Goal: Information Seeking & Learning: Learn about a topic

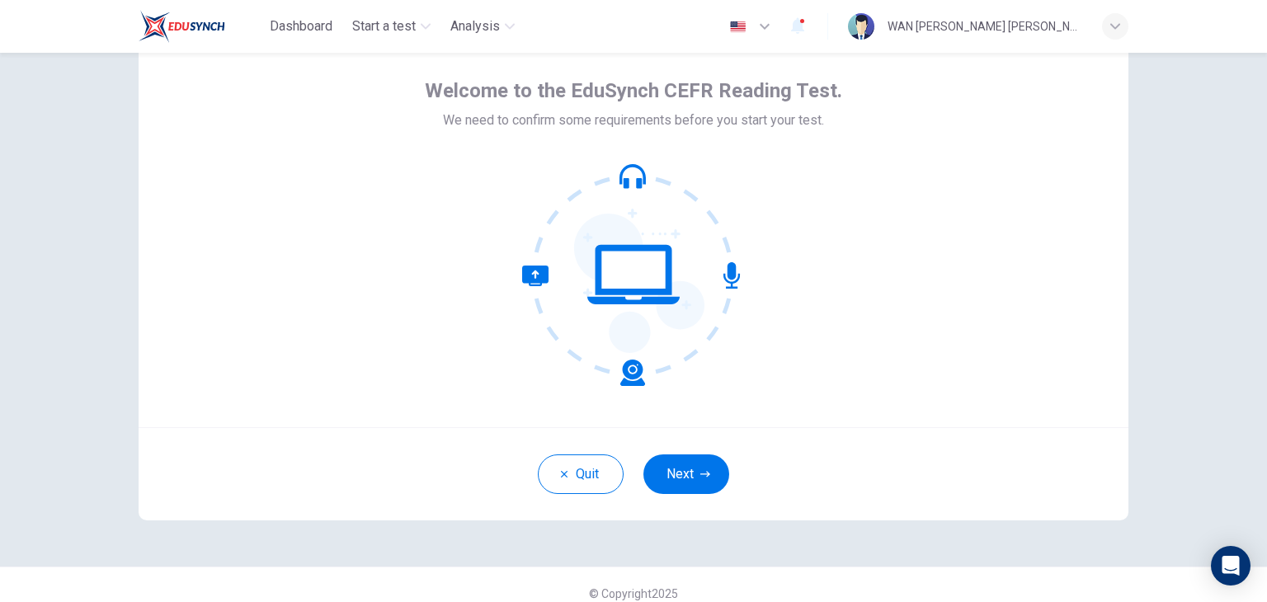
scroll to position [85, 0]
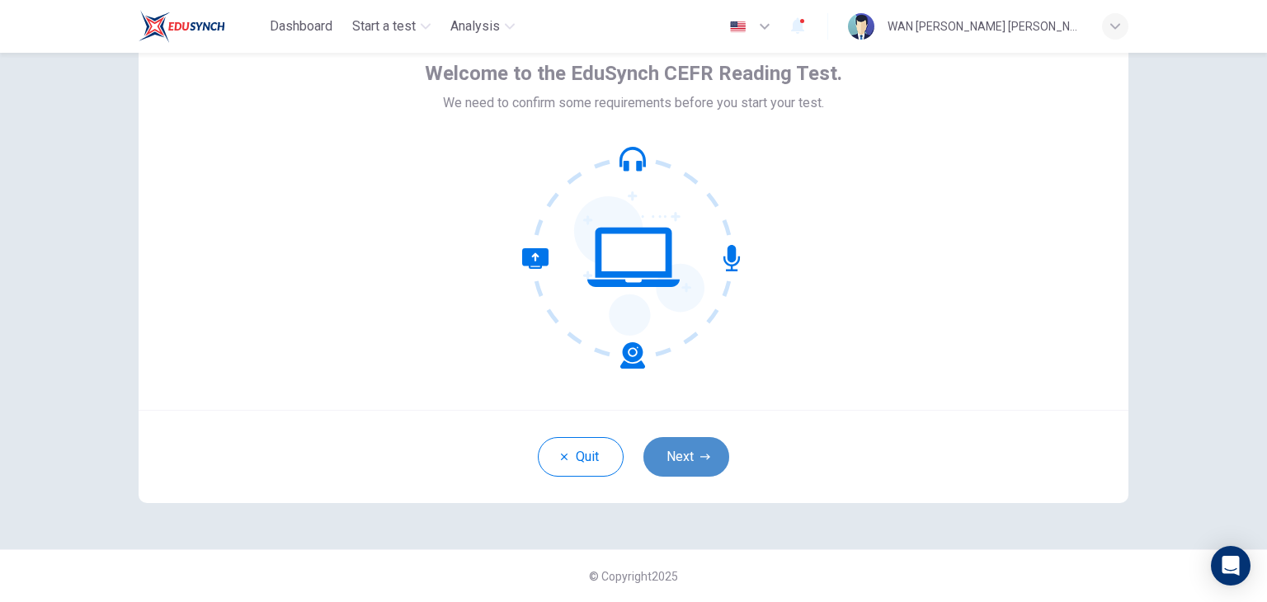
click at [678, 445] on button "Next" at bounding box center [686, 457] width 86 height 40
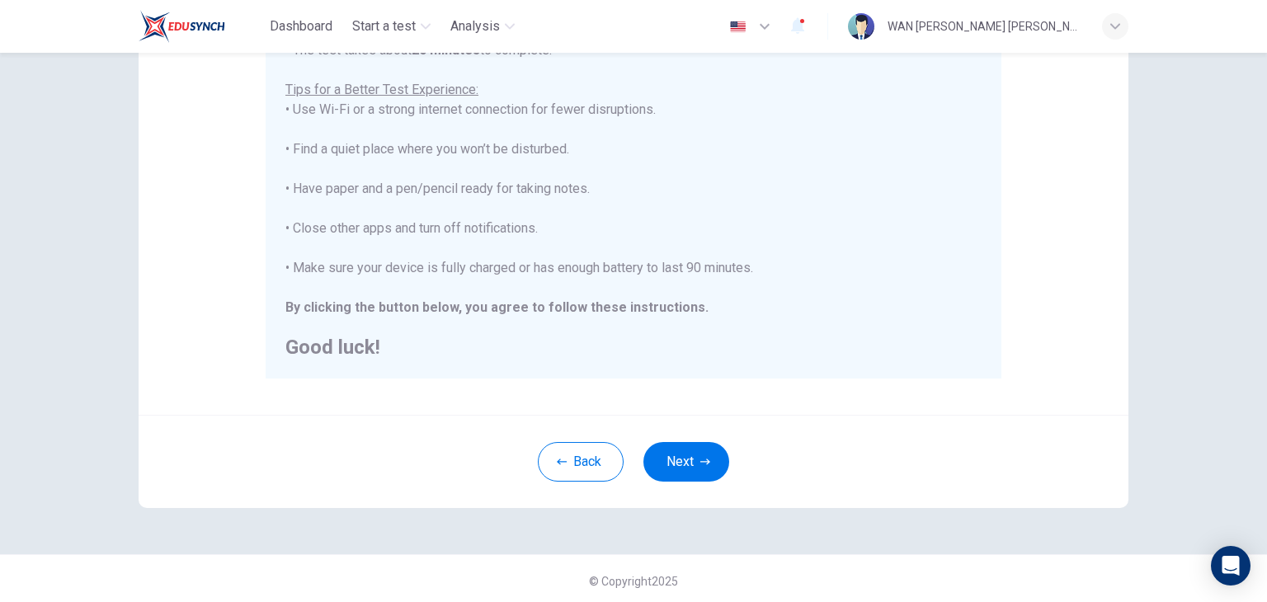
scroll to position [310, 0]
click at [687, 450] on button "Next" at bounding box center [686, 462] width 86 height 40
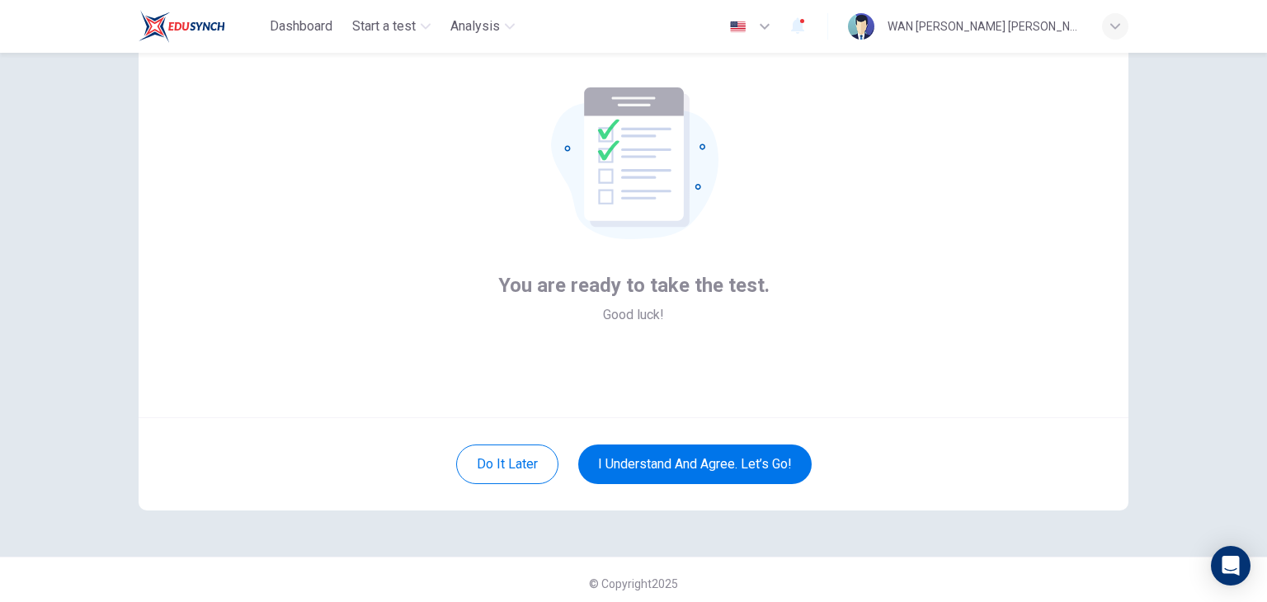
scroll to position [85, 0]
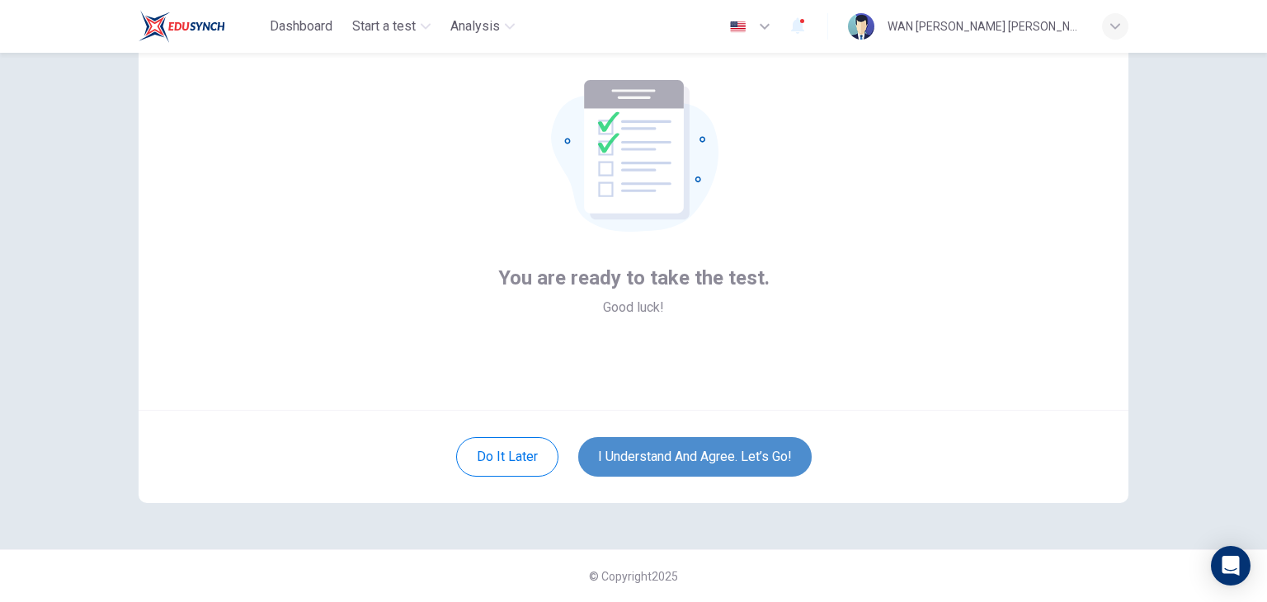
click at [706, 443] on button "I understand and agree. Let’s go!" at bounding box center [694, 457] width 233 height 40
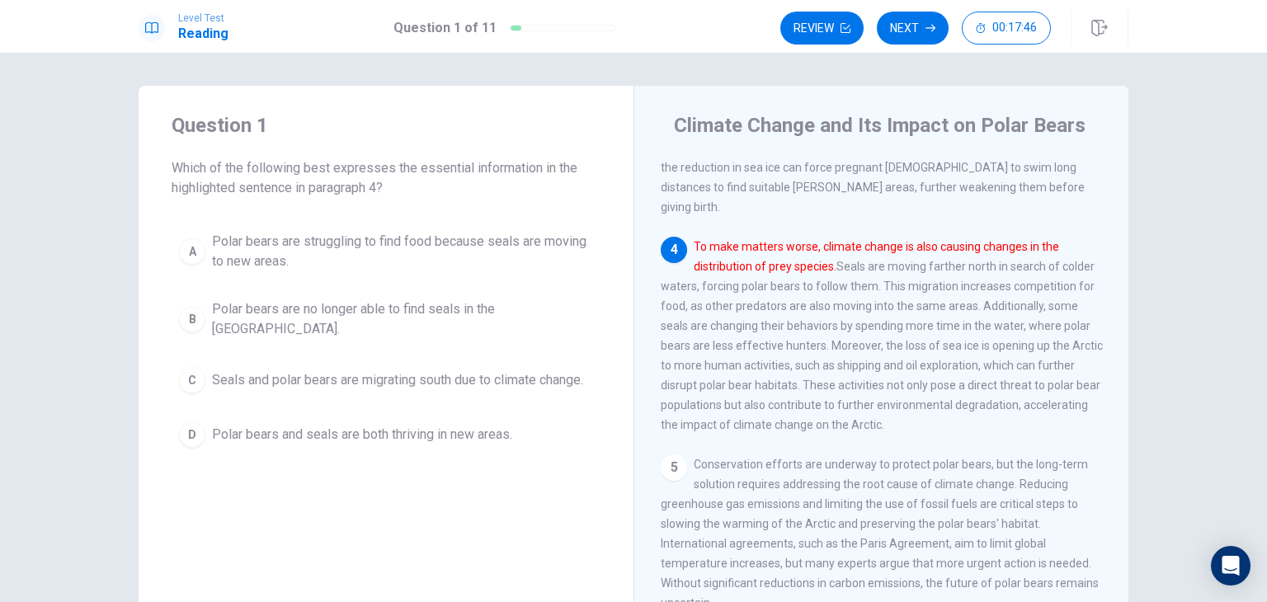
scroll to position [525, 0]
click at [907, 25] on button "Next" at bounding box center [913, 28] width 72 height 33
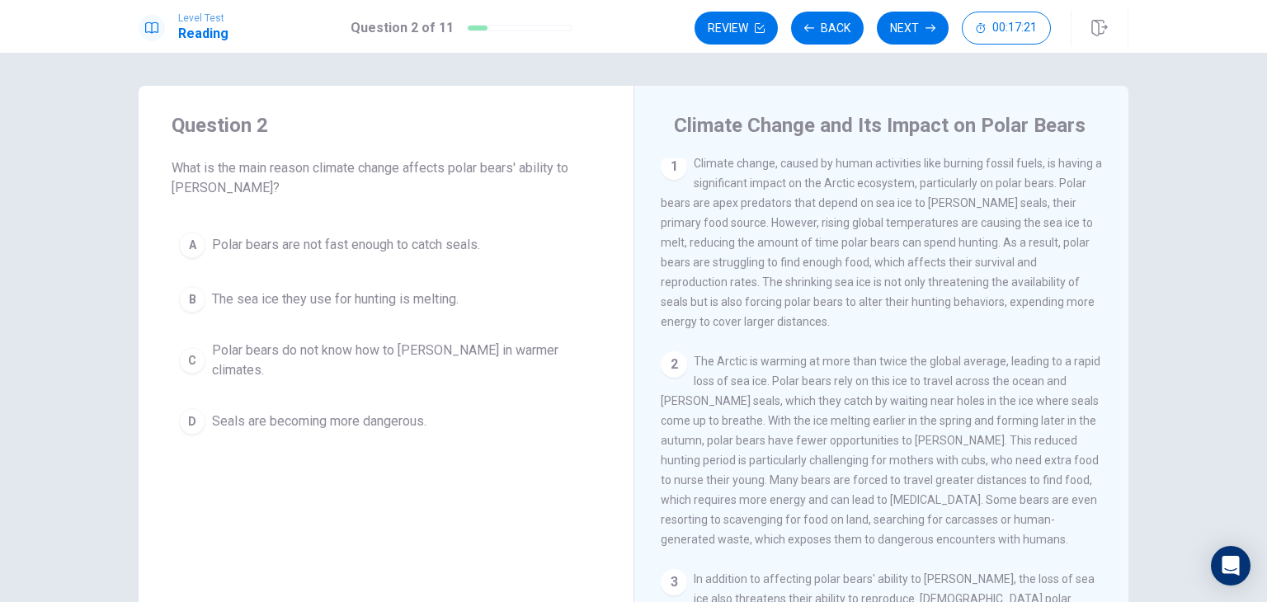
scroll to position [0, 0]
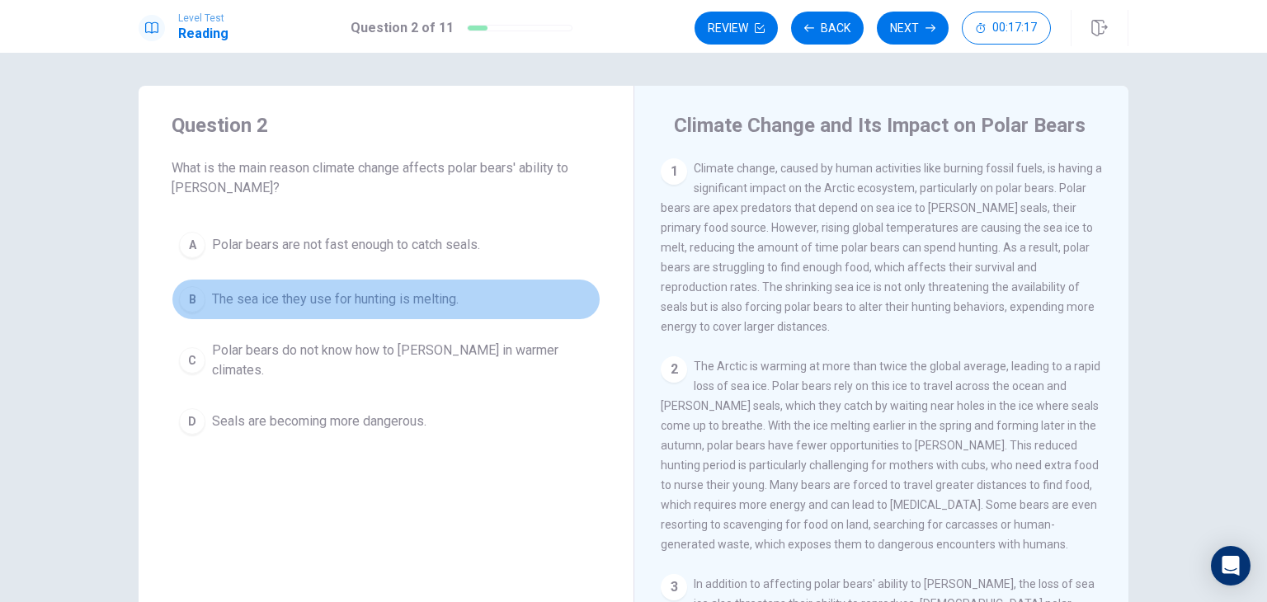
click at [418, 305] on span "The sea ice they use for hunting is melting." at bounding box center [335, 300] width 247 height 20
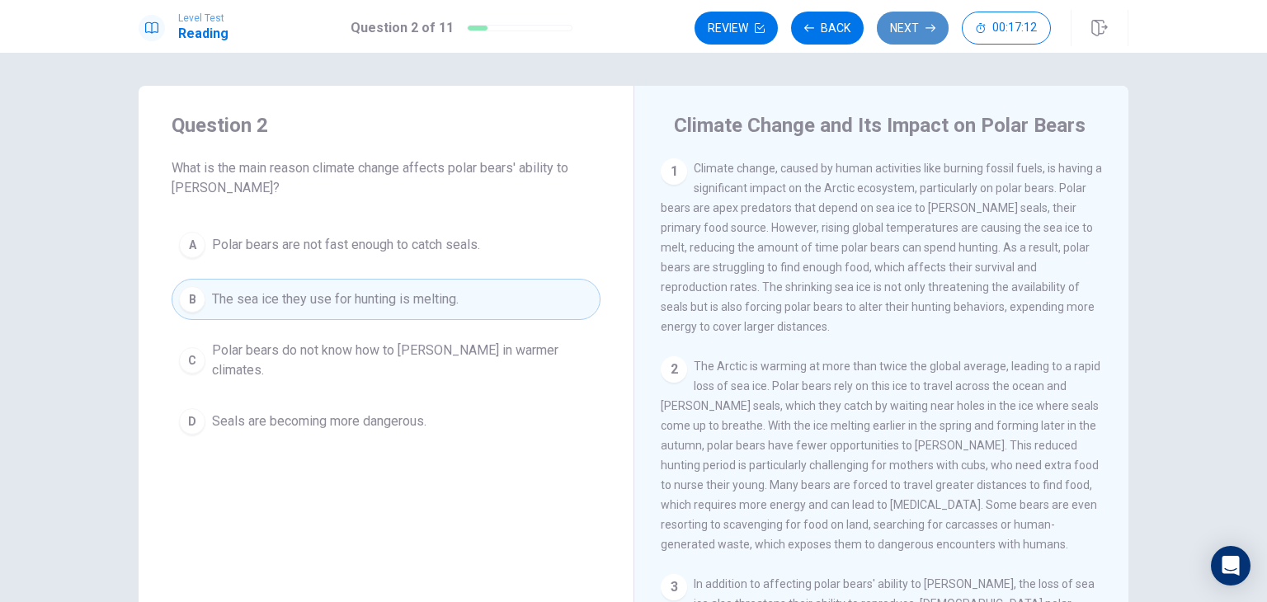
click at [914, 29] on button "Next" at bounding box center [913, 28] width 72 height 33
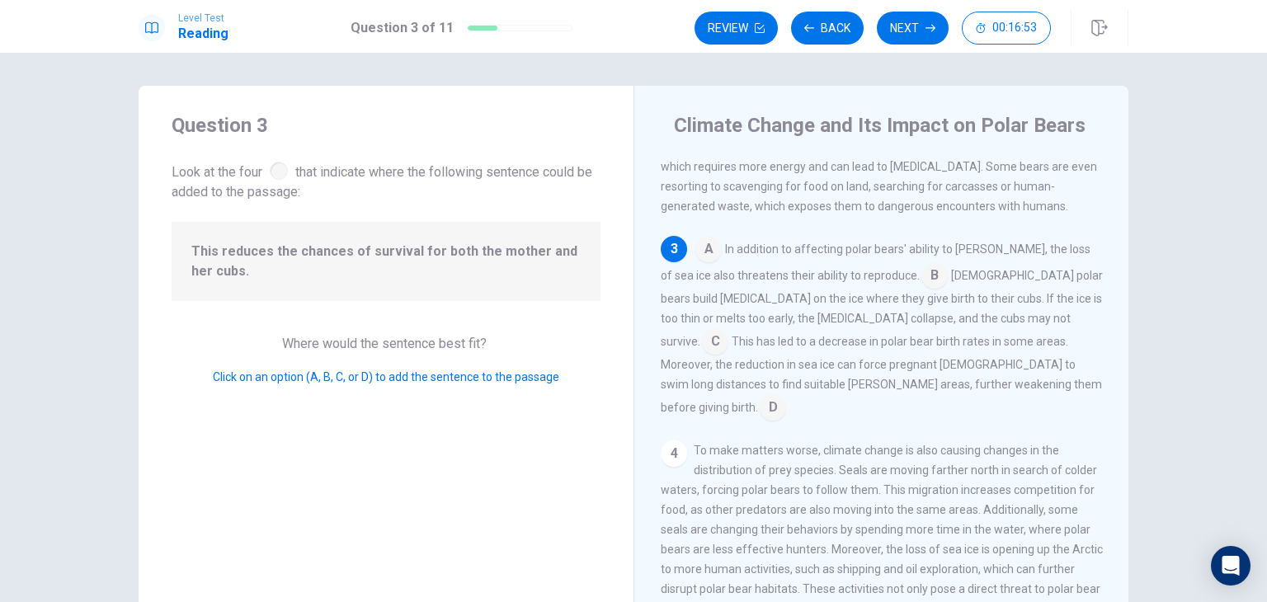
scroll to position [338, 0]
click at [921, 288] on input at bounding box center [934, 277] width 26 height 26
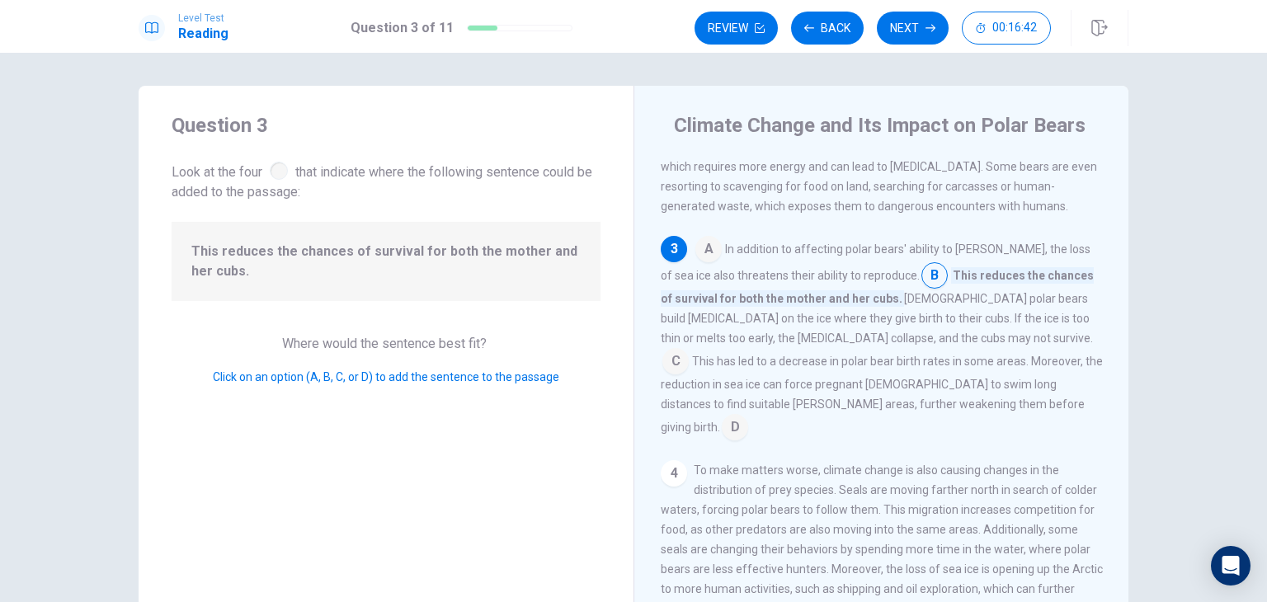
click at [689, 353] on input at bounding box center [675, 363] width 26 height 26
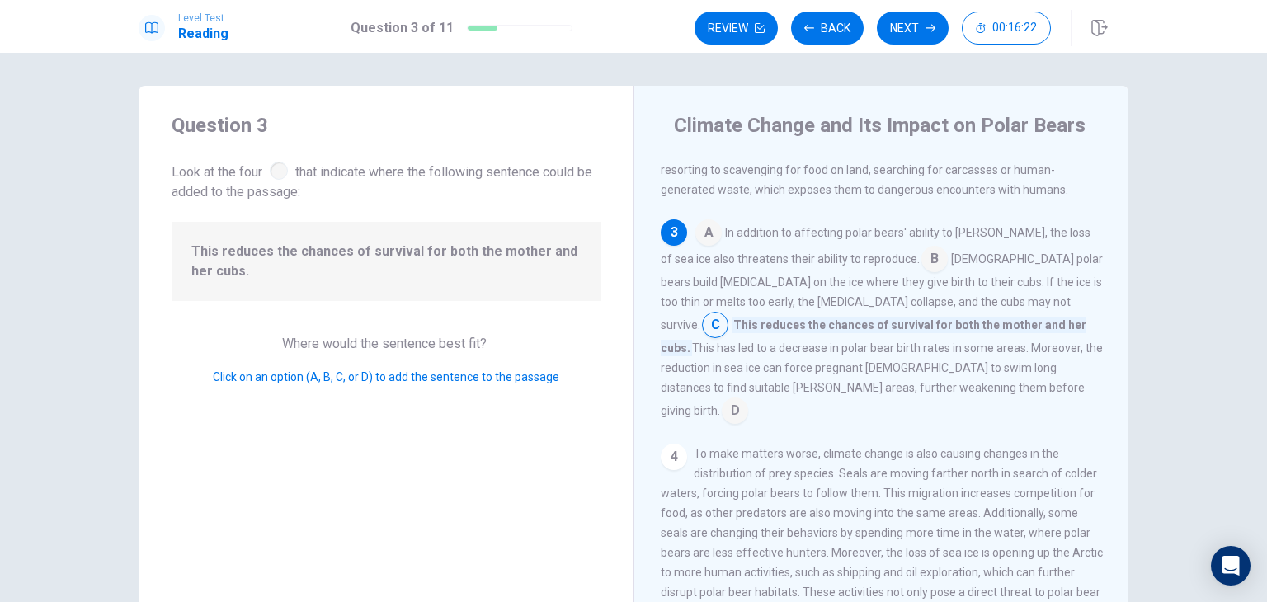
scroll to position [356, 0]
click at [904, 26] on button "Next" at bounding box center [913, 28] width 72 height 33
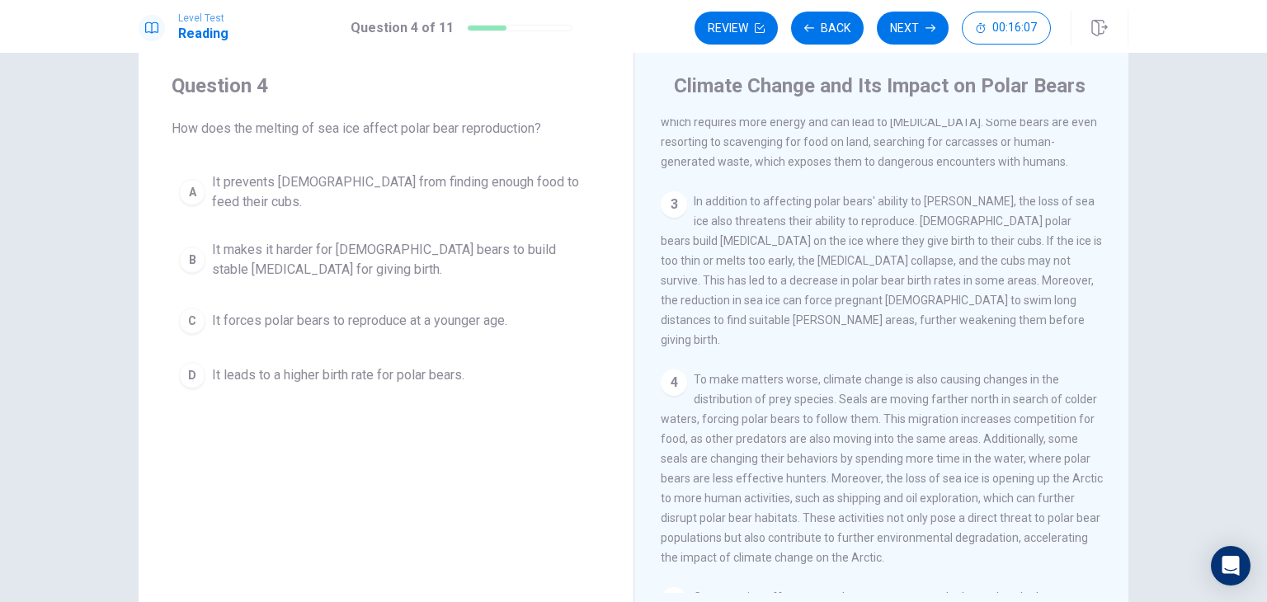
scroll to position [28, 0]
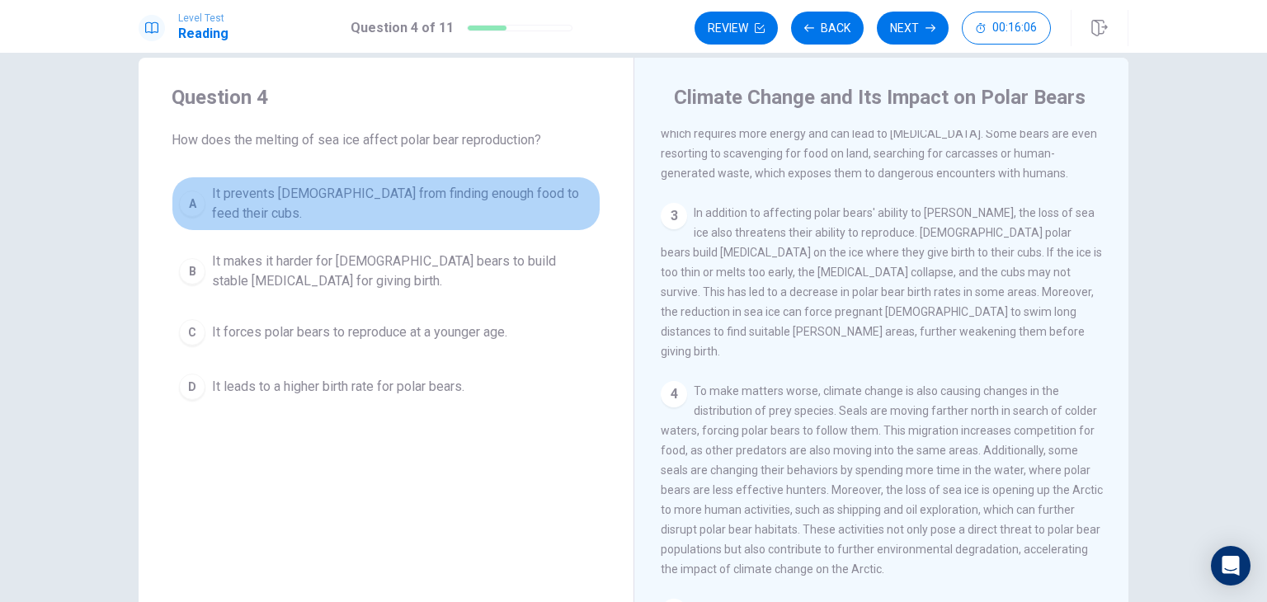
click at [482, 194] on span "It prevents females from finding enough food to feed their cubs." at bounding box center [402, 204] width 381 height 40
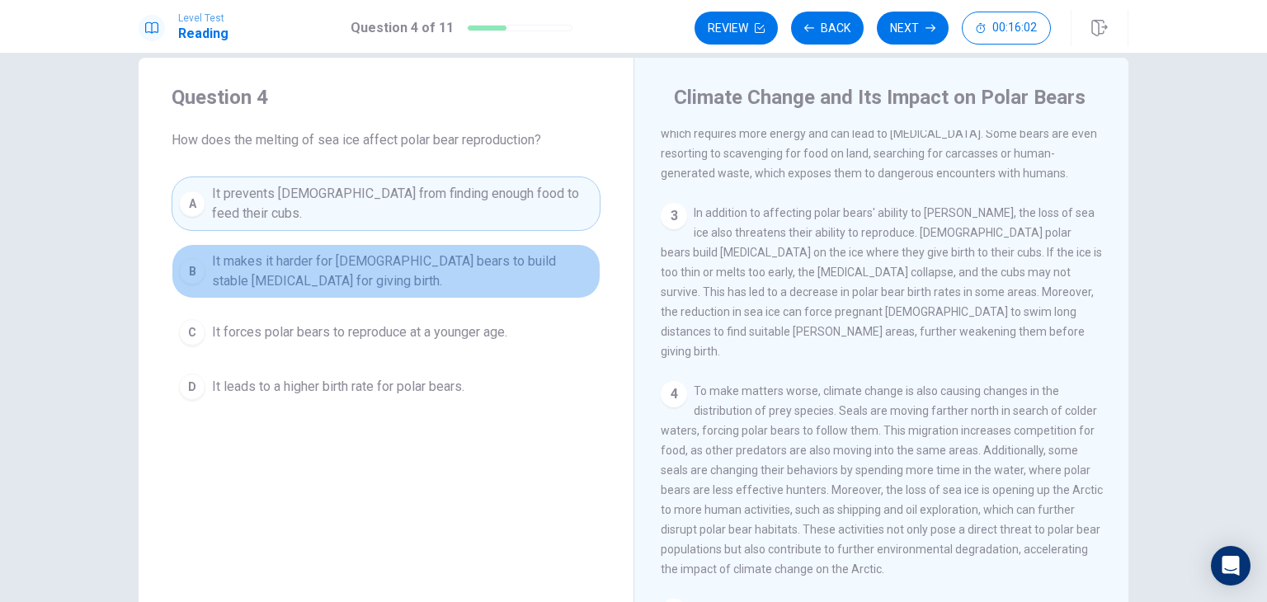
click at [478, 255] on span "It makes it harder for female bears to build stable dens for giving birth." at bounding box center [402, 272] width 381 height 40
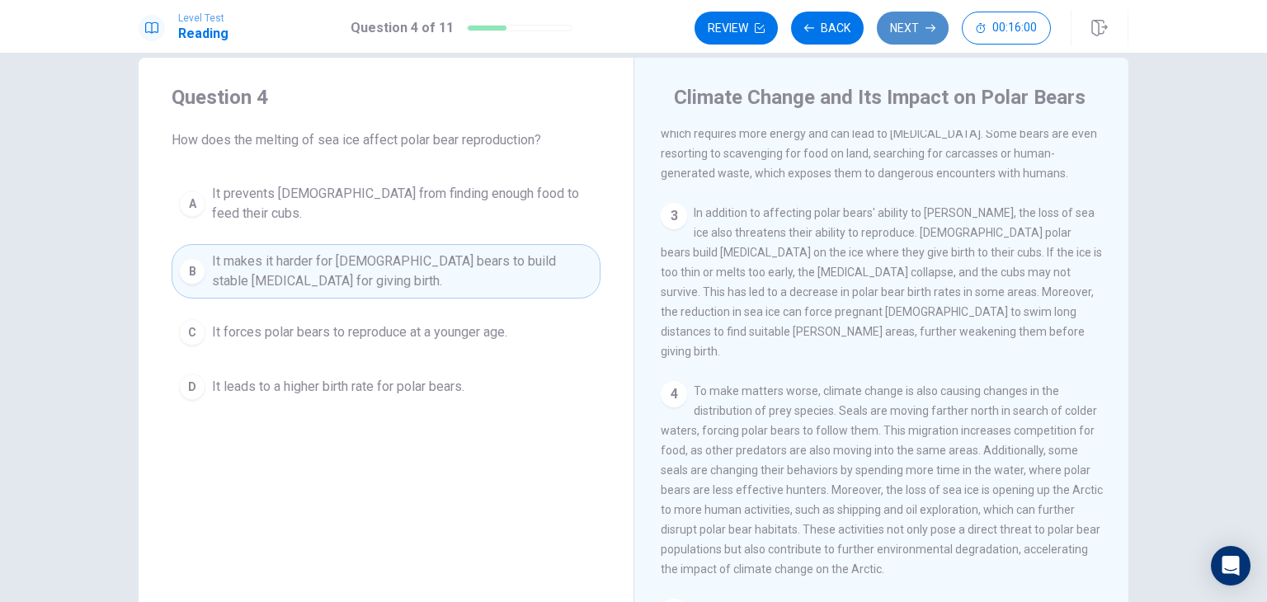
click at [921, 31] on button "Next" at bounding box center [913, 28] width 72 height 33
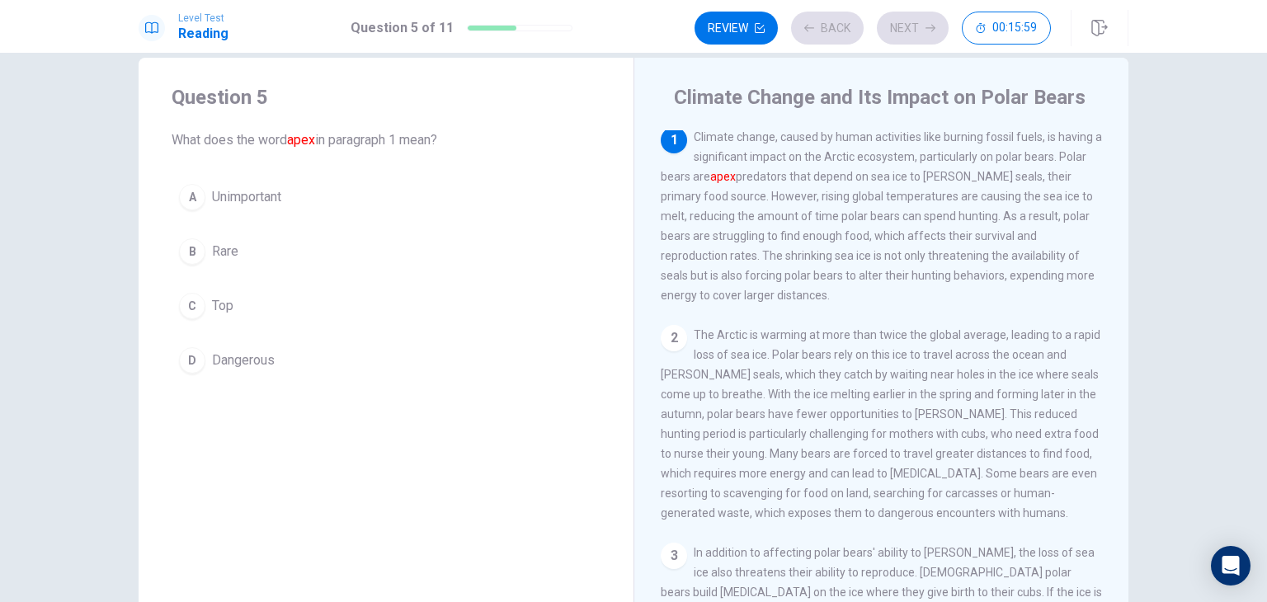
scroll to position [0, 0]
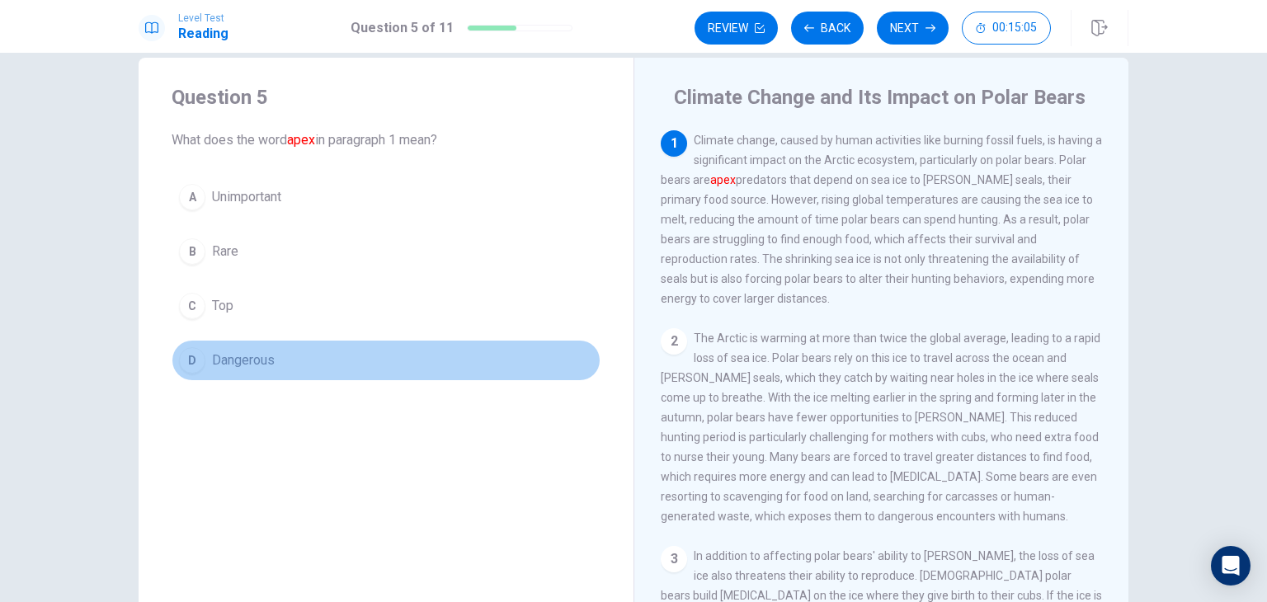
click at [232, 353] on span "Dangerous" at bounding box center [243, 361] width 63 height 20
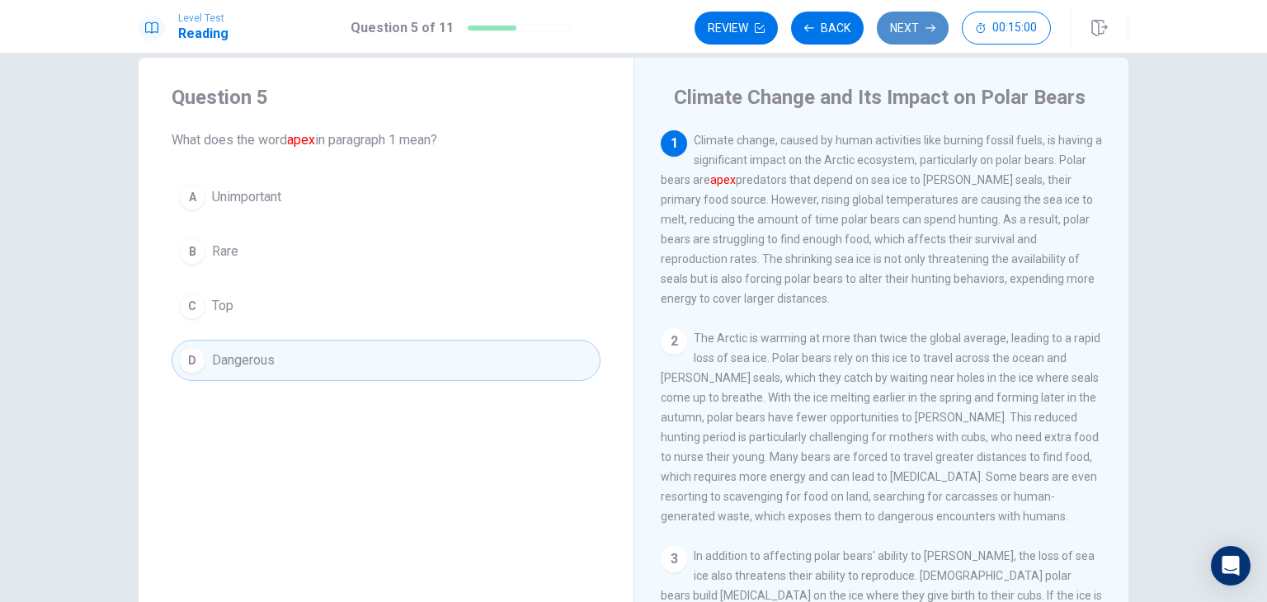
click at [917, 28] on button "Next" at bounding box center [913, 28] width 72 height 33
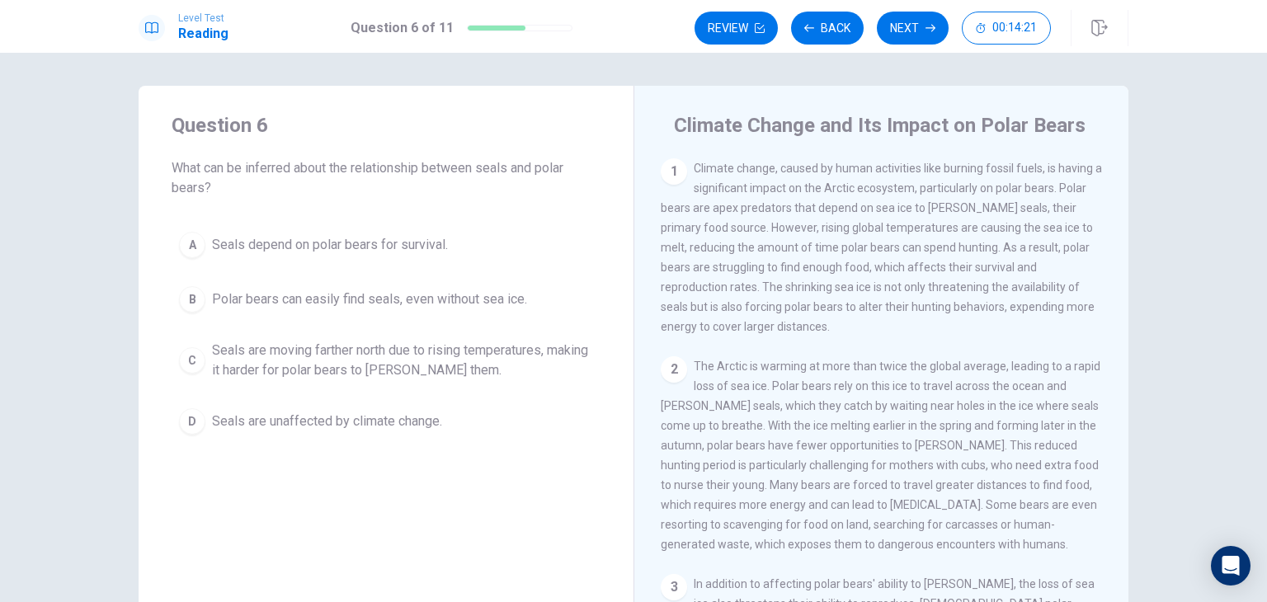
click at [378, 367] on span "Seals are moving farther north due to rising temperatures, making it harder for…" at bounding box center [402, 361] width 381 height 40
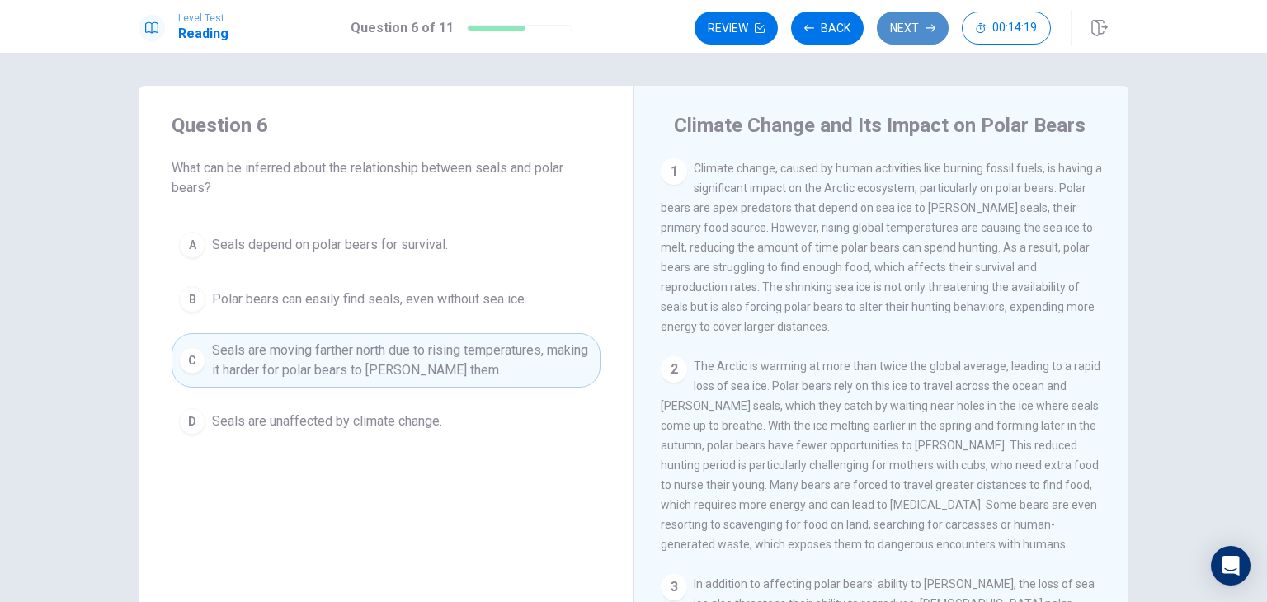
click at [911, 35] on button "Next" at bounding box center [913, 28] width 72 height 33
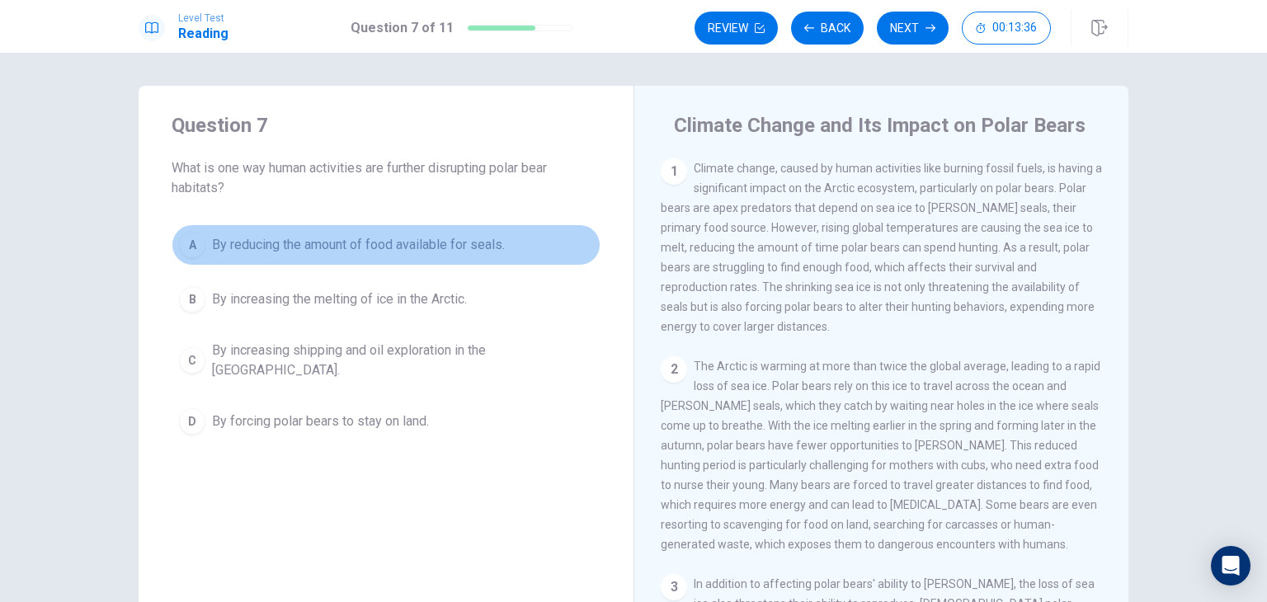
click at [332, 246] on span "By reducing the amount of food available for seals." at bounding box center [358, 245] width 293 height 20
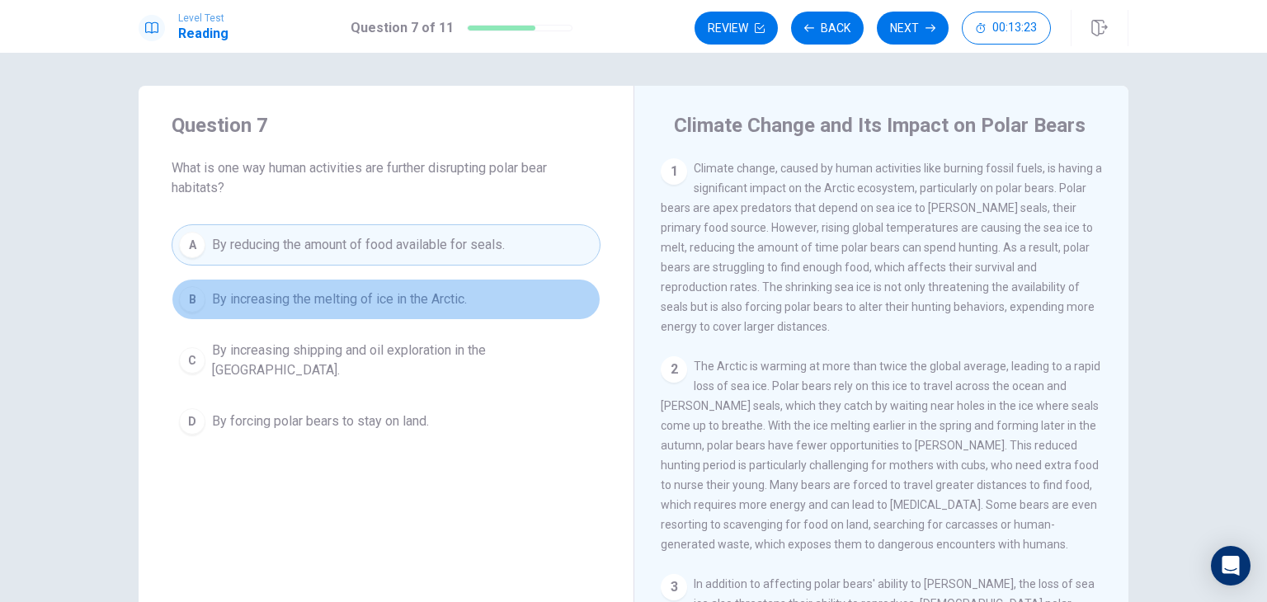
click at [384, 304] on span "By increasing the melting of ice in the Arctic." at bounding box center [339, 300] width 255 height 20
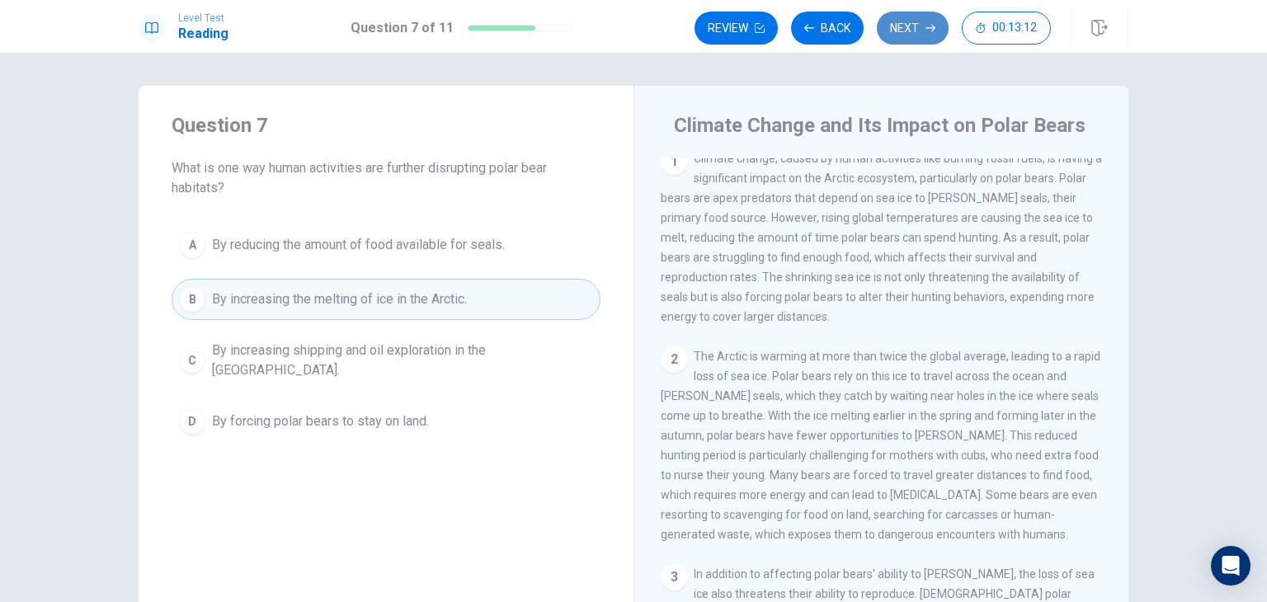
click at [922, 31] on button "Next" at bounding box center [913, 28] width 72 height 33
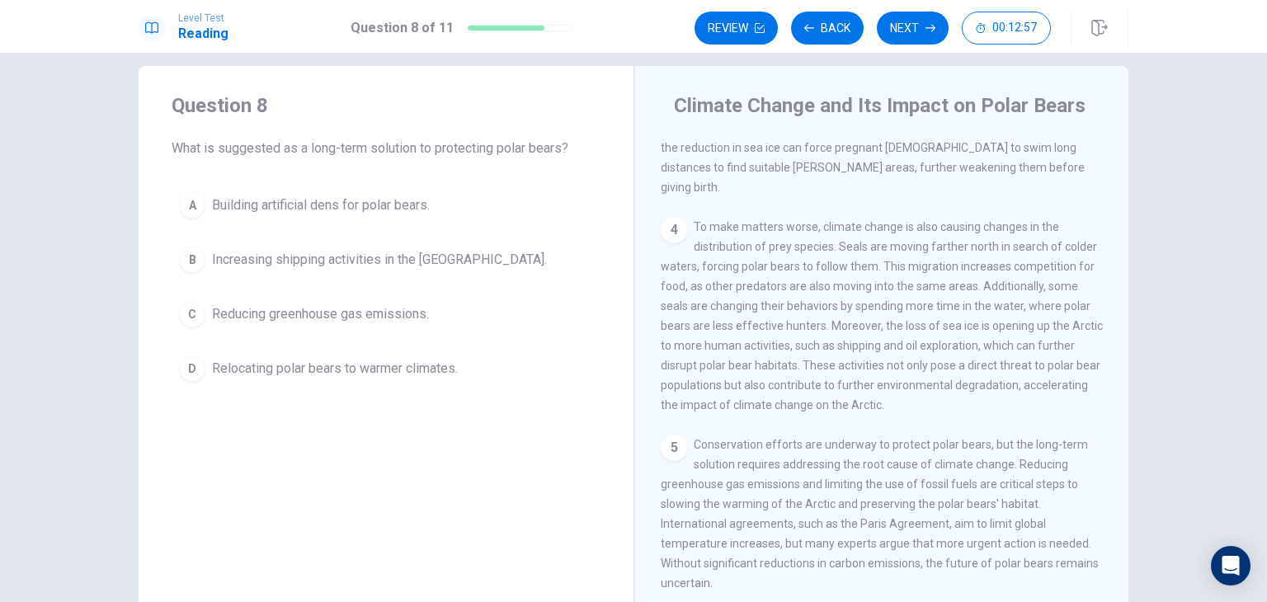
scroll to position [22, 0]
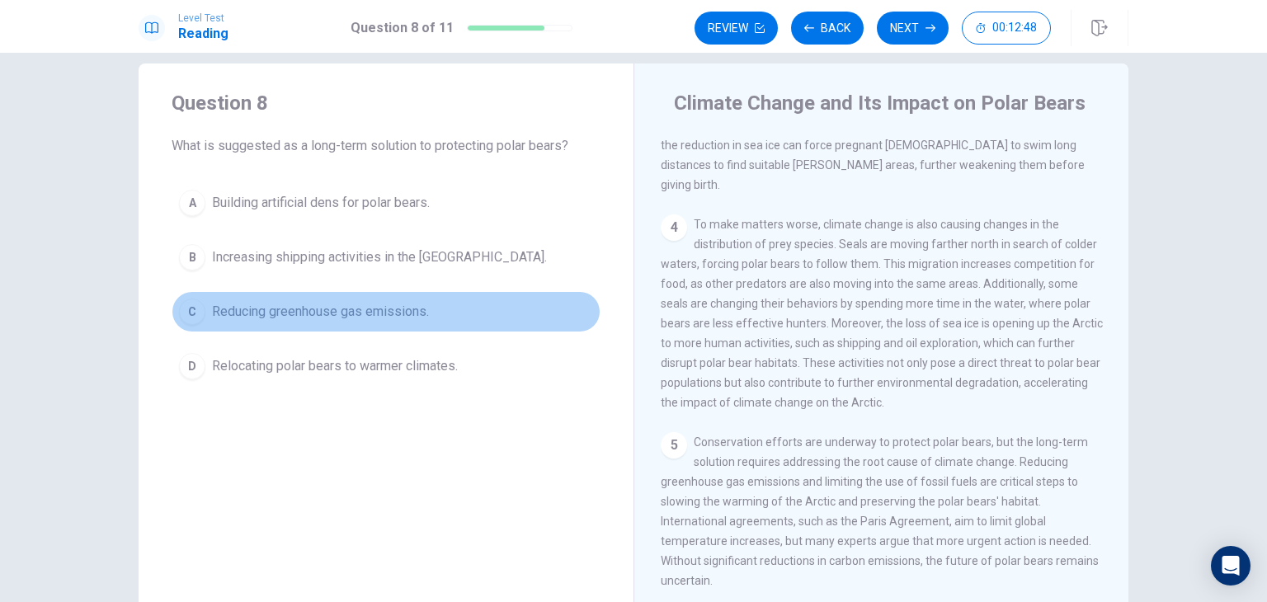
click at [403, 302] on span "Reducing greenhouse gas emissions." at bounding box center [320, 312] width 217 height 20
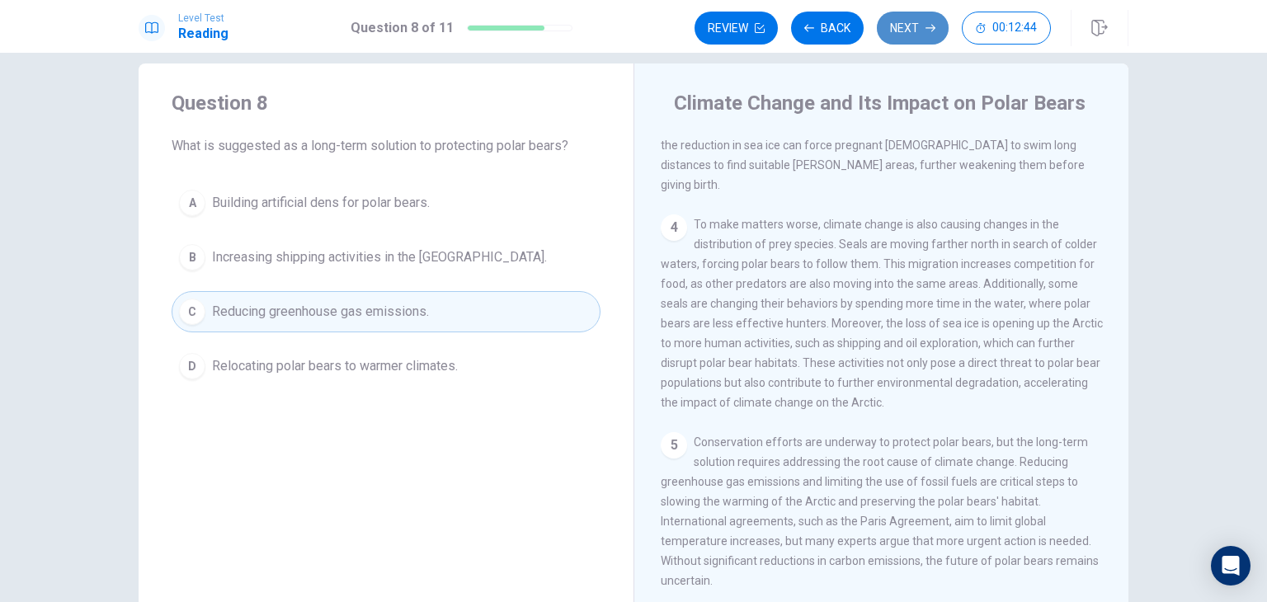
click at [914, 31] on button "Next" at bounding box center [913, 28] width 72 height 33
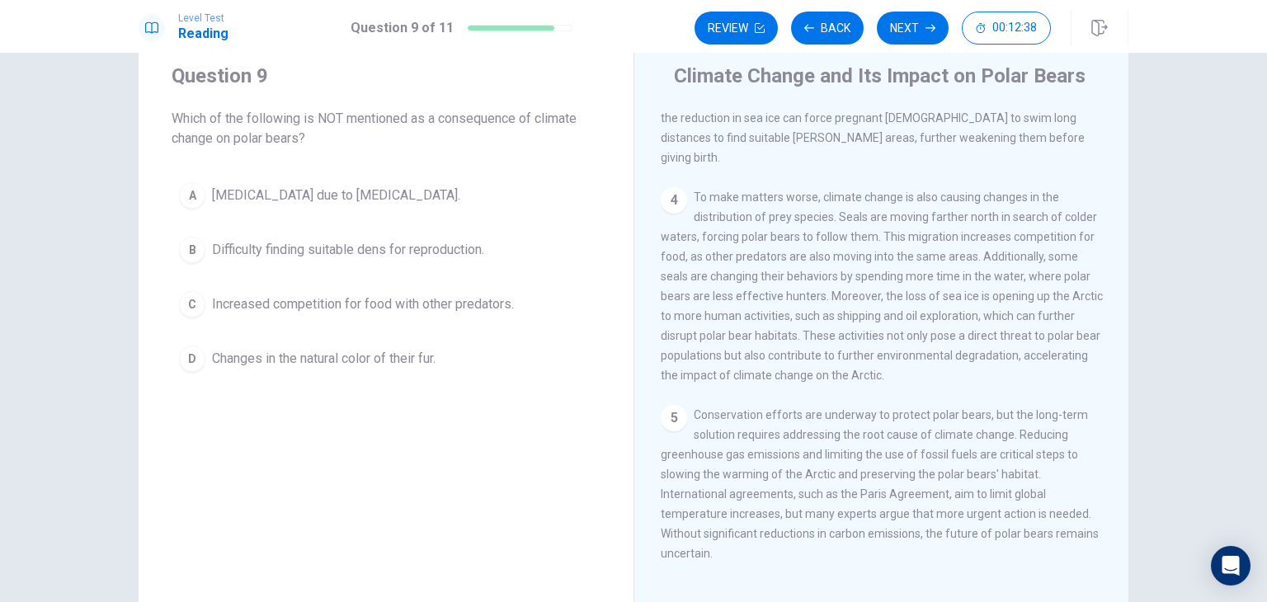
scroll to position [49, 0]
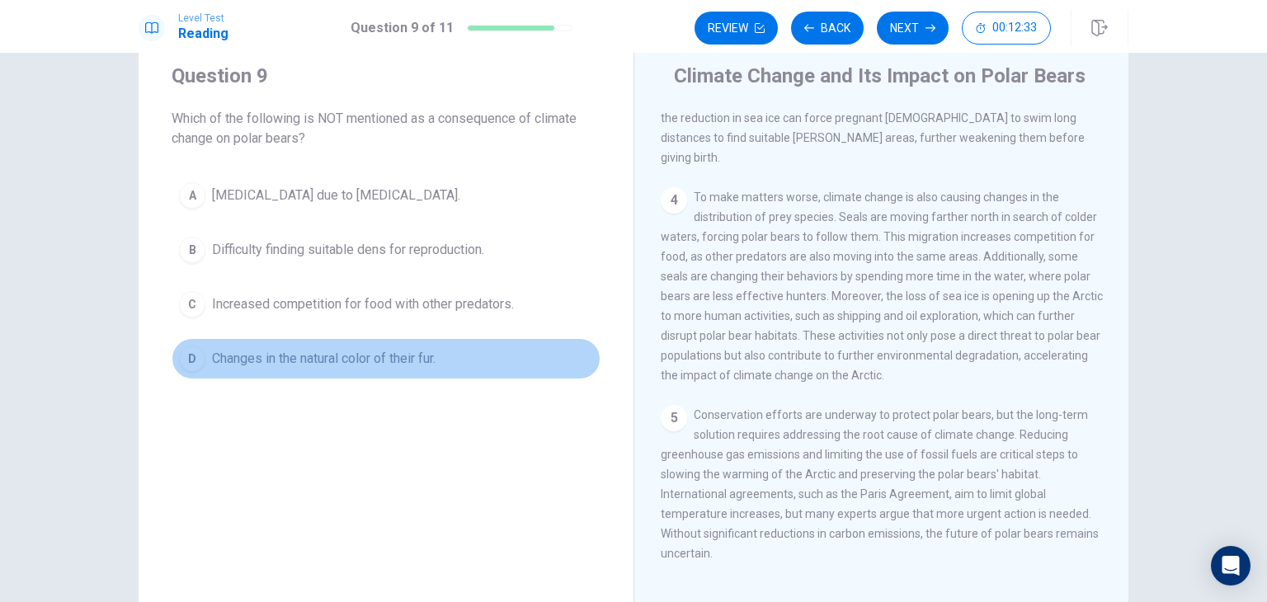
click at [407, 362] on span "Changes in the natural color of their fur." at bounding box center [324, 359] width 224 height 20
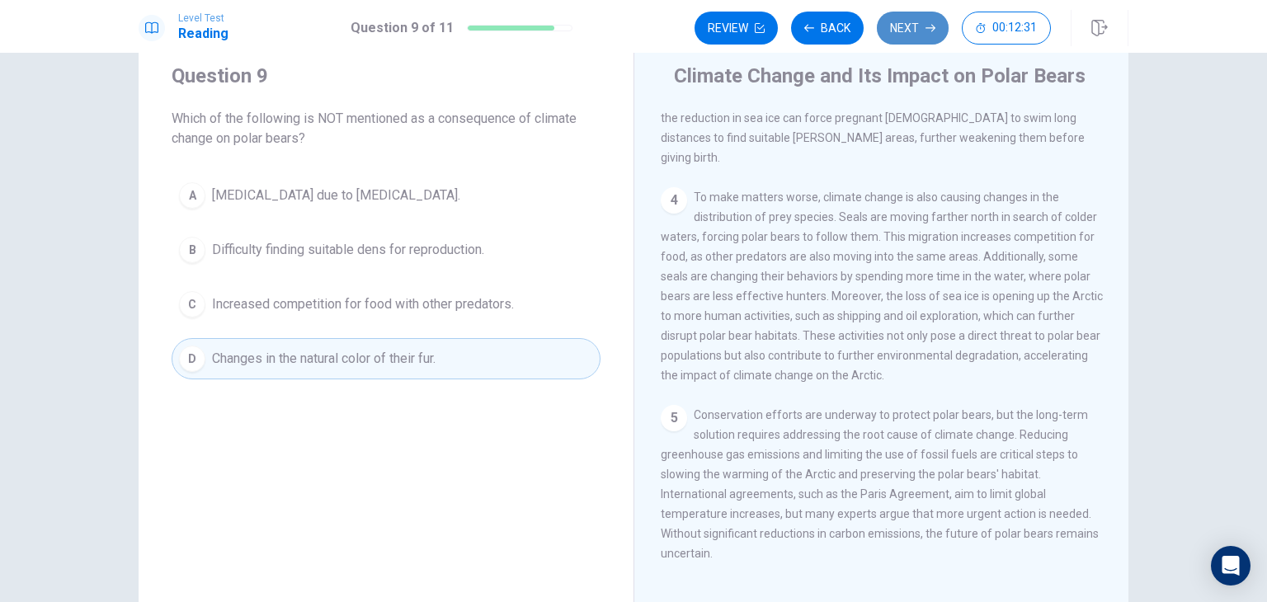
click at [911, 31] on button "Next" at bounding box center [913, 28] width 72 height 33
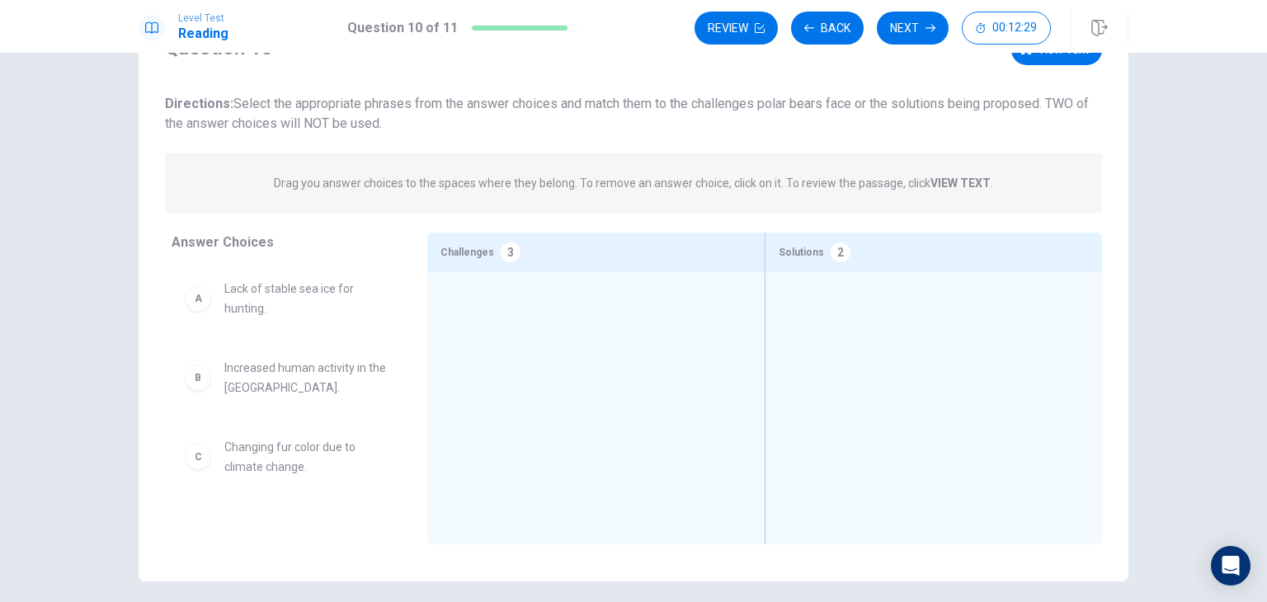
scroll to position [82, 0]
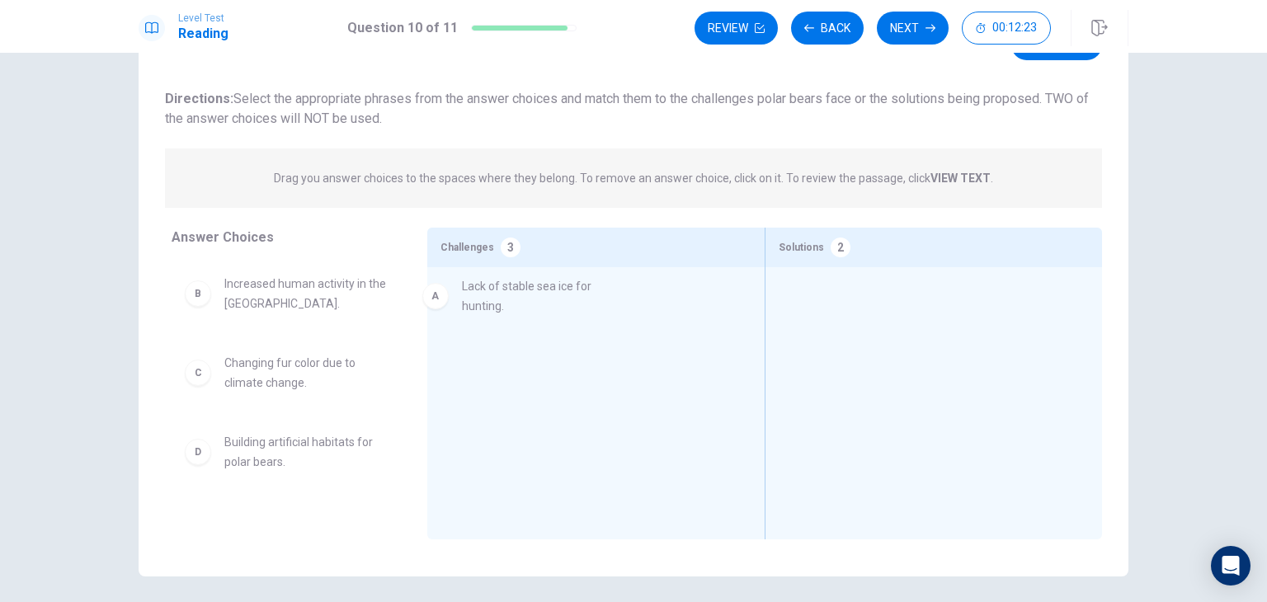
drag, startPoint x: 321, startPoint y: 286, endPoint x: 573, endPoint y: 290, distance: 252.4
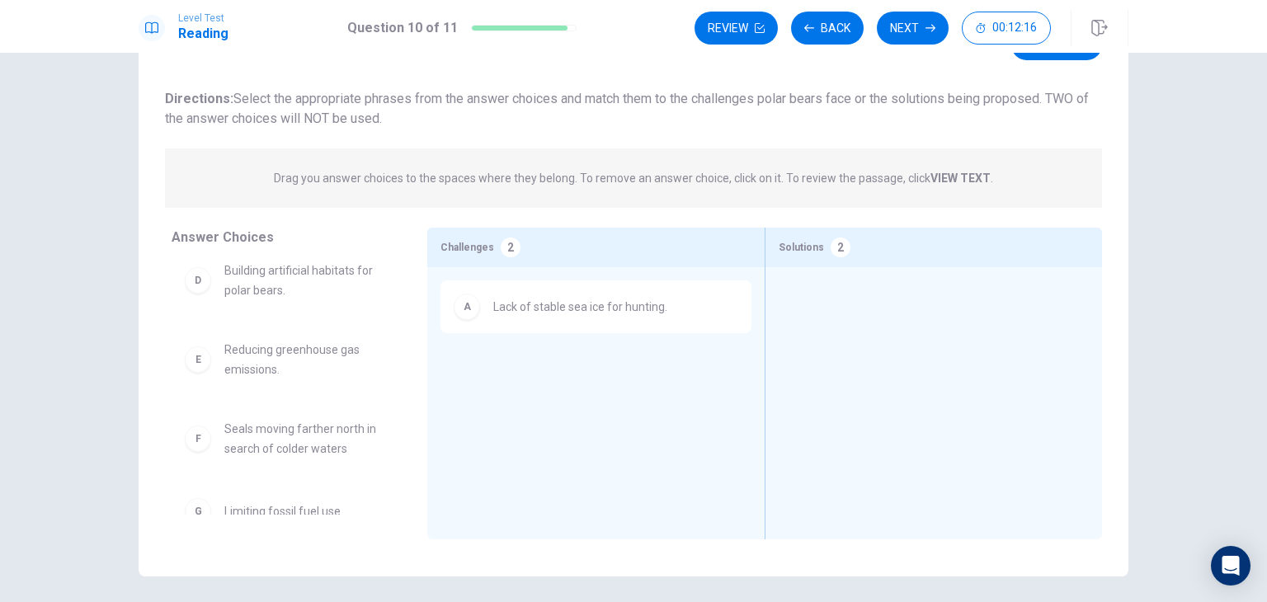
scroll to position [178, 0]
drag, startPoint x: 293, startPoint y: 358, endPoint x: 857, endPoint y: 320, distance: 565.5
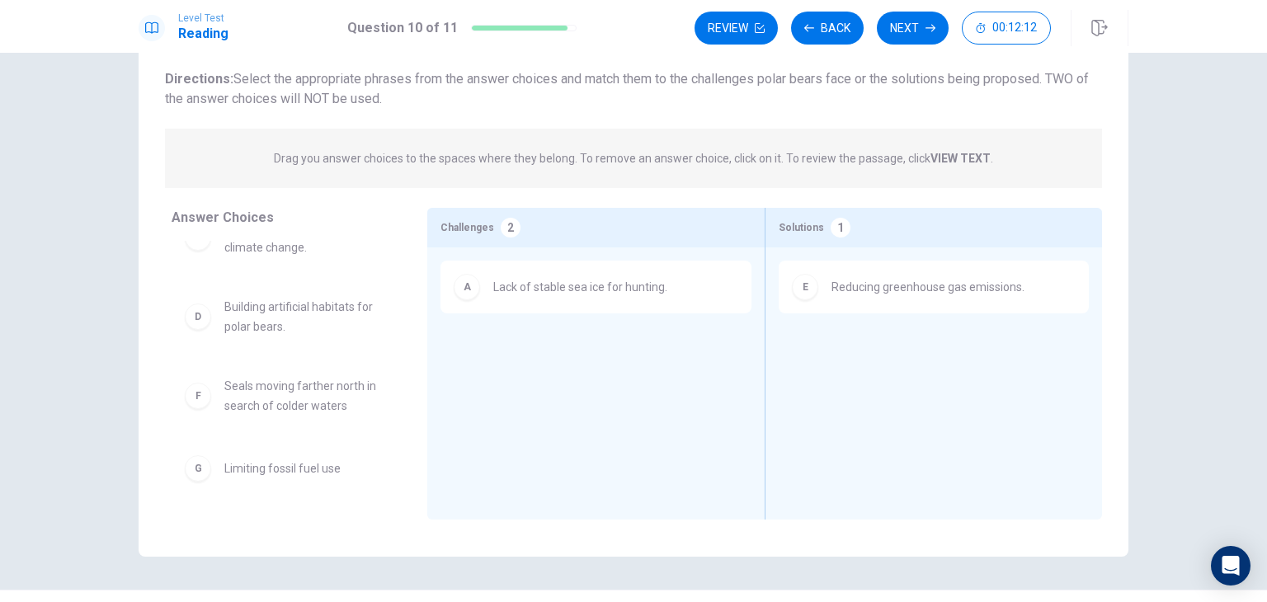
scroll to position [106, 0]
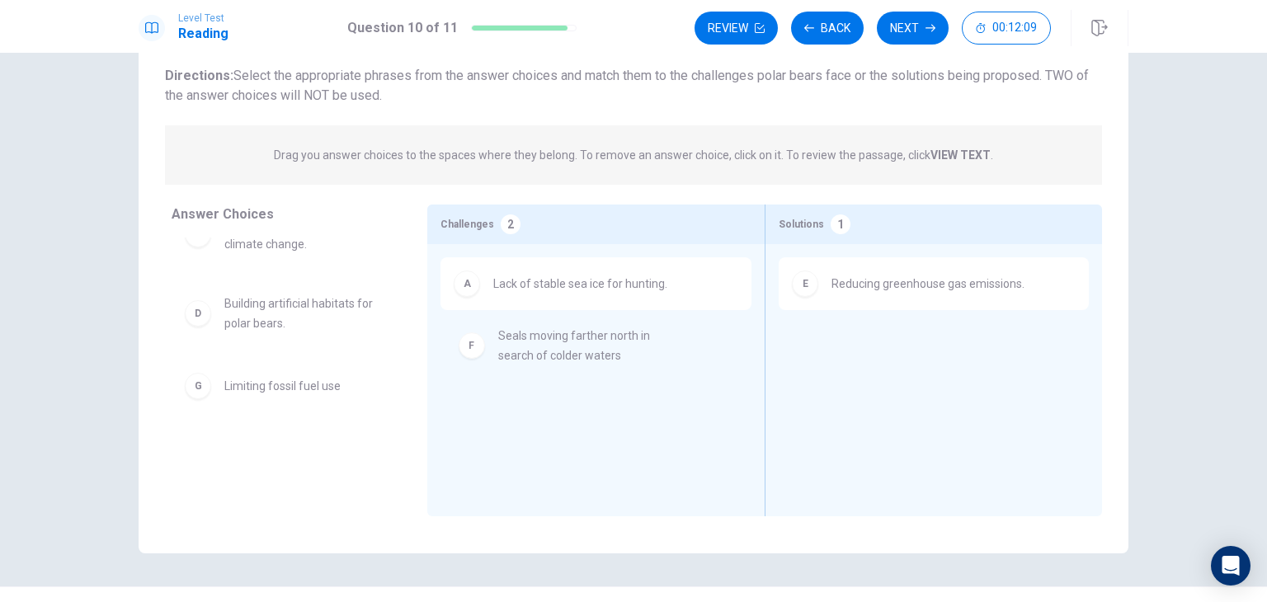
drag, startPoint x: 276, startPoint y: 397, endPoint x: 566, endPoint y: 347, distance: 293.7
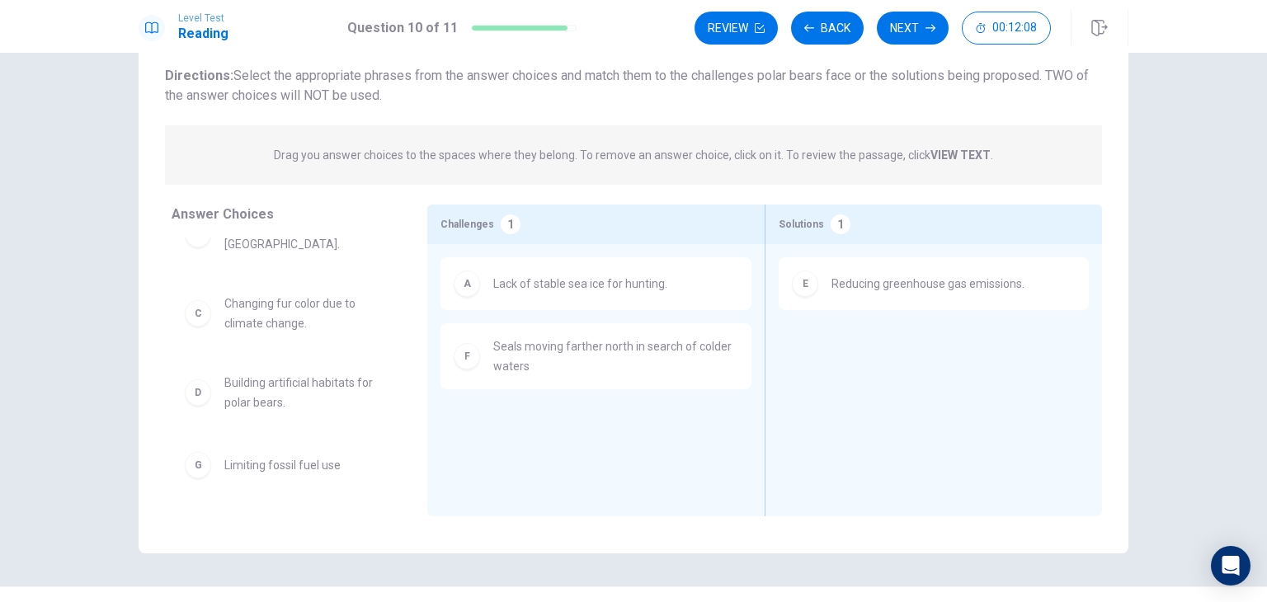
scroll to position [36, 0]
click at [569, 277] on span "Lack of stable sea ice for hunting." at bounding box center [580, 284] width 174 height 20
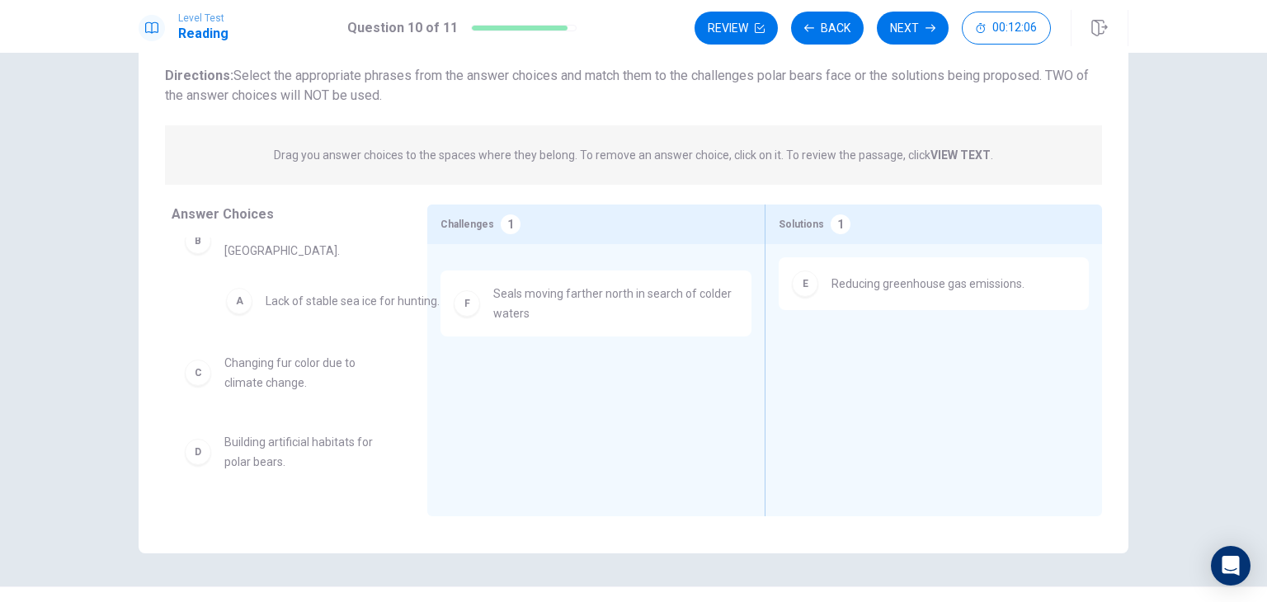
drag, startPoint x: 569, startPoint y: 277, endPoint x: 330, endPoint y: 285, distance: 239.4
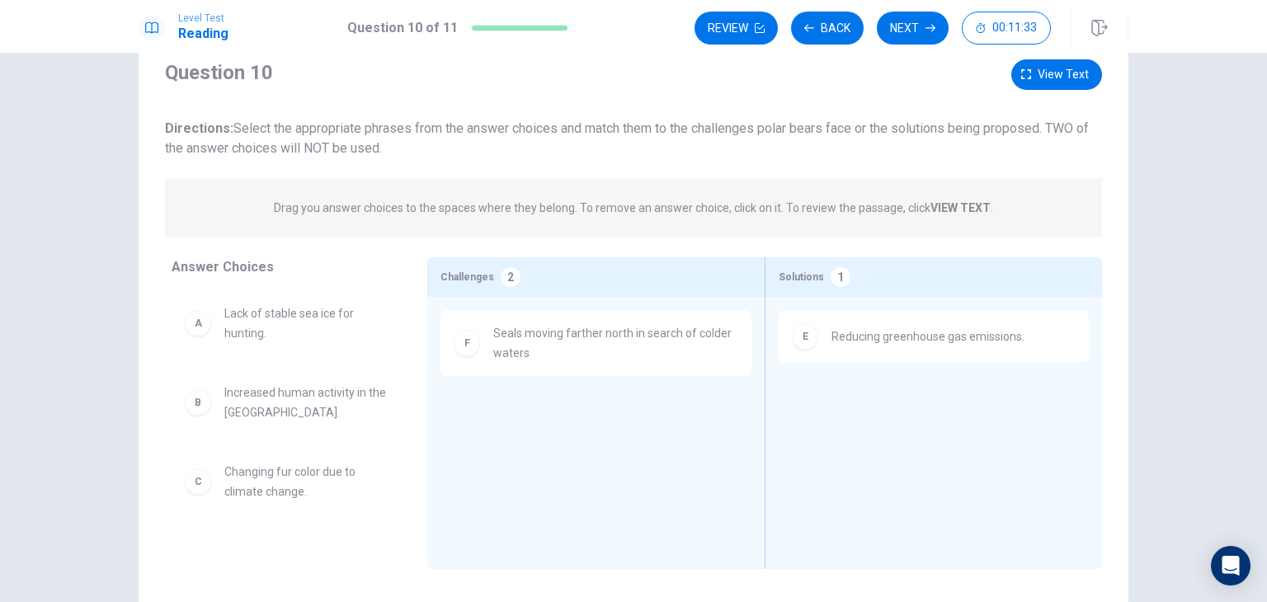
scroll to position [51, 0]
click at [1038, 71] on span "View text" at bounding box center [1063, 76] width 51 height 21
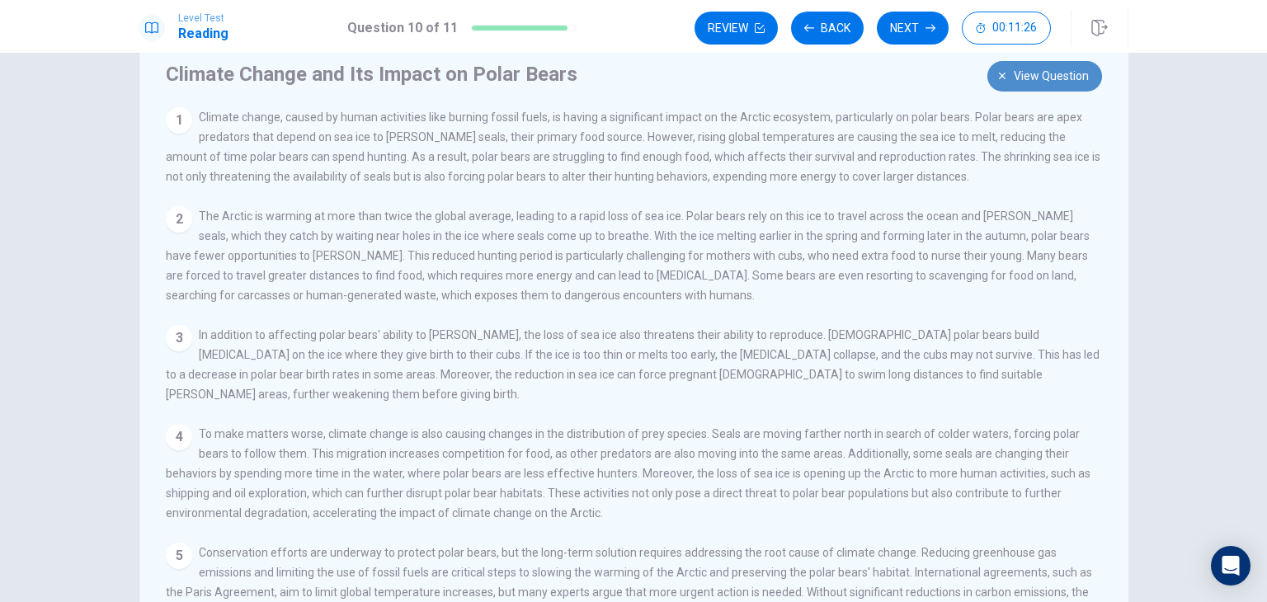
click at [1003, 76] on icon "button" at bounding box center [1002, 76] width 10 height 10
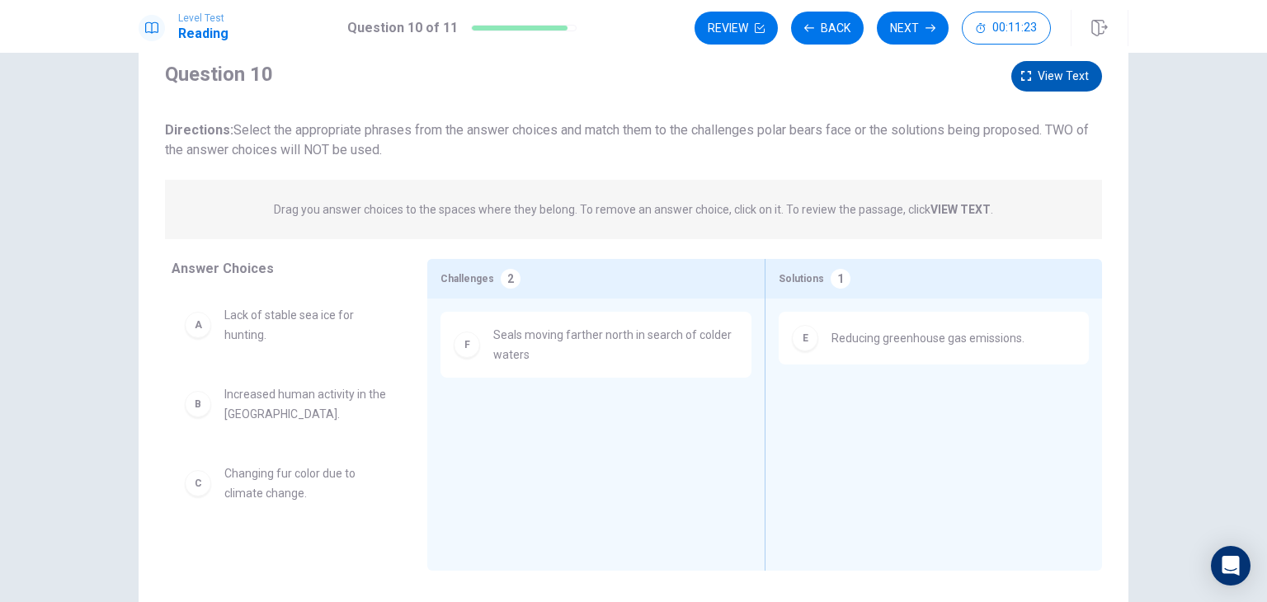
click at [1048, 84] on span "View text" at bounding box center [1063, 76] width 51 height 21
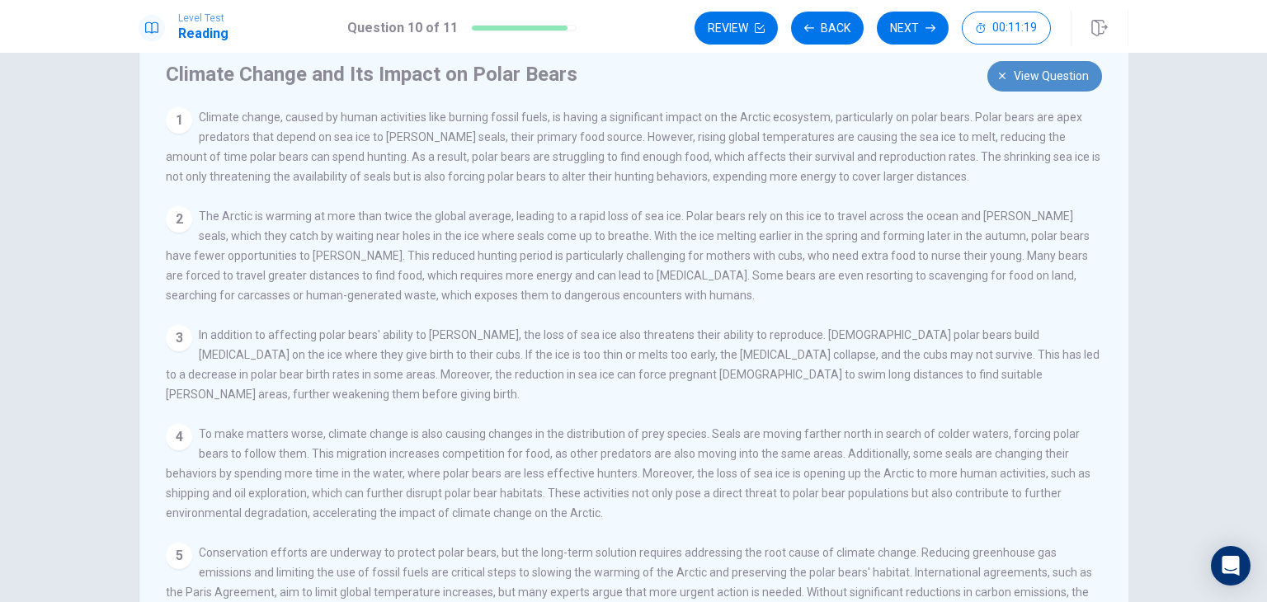
click at [1029, 72] on span "View question" at bounding box center [1051, 76] width 75 height 21
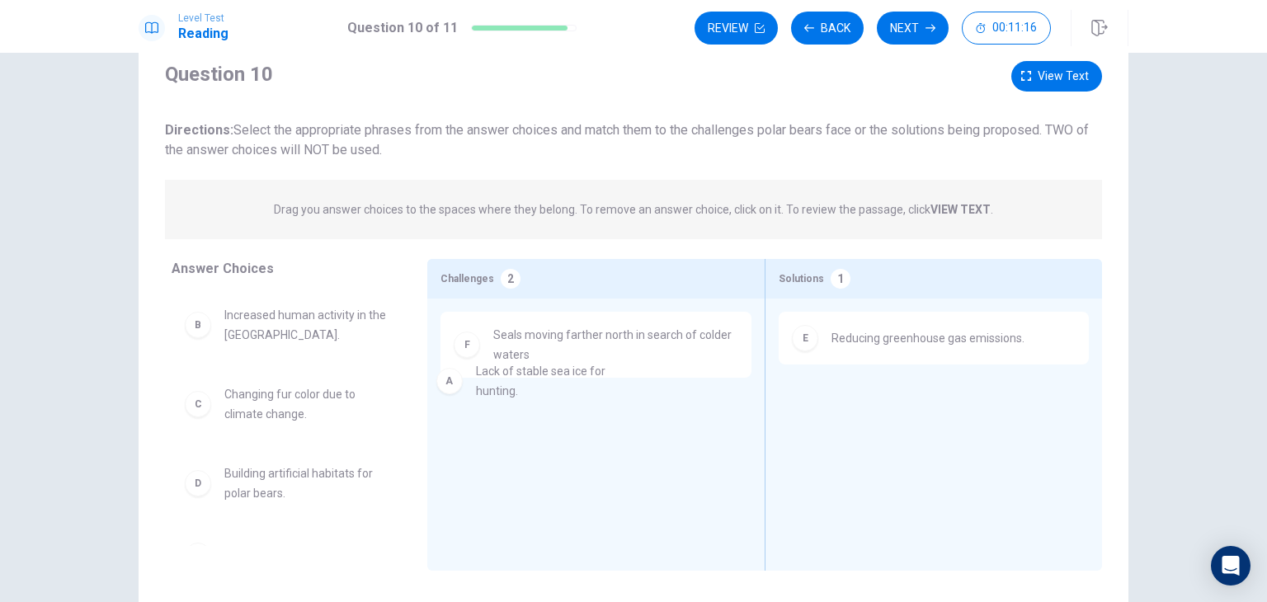
drag, startPoint x: 320, startPoint y: 337, endPoint x: 583, endPoint y: 393, distance: 268.9
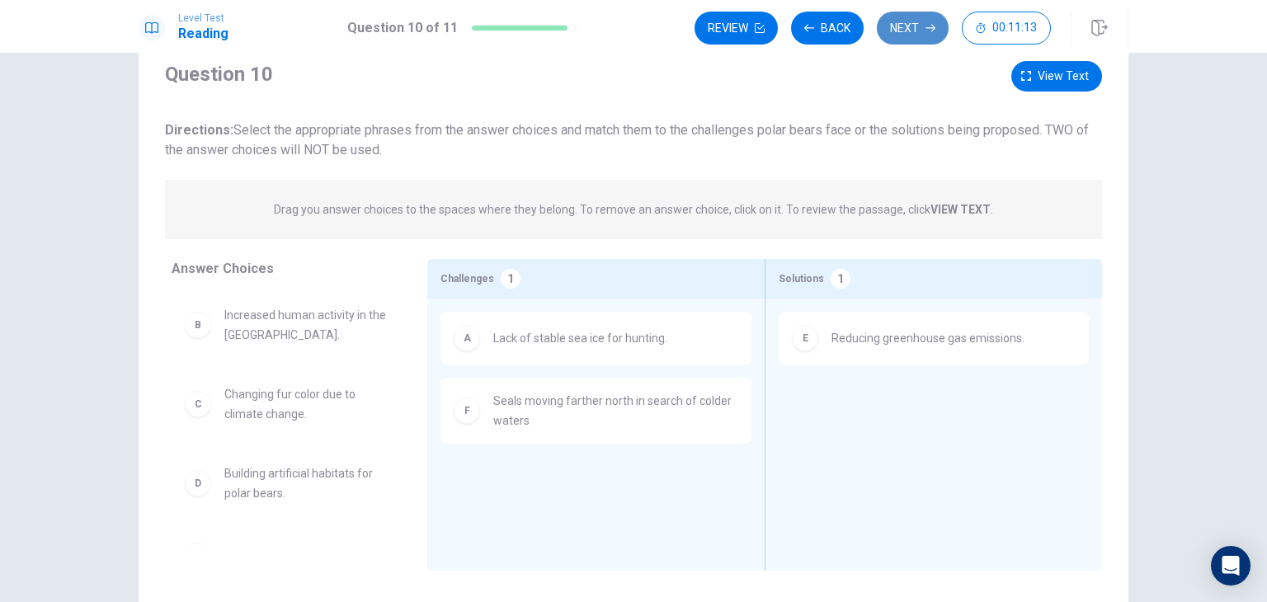
click at [906, 16] on button "Next" at bounding box center [913, 28] width 72 height 33
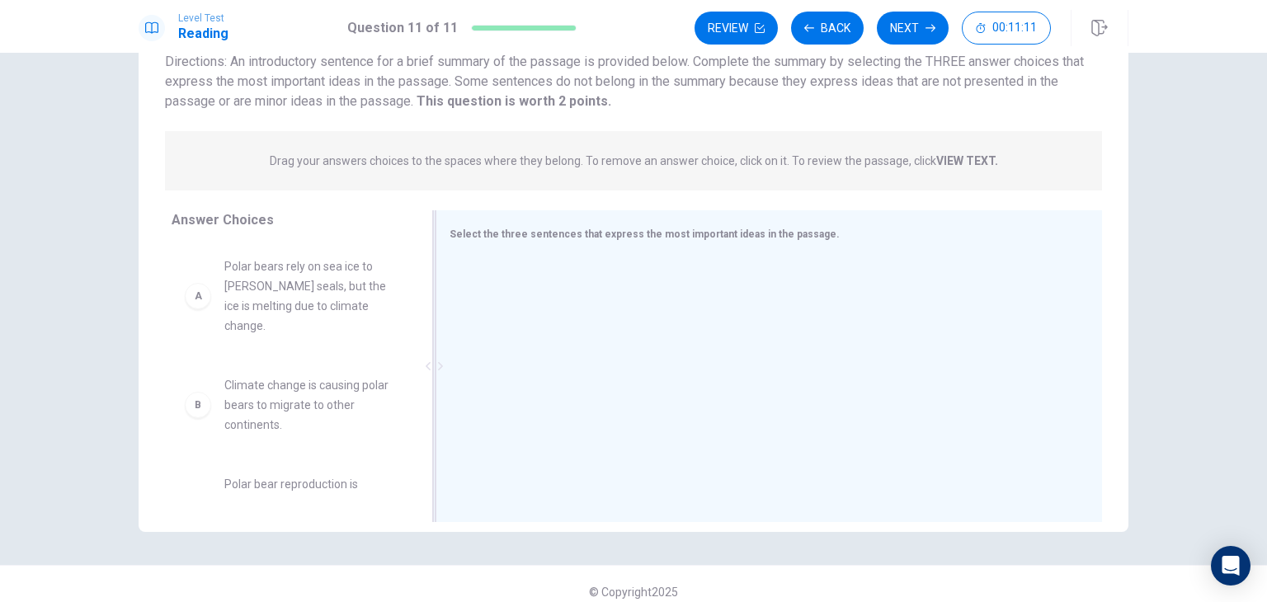
scroll to position [139, 0]
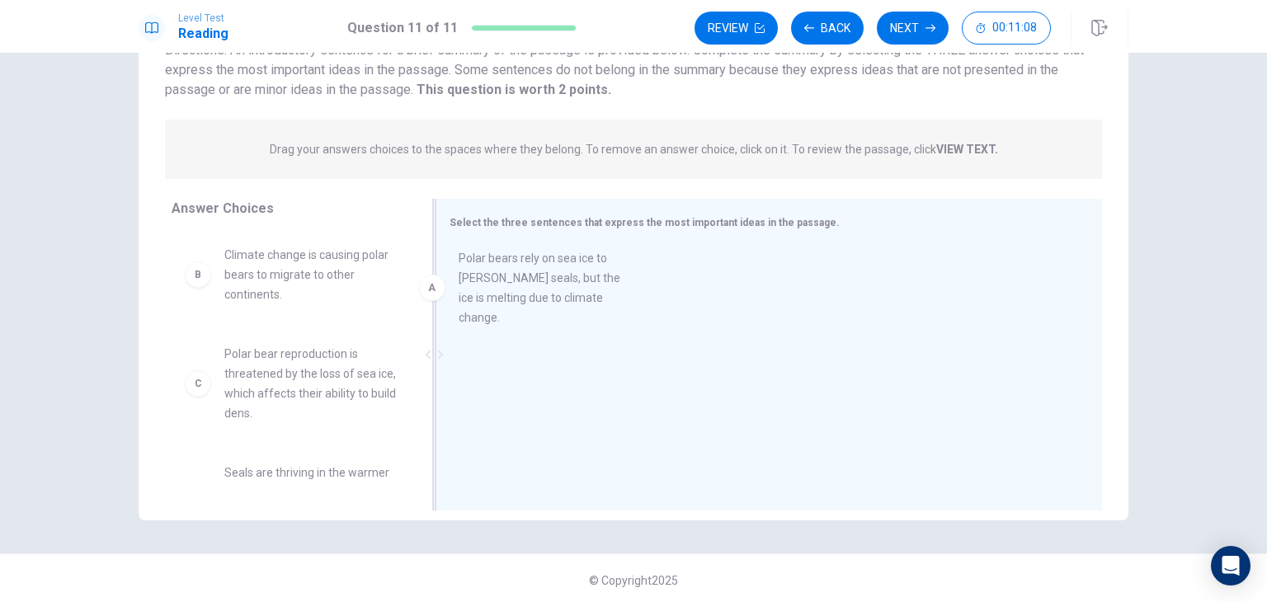
drag, startPoint x: 356, startPoint y: 266, endPoint x: 610, endPoint y: 266, distance: 253.2
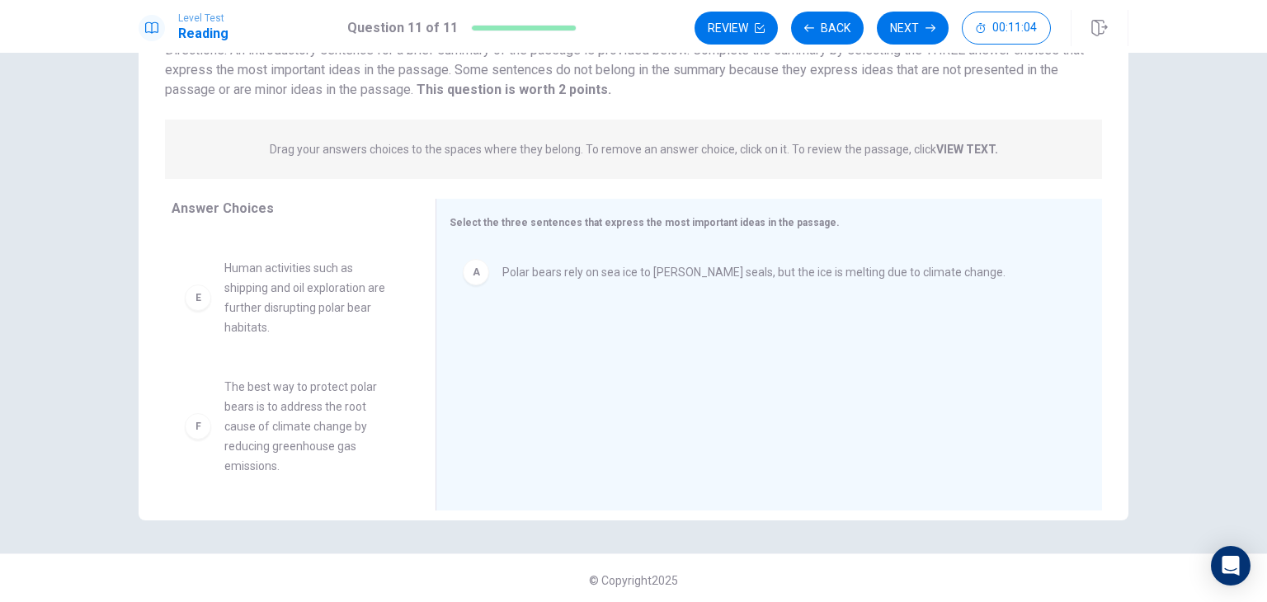
scroll to position [327, 0]
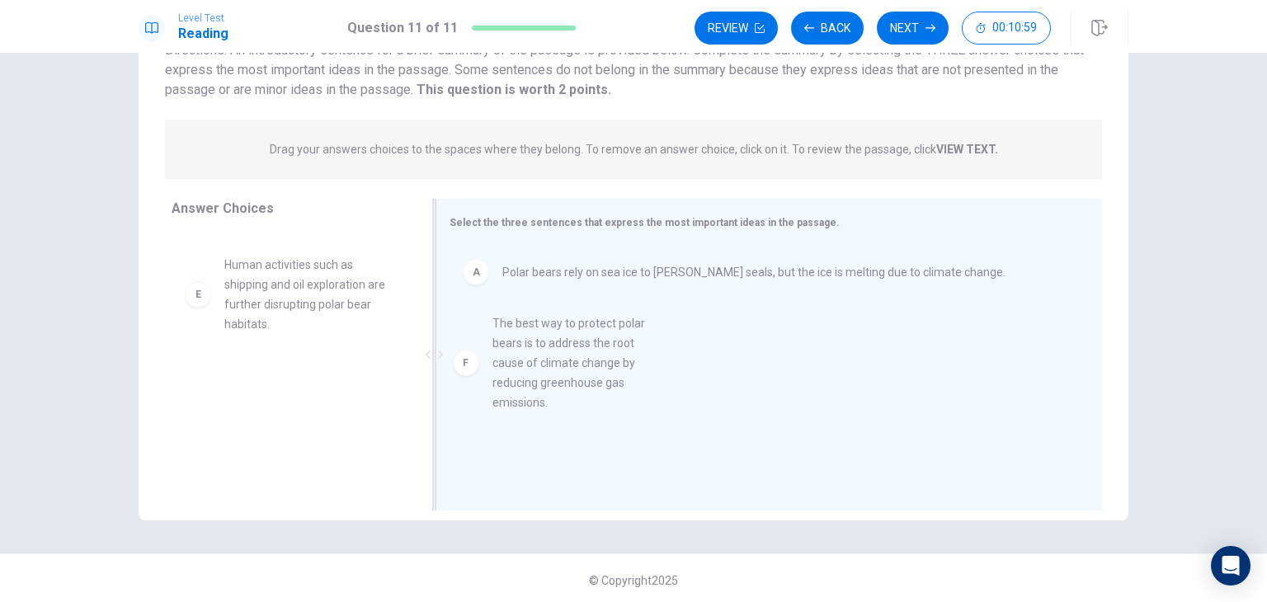
drag, startPoint x: 360, startPoint y: 393, endPoint x: 638, endPoint y: 332, distance: 284.4
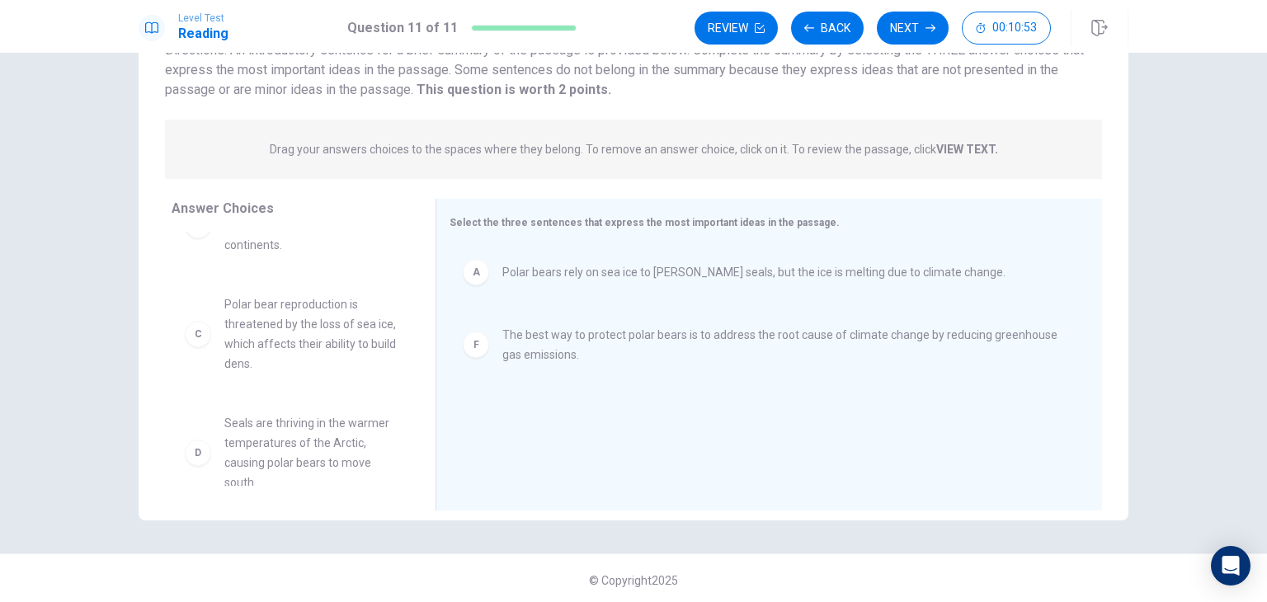
scroll to position [51, 0]
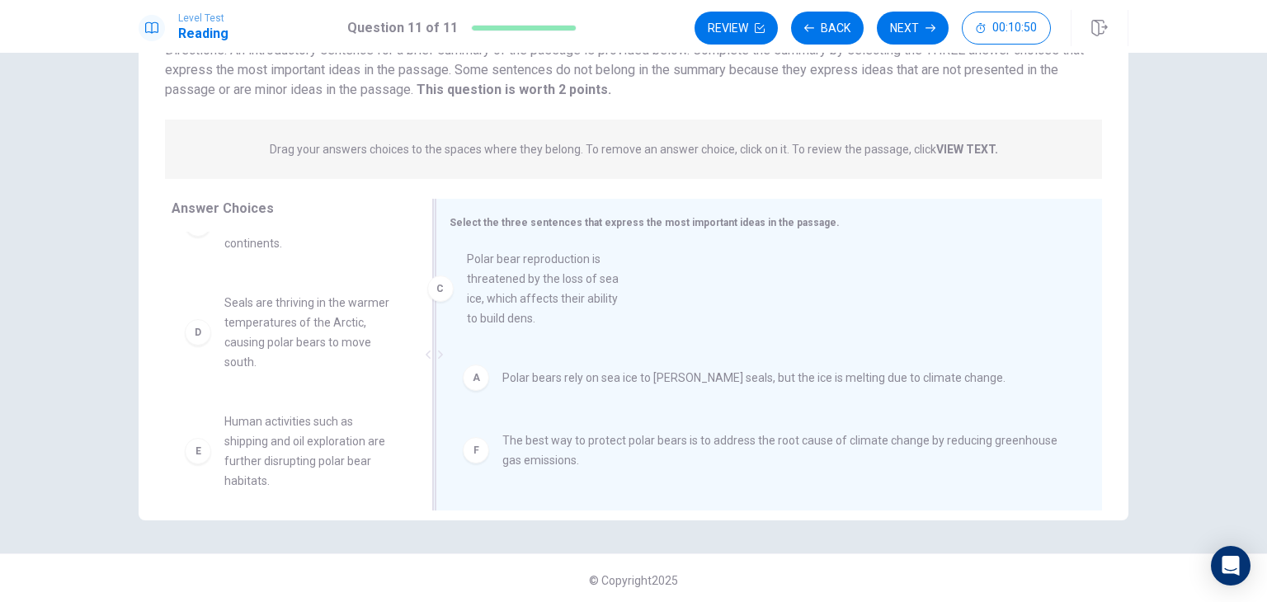
drag, startPoint x: 348, startPoint y: 319, endPoint x: 600, endPoint y: 276, distance: 255.2
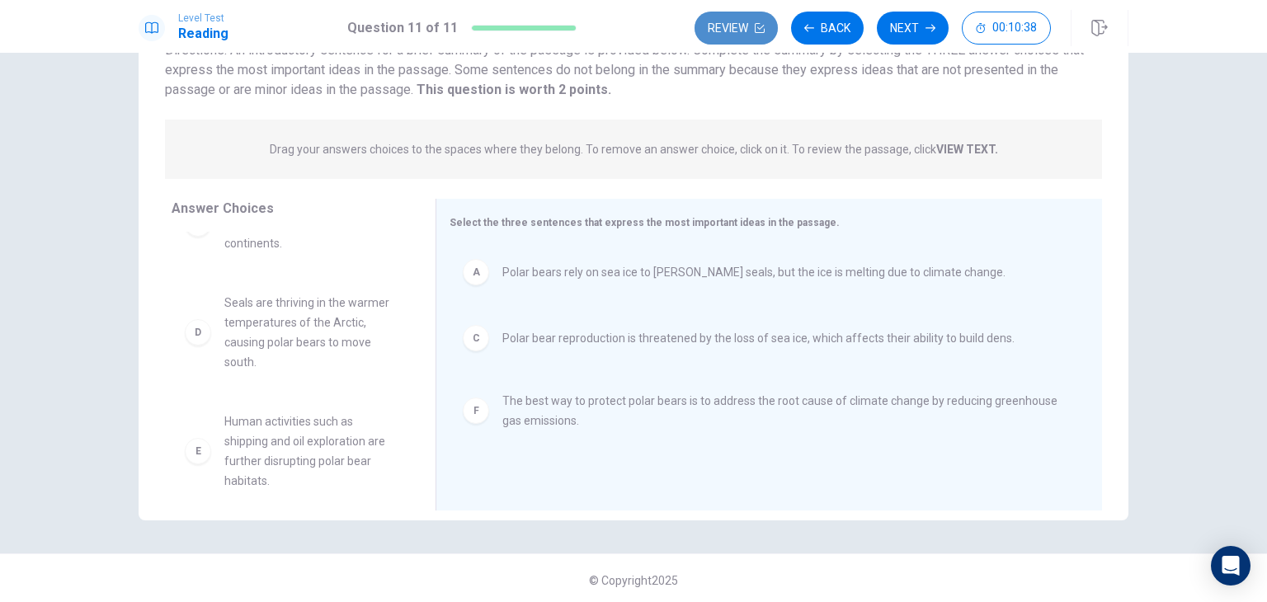
click at [736, 17] on button "Review" at bounding box center [736, 28] width 83 height 33
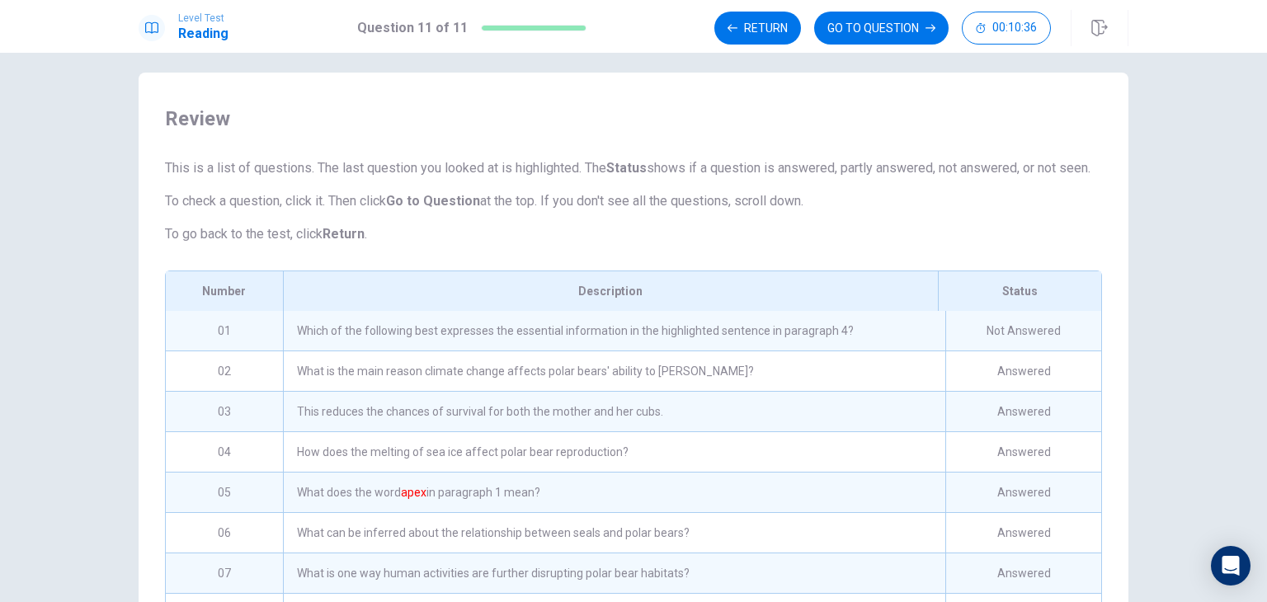
scroll to position [231, 0]
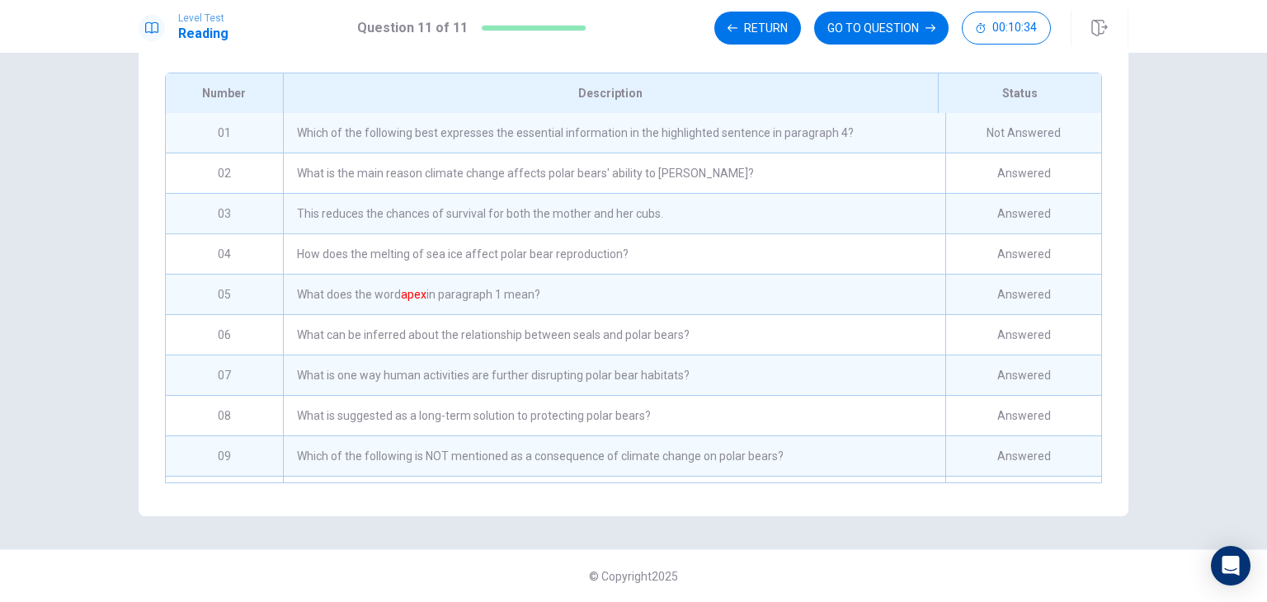
click at [235, 130] on div "01" at bounding box center [224, 133] width 117 height 40
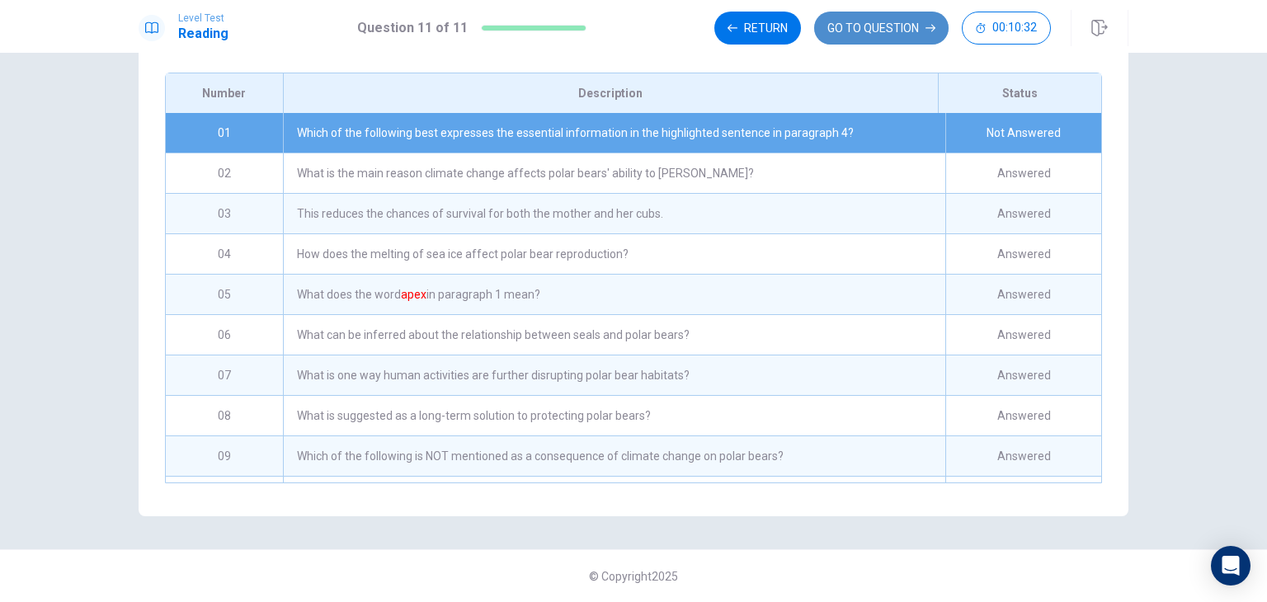
click at [853, 25] on button "GO TO QUESTION" at bounding box center [881, 28] width 134 height 33
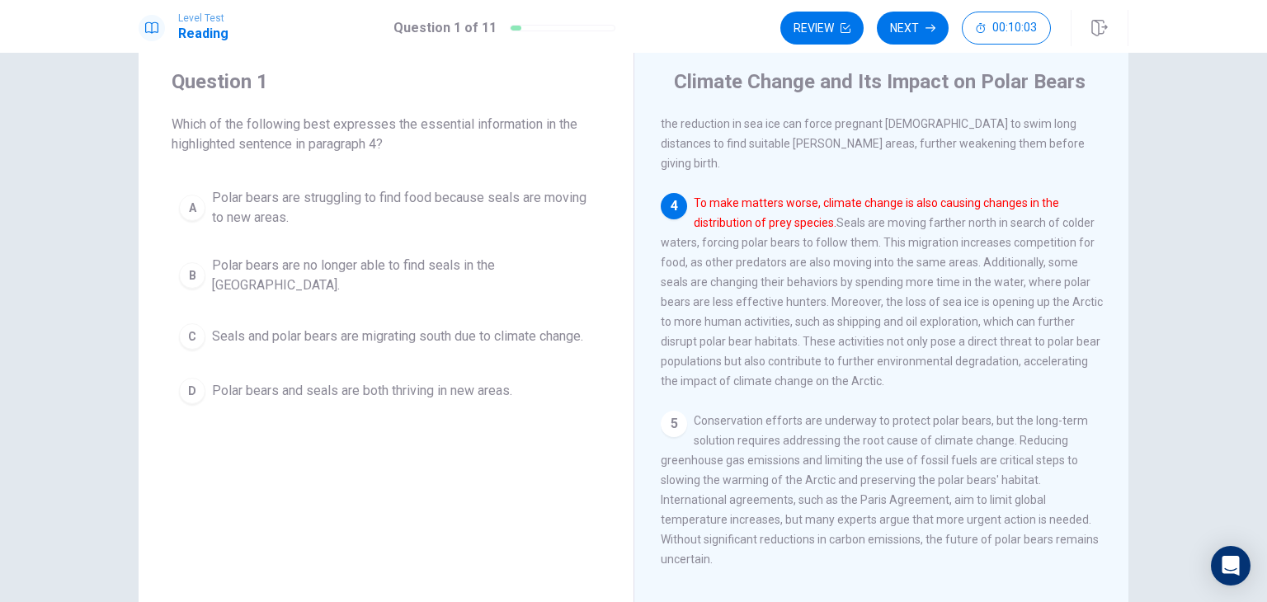
scroll to position [525, 0]
click at [478, 197] on span "Polar bears are struggling to find food because seals are moving to new areas." at bounding box center [402, 208] width 381 height 40
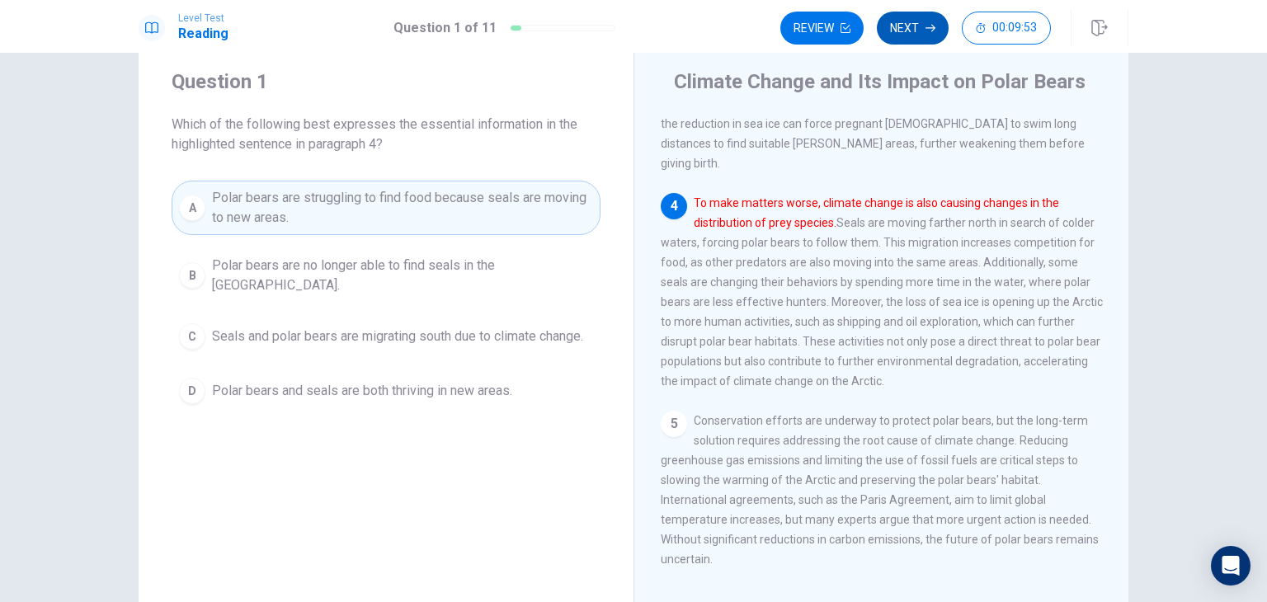
click at [908, 35] on button "Next" at bounding box center [913, 28] width 72 height 33
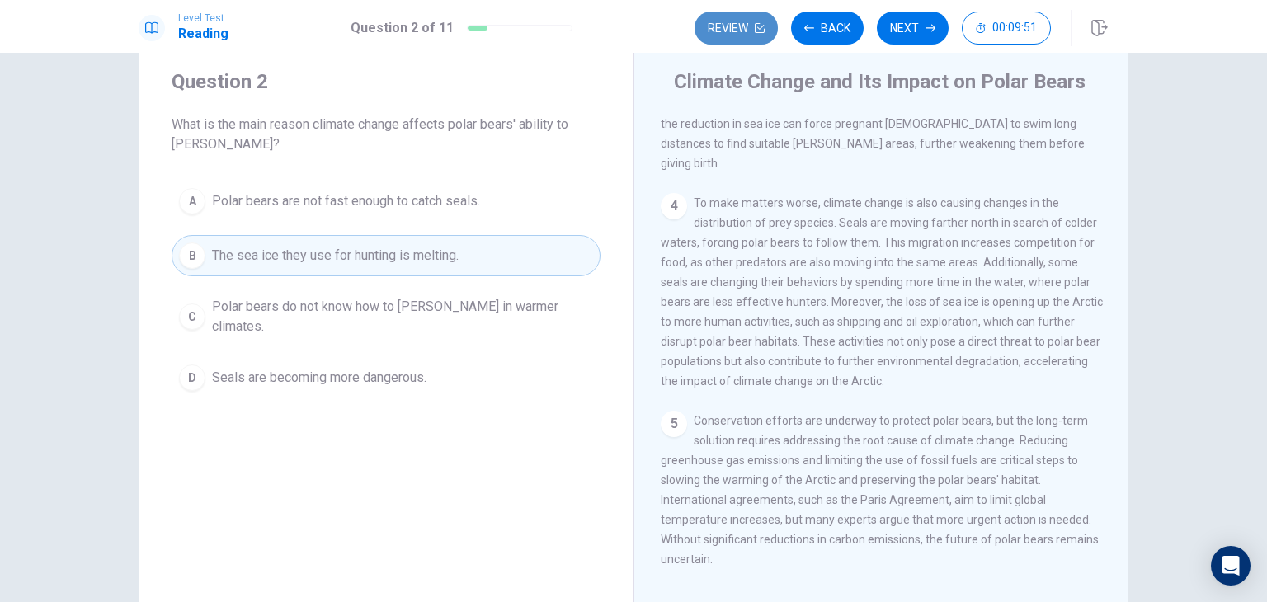
click at [726, 31] on button "Review" at bounding box center [736, 28] width 83 height 33
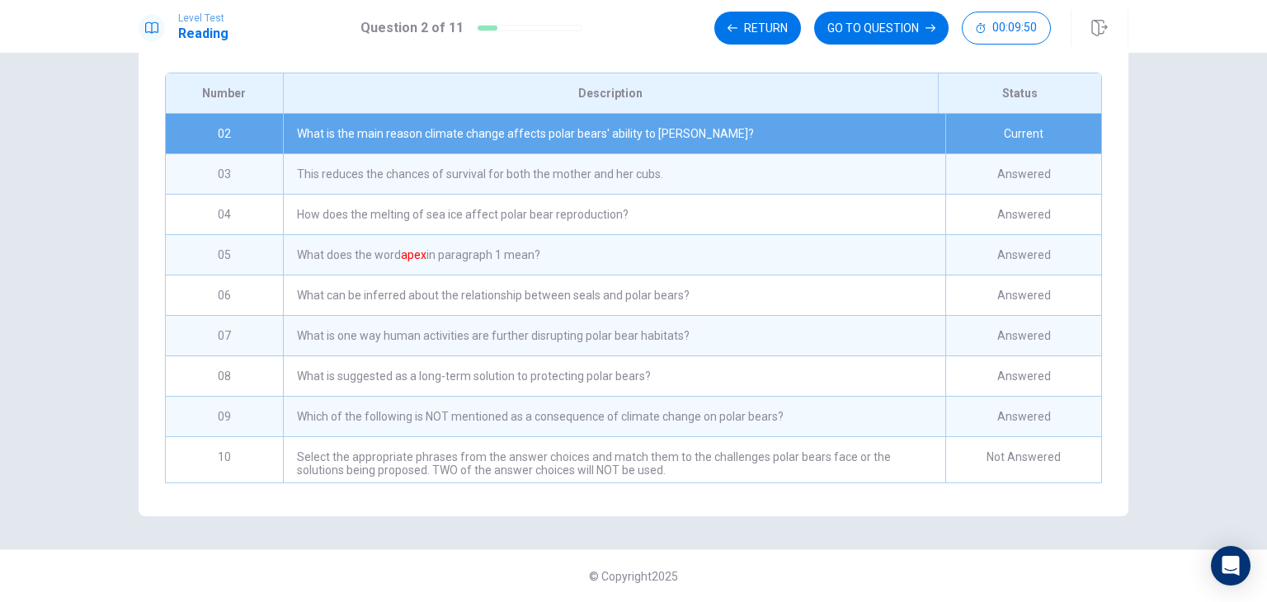
scroll to position [94, 0]
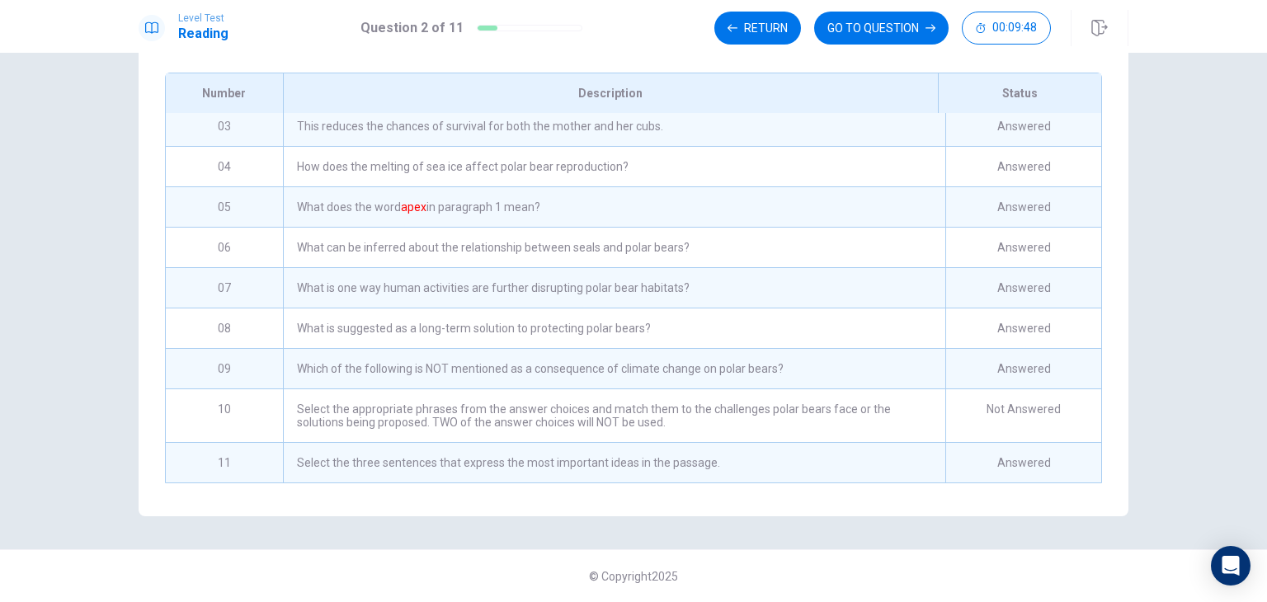
click at [566, 410] on div "Select the appropriate phrases from the answer choices and match them to the ch…" at bounding box center [614, 415] width 662 height 53
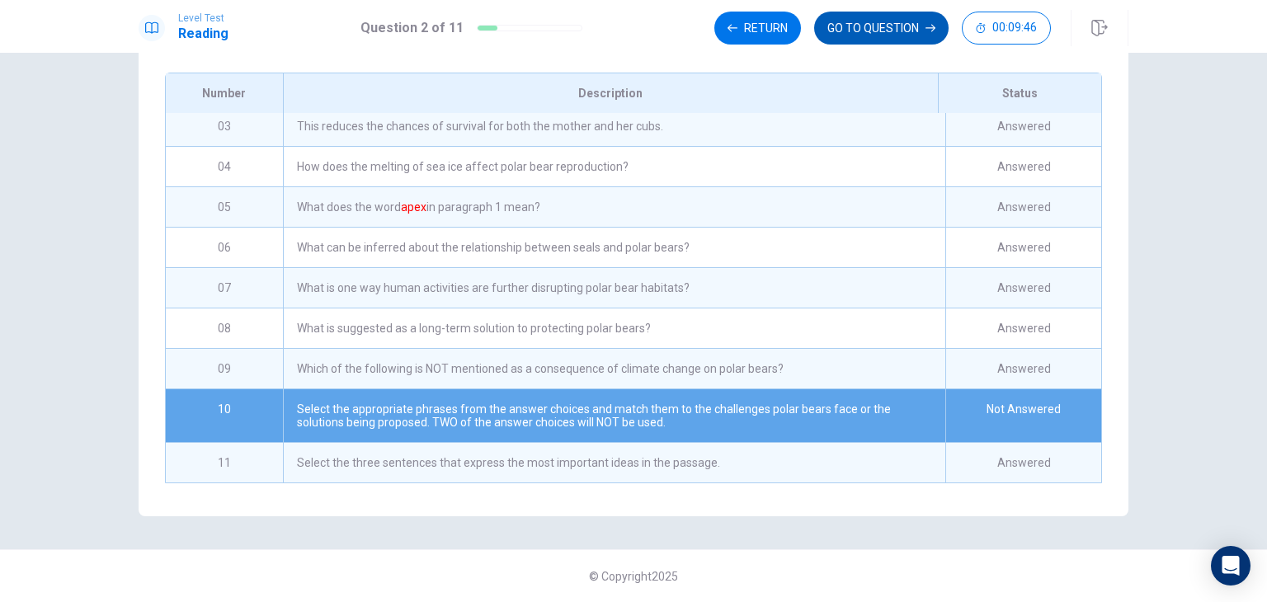
click at [847, 31] on button "GO TO QUESTION" at bounding box center [881, 28] width 134 height 33
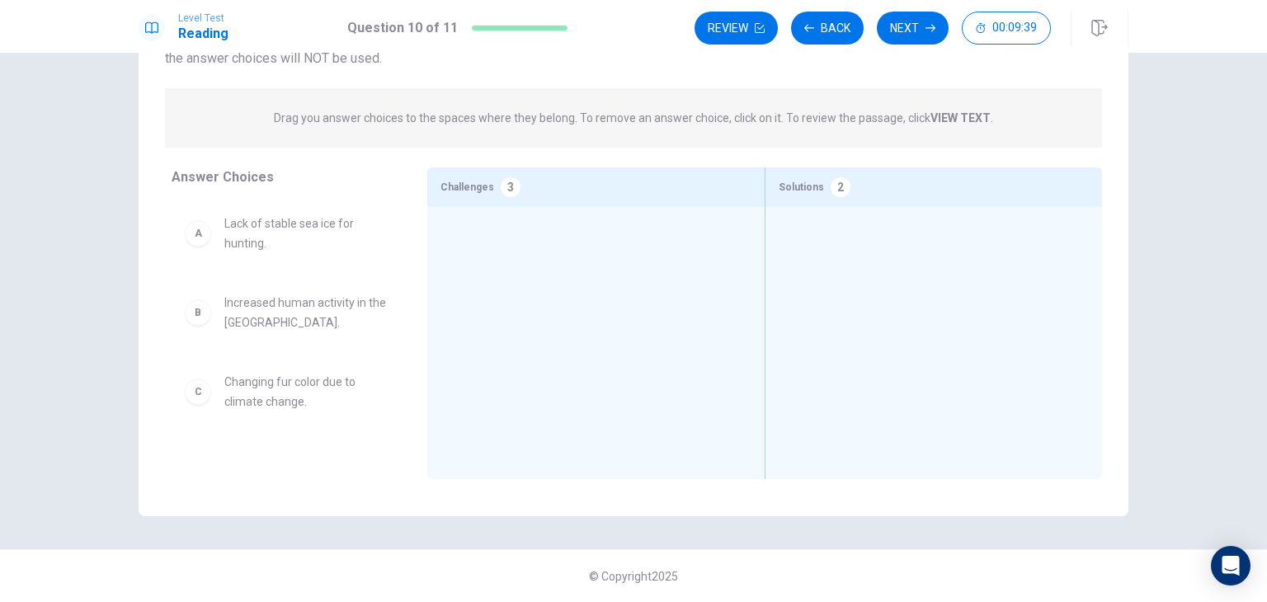
scroll to position [142, 0]
drag, startPoint x: 301, startPoint y: 232, endPoint x: 555, endPoint y: 240, distance: 254.2
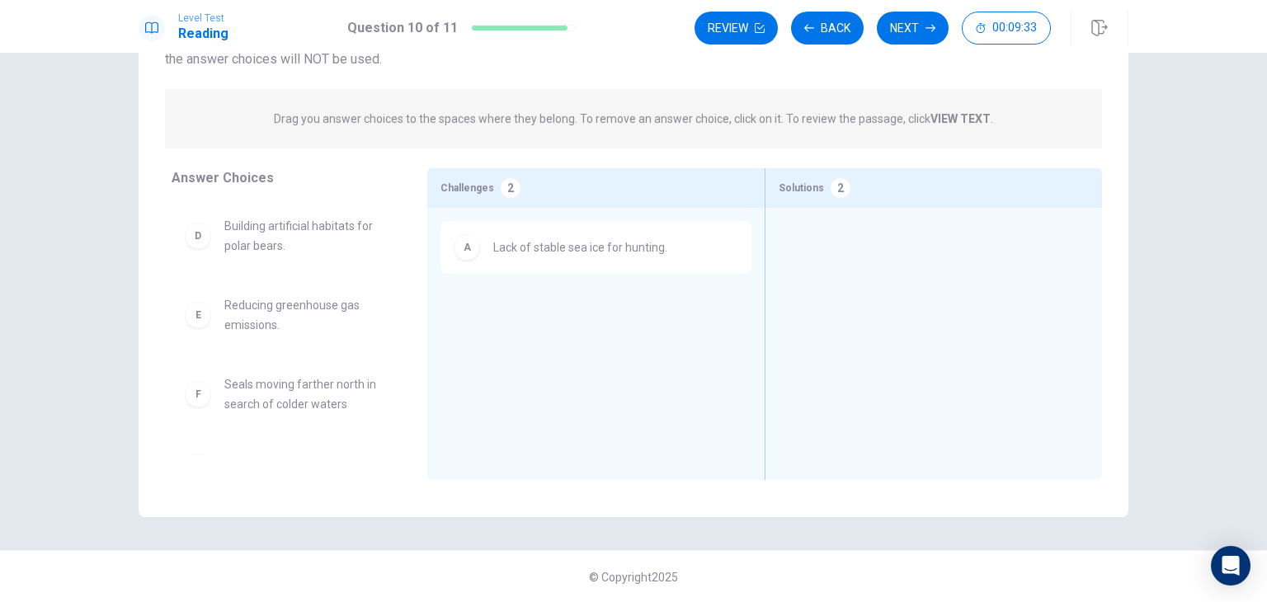
scroll to position [195, 0]
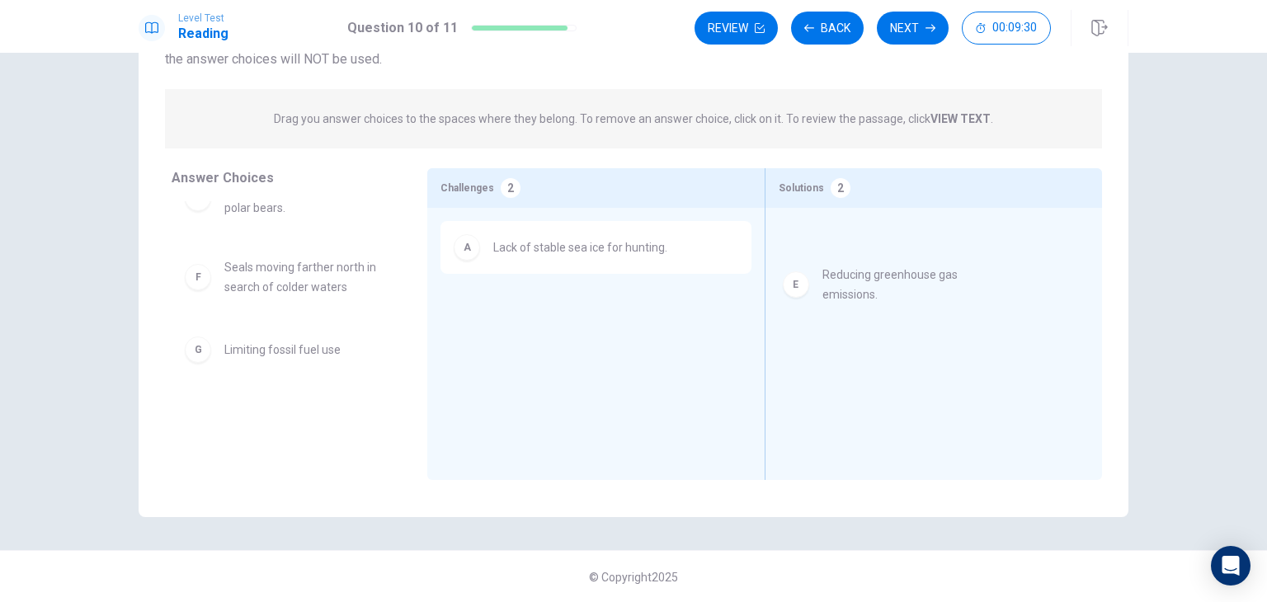
drag, startPoint x: 294, startPoint y: 271, endPoint x: 915, endPoint y: 278, distance: 620.3
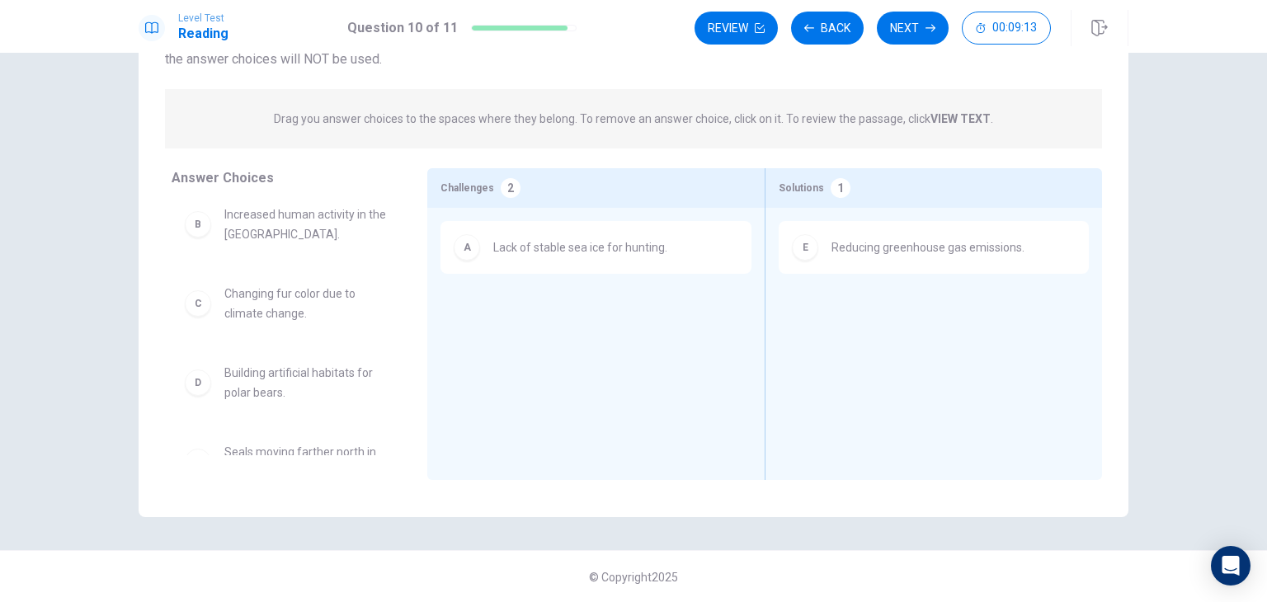
scroll to position [0, 0]
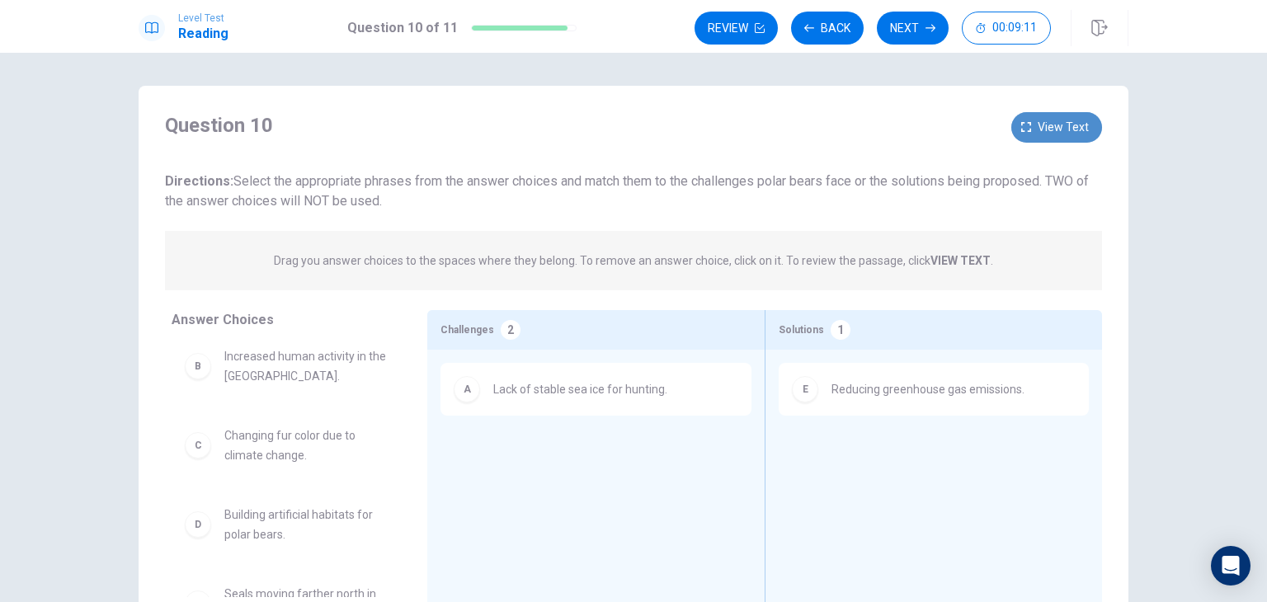
click at [1039, 126] on span "View text" at bounding box center [1063, 127] width 51 height 21
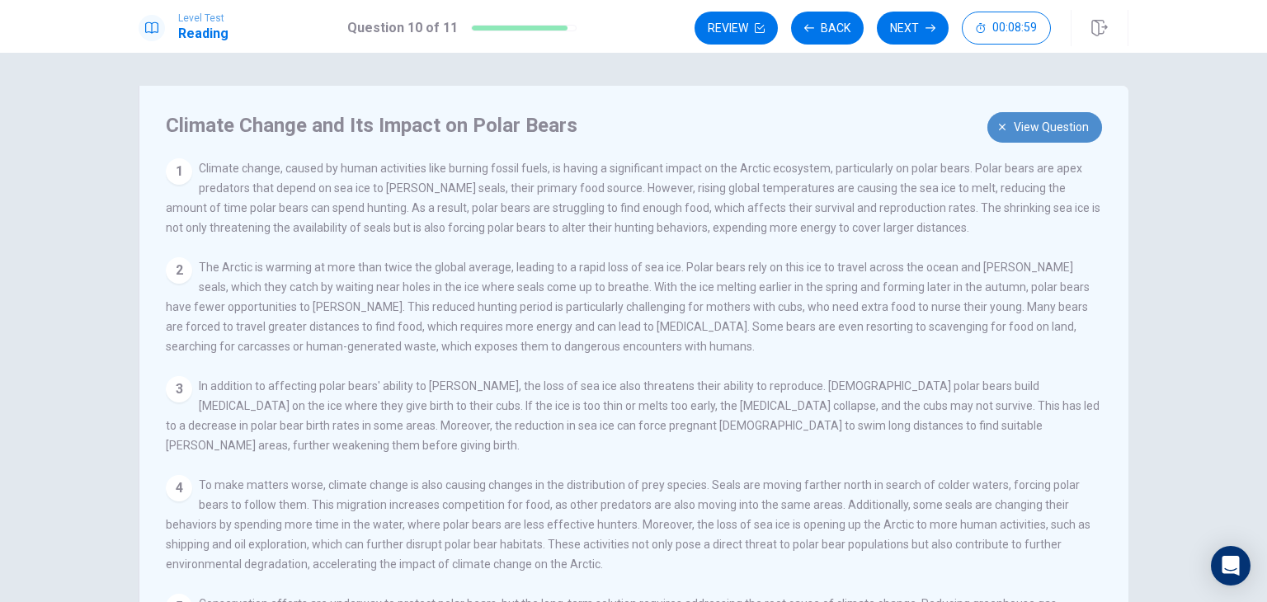
click at [1068, 119] on span "View question" at bounding box center [1051, 127] width 75 height 21
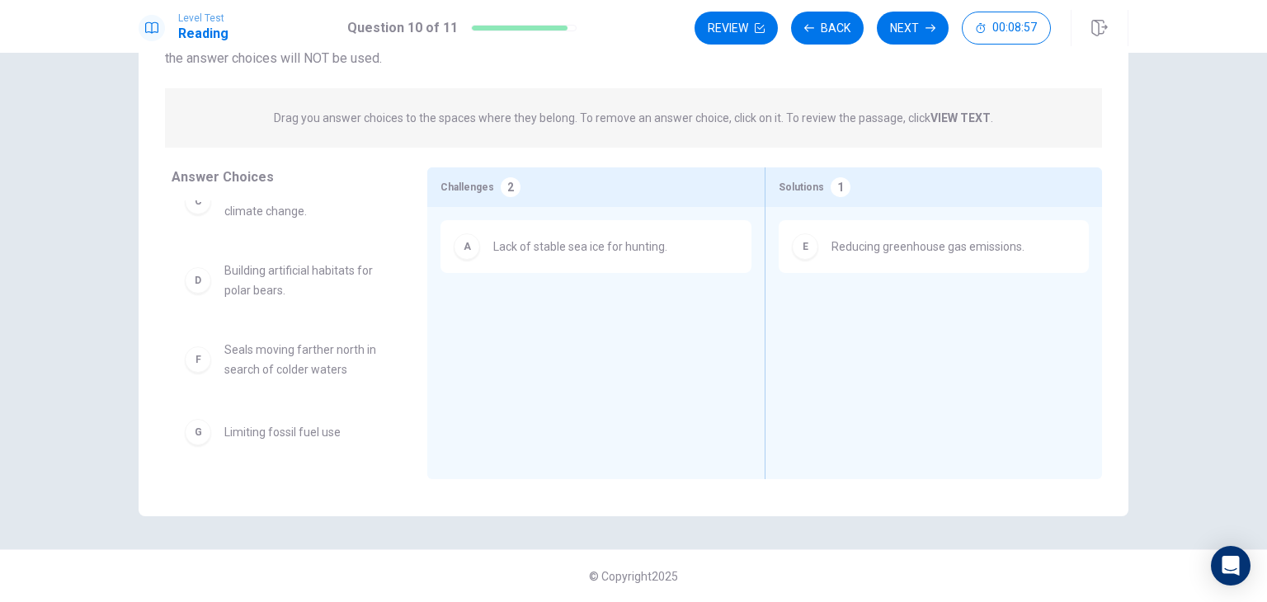
scroll to position [115, 0]
drag, startPoint x: 287, startPoint y: 426, endPoint x: 904, endPoint y: 336, distance: 623.6
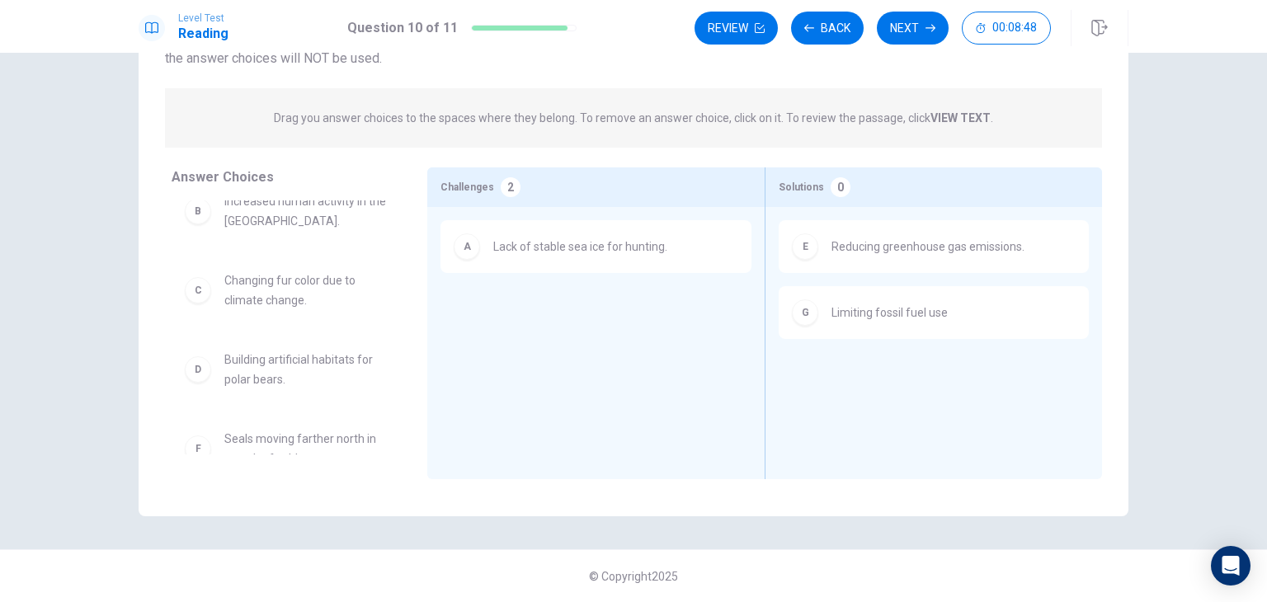
scroll to position [49, 0]
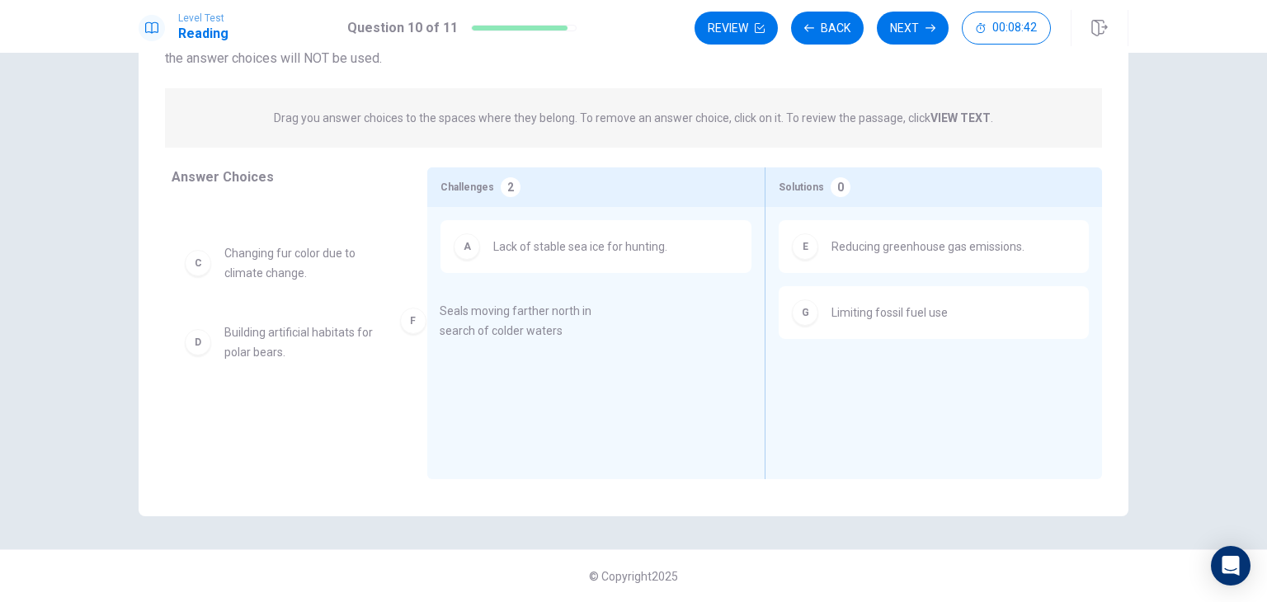
drag, startPoint x: 349, startPoint y: 430, endPoint x: 595, endPoint y: 321, distance: 268.8
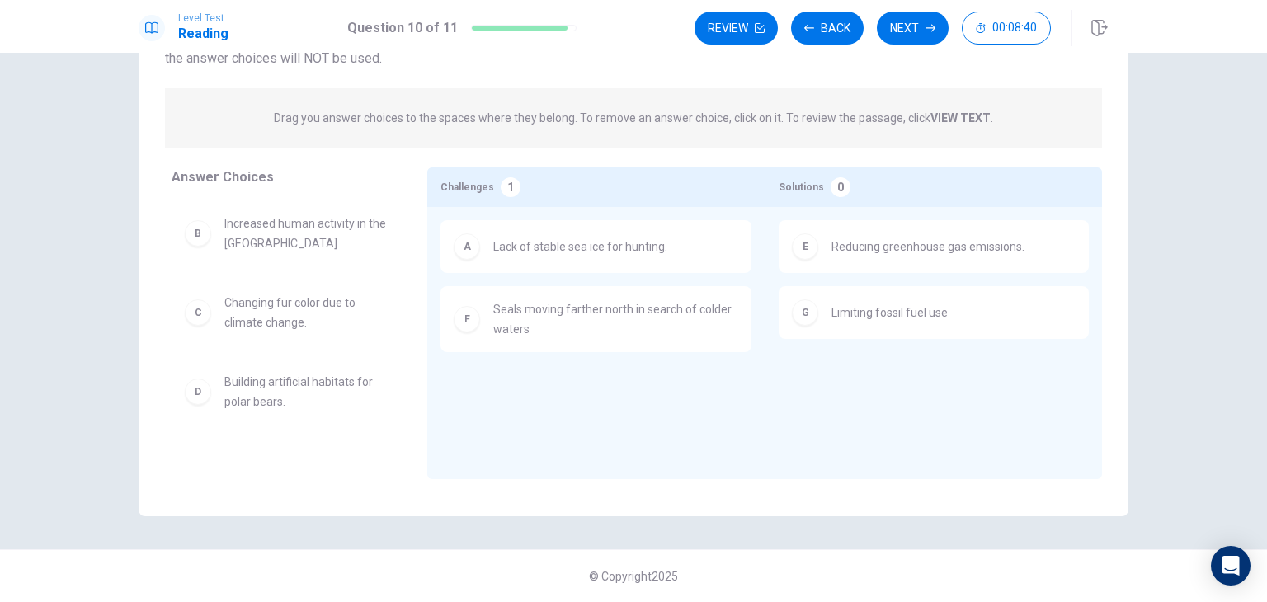
scroll to position [0, 0]
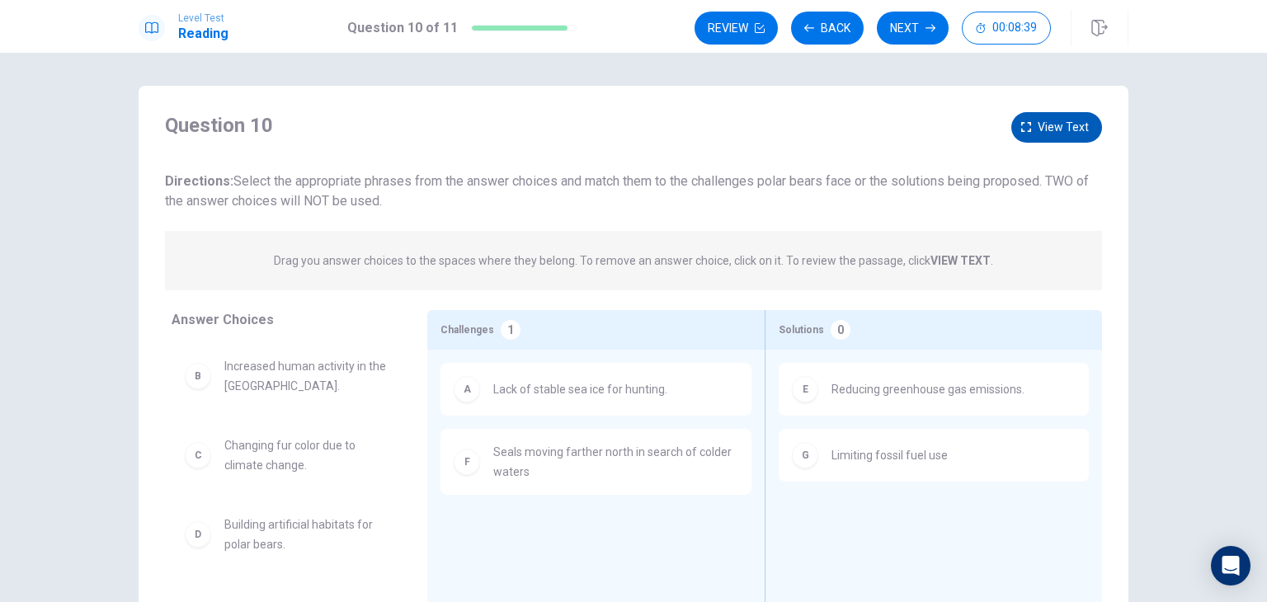
click at [1029, 130] on button "View text" at bounding box center [1056, 127] width 91 height 31
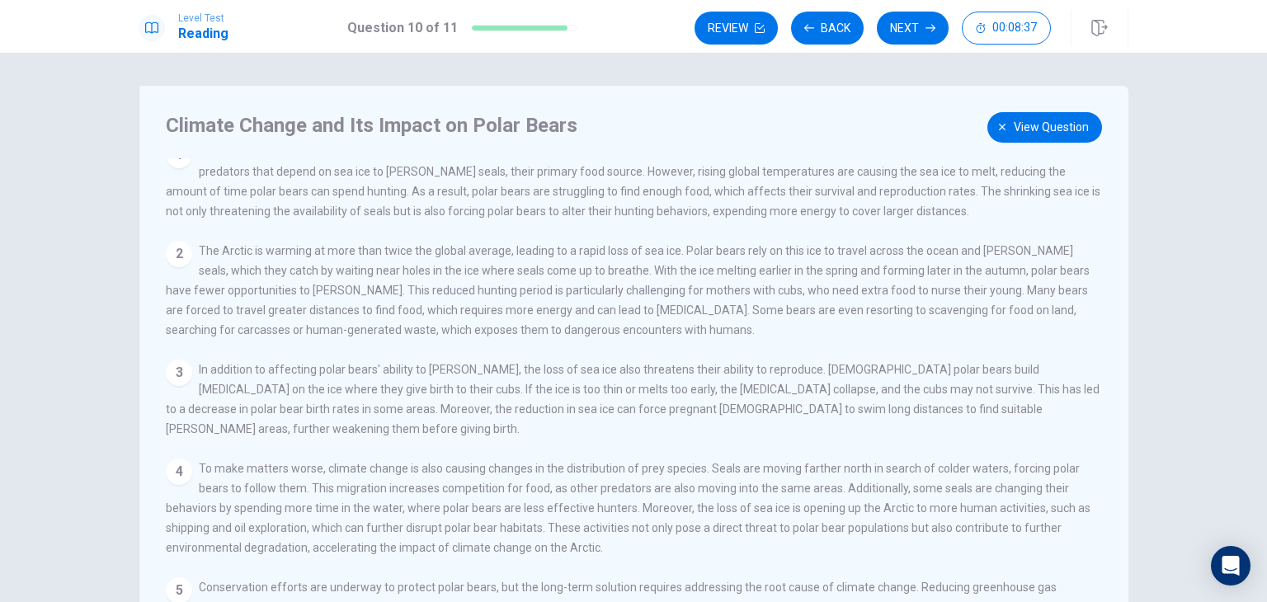
scroll to position [16, 0]
click at [1041, 131] on span "View question" at bounding box center [1051, 127] width 75 height 21
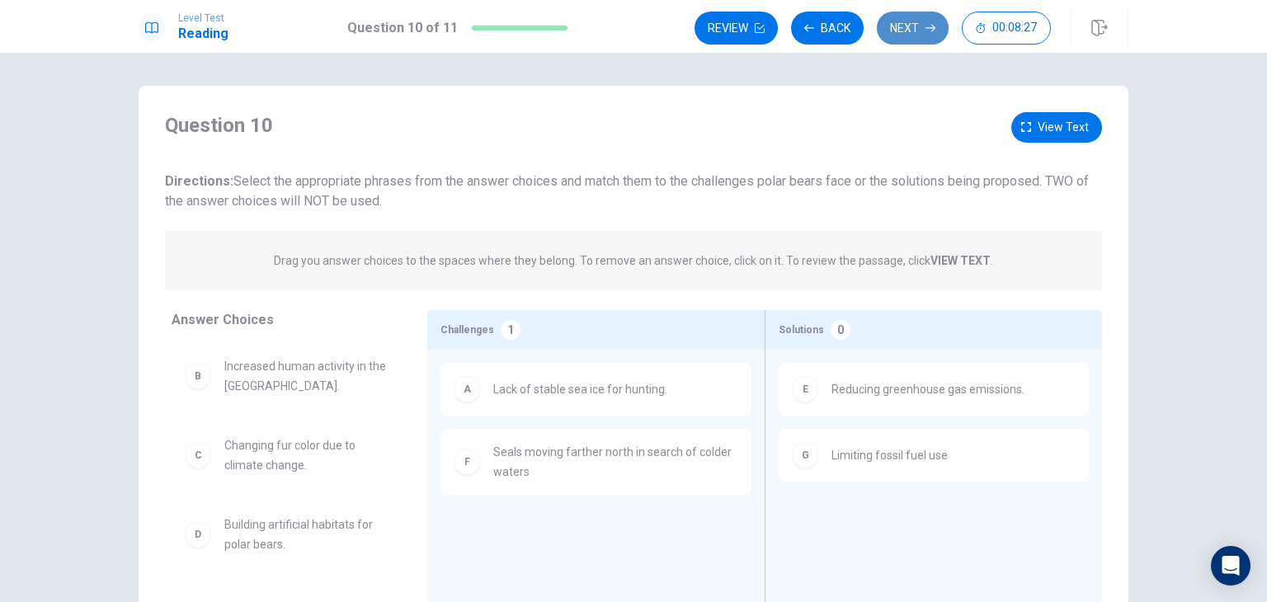
click at [901, 30] on button "Next" at bounding box center [913, 28] width 72 height 33
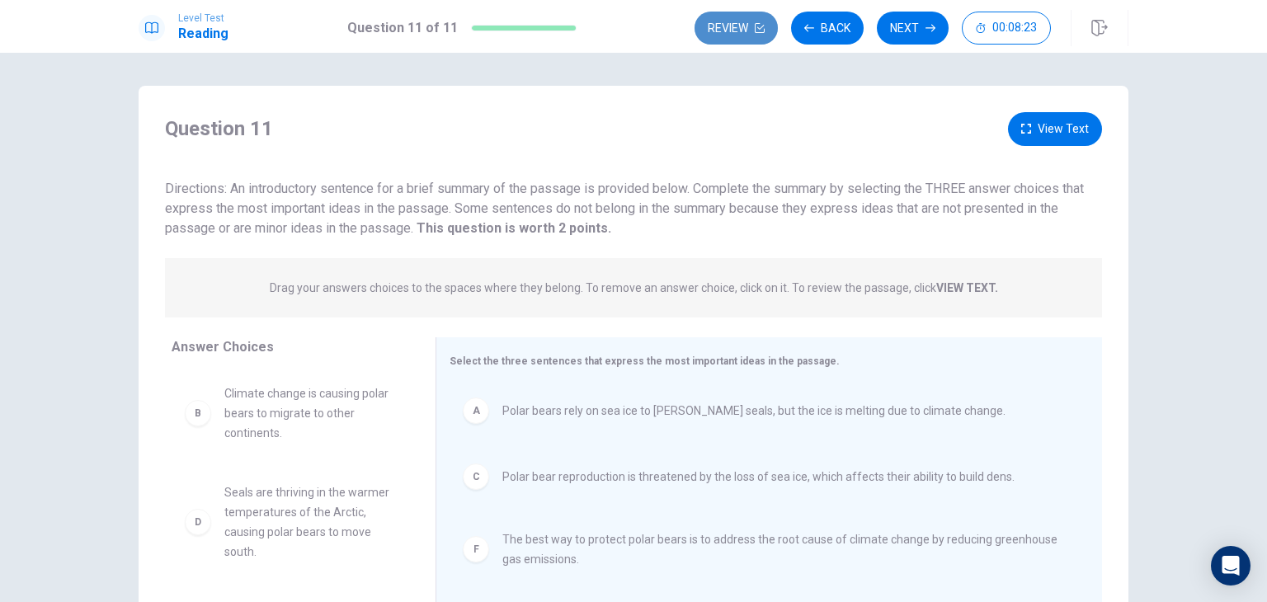
click at [729, 31] on button "Review" at bounding box center [736, 28] width 83 height 33
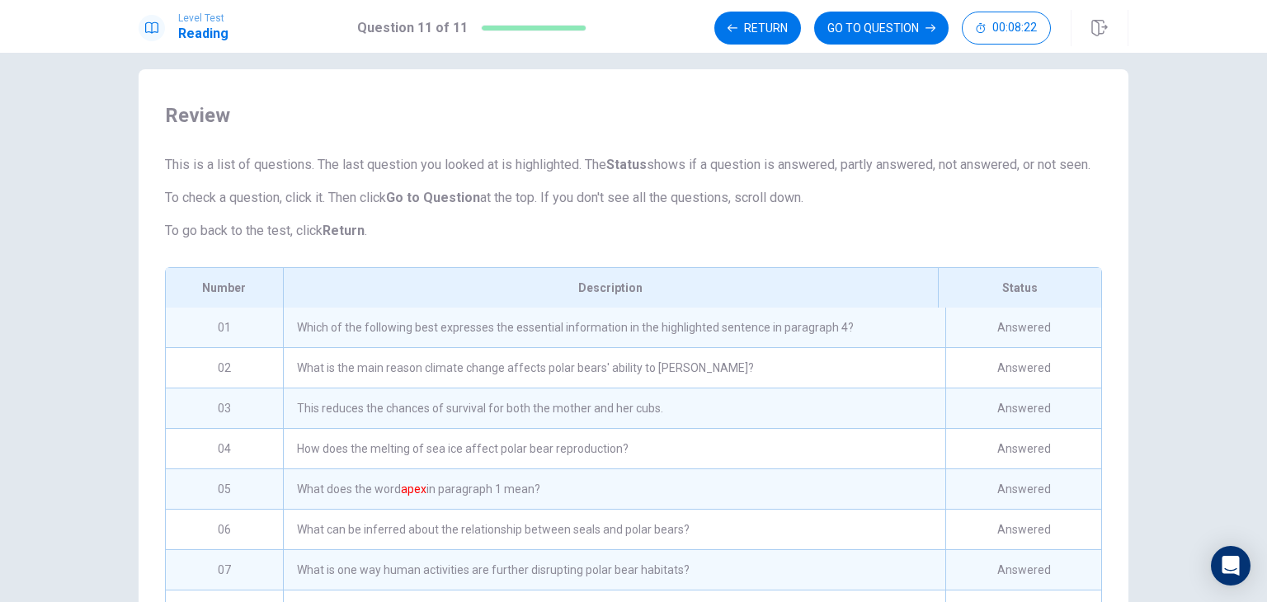
scroll to position [16, 0]
click at [283, 346] on div "Which of the following best expresses the essential information in the highligh…" at bounding box center [614, 329] width 662 height 40
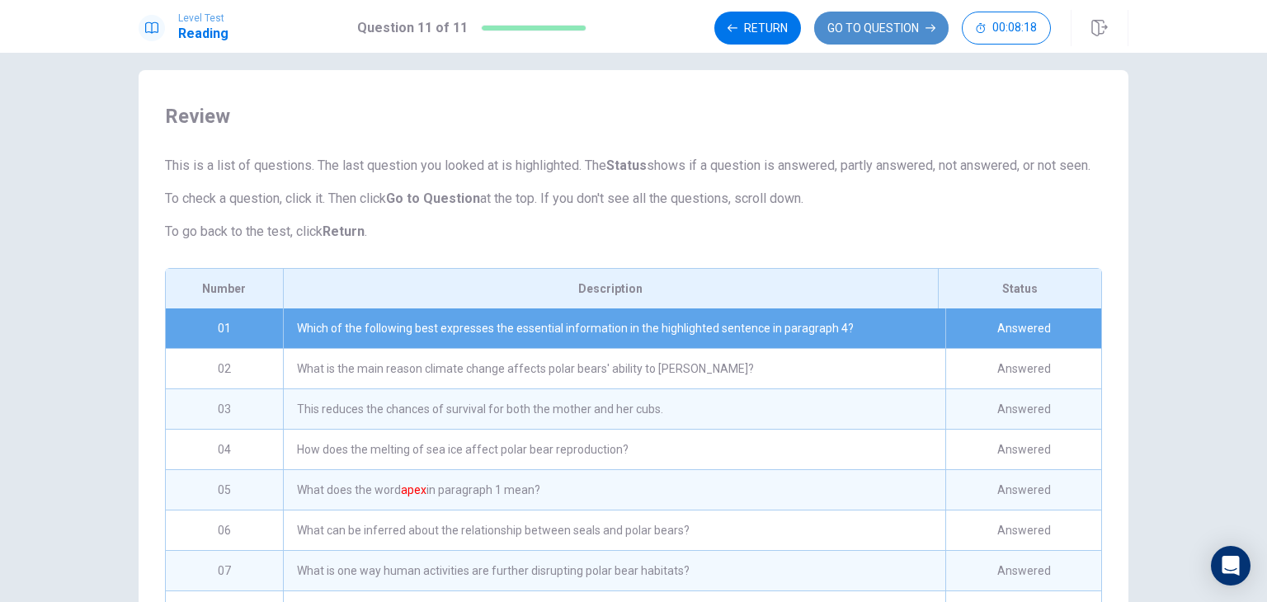
click at [892, 17] on button "GO TO QUESTION" at bounding box center [881, 28] width 134 height 33
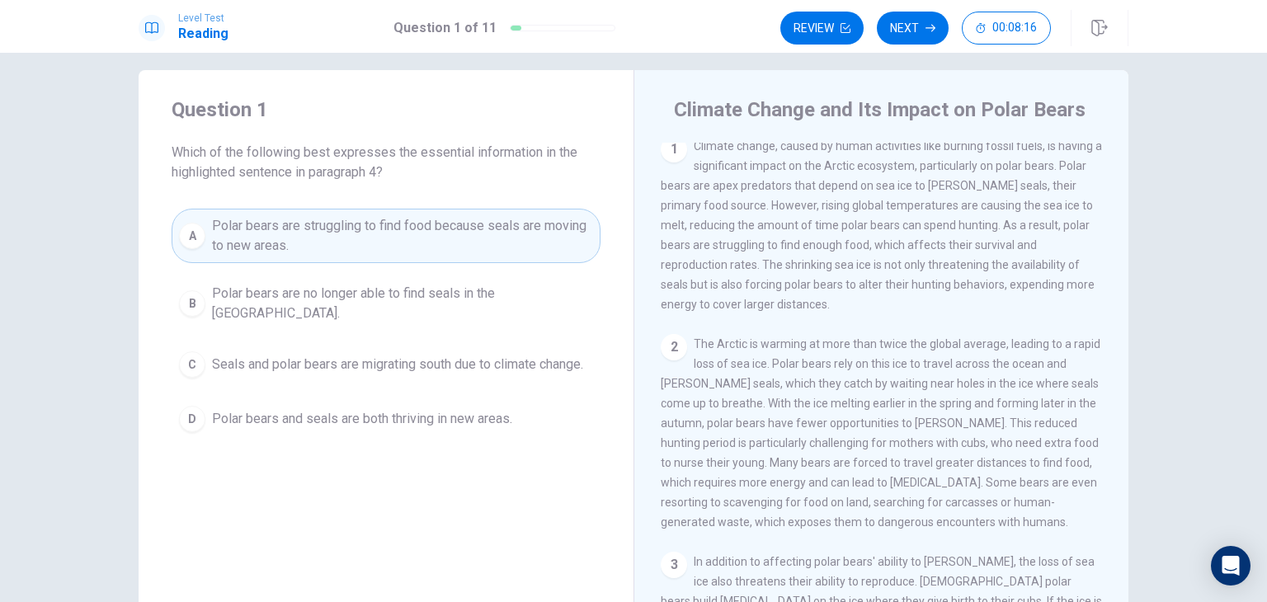
scroll to position [7, 0]
click at [918, 33] on button "Next" at bounding box center [913, 28] width 72 height 33
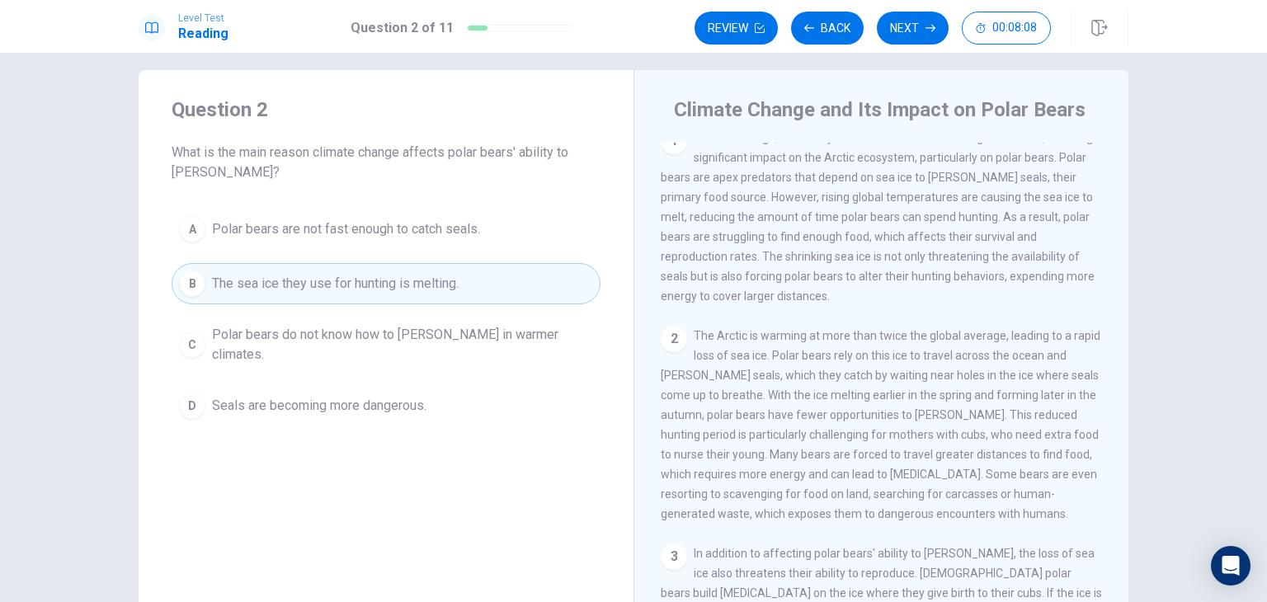
scroll to position [16, 0]
click at [907, 25] on button "Next" at bounding box center [913, 28] width 72 height 33
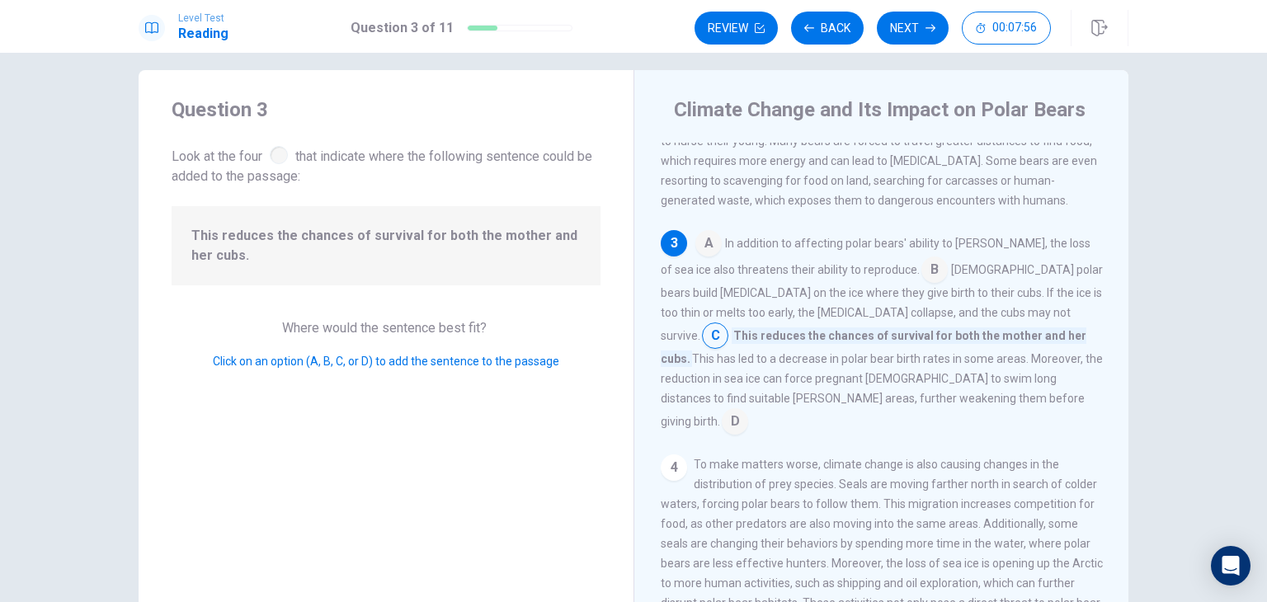
scroll to position [332, 0]
click at [748, 407] on input at bounding box center [735, 420] width 26 height 26
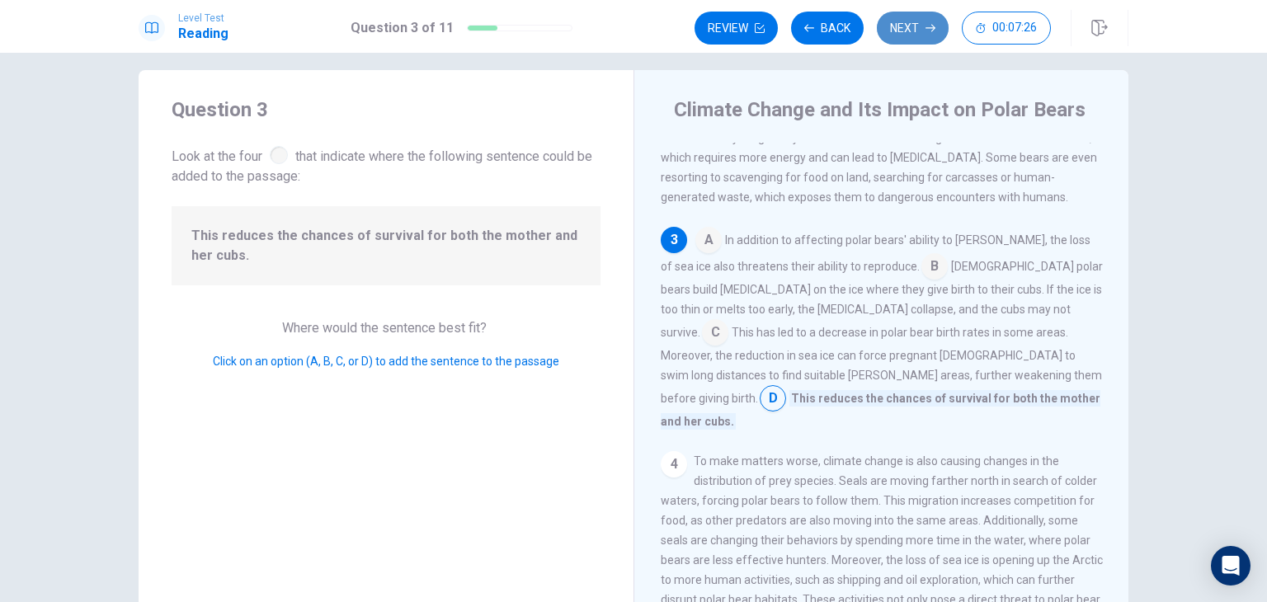
click at [902, 31] on button "Next" at bounding box center [913, 28] width 72 height 33
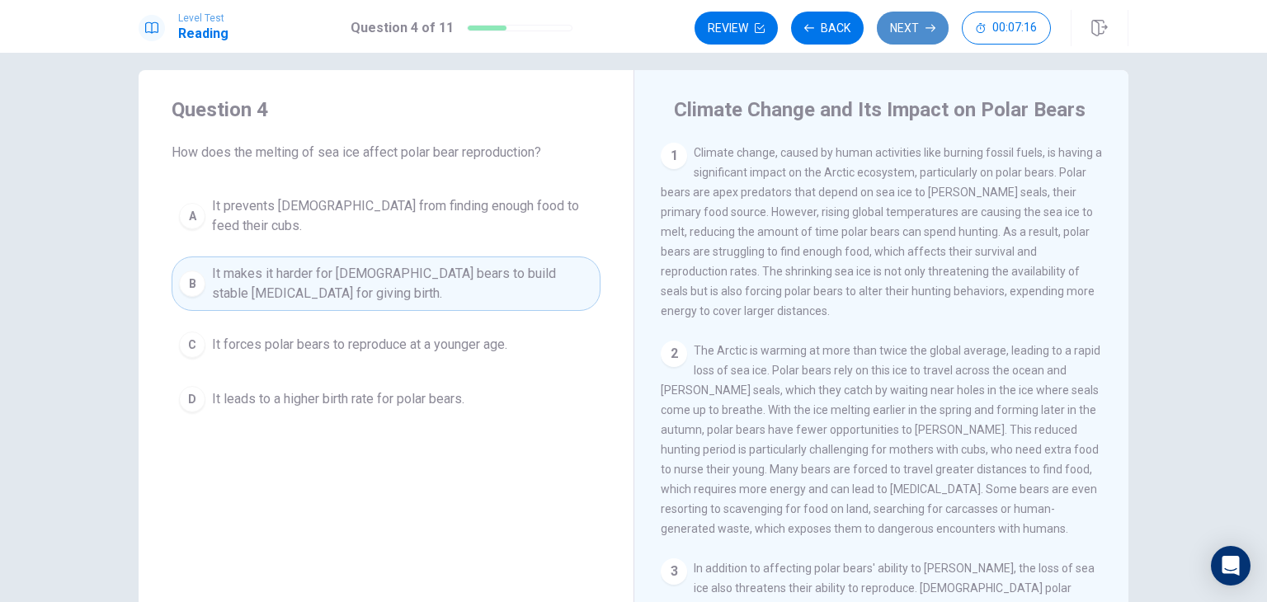
click at [911, 28] on button "Next" at bounding box center [913, 28] width 72 height 33
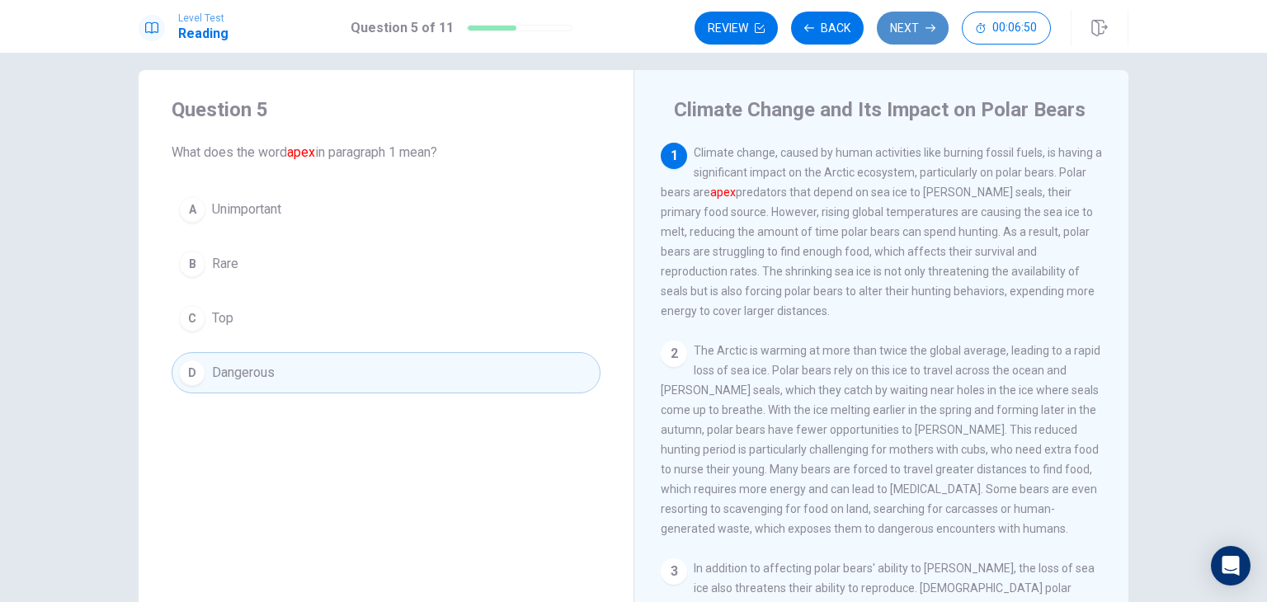
click at [906, 27] on button "Next" at bounding box center [913, 28] width 72 height 33
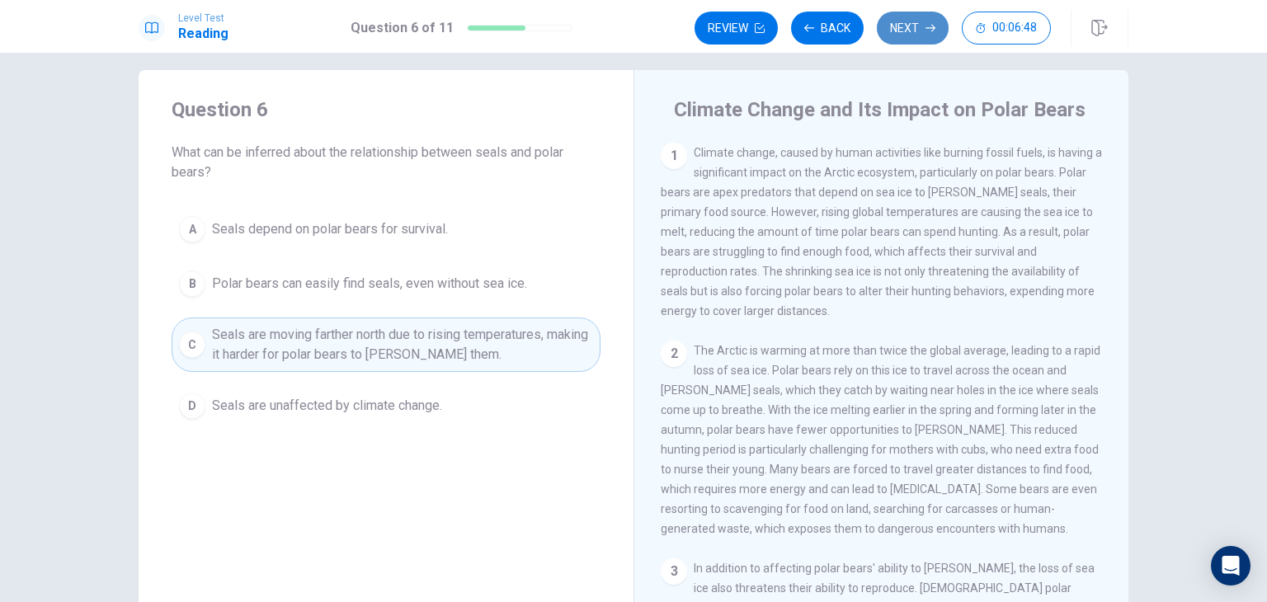
click at [906, 27] on button "Next" at bounding box center [913, 28] width 72 height 33
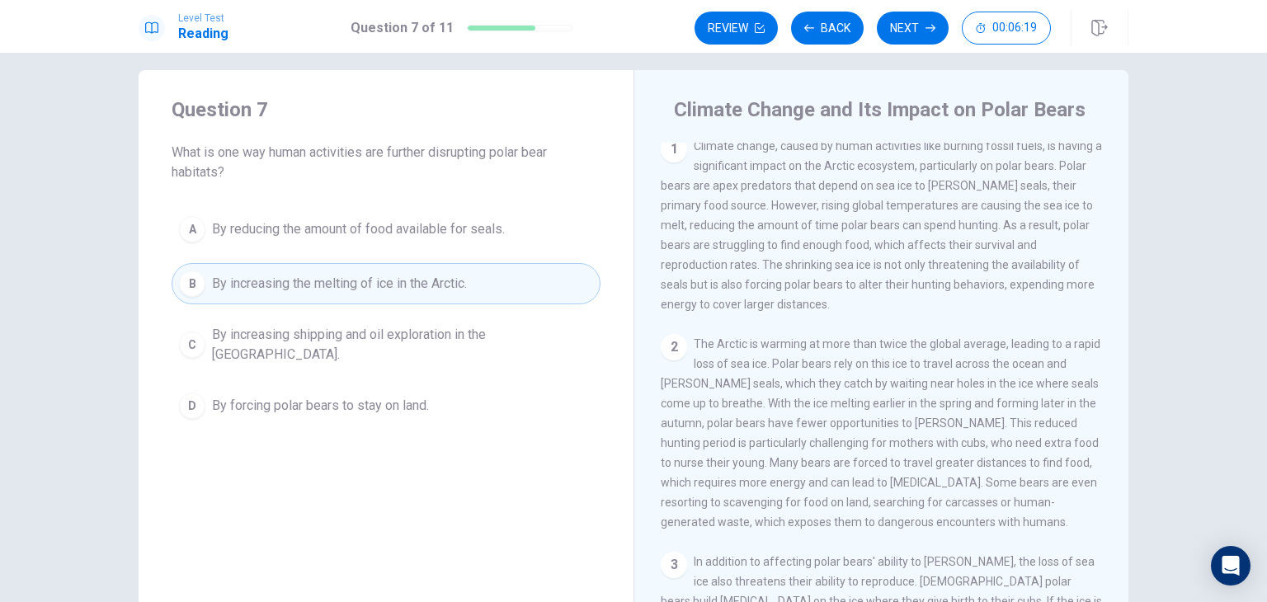
scroll to position [0, 0]
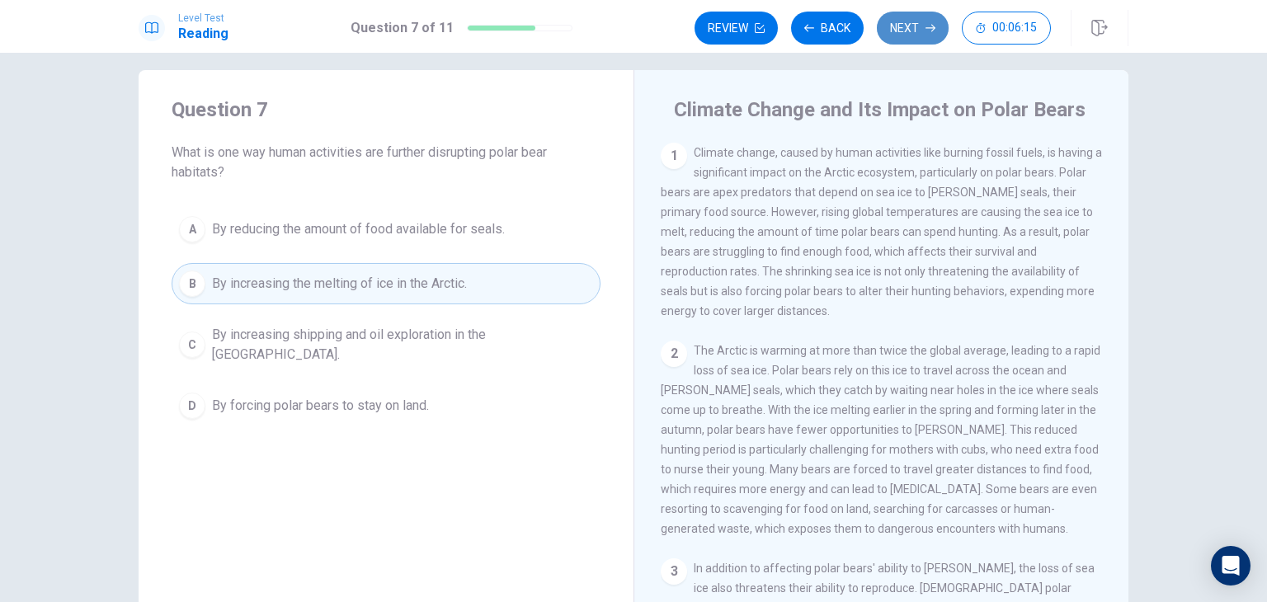
click at [909, 17] on button "Next" at bounding box center [913, 28] width 72 height 33
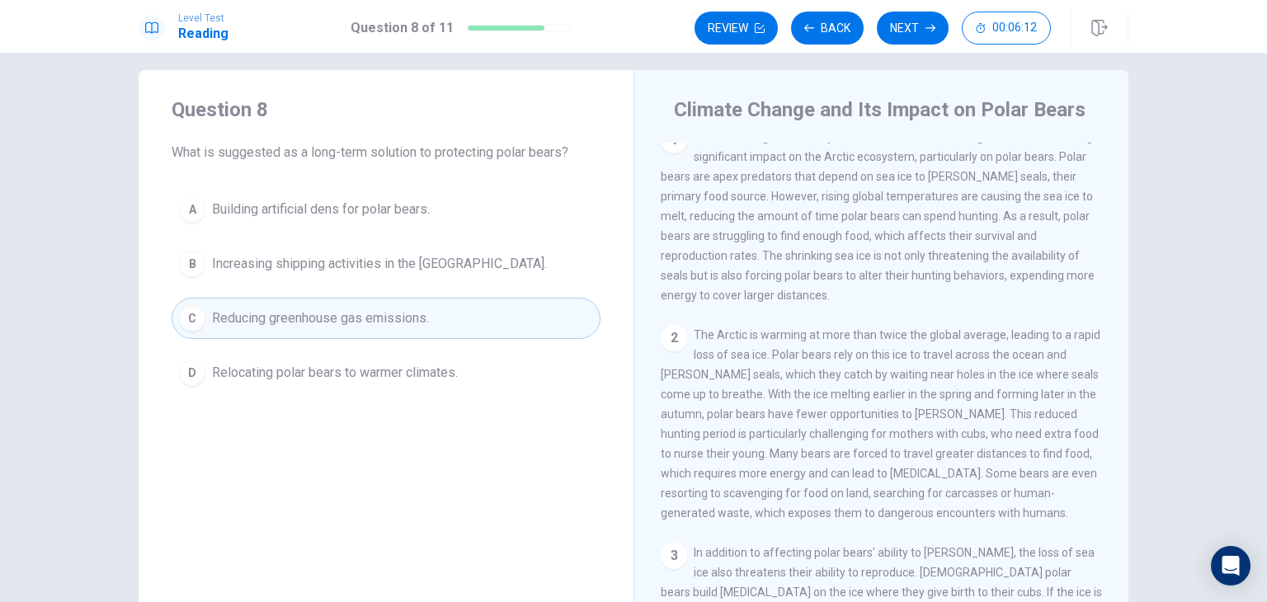
scroll to position [16, 0]
click at [916, 31] on button "Next" at bounding box center [913, 28] width 72 height 33
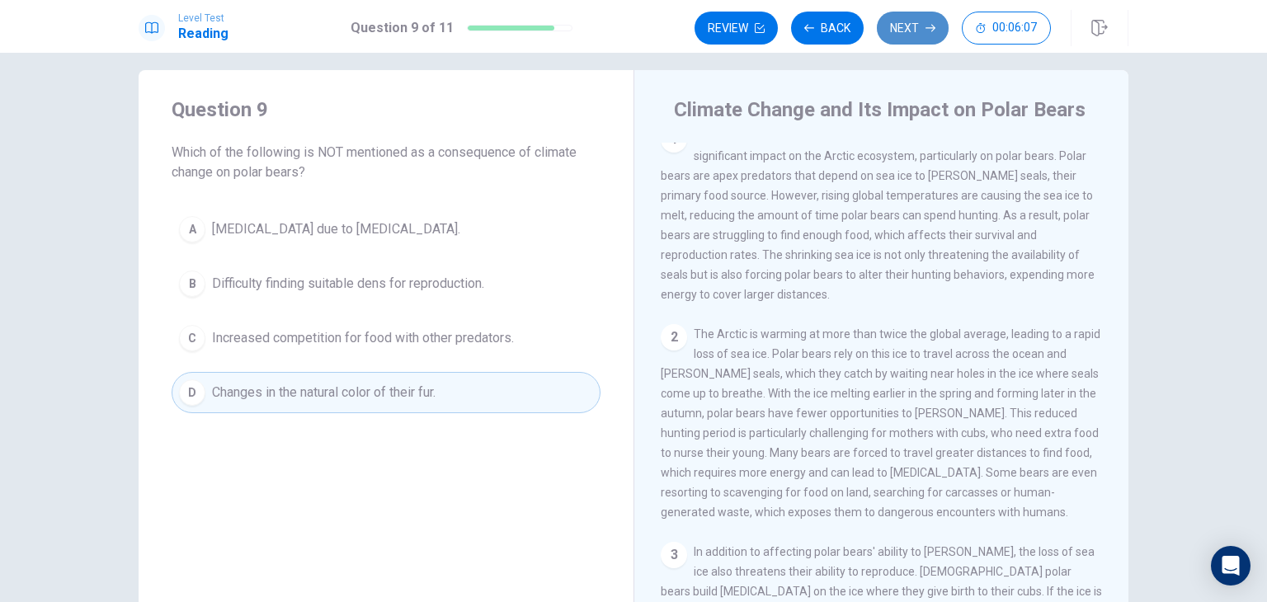
click at [916, 31] on button "Next" at bounding box center [913, 28] width 72 height 33
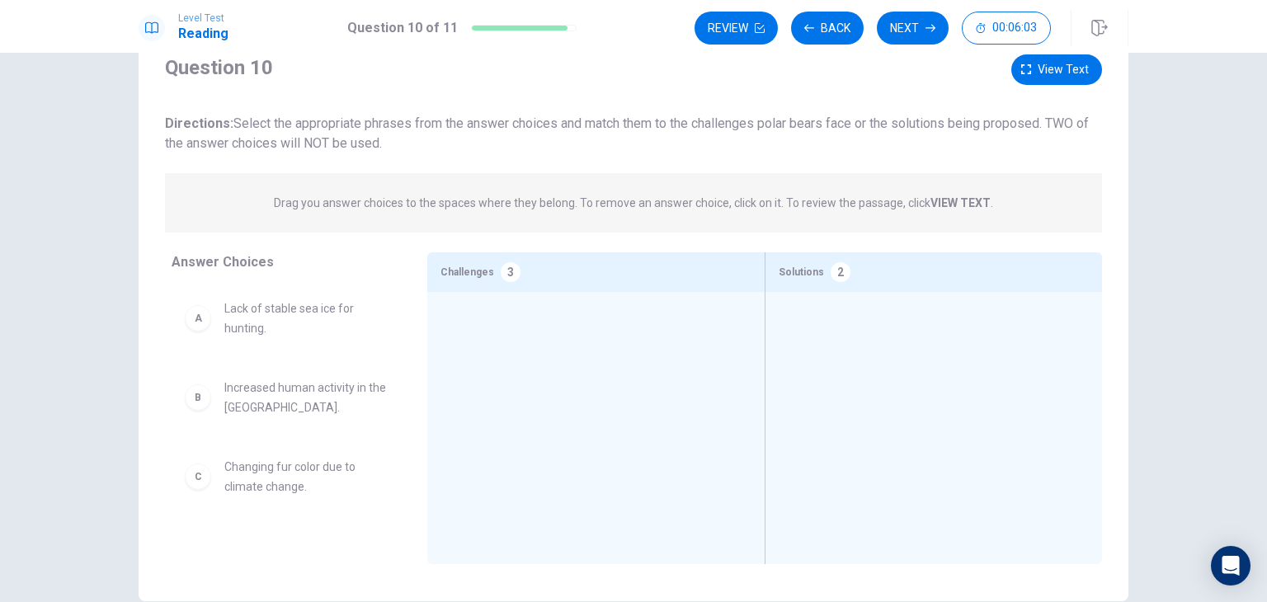
scroll to position [57, 0]
drag, startPoint x: 331, startPoint y: 306, endPoint x: 530, endPoint y: 332, distance: 201.3
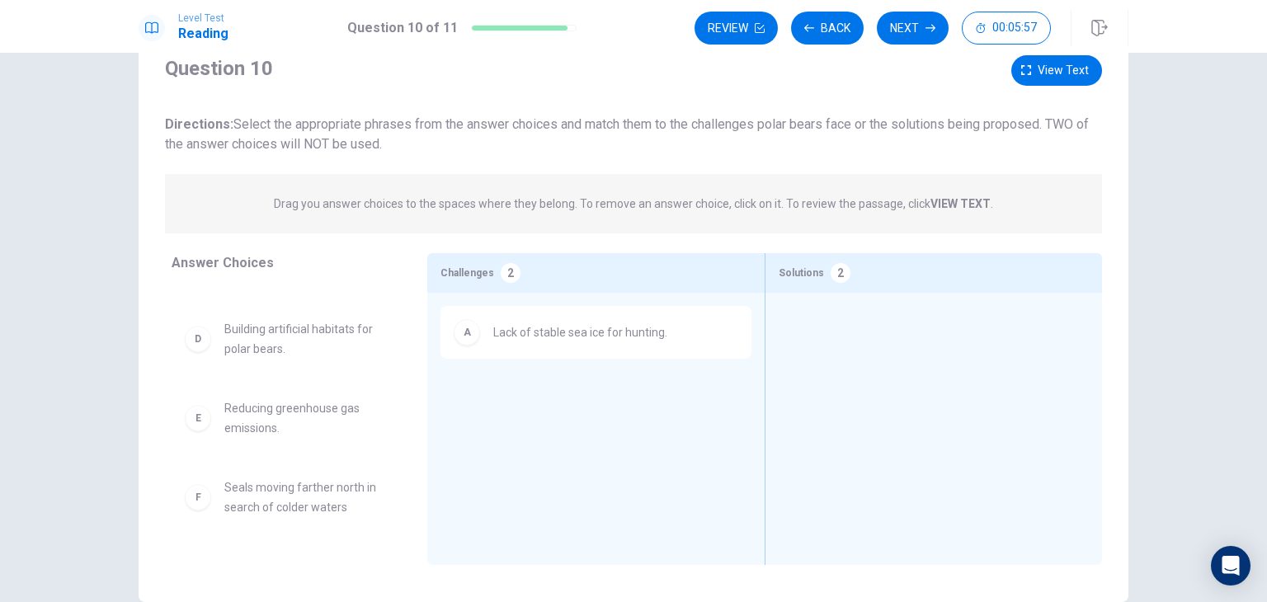
scroll to position [139, 0]
drag, startPoint x: 330, startPoint y: 419, endPoint x: 927, endPoint y: 384, distance: 598.3
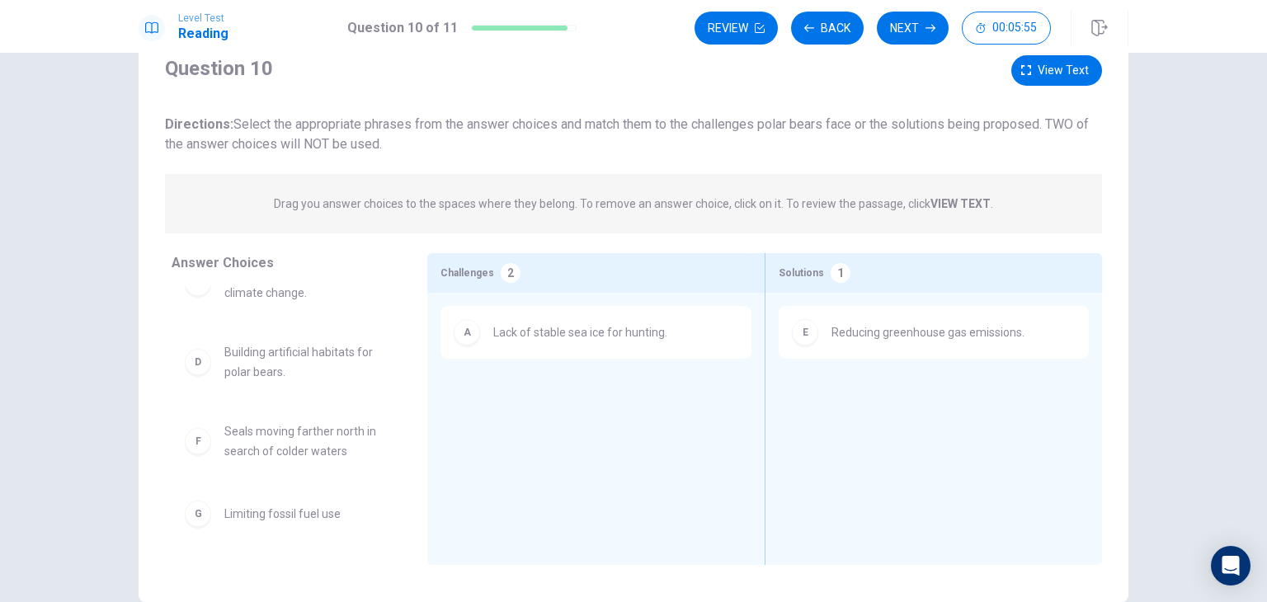
scroll to position [115, 0]
drag, startPoint x: 242, startPoint y: 519, endPoint x: 924, endPoint y: 460, distance: 684.7
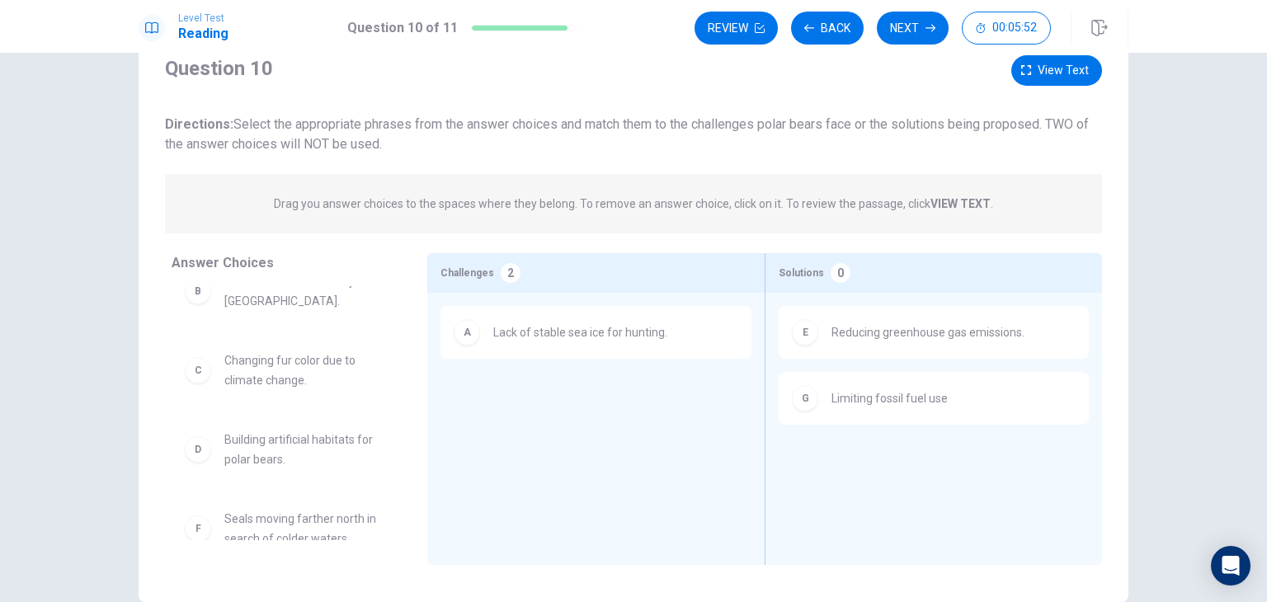
scroll to position [0, 0]
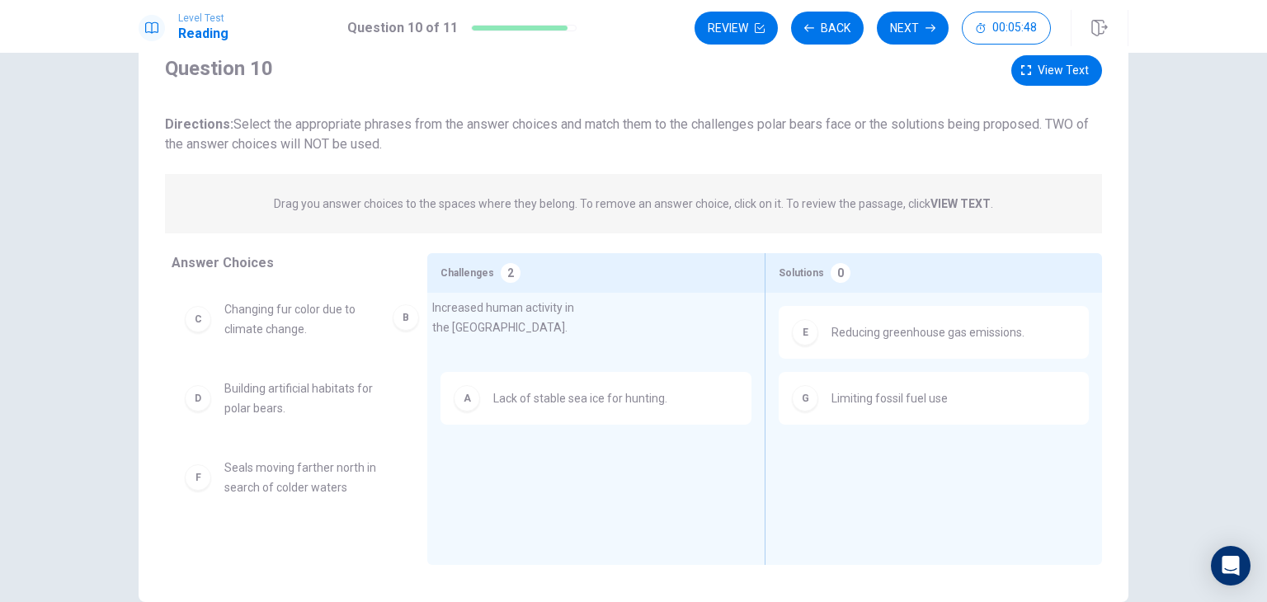
drag, startPoint x: 306, startPoint y: 330, endPoint x: 522, endPoint y: 328, distance: 216.1
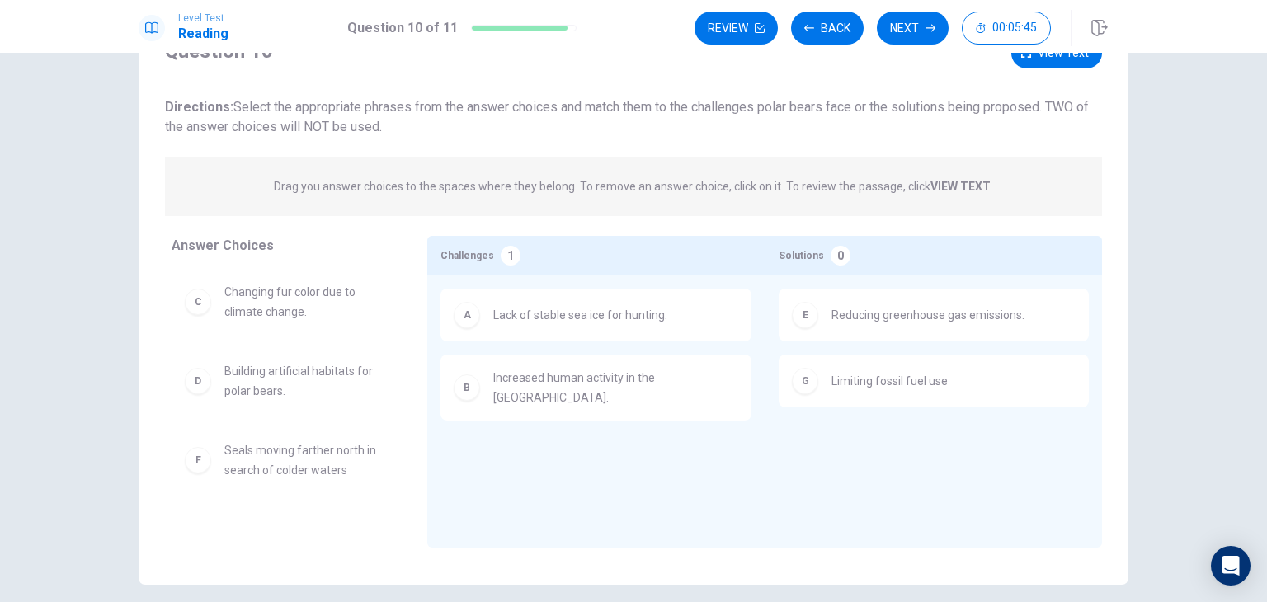
scroll to position [92, 0]
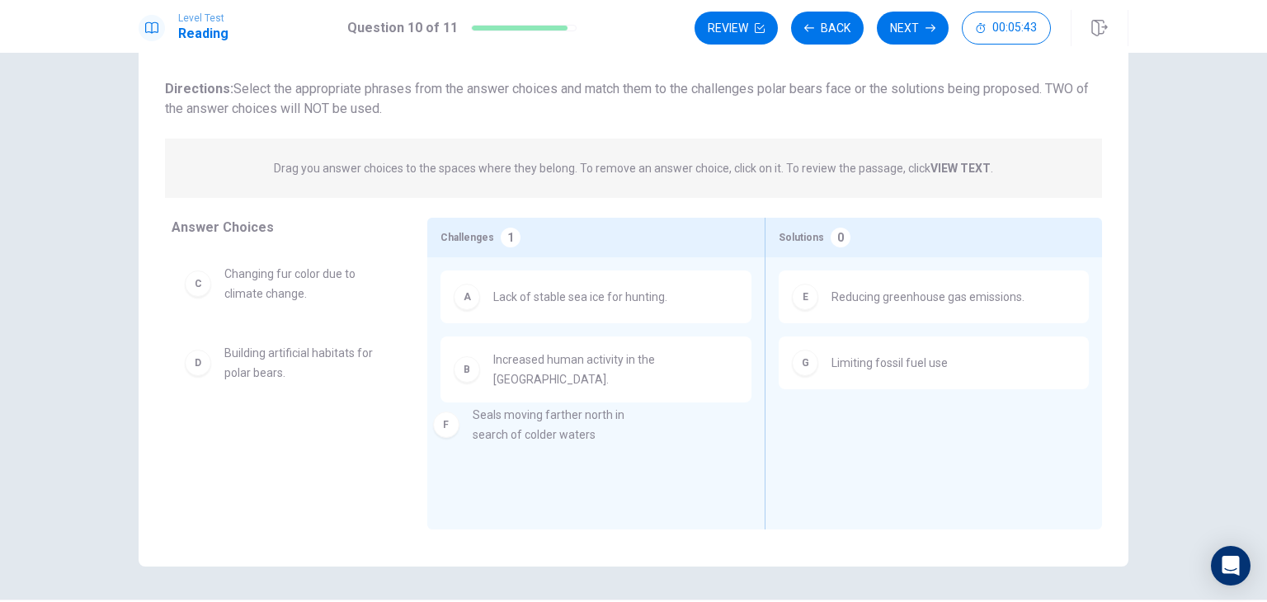
drag, startPoint x: 280, startPoint y: 442, endPoint x: 541, endPoint y: 423, distance: 261.4
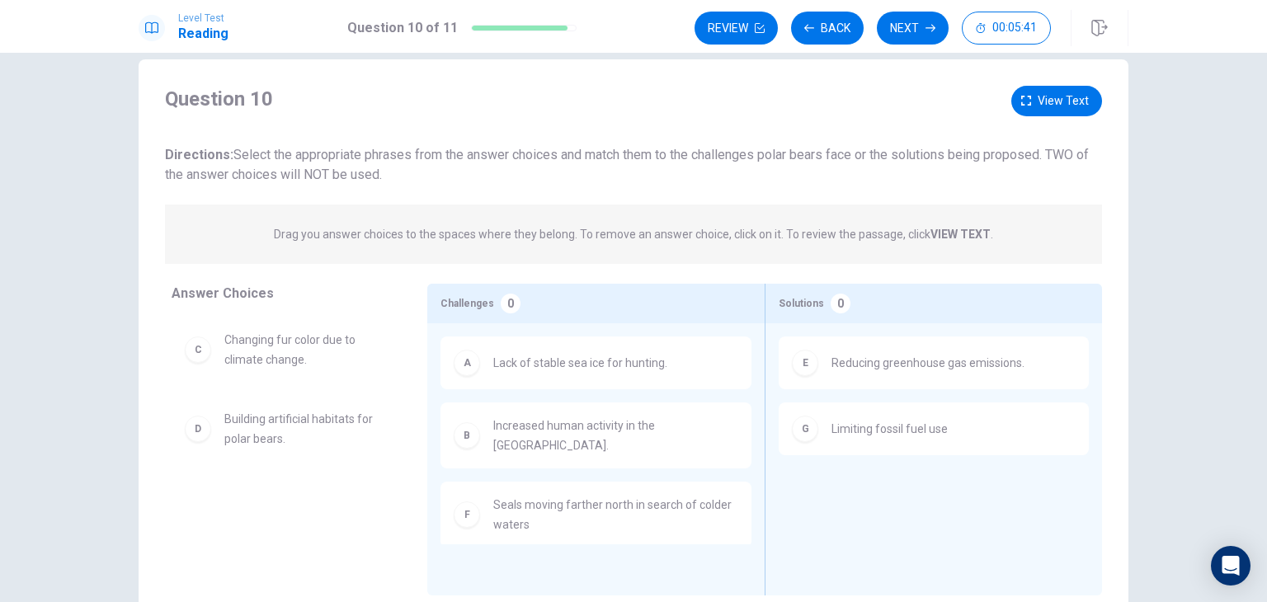
scroll to position [25, 0]
click at [1067, 98] on span "View text" at bounding box center [1063, 102] width 51 height 21
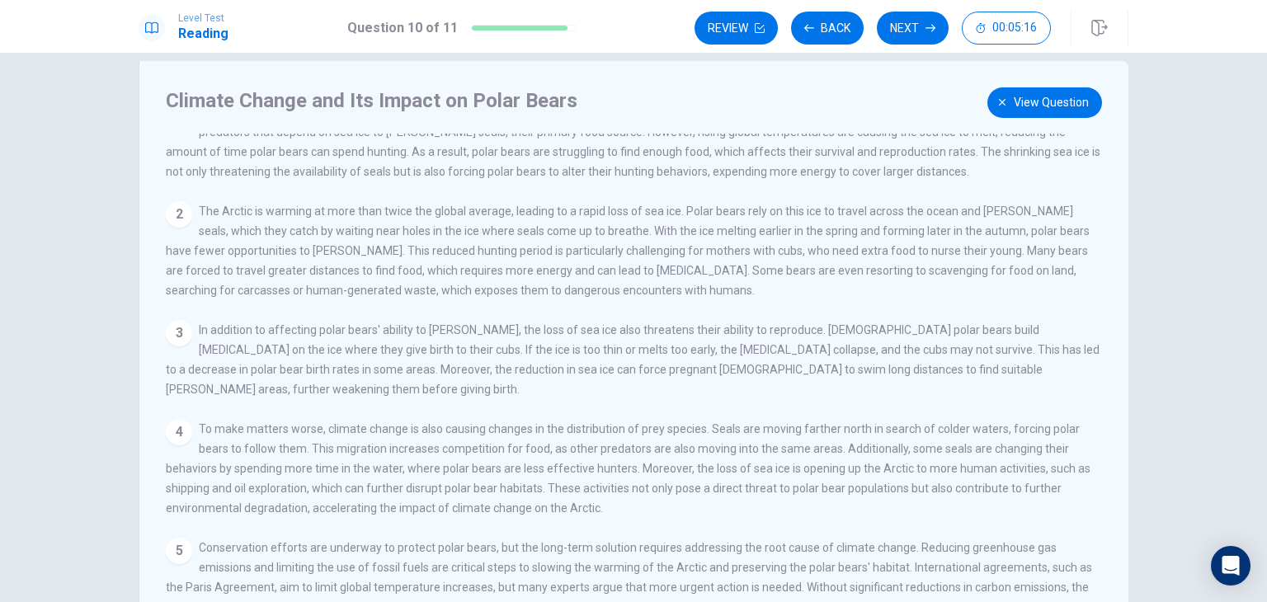
scroll to position [34, 0]
click at [1029, 93] on span "View question" at bounding box center [1051, 102] width 75 height 21
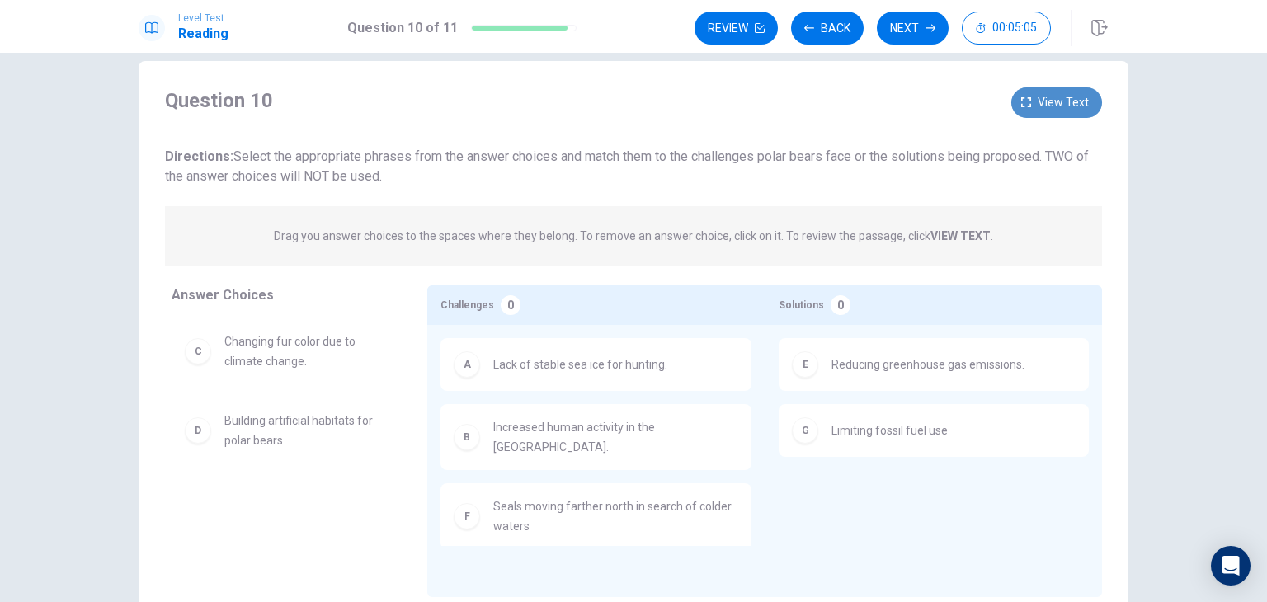
click at [1023, 94] on button "View text" at bounding box center [1056, 102] width 91 height 31
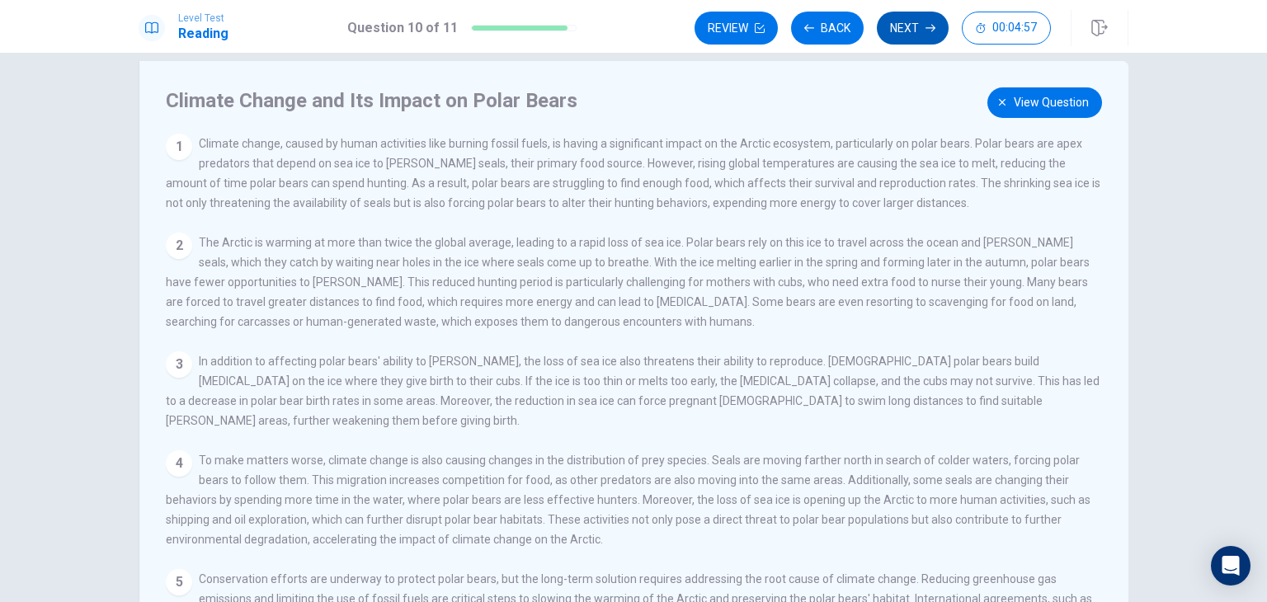
click at [918, 24] on button "Next" at bounding box center [913, 28] width 72 height 33
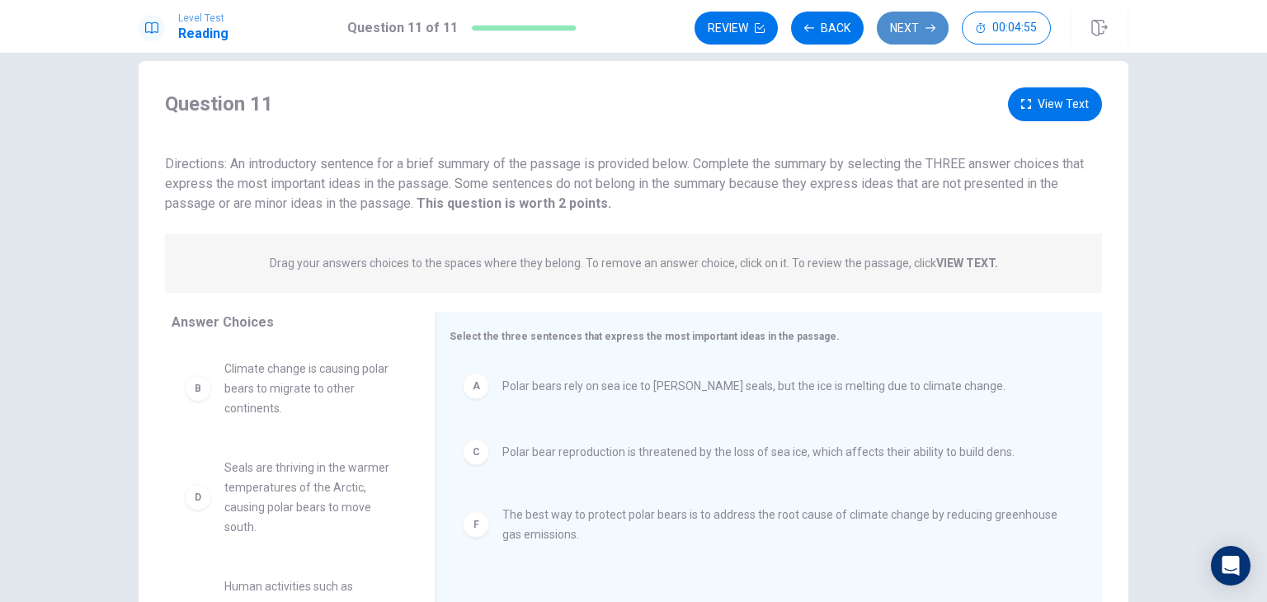
click at [921, 16] on button "Next" at bounding box center [913, 28] width 72 height 33
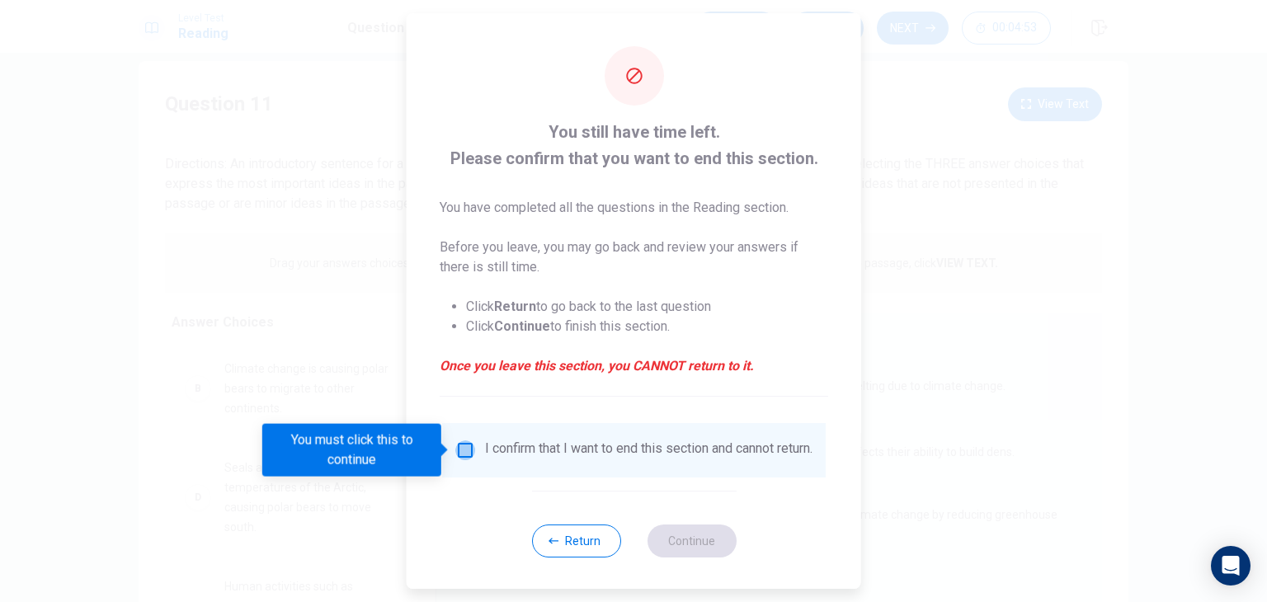
click at [463, 454] on input "You must click this to continue" at bounding box center [465, 450] width 20 height 20
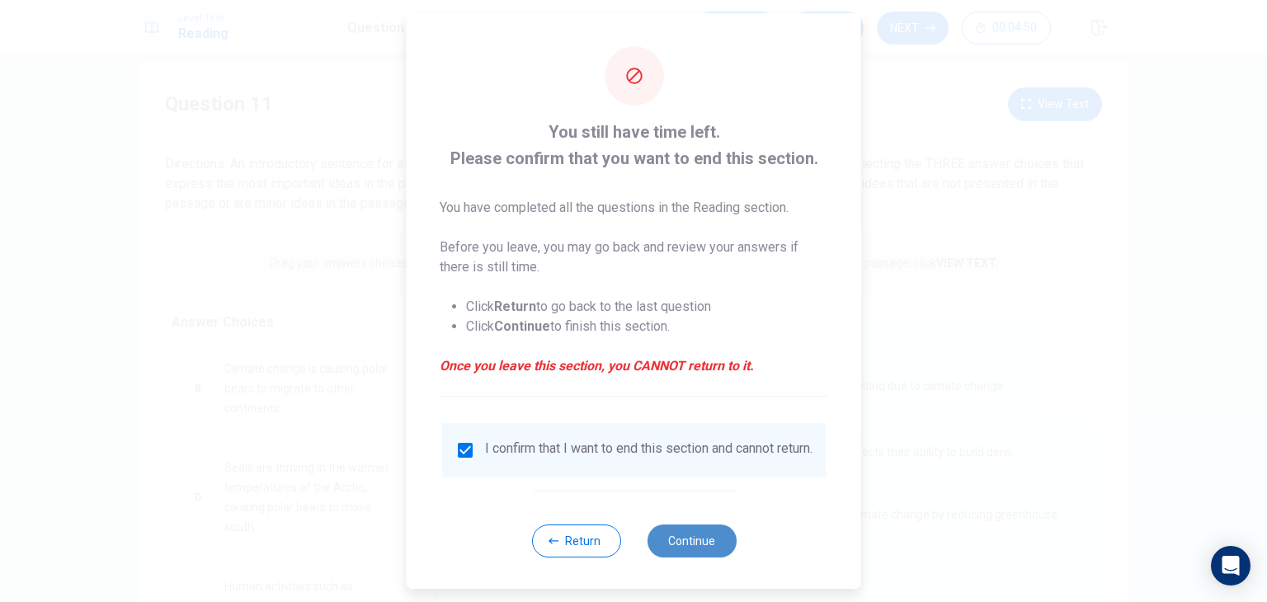
click at [713, 555] on button "Continue" at bounding box center [691, 541] width 89 height 33
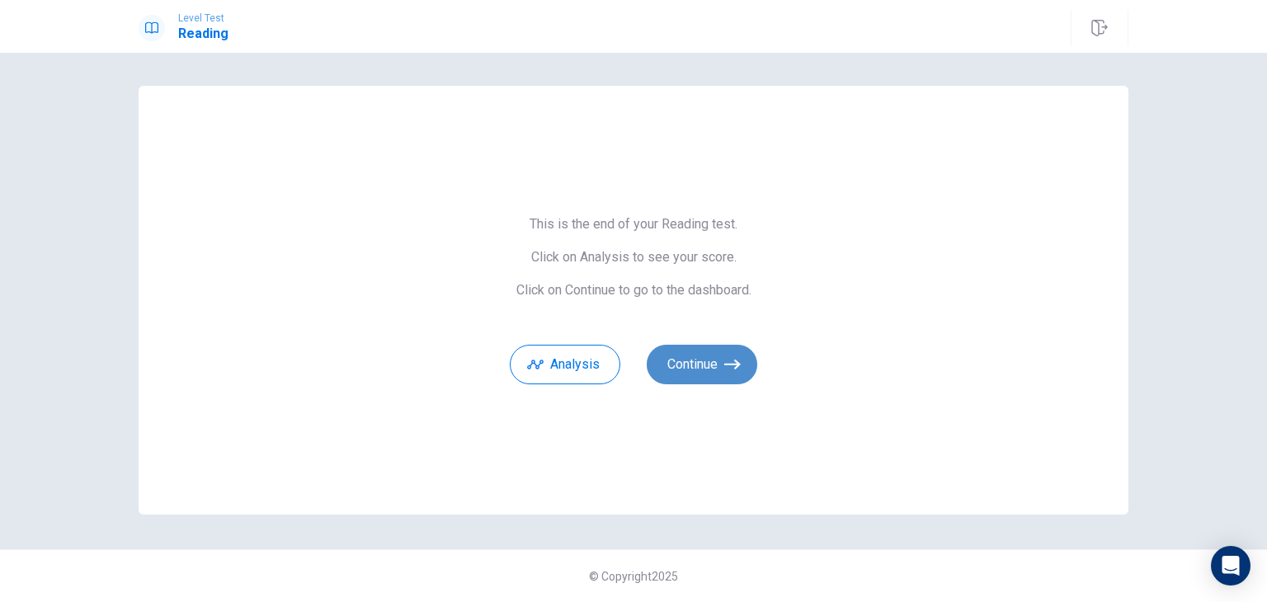
click at [701, 360] on button "Continue" at bounding box center [702, 365] width 111 height 40
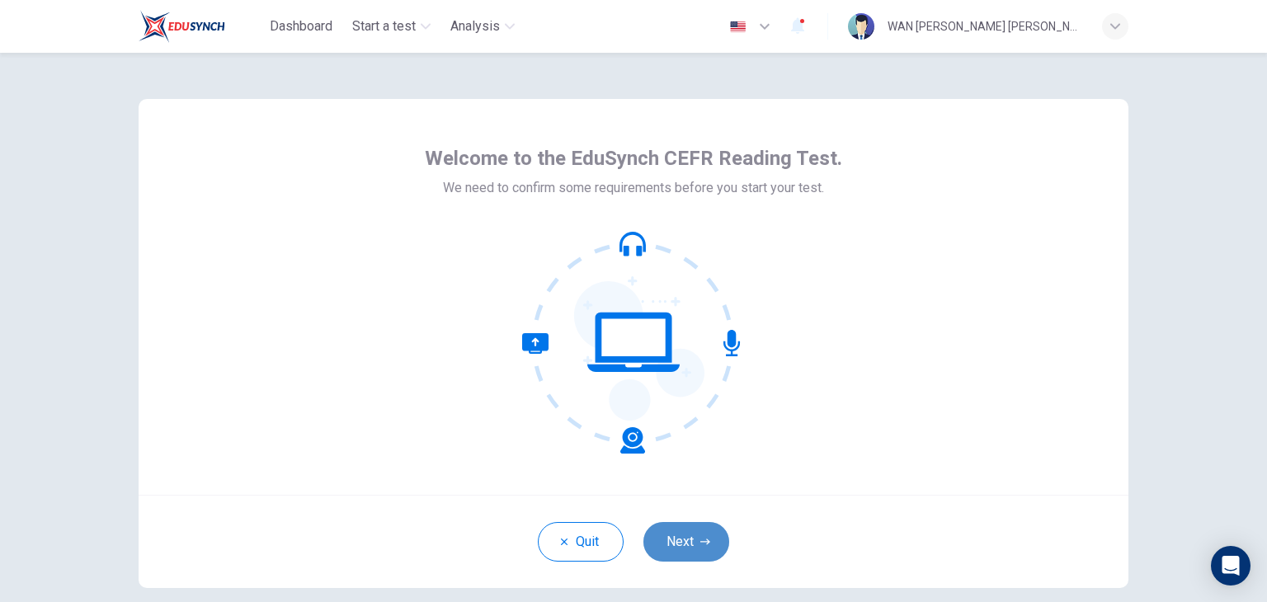
click at [706, 529] on button "Next" at bounding box center [686, 542] width 86 height 40
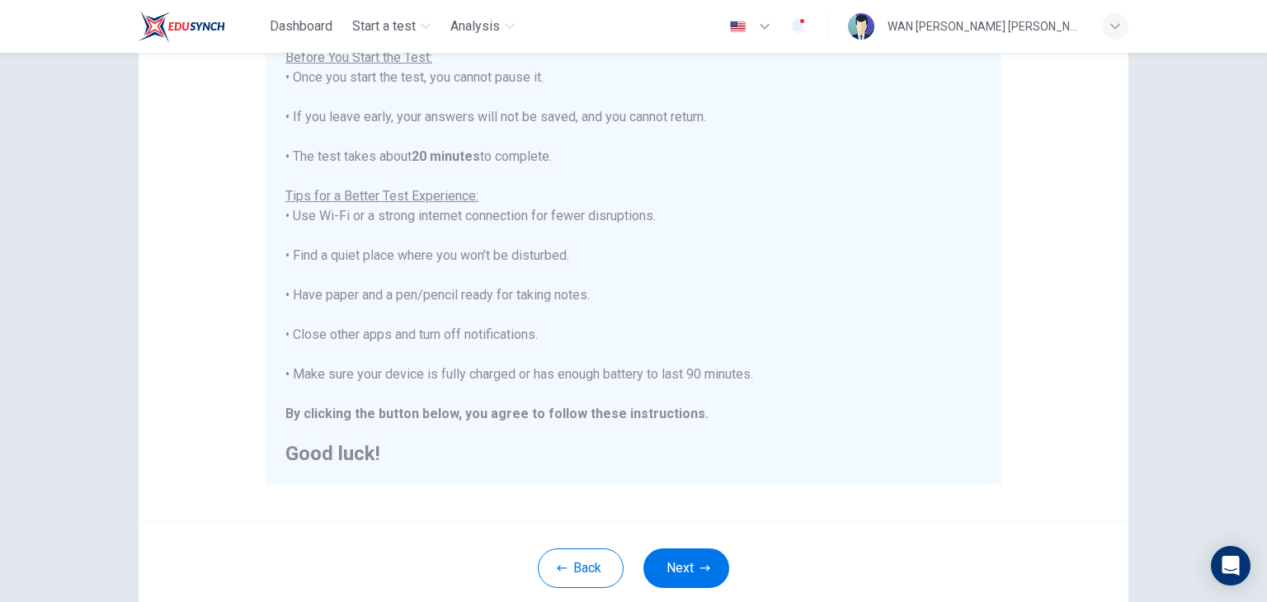
scroll to position [218, 0]
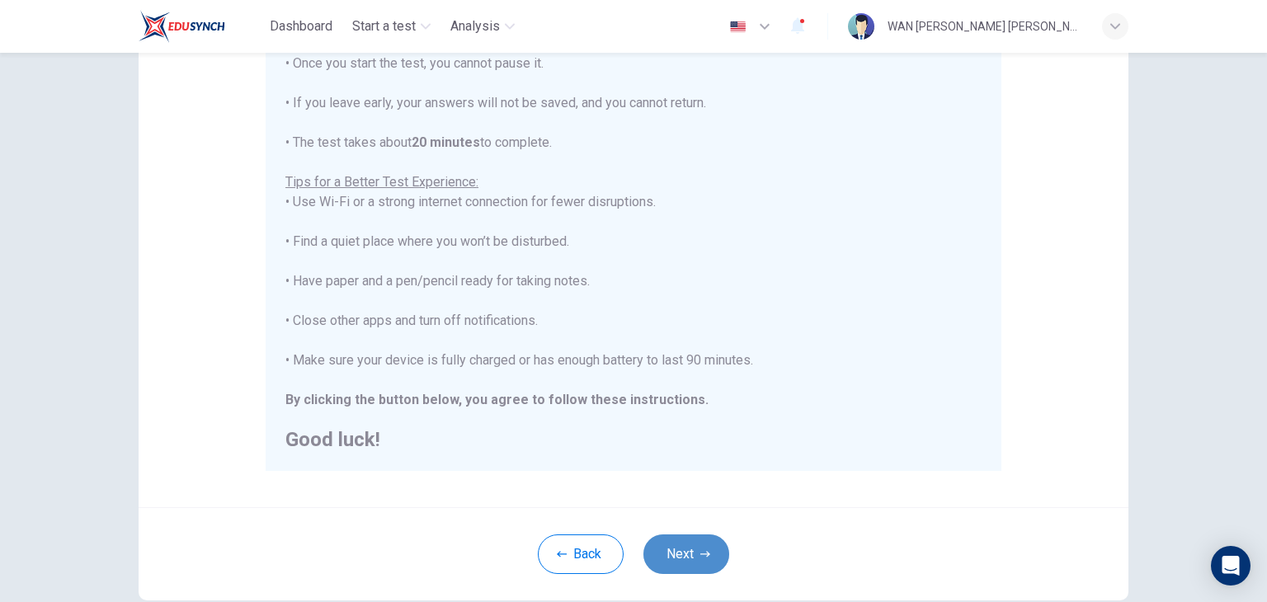
click at [672, 550] on button "Next" at bounding box center [686, 555] width 86 height 40
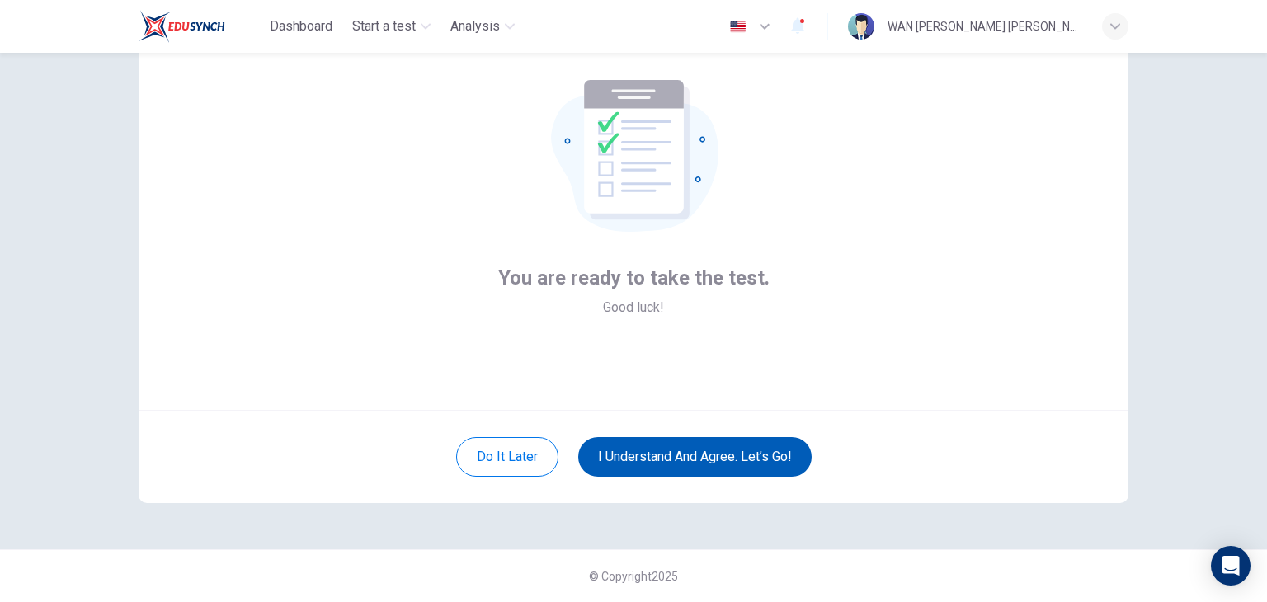
scroll to position [85, 0]
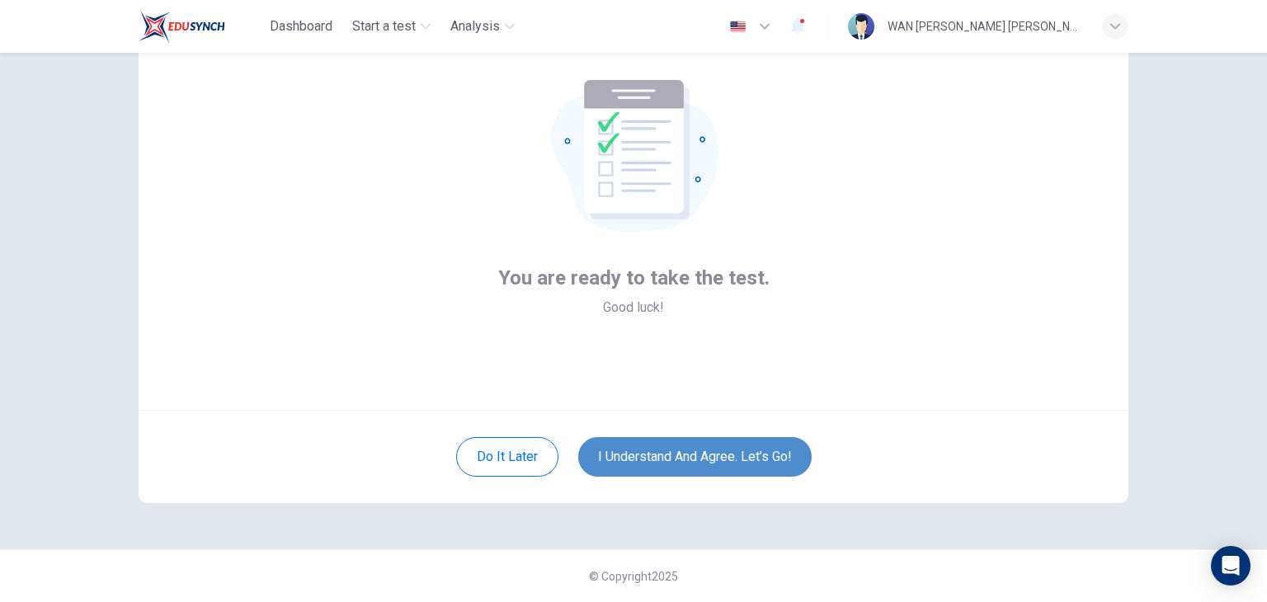
click at [667, 450] on button "I understand and agree. Let’s go!" at bounding box center [694, 457] width 233 height 40
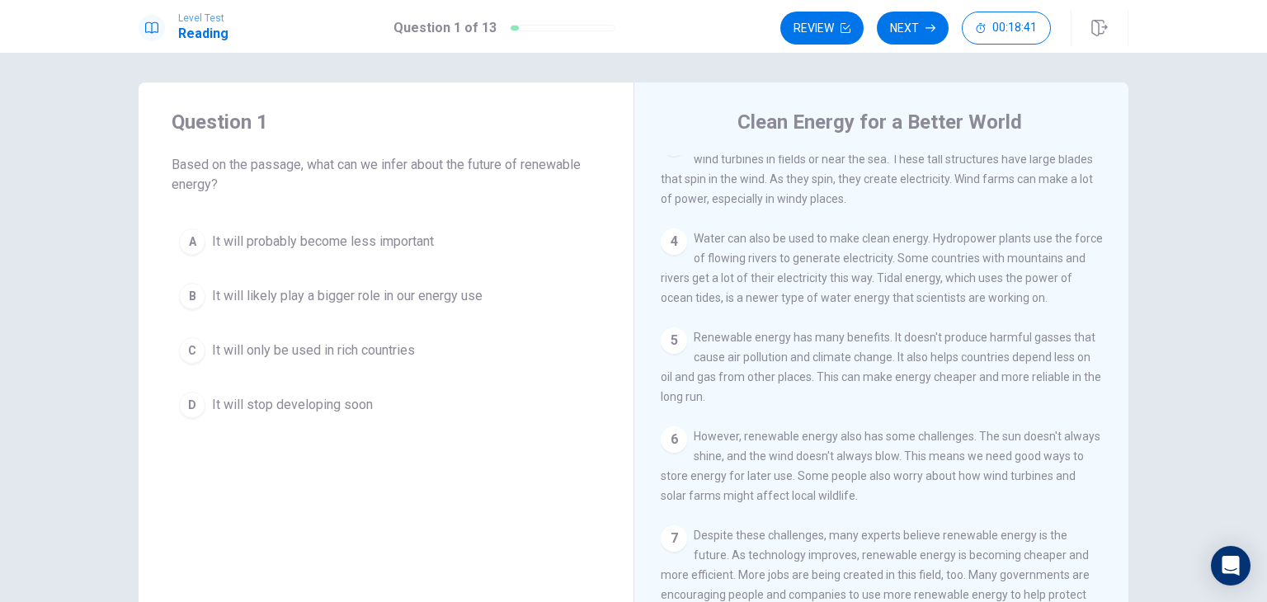
scroll to position [6, 0]
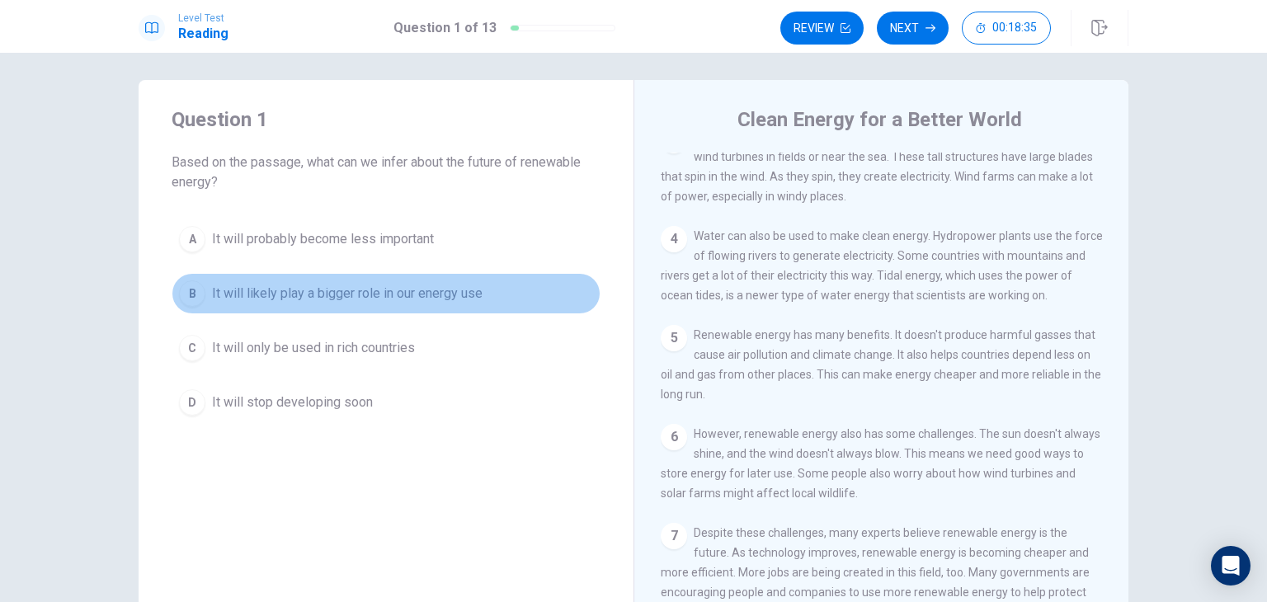
click at [445, 293] on span "It will likely play a bigger role in our energy use" at bounding box center [347, 294] width 271 height 20
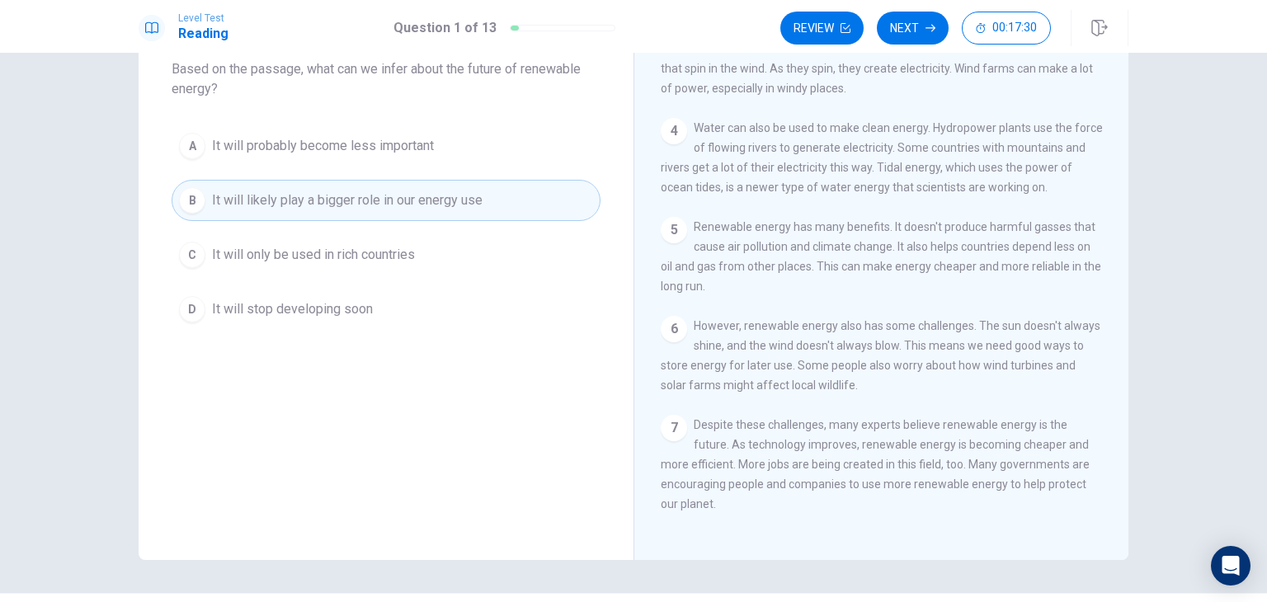
scroll to position [257, 0]
click at [907, 28] on button "Next" at bounding box center [913, 28] width 72 height 33
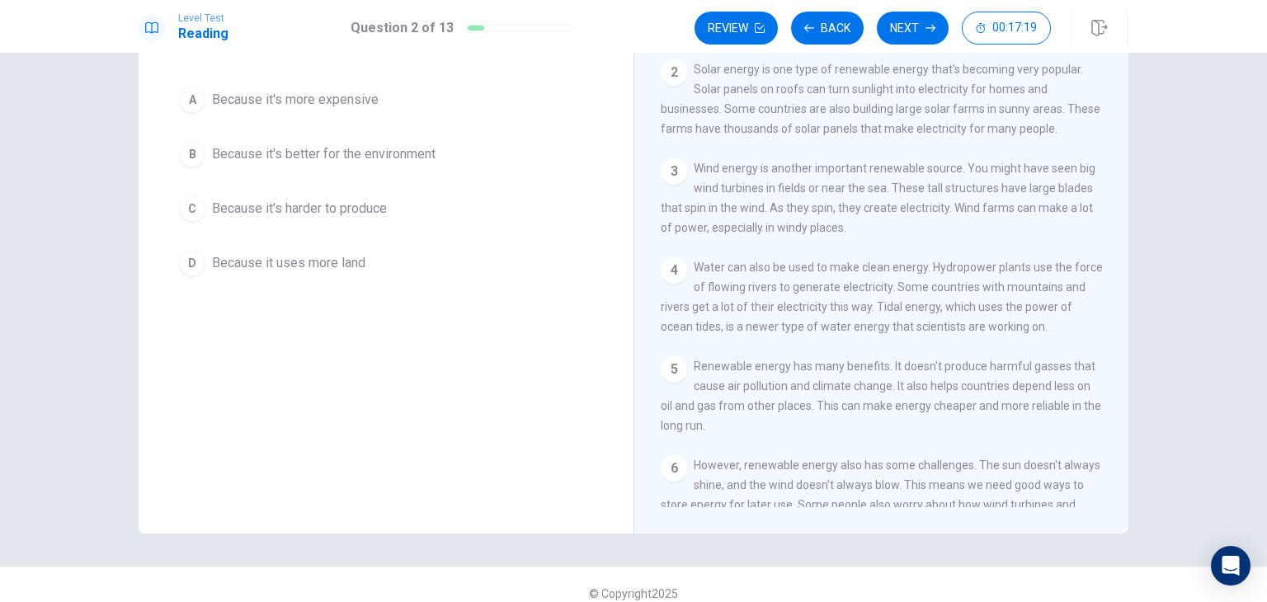
scroll to position [125, 0]
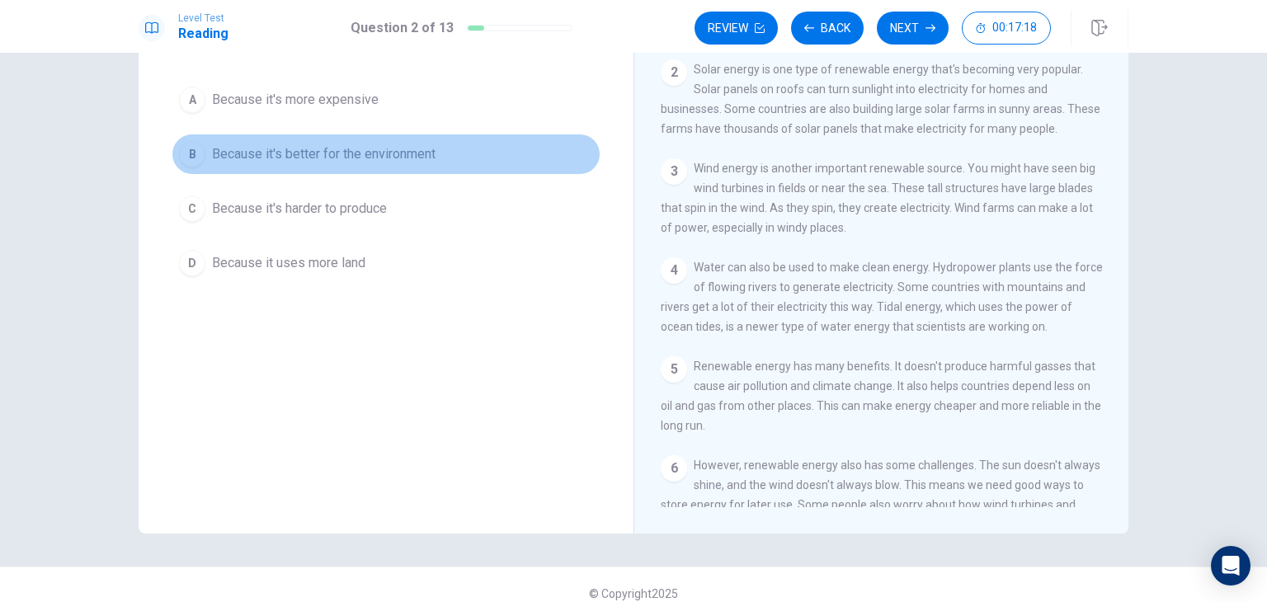
click at [379, 153] on span "Because it's better for the environment" at bounding box center [324, 154] width 224 height 20
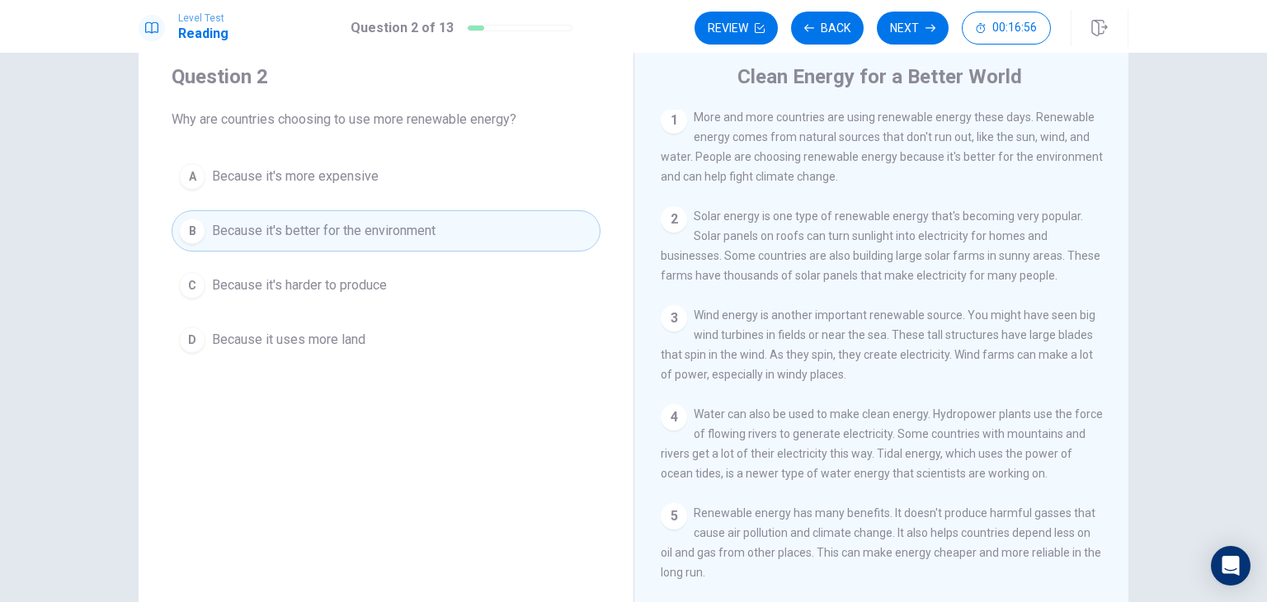
scroll to position [2, 0]
click at [916, 22] on button "Next" at bounding box center [913, 28] width 72 height 33
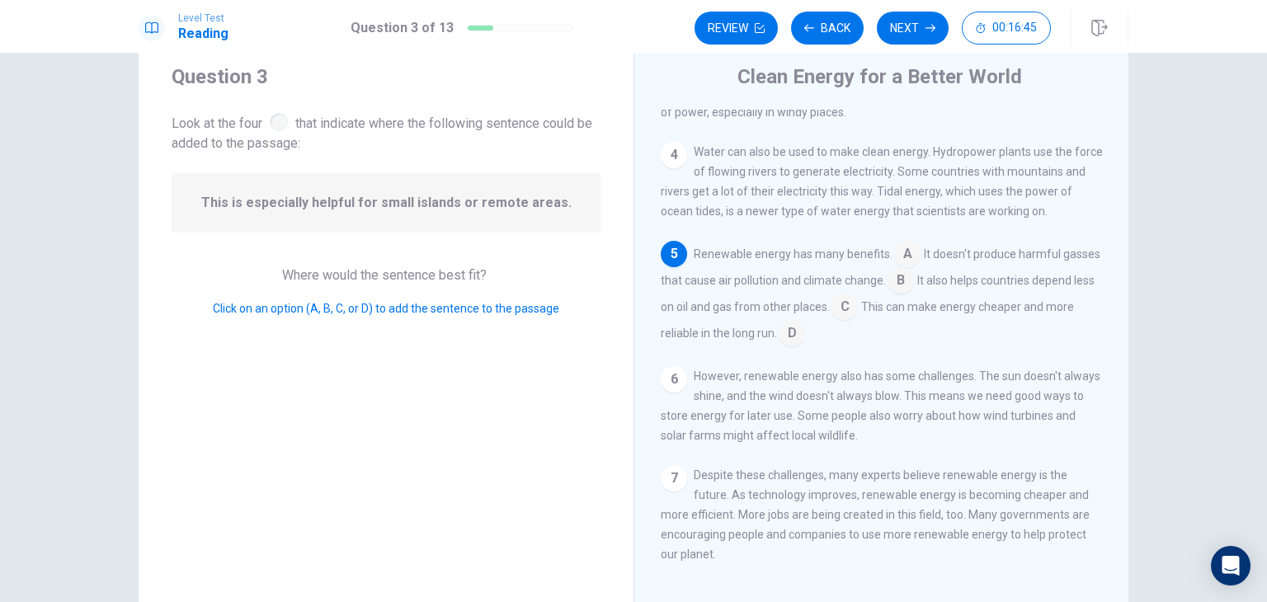
scroll to position [280, 0]
click at [858, 299] on input at bounding box center [844, 308] width 26 height 26
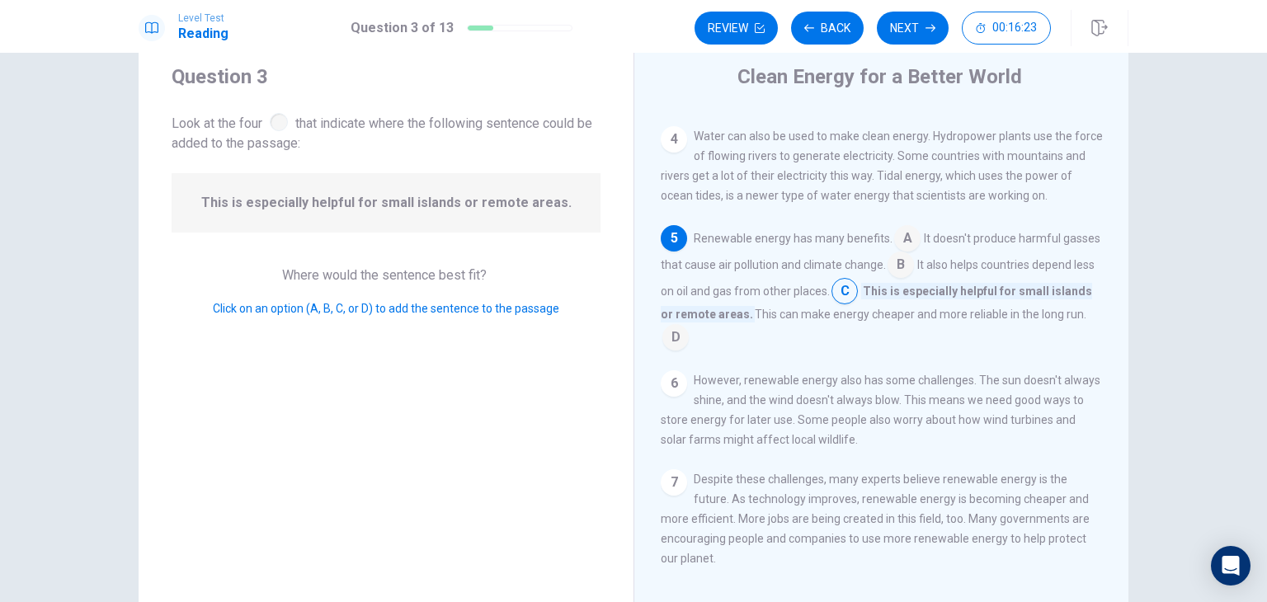
click at [689, 343] on input at bounding box center [675, 339] width 26 height 26
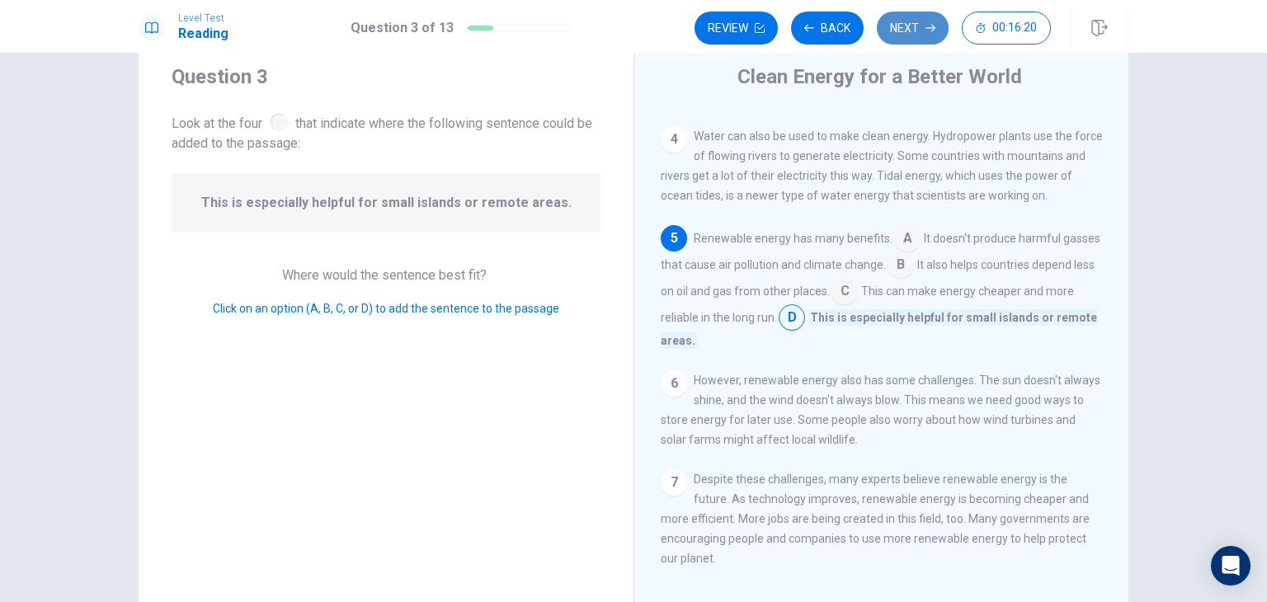
click at [911, 29] on button "Next" at bounding box center [913, 28] width 72 height 33
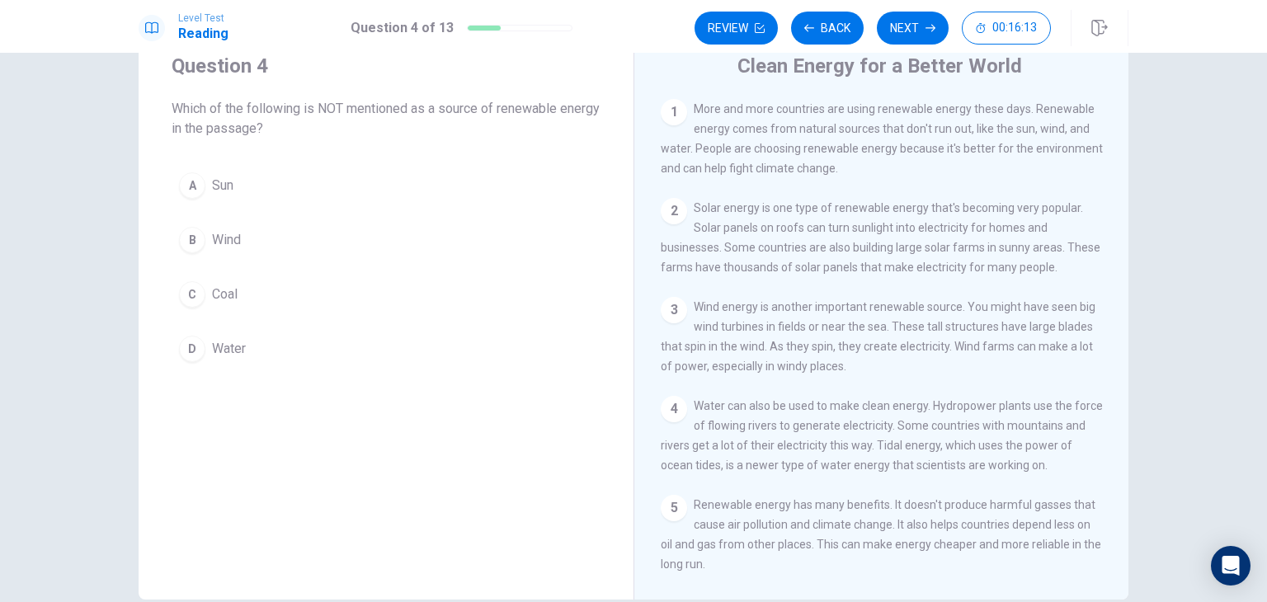
scroll to position [61, 0]
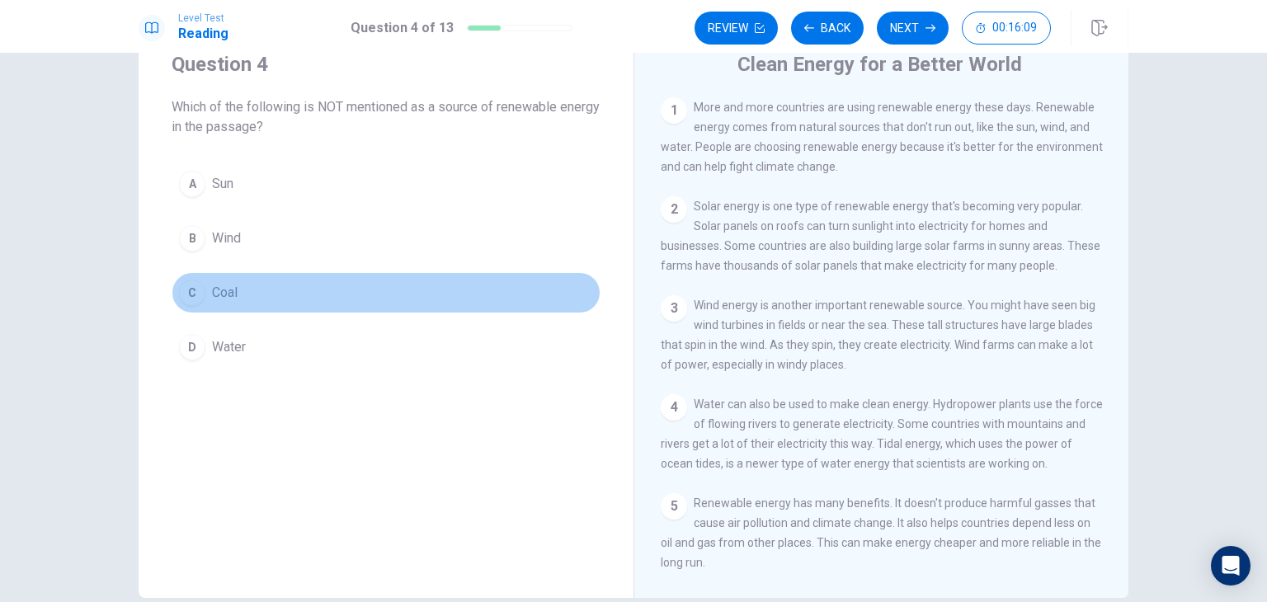
click at [224, 289] on span "Coal" at bounding box center [225, 293] width 26 height 20
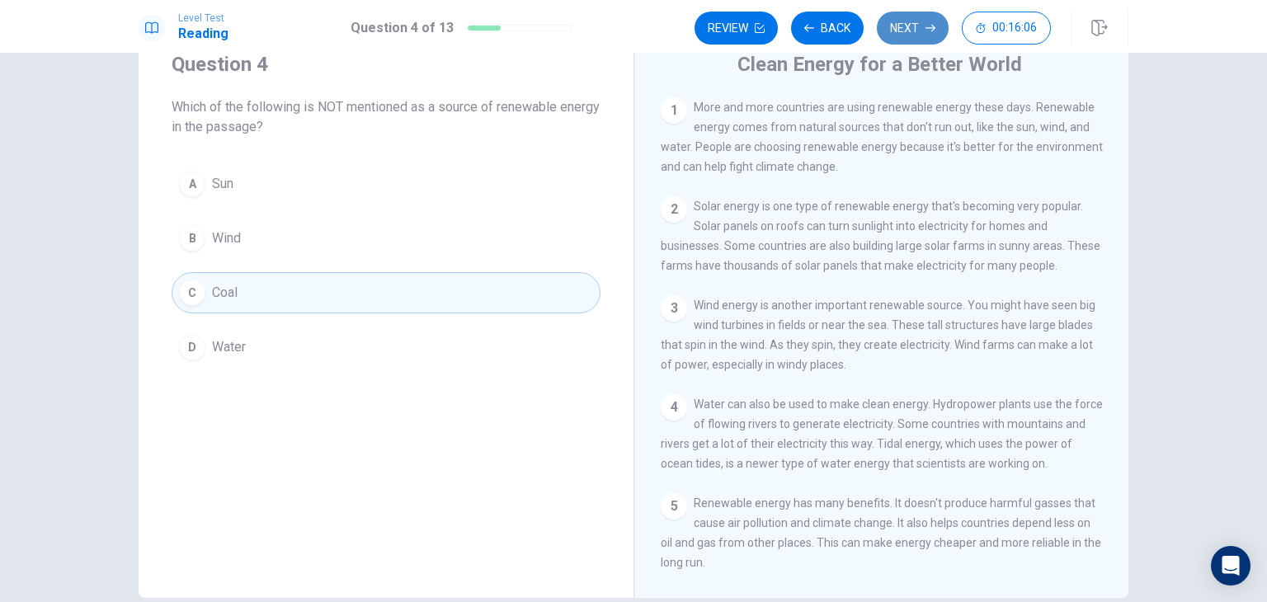
click at [907, 31] on button "Next" at bounding box center [913, 28] width 72 height 33
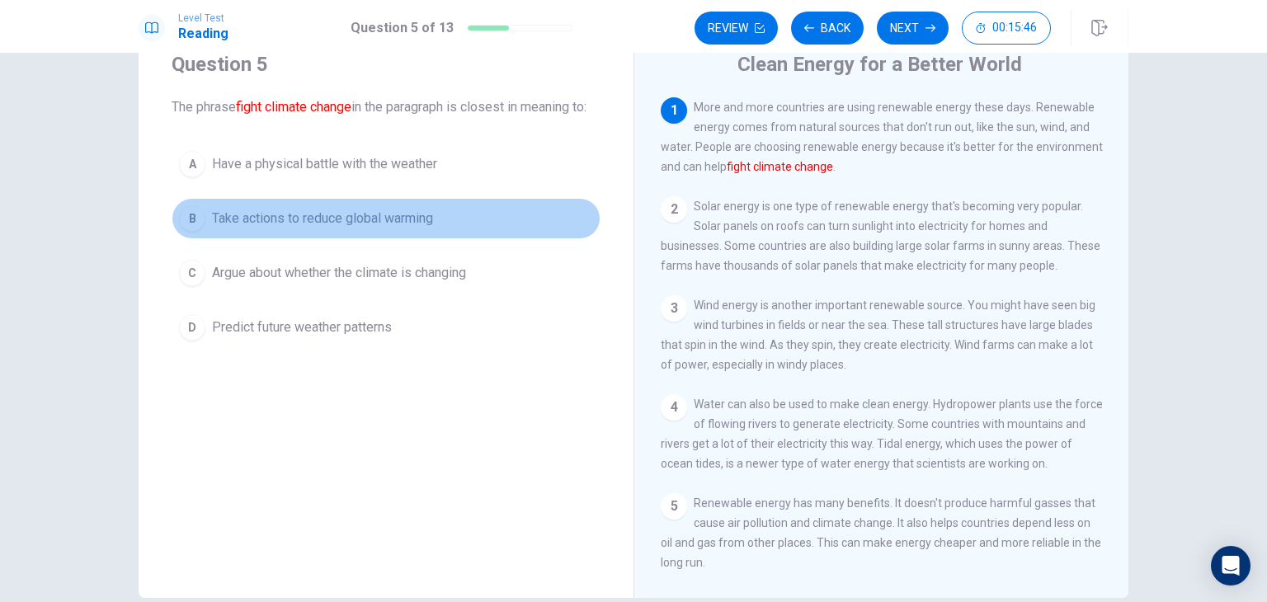
click at [282, 228] on span "Take actions to reduce global warming" at bounding box center [322, 219] width 221 height 20
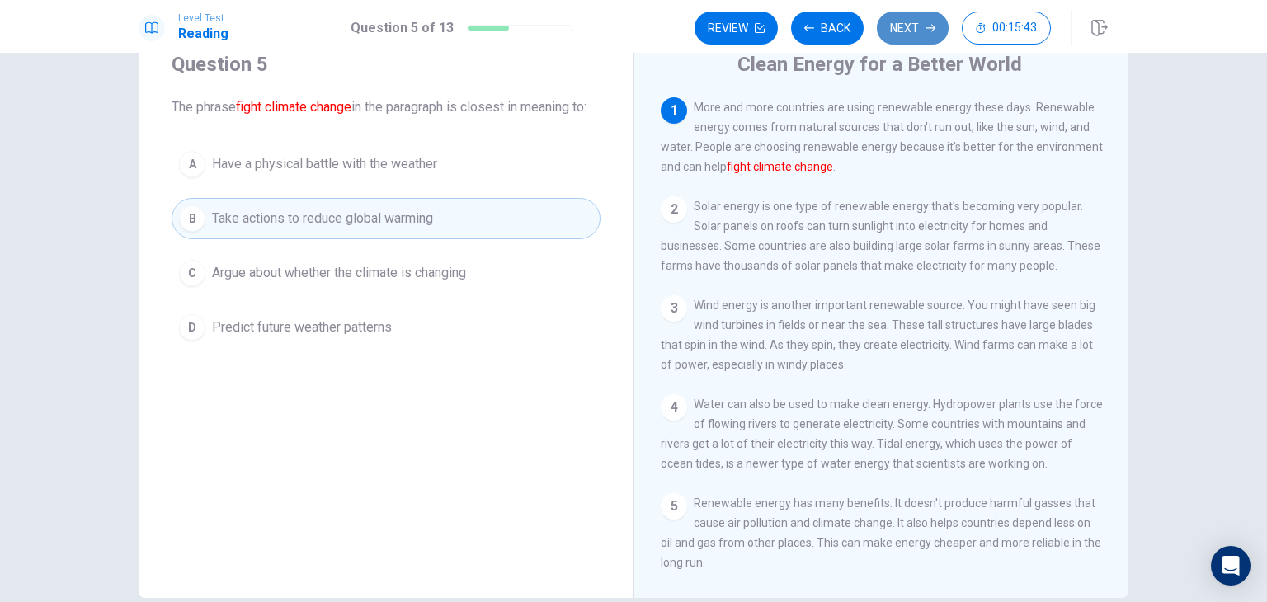
click at [907, 37] on button "Next" at bounding box center [913, 28] width 72 height 33
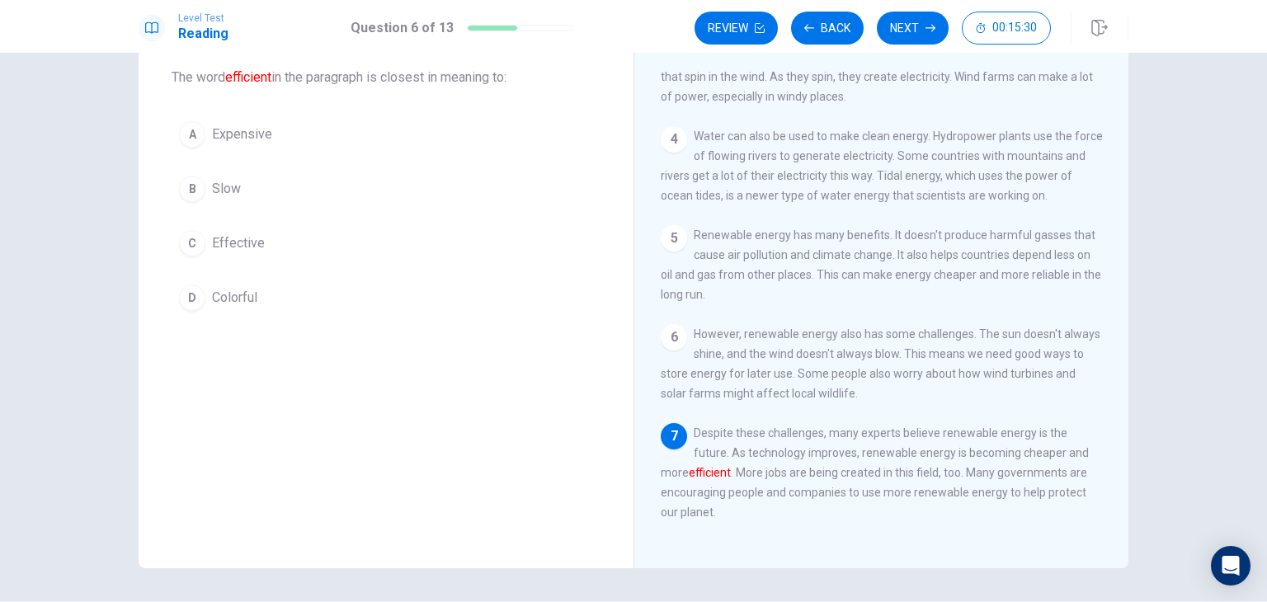
scroll to position [86, 0]
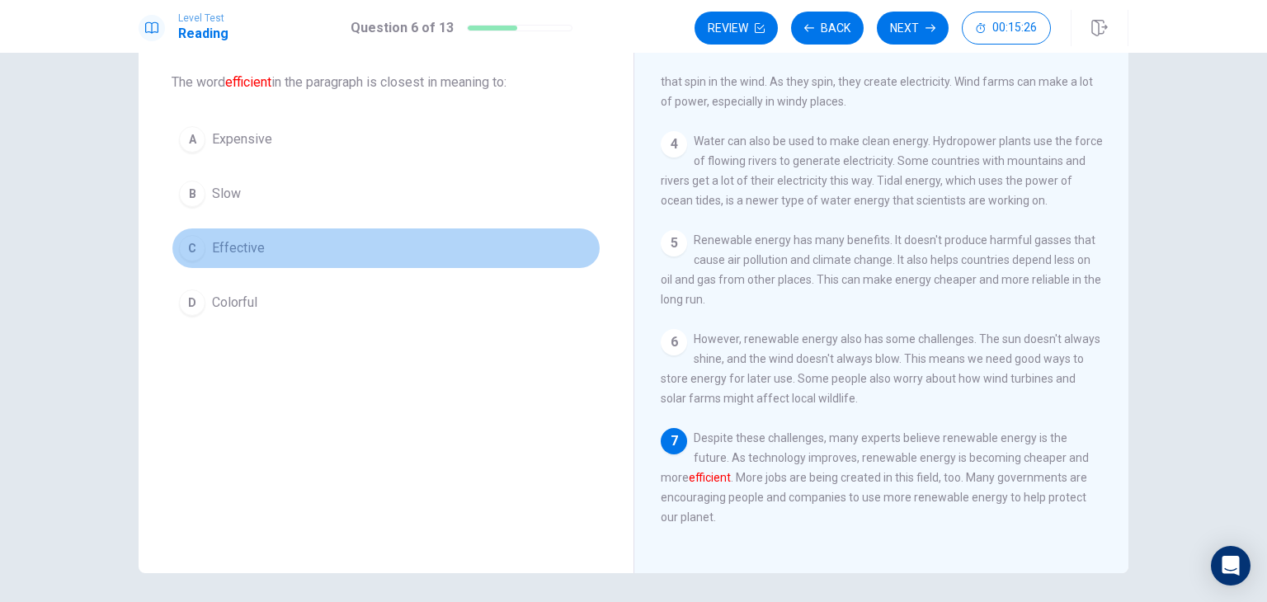
click at [247, 245] on span "Effective" at bounding box center [238, 248] width 53 height 20
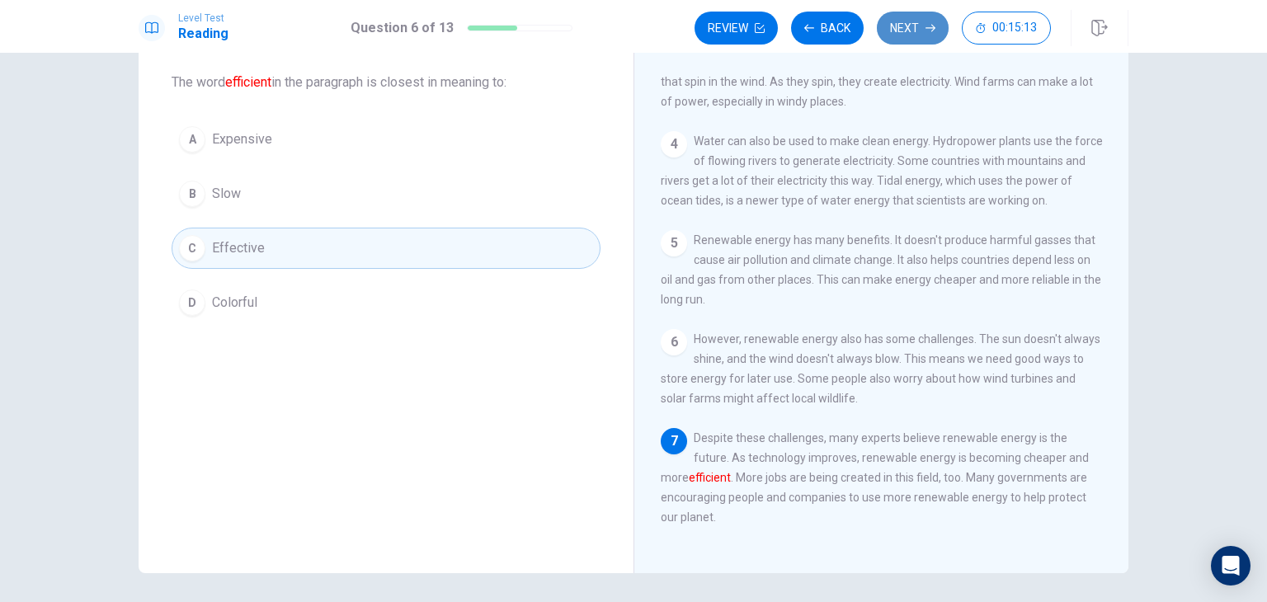
click at [907, 35] on button "Next" at bounding box center [913, 28] width 72 height 33
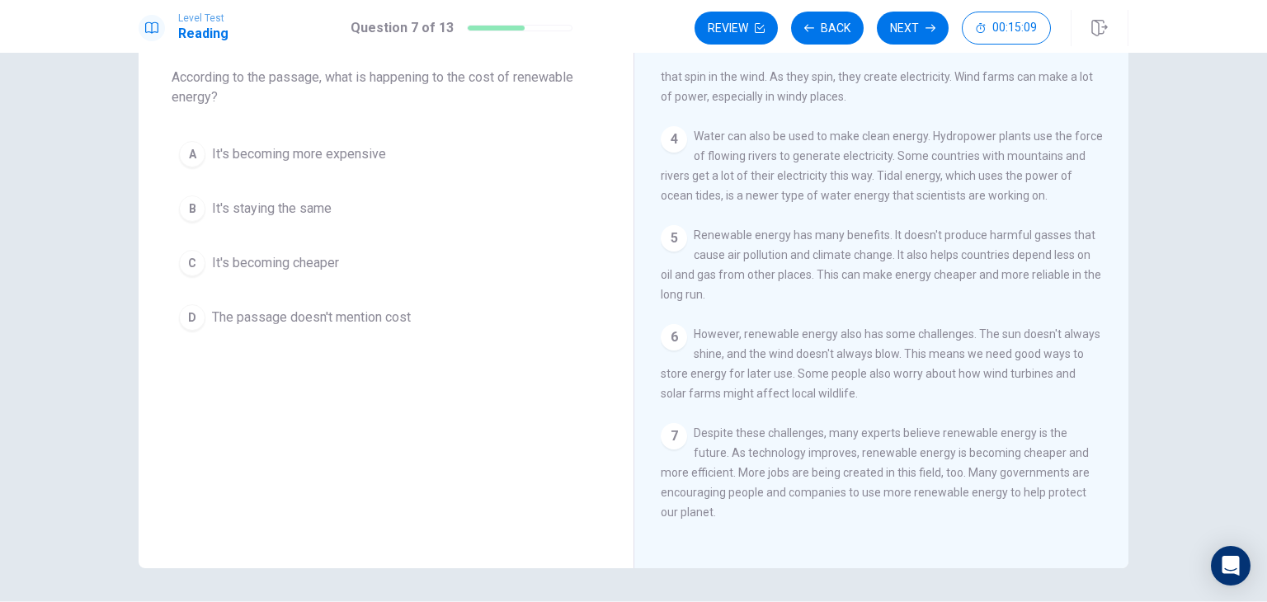
scroll to position [92, 0]
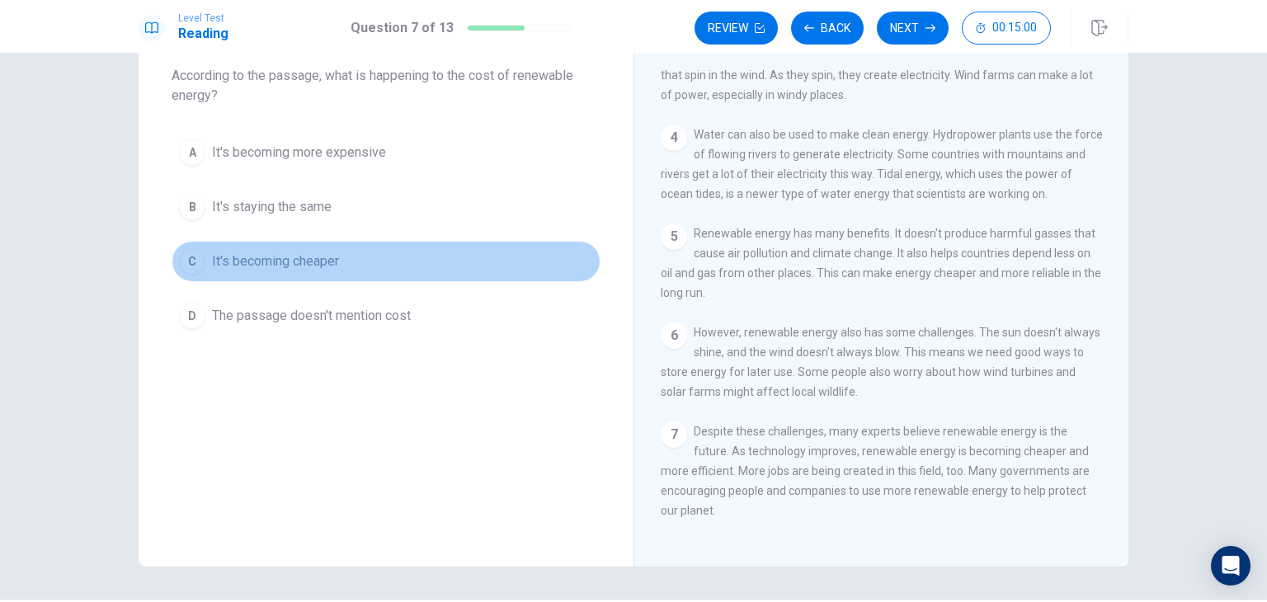
click at [301, 257] on span "It's becoming cheaper" at bounding box center [275, 262] width 127 height 20
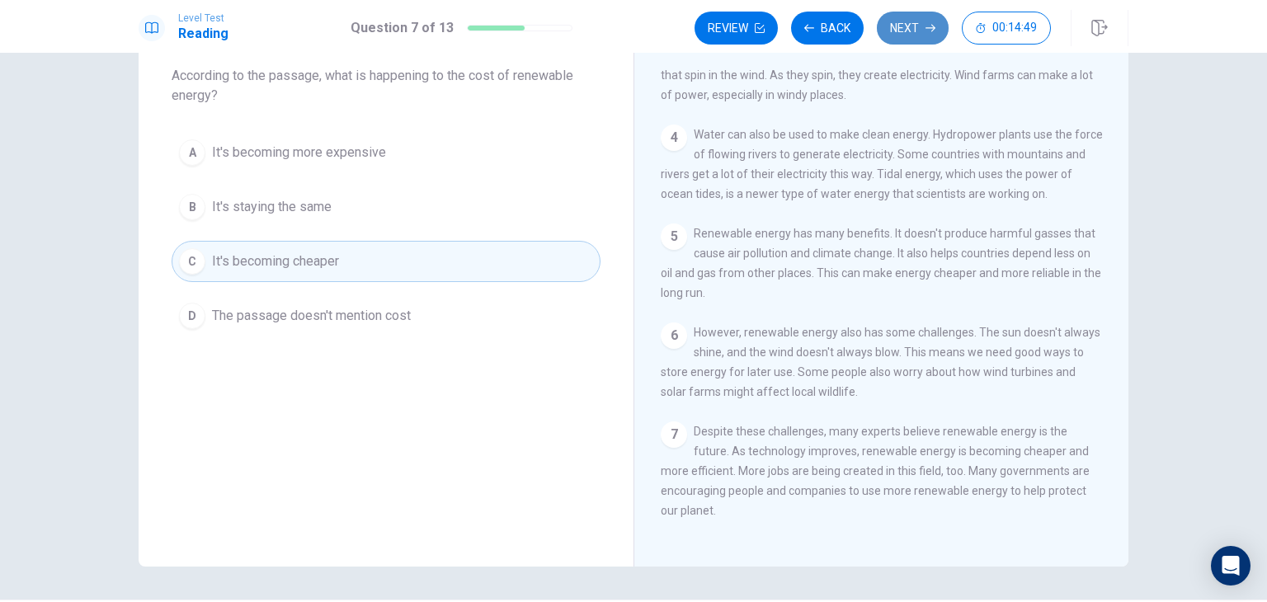
click at [911, 27] on button "Next" at bounding box center [913, 28] width 72 height 33
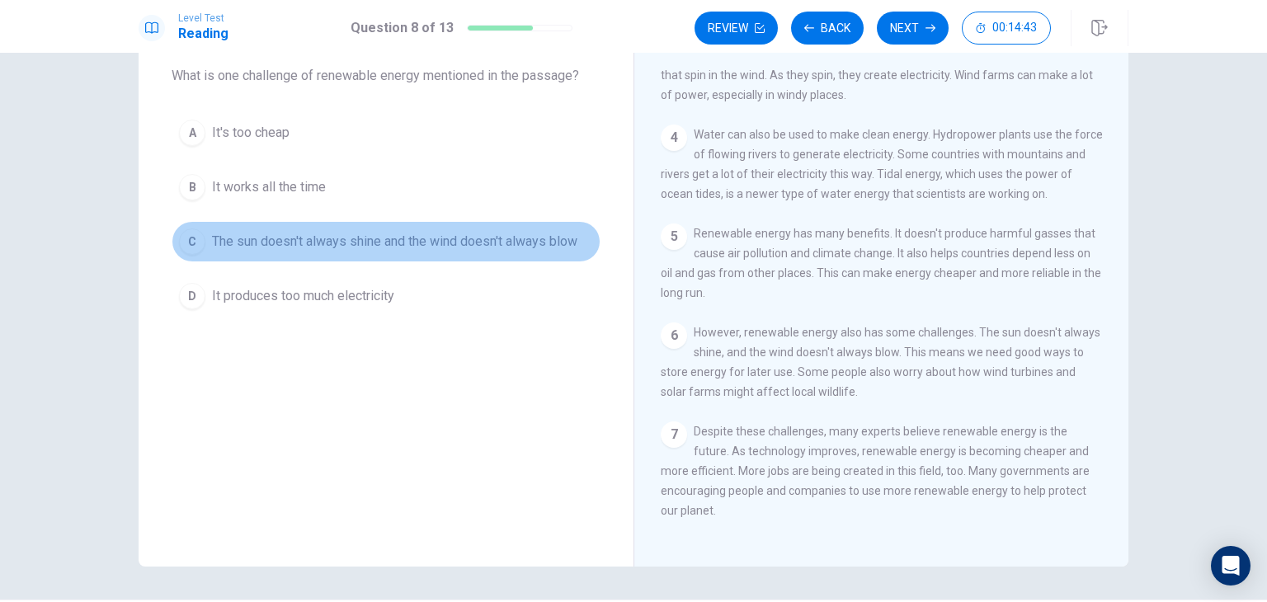
click at [320, 238] on span "The sun doesn't always shine and the wind doesn't always blow" at bounding box center [394, 242] width 365 height 20
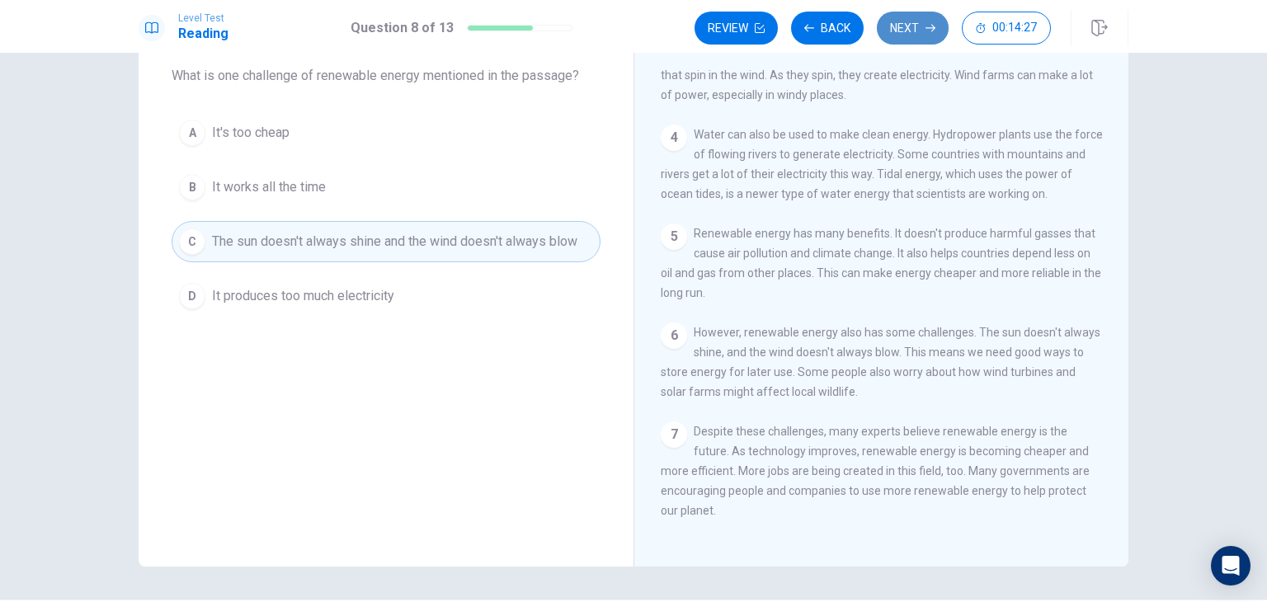
click at [920, 21] on button "Next" at bounding box center [913, 28] width 72 height 33
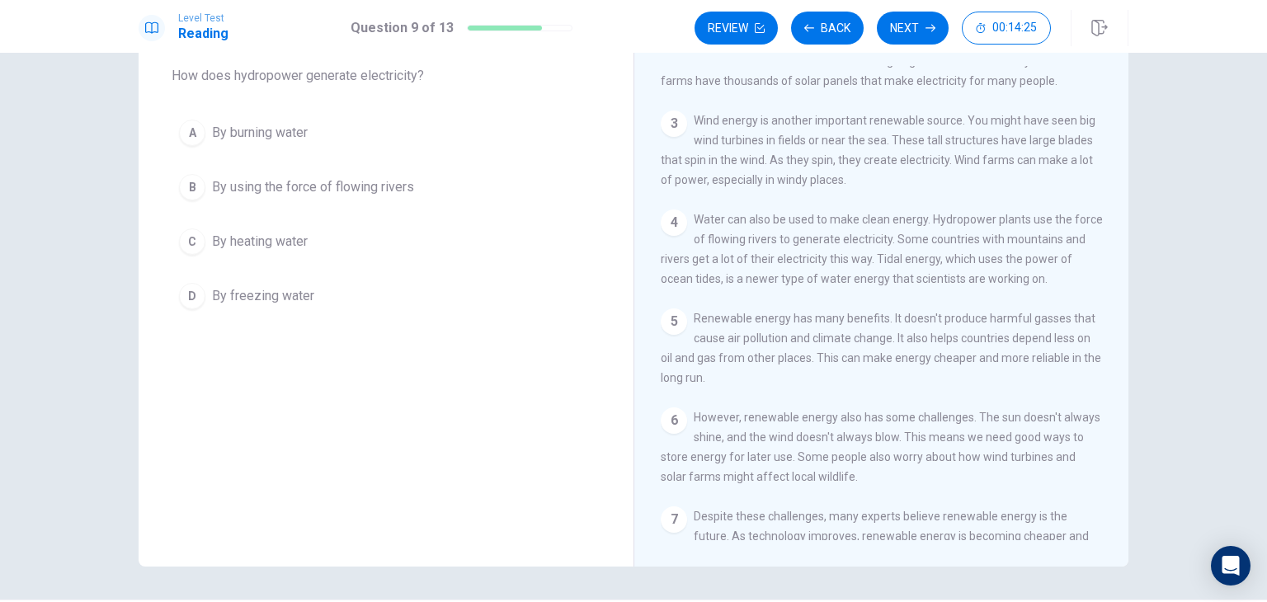
scroll to position [152, 0]
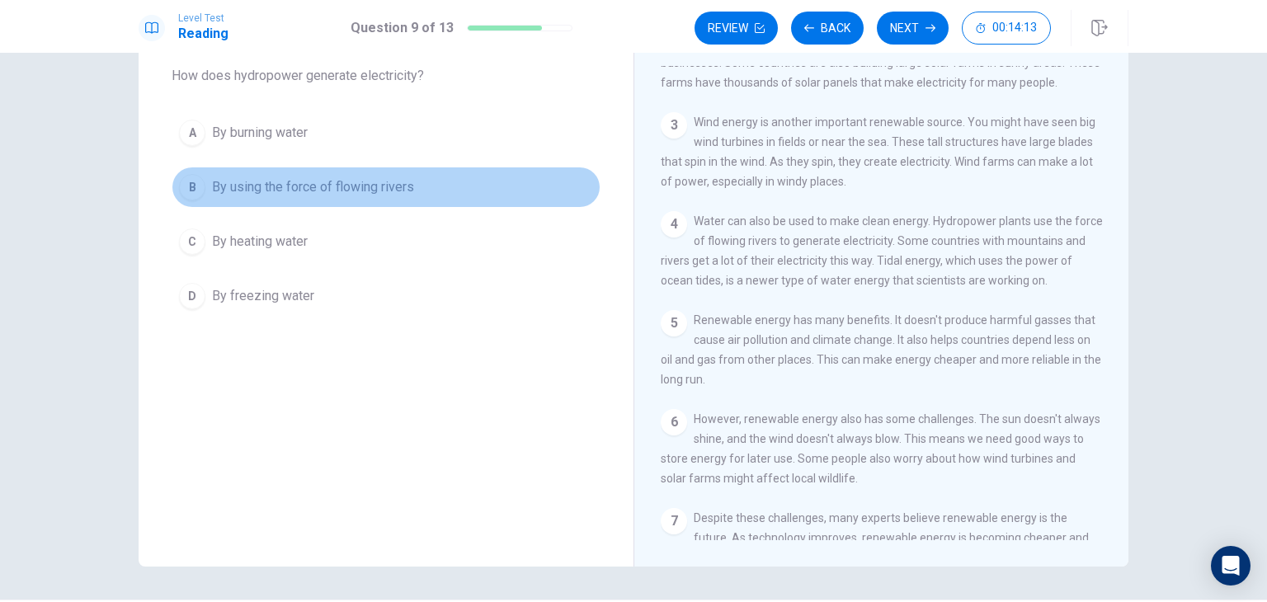
click at [313, 186] on span "By using the force of flowing rivers" at bounding box center [313, 187] width 202 height 20
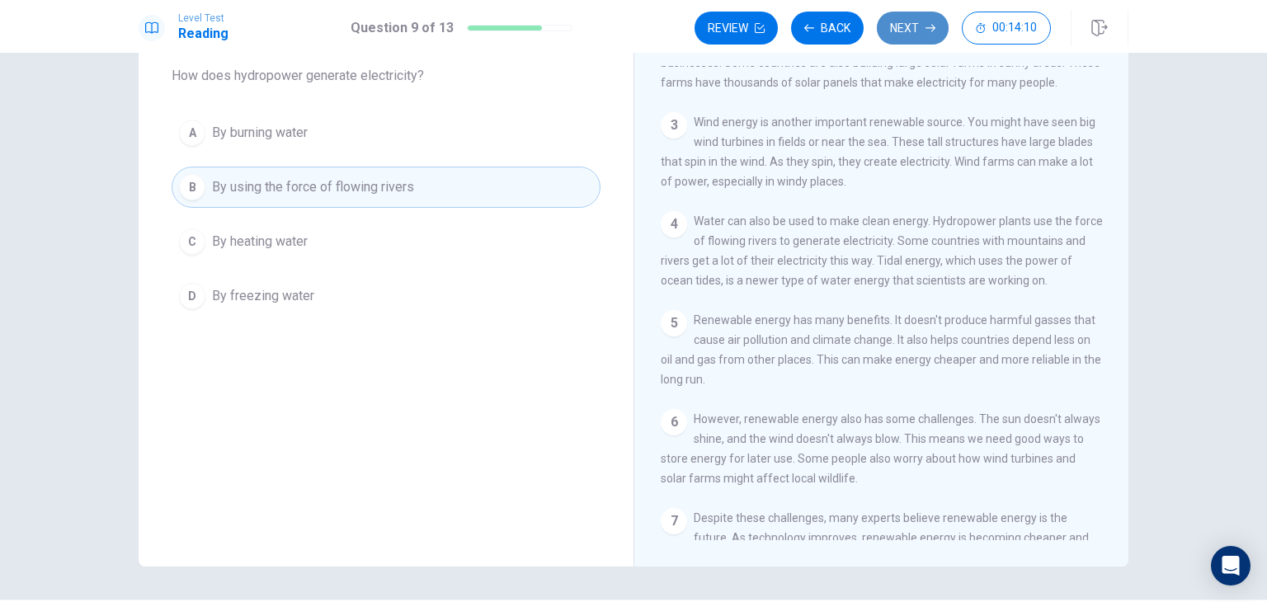
click at [919, 35] on button "Next" at bounding box center [913, 28] width 72 height 33
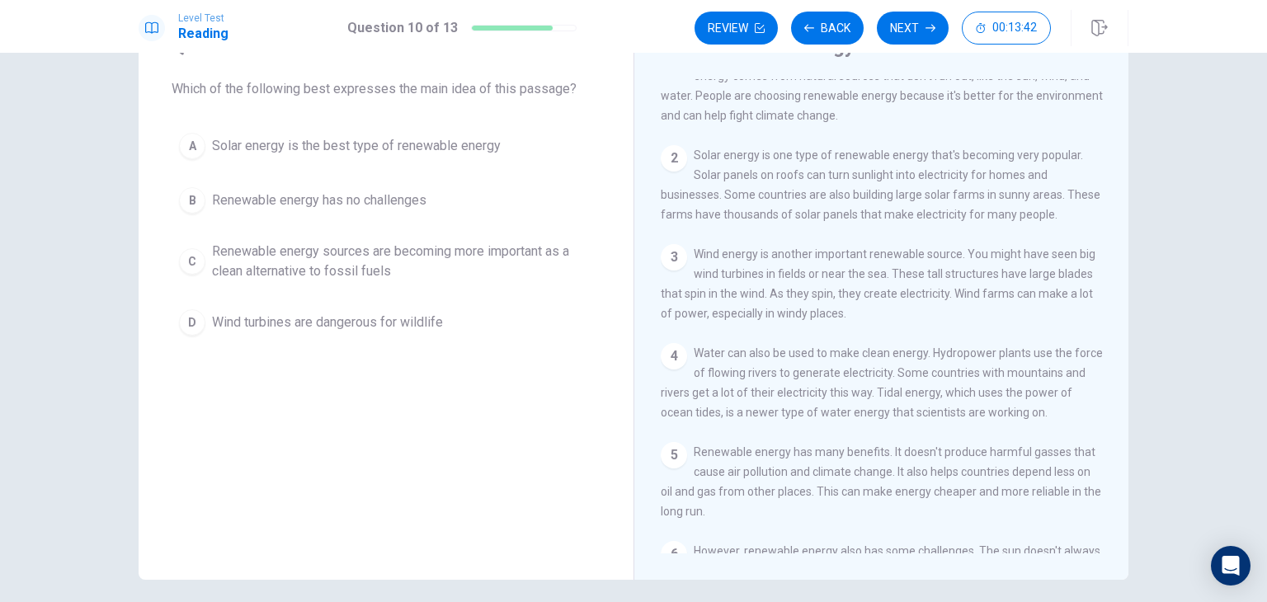
scroll to position [30, 0]
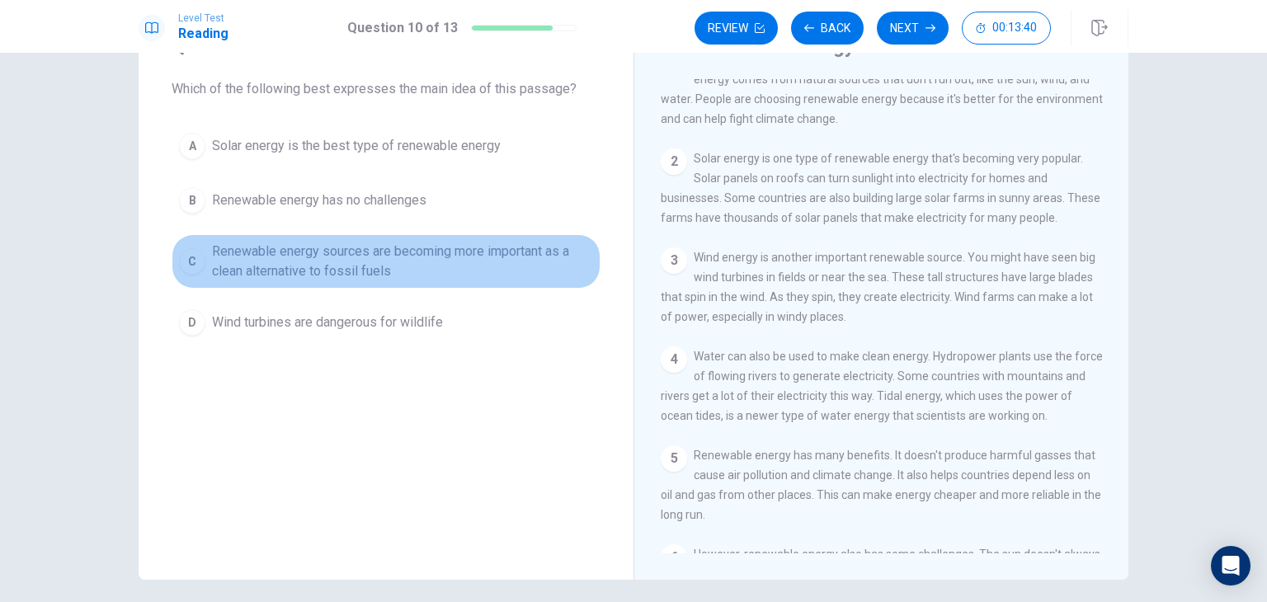
click at [360, 255] on span "Renewable energy sources are becoming more important as a clean alternative to …" at bounding box center [402, 262] width 381 height 40
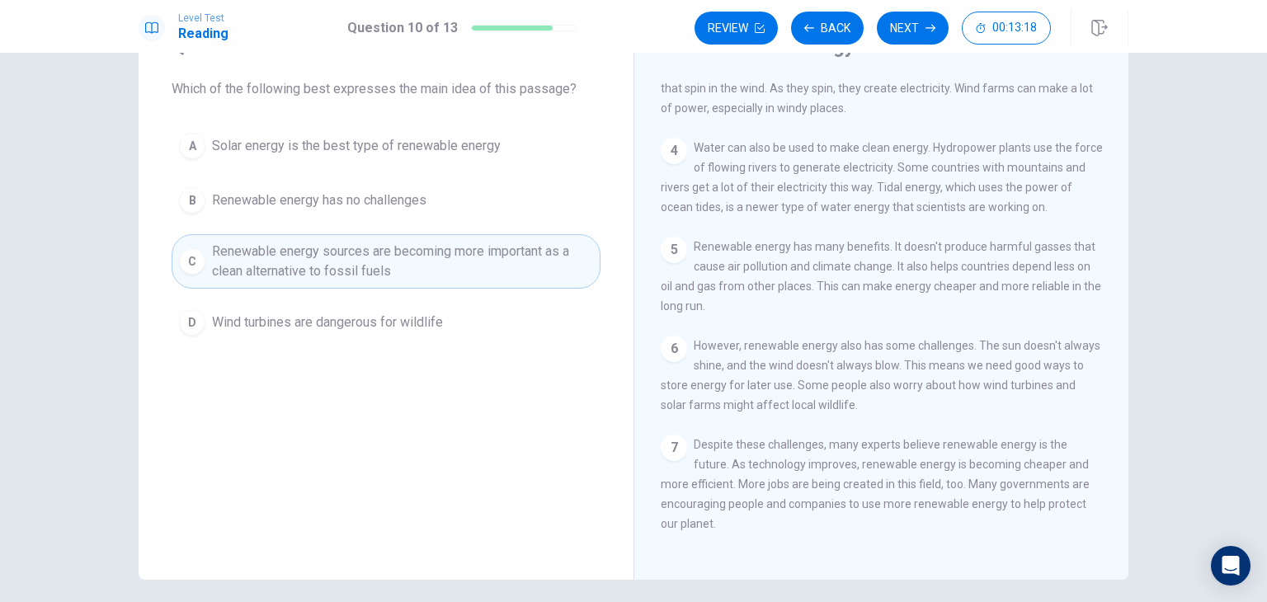
scroll to position [0, 0]
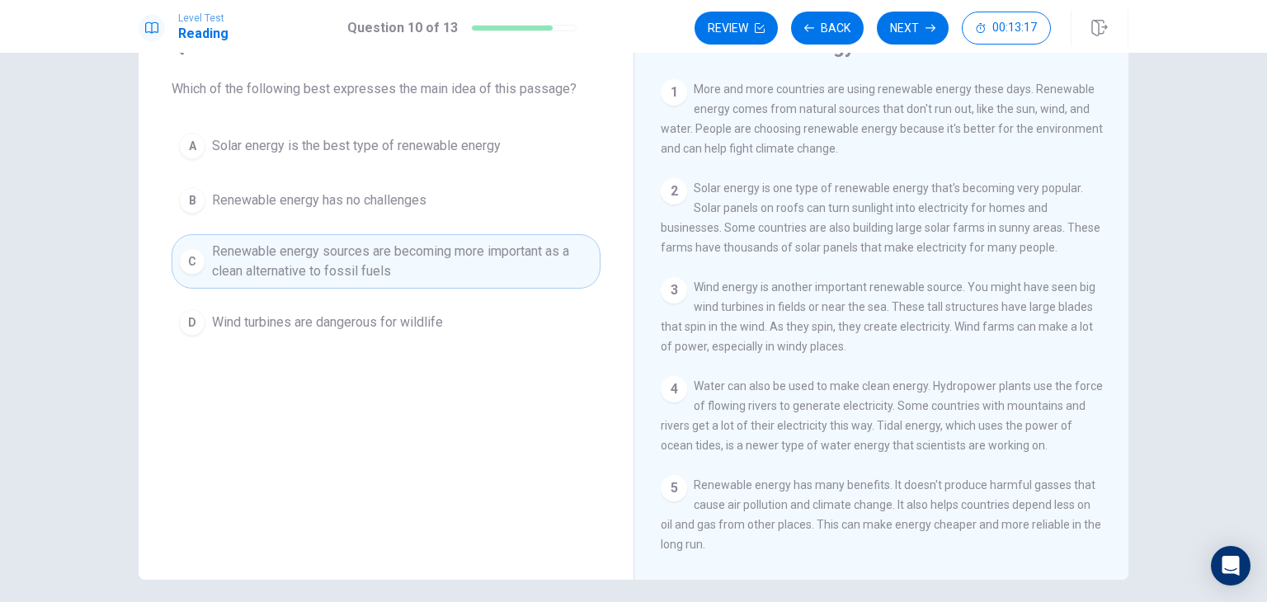
click at [881, 230] on span "Solar energy is one type of renewable energy that's becoming very popular. Sola…" at bounding box center [881, 217] width 440 height 73
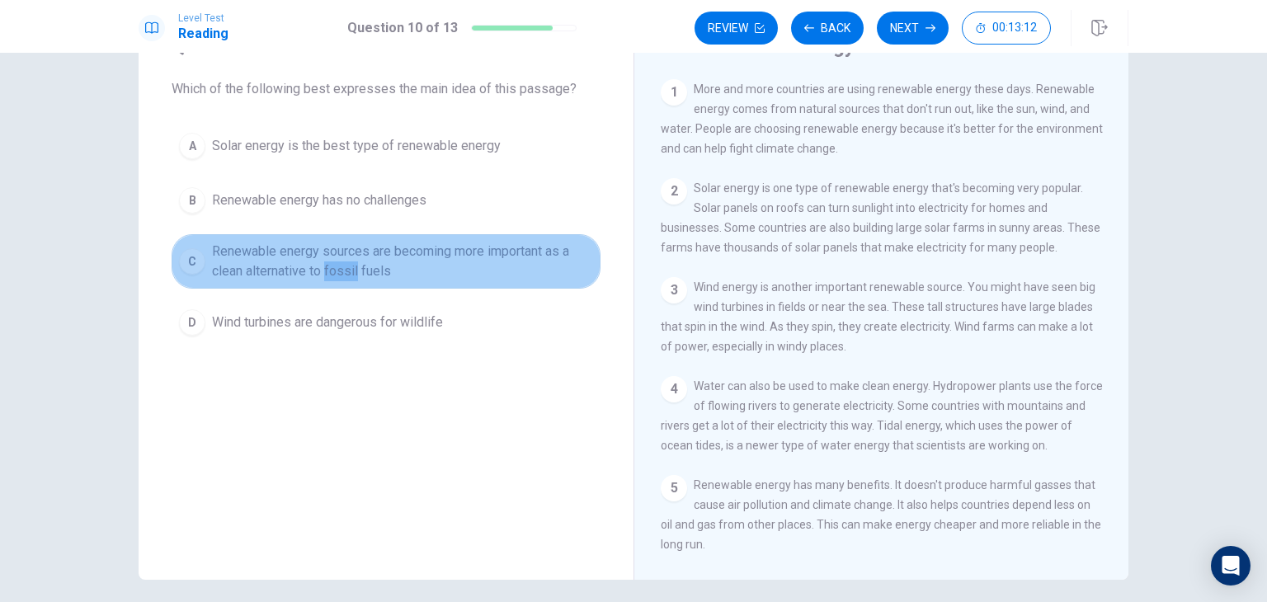
click at [456, 271] on span "Renewable energy sources are becoming more important as a clean alternative to …" at bounding box center [402, 262] width 381 height 40
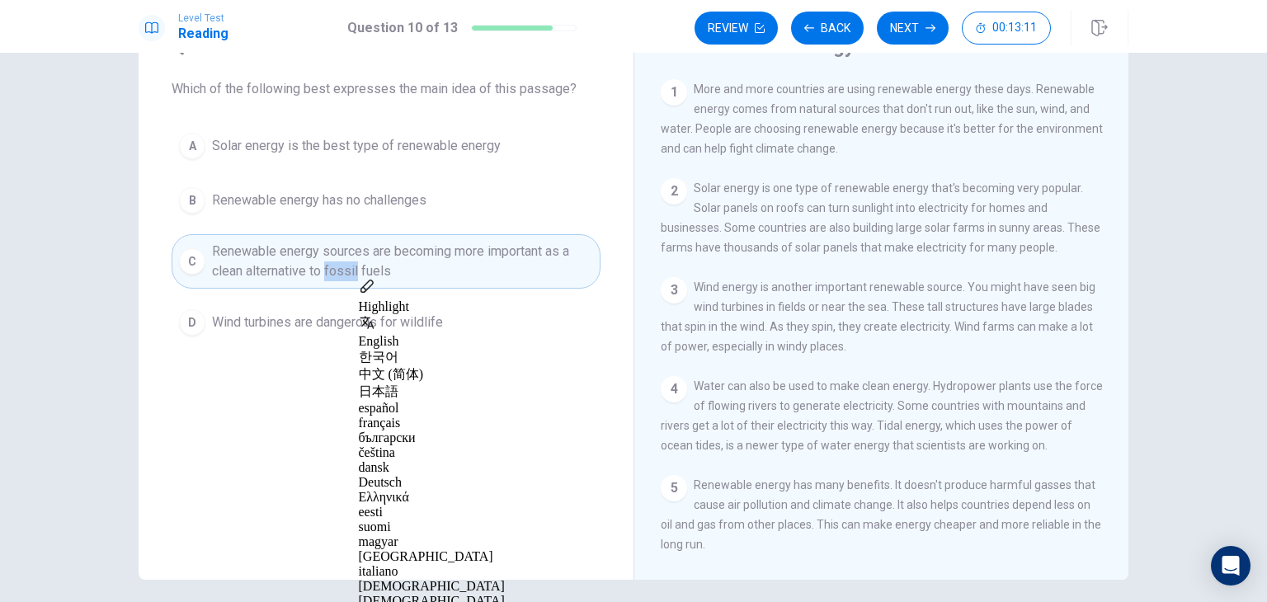
click at [721, 304] on span "Wind energy is another important renewable source. You might have seen big wind…" at bounding box center [878, 316] width 435 height 73
click at [661, 245] on span "Solar energy is one type of renewable energy that's becoming very popular. Sola…" at bounding box center [881, 217] width 440 height 73
click at [828, 29] on button "Back" at bounding box center [827, 28] width 73 height 33
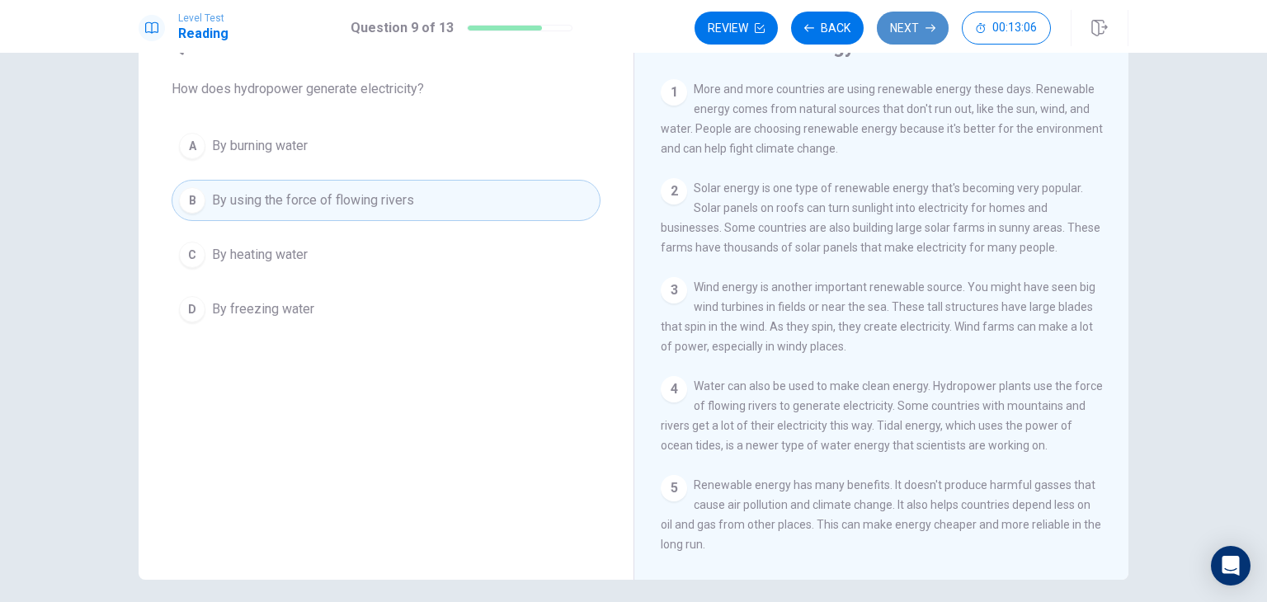
click at [906, 24] on button "Next" at bounding box center [913, 28] width 72 height 33
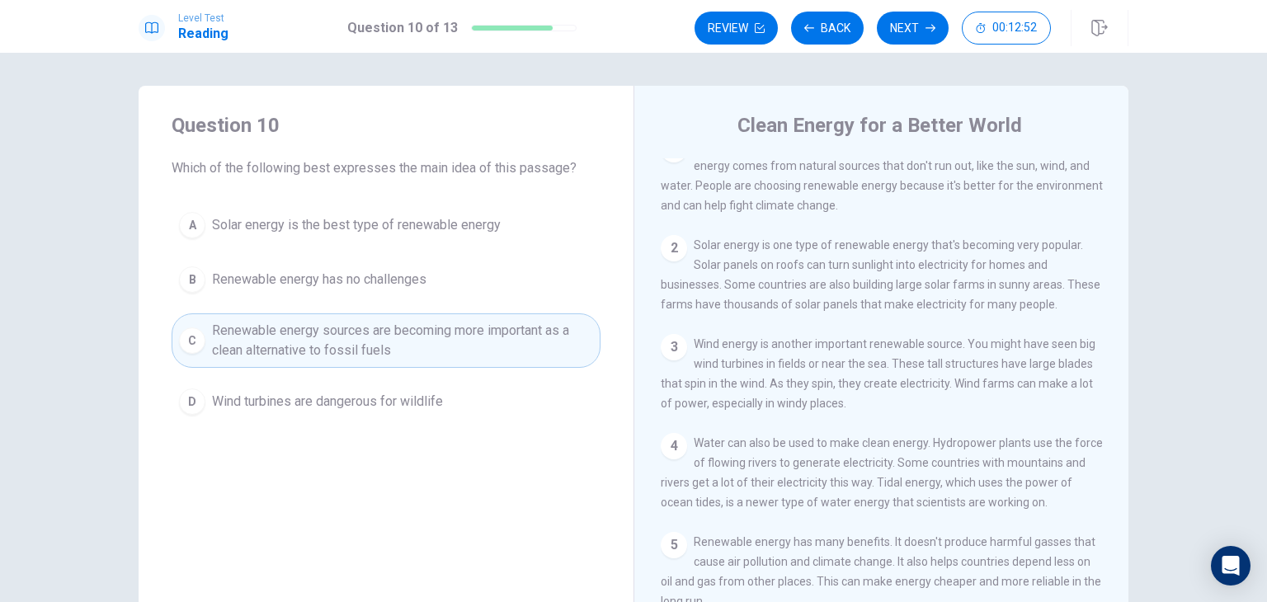
scroll to position [23, 0]
click at [917, 24] on button "Next" at bounding box center [913, 28] width 72 height 33
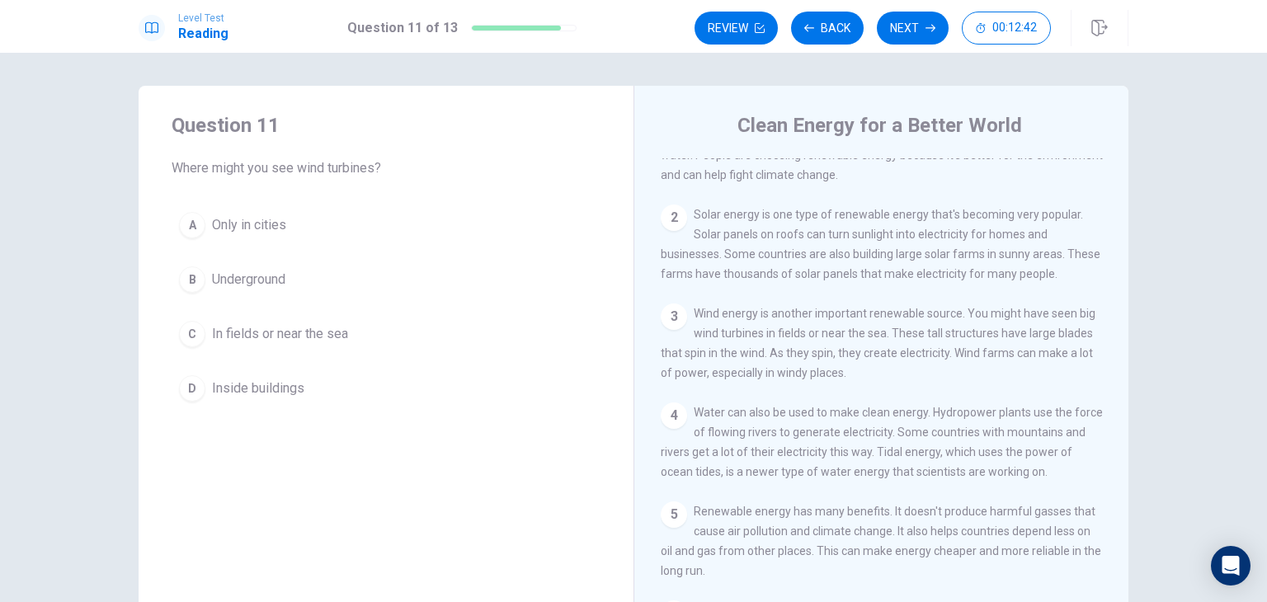
scroll to position [63, 0]
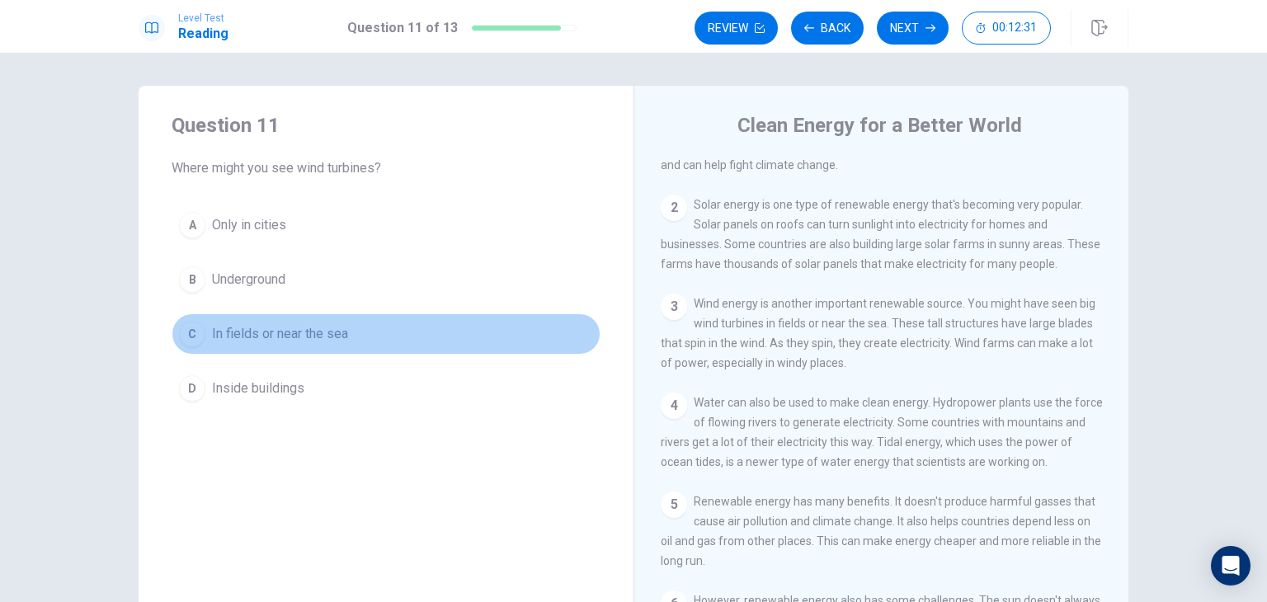
click at [304, 321] on button "C In fields or near the sea" at bounding box center [386, 333] width 429 height 41
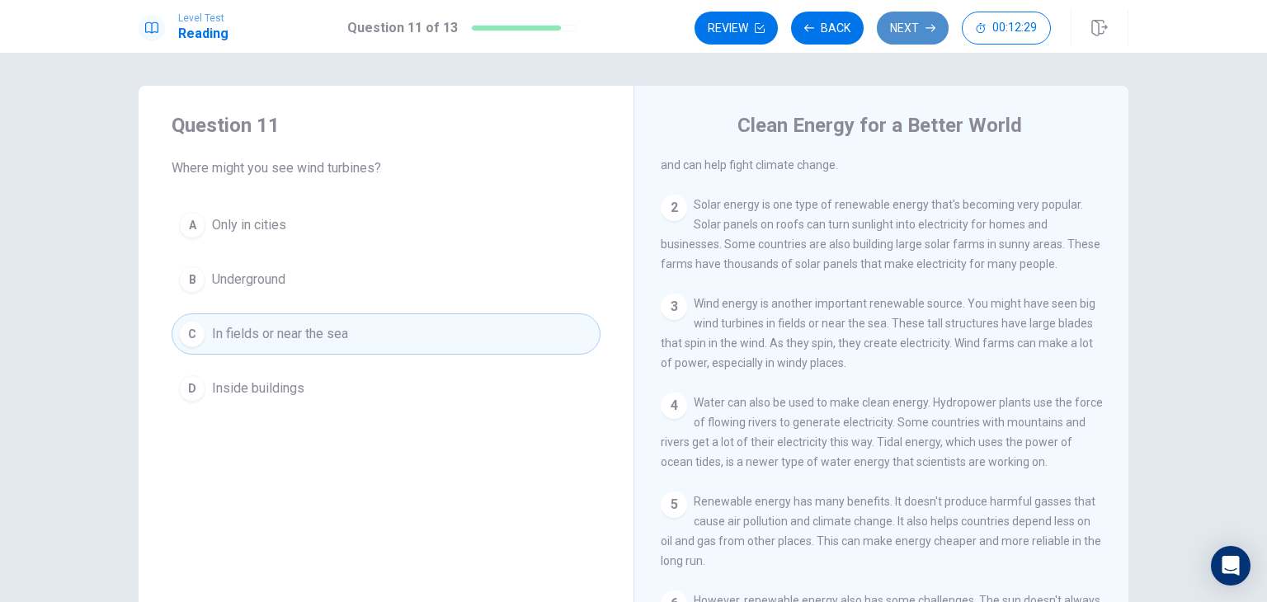
click at [904, 15] on button "Next" at bounding box center [913, 28] width 72 height 33
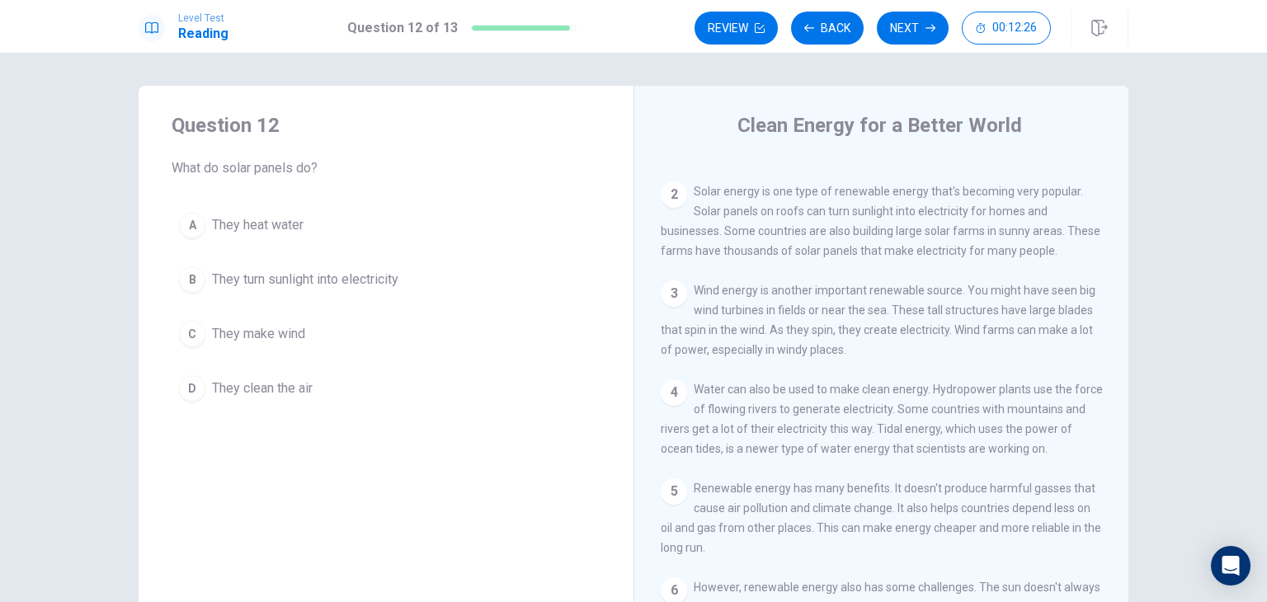
scroll to position [76, 0]
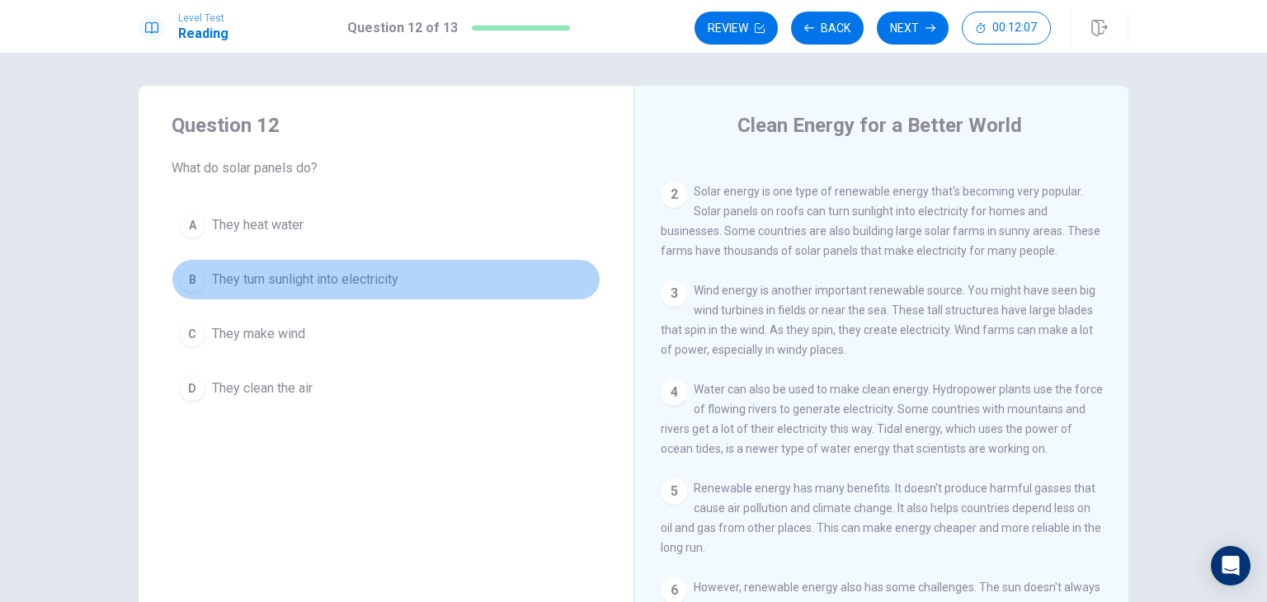
click at [303, 280] on span "They turn sunlight into electricity" at bounding box center [305, 280] width 186 height 20
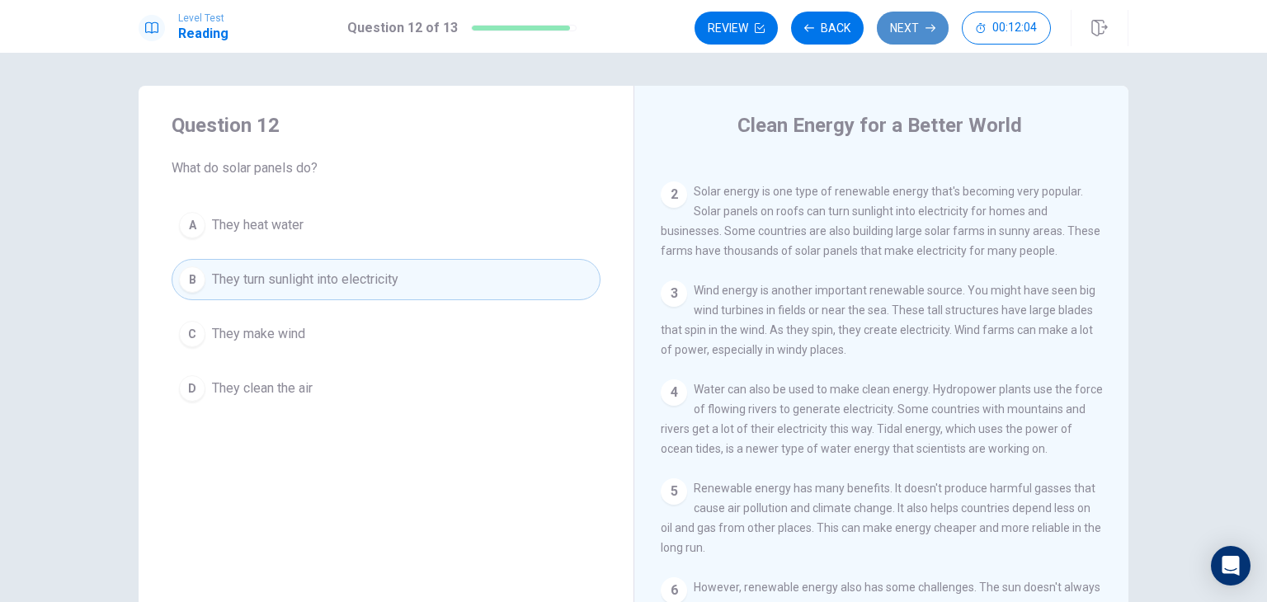
click at [911, 31] on button "Next" at bounding box center [913, 28] width 72 height 33
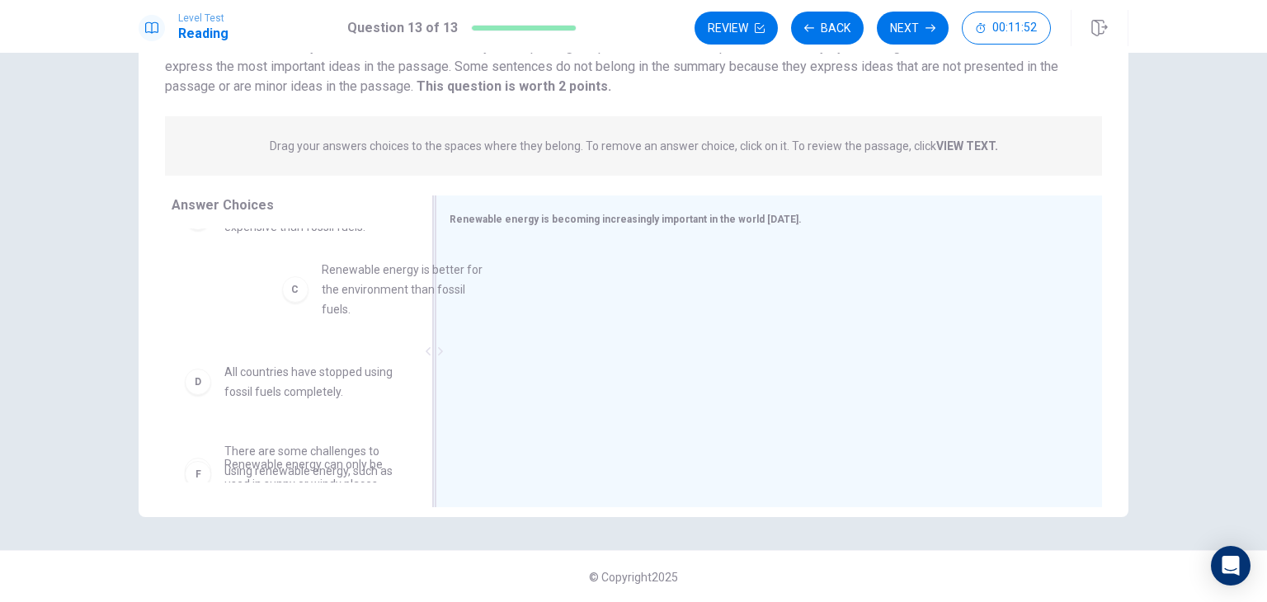
scroll to position [122, 0]
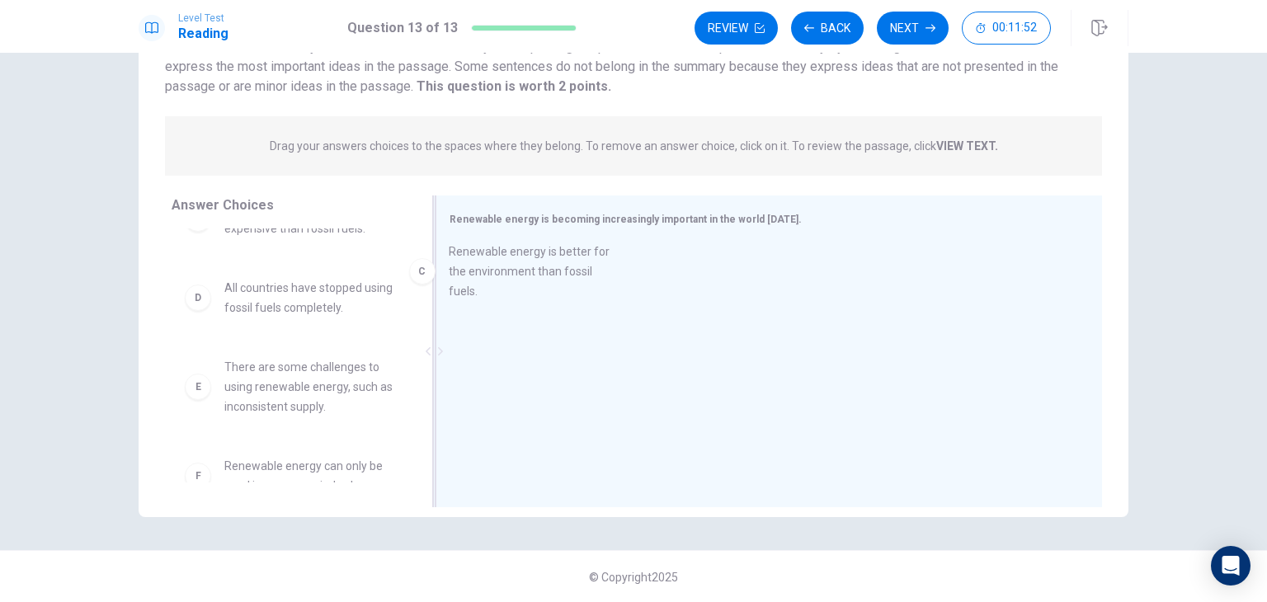
drag, startPoint x: 330, startPoint y: 281, endPoint x: 564, endPoint y: 258, distance: 235.4
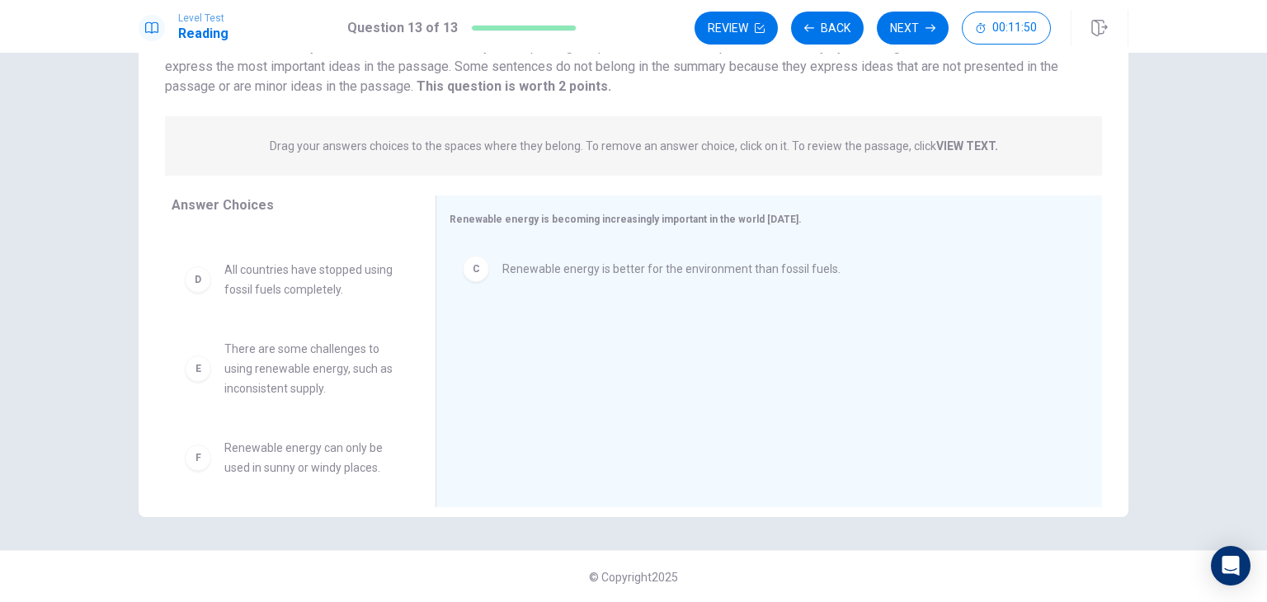
scroll to position [148, 0]
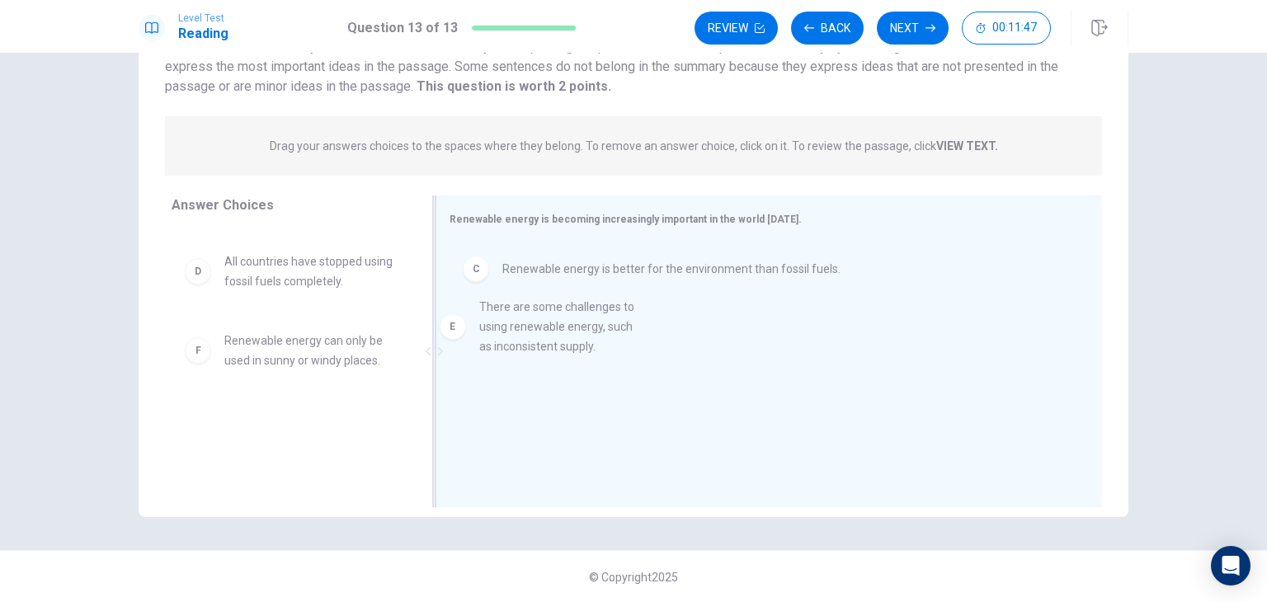
drag, startPoint x: 355, startPoint y: 364, endPoint x: 631, endPoint y: 329, distance: 278.5
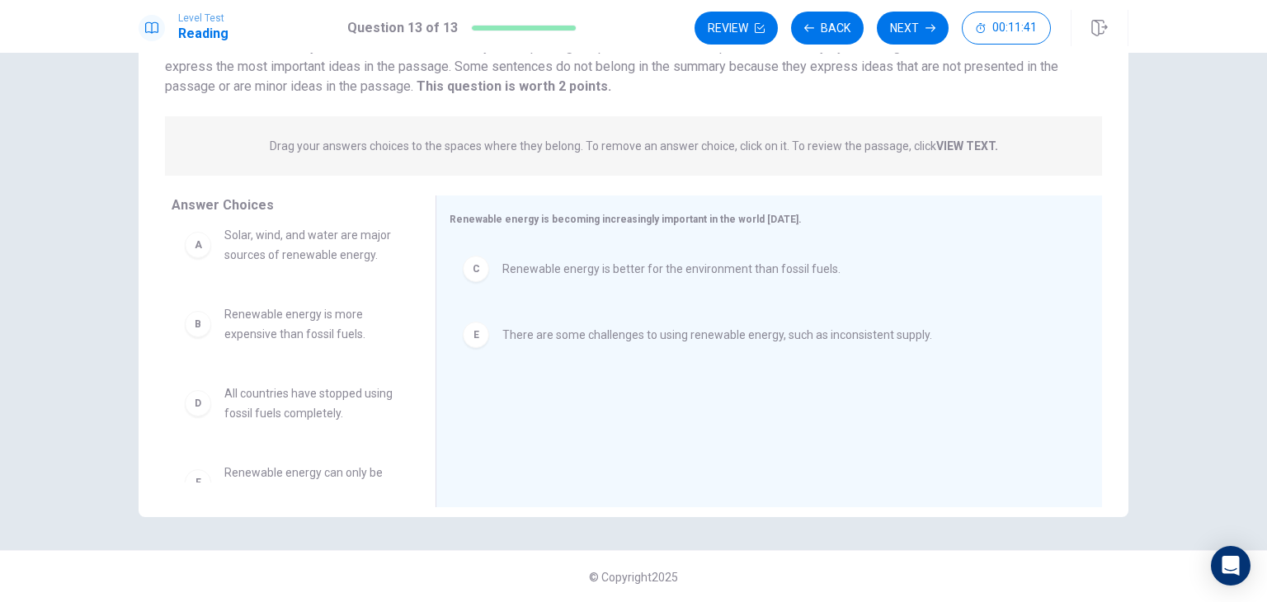
scroll to position [0, 0]
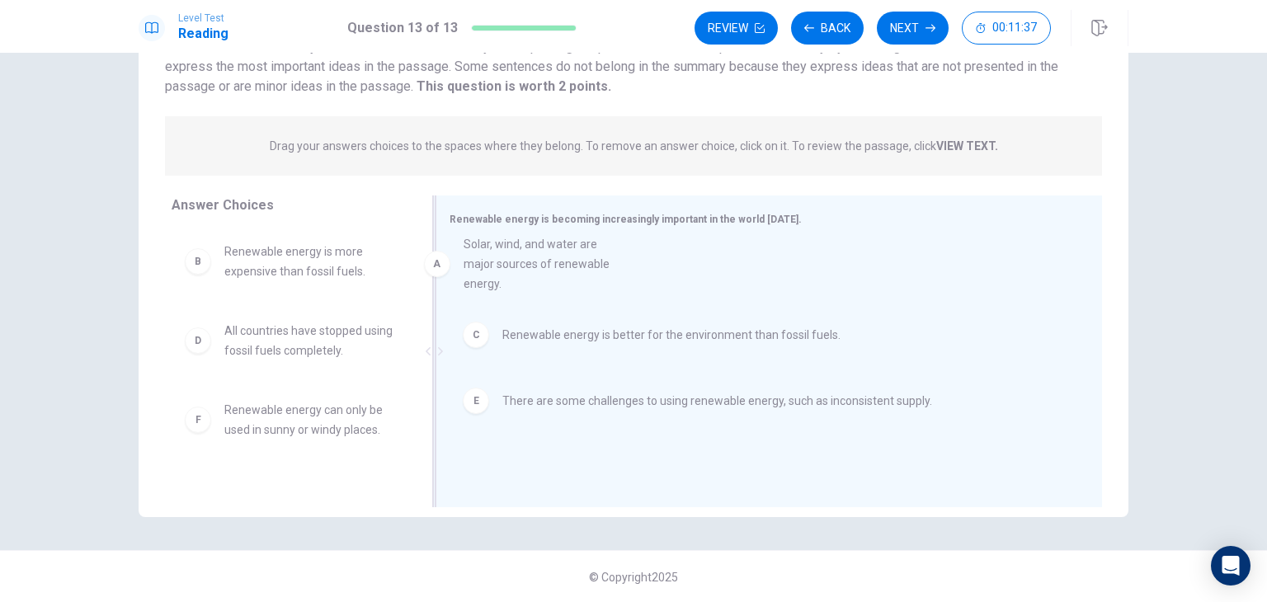
drag, startPoint x: 335, startPoint y: 268, endPoint x: 585, endPoint y: 260, distance: 250.1
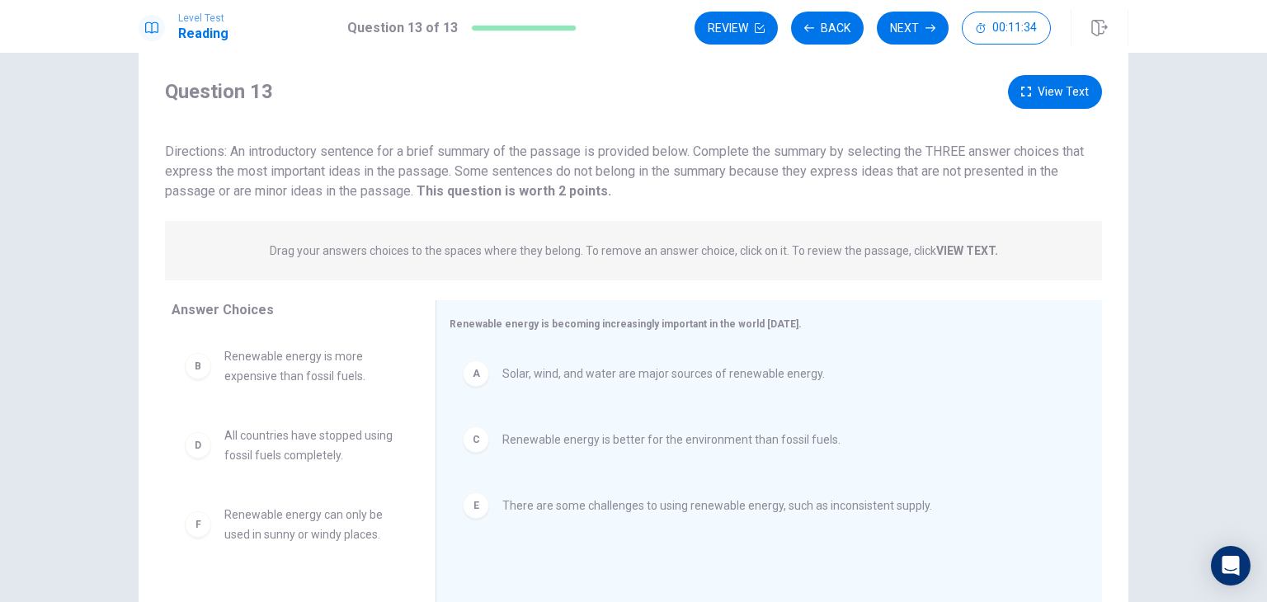
scroll to position [36, 0]
click at [1032, 91] on button "View Text" at bounding box center [1055, 93] width 94 height 34
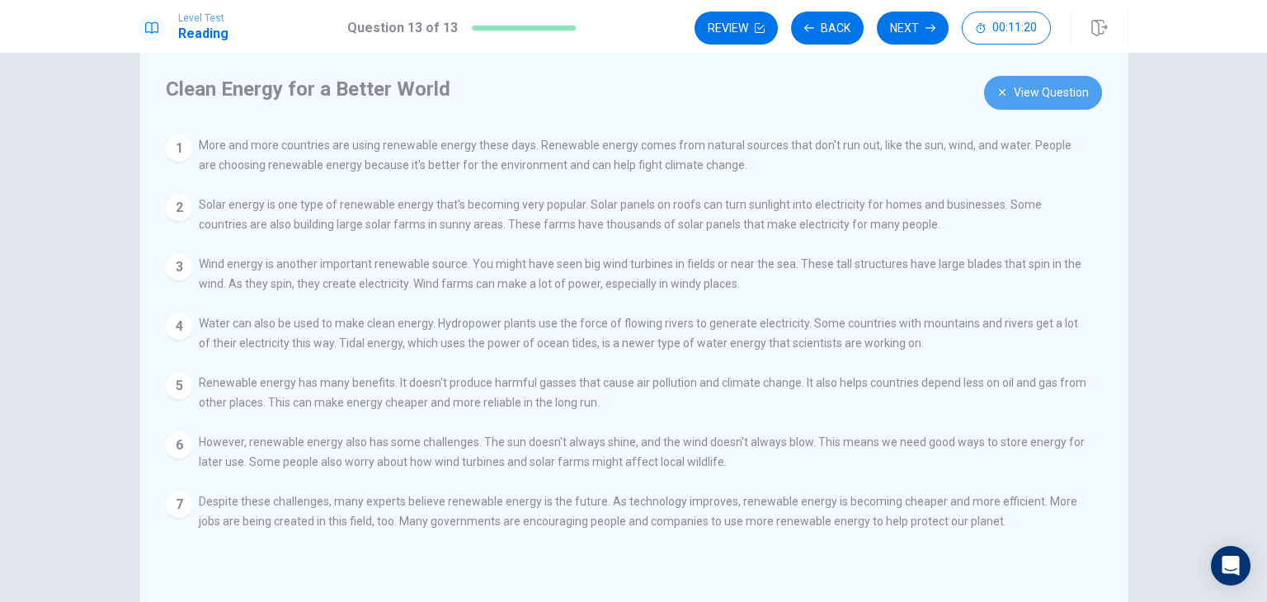
click at [1006, 90] on button "View Question" at bounding box center [1043, 93] width 118 height 34
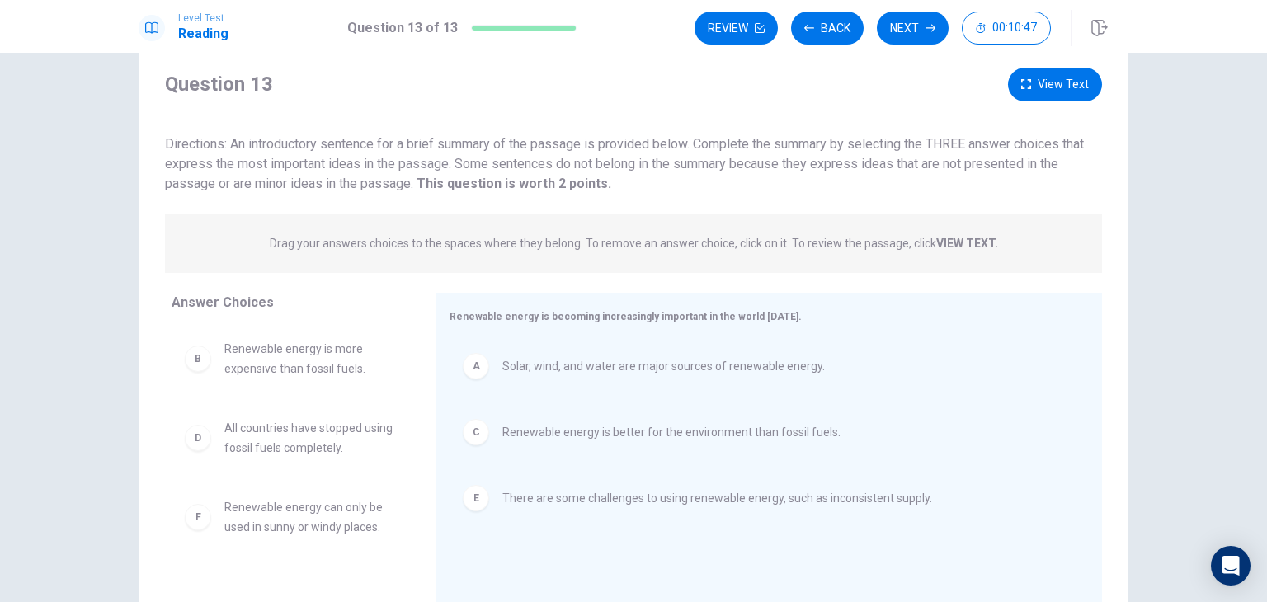
scroll to position [41, 0]
click at [1028, 92] on button "View Text" at bounding box center [1055, 88] width 94 height 34
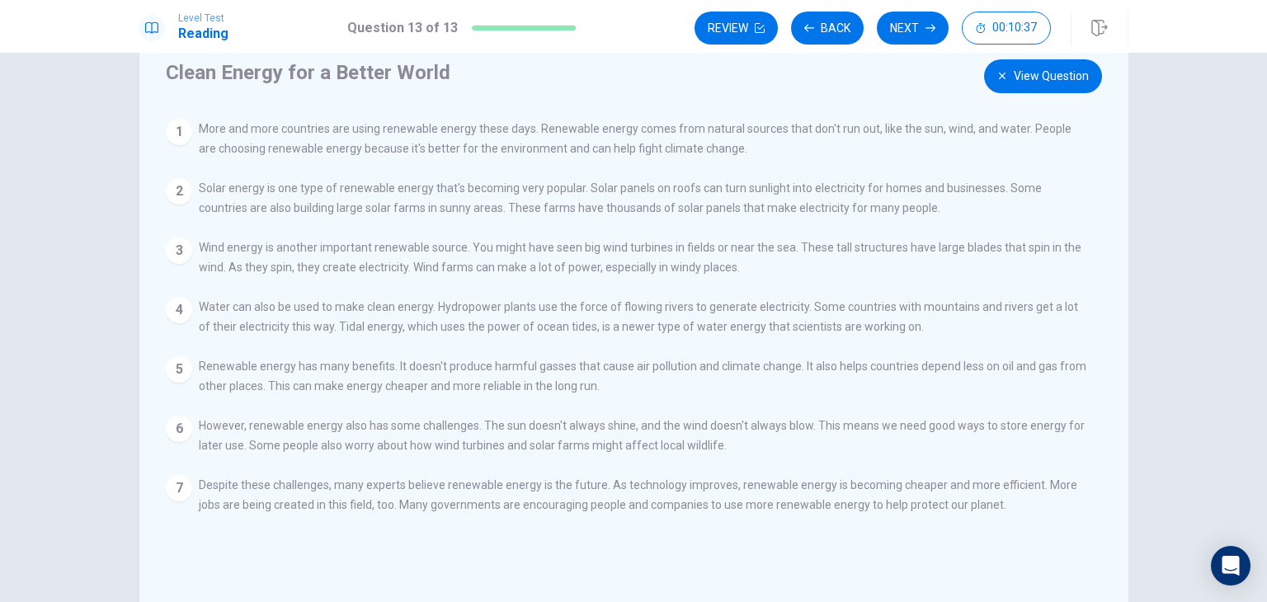
scroll to position [51, 0]
click at [1034, 73] on button "View Question" at bounding box center [1043, 78] width 118 height 34
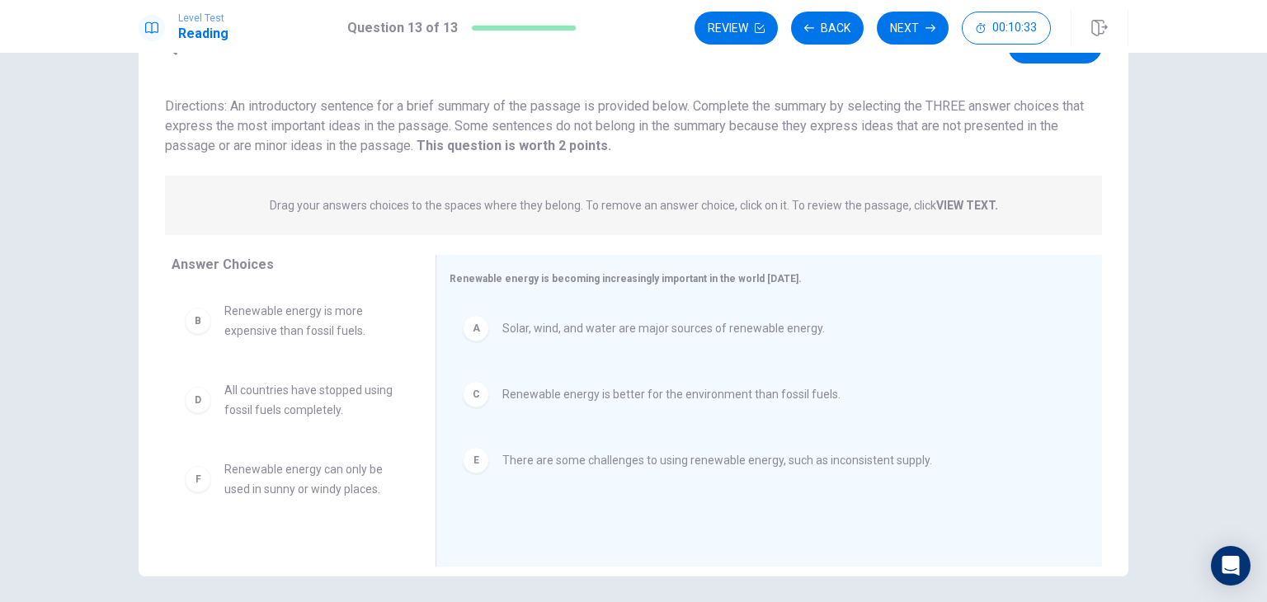
scroll to position [83, 0]
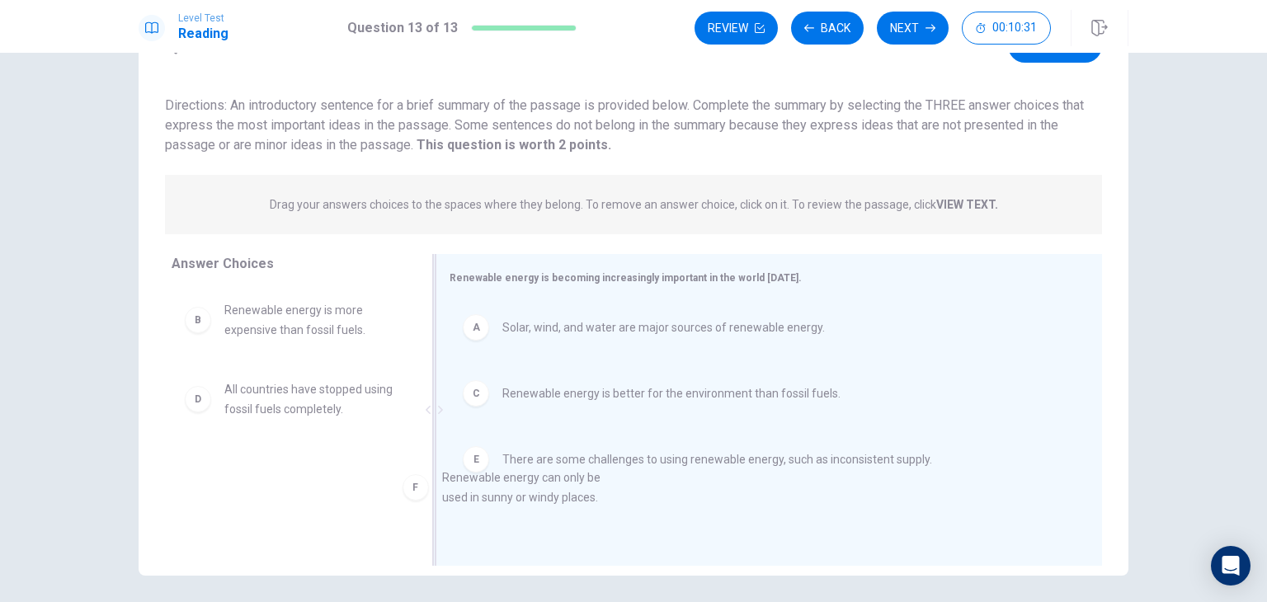
drag, startPoint x: 365, startPoint y: 486, endPoint x: 605, endPoint y: 499, distance: 240.4
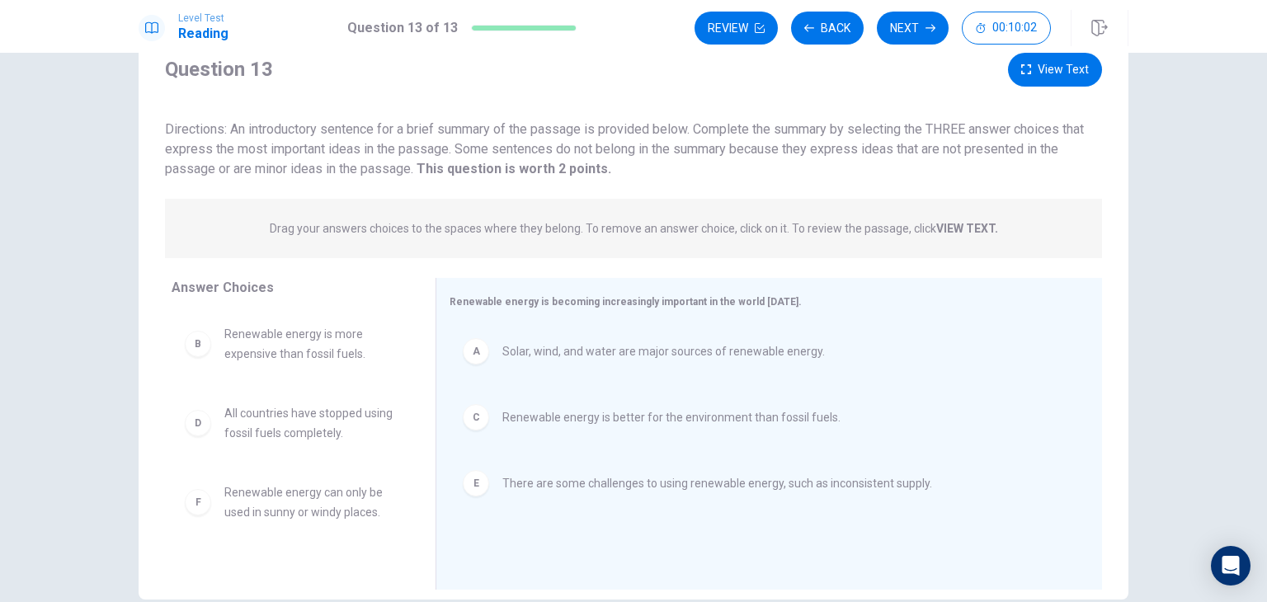
scroll to position [59, 0]
click at [1044, 83] on button "View Text" at bounding box center [1055, 70] width 94 height 34
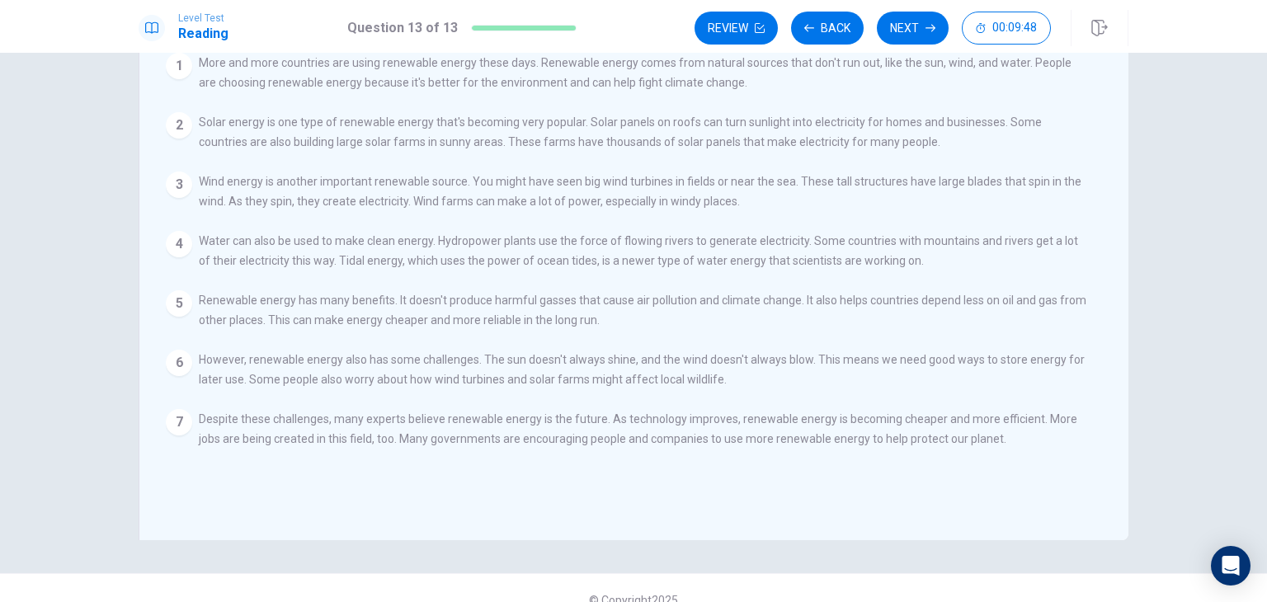
scroll to position [0, 0]
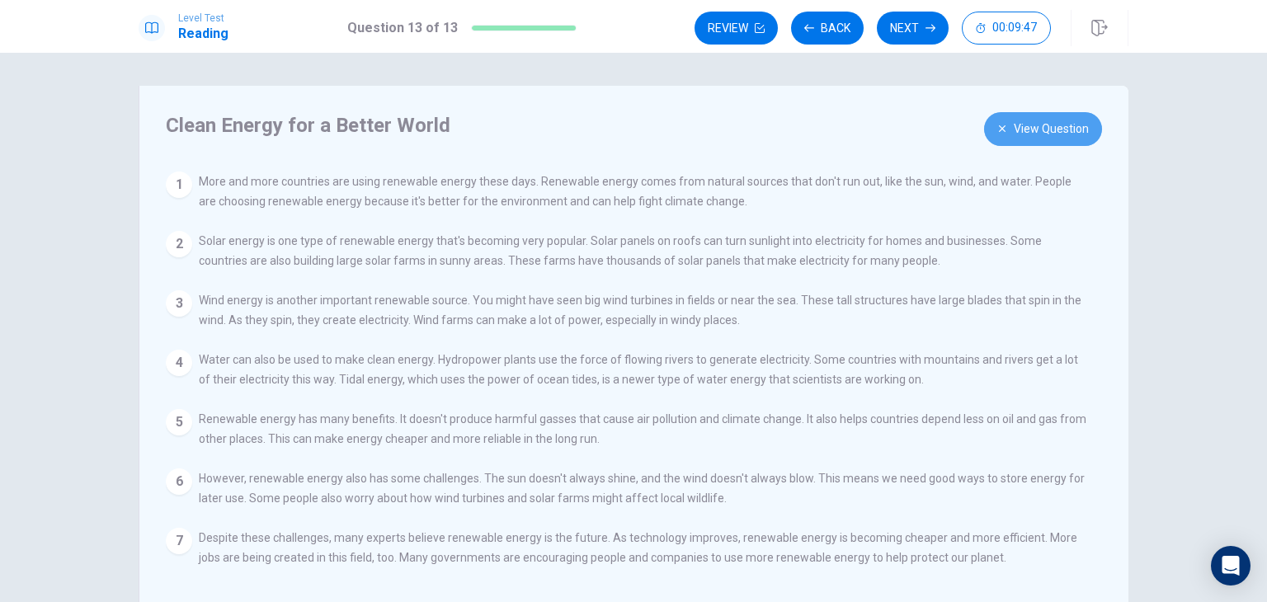
click at [1008, 136] on button "View Question" at bounding box center [1043, 129] width 118 height 34
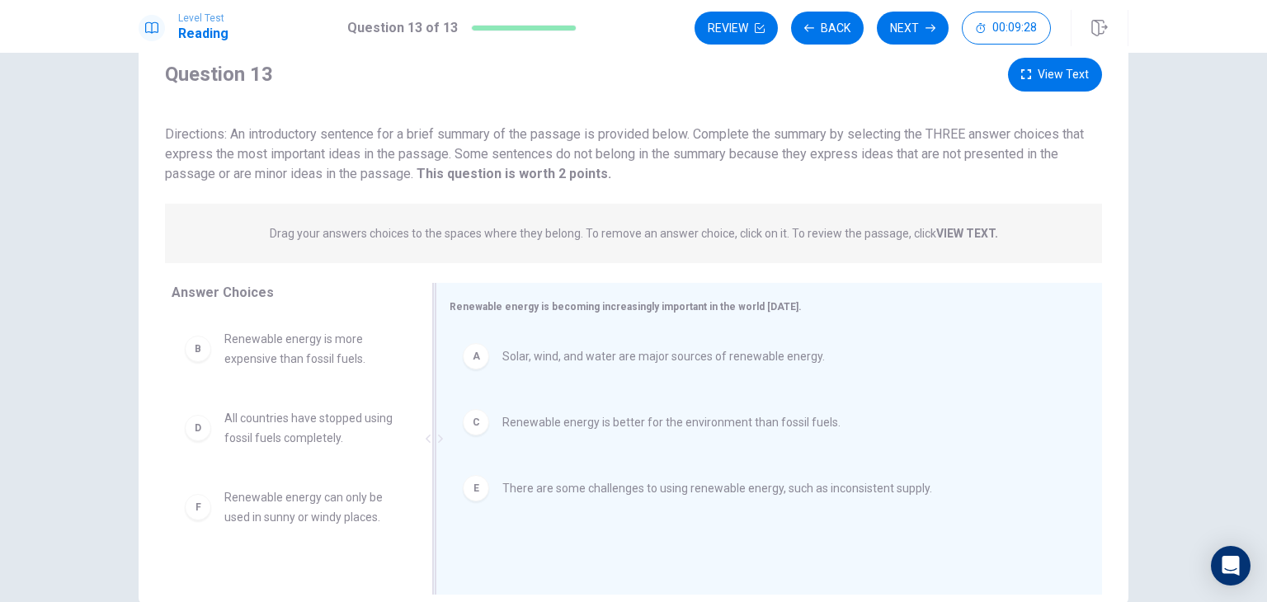
scroll to position [53, 0]
click at [1046, 87] on button "View Text" at bounding box center [1055, 76] width 94 height 34
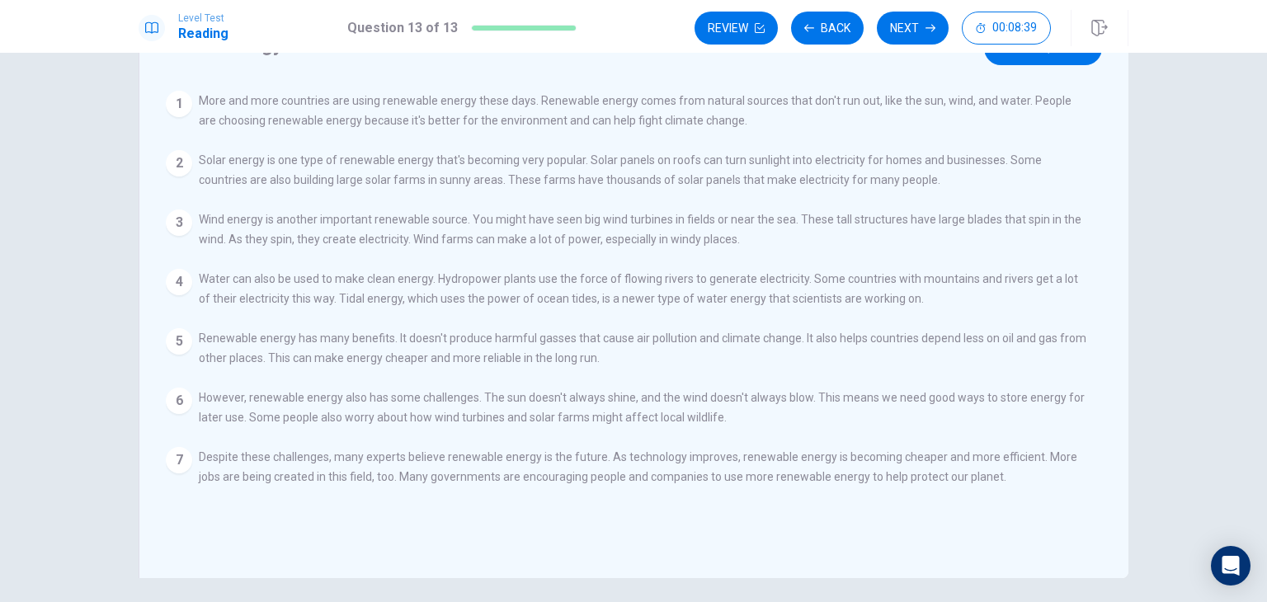
scroll to position [76, 0]
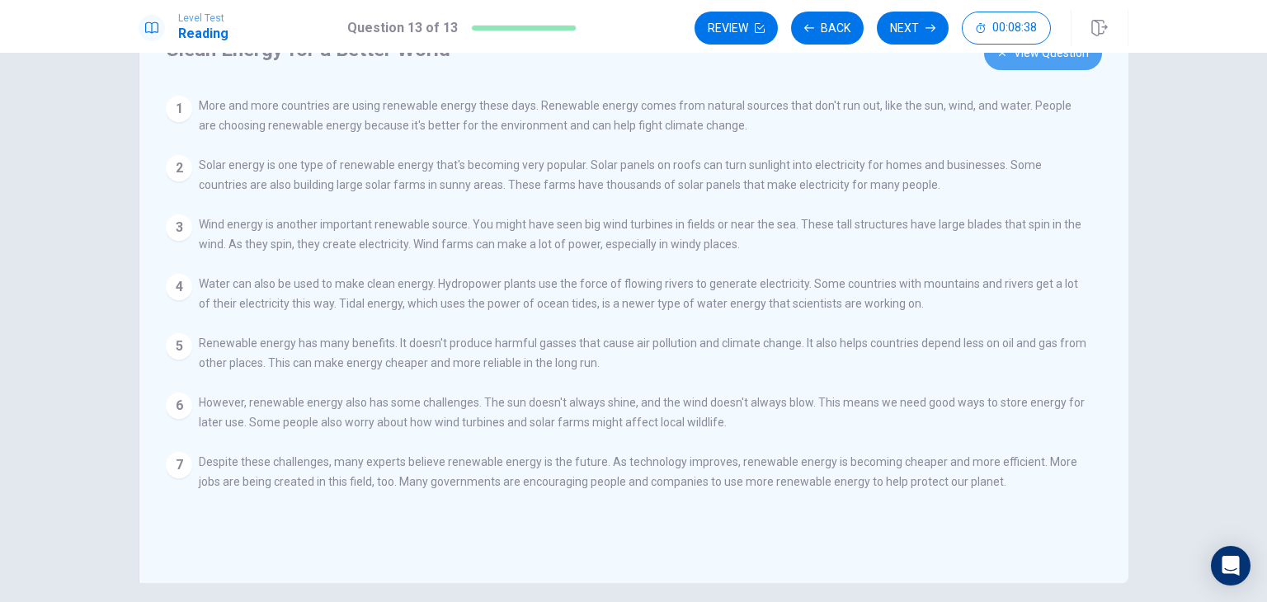
click at [1007, 61] on button "View Question" at bounding box center [1043, 53] width 118 height 34
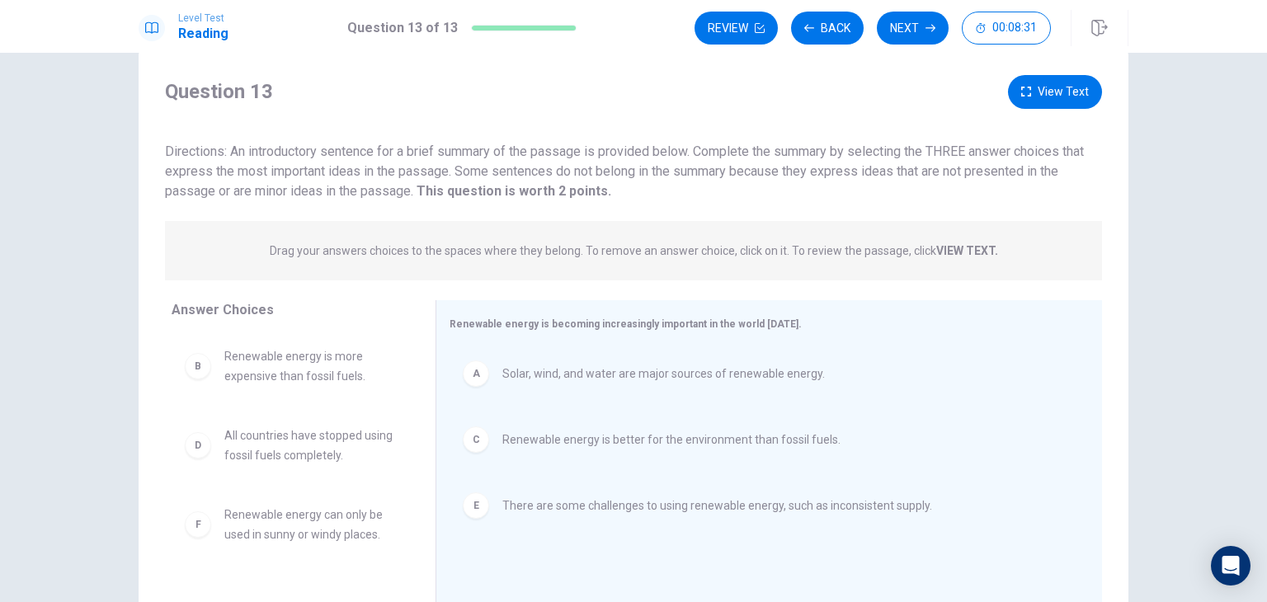
scroll to position [23, 0]
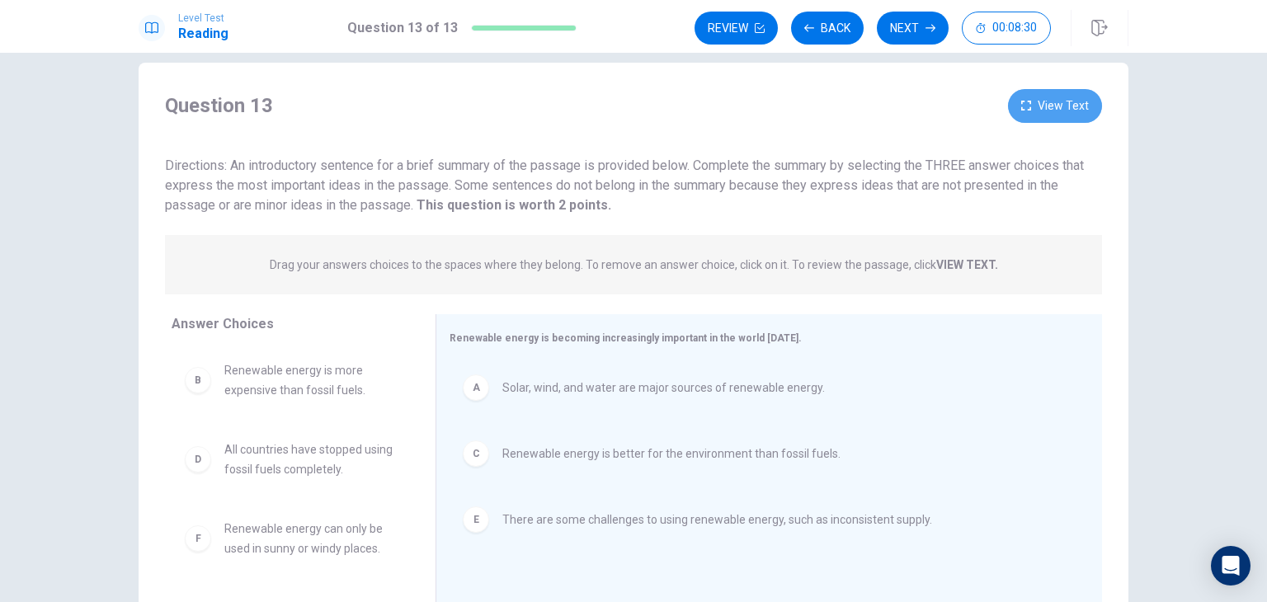
click at [1068, 100] on button "View Text" at bounding box center [1055, 106] width 94 height 34
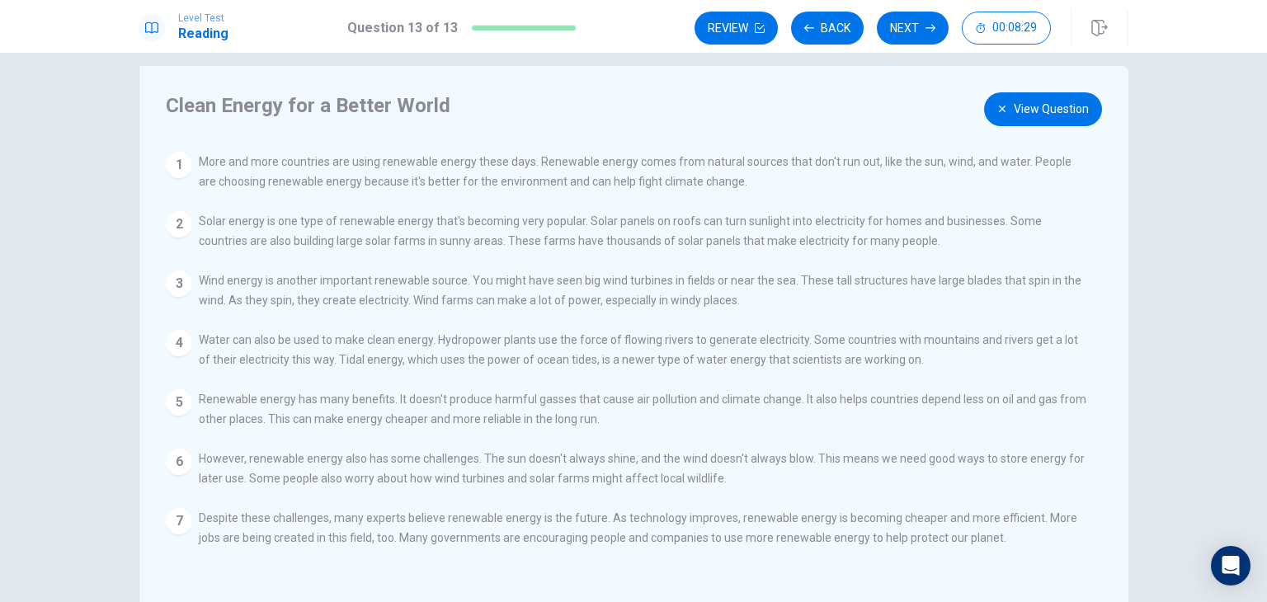
scroll to position [31, 0]
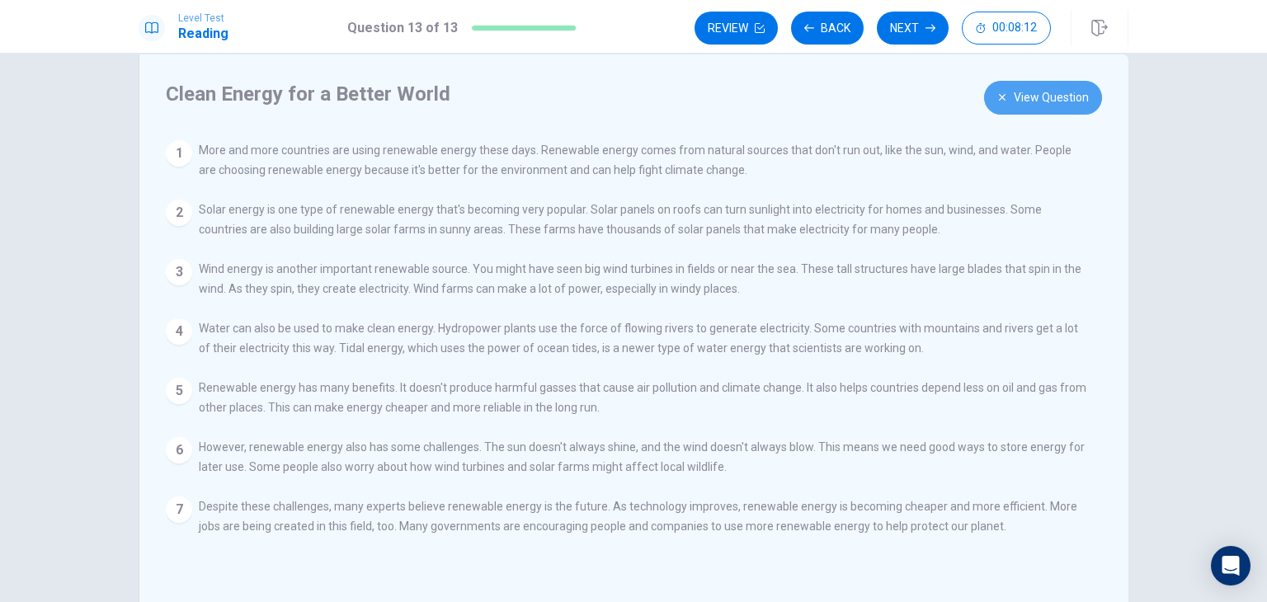
click at [1047, 103] on button "View Question" at bounding box center [1043, 98] width 118 height 34
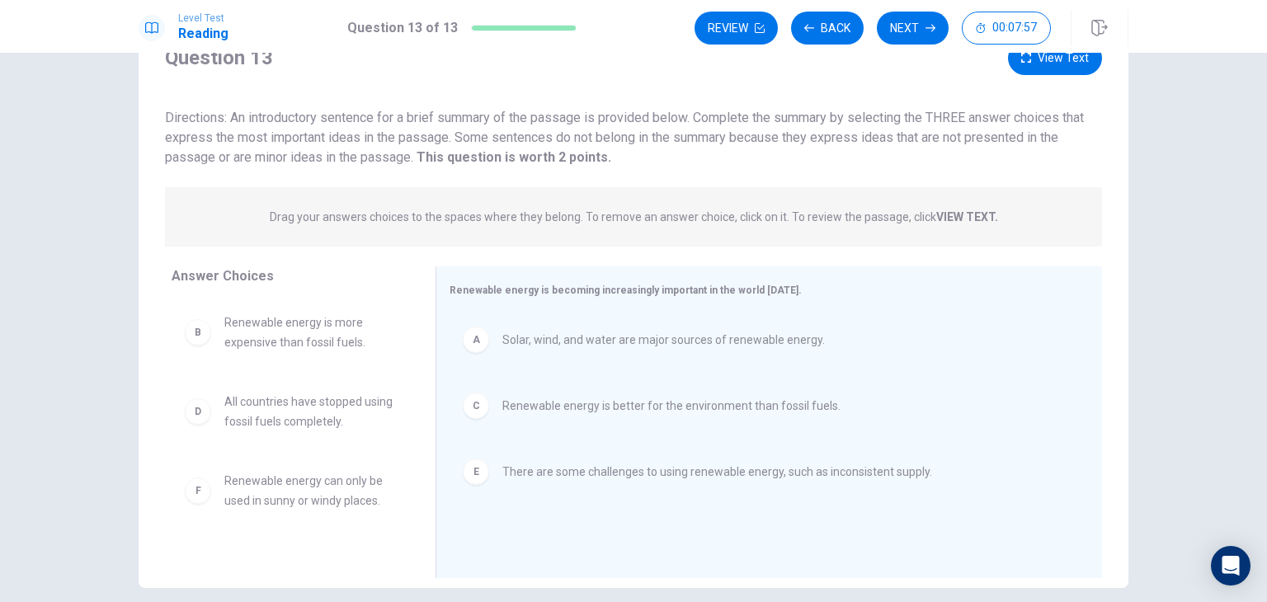
scroll to position [69, 0]
click at [1061, 65] on button "View Text" at bounding box center [1055, 60] width 94 height 34
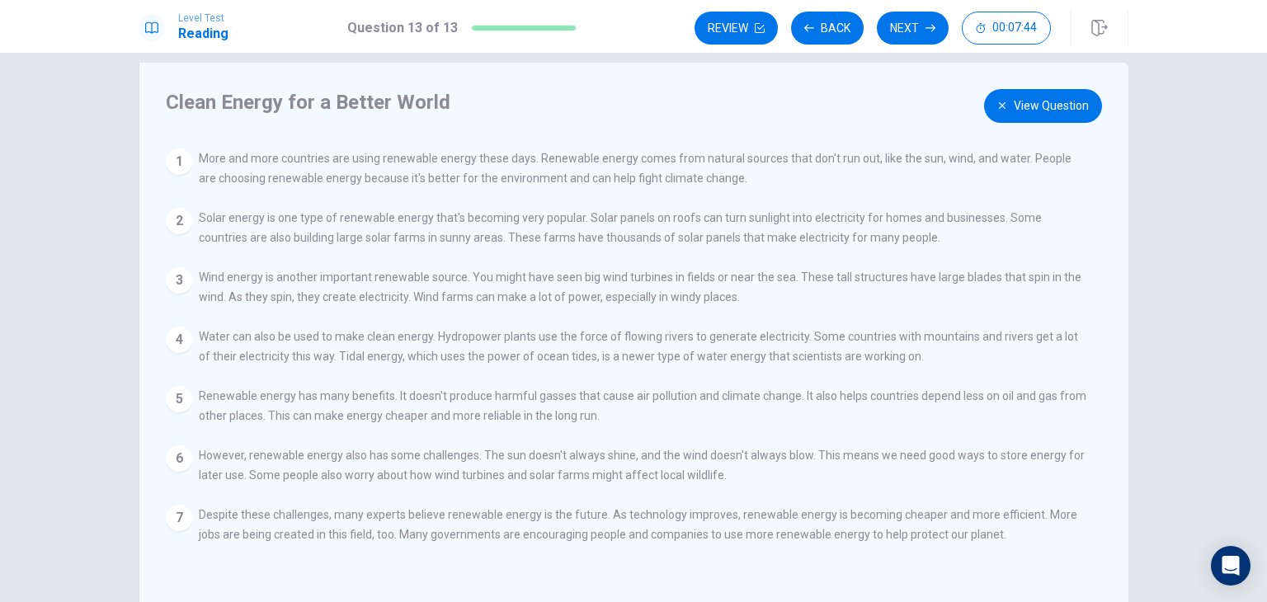
scroll to position [23, 0]
click at [1081, 99] on button "View Question" at bounding box center [1043, 106] width 118 height 34
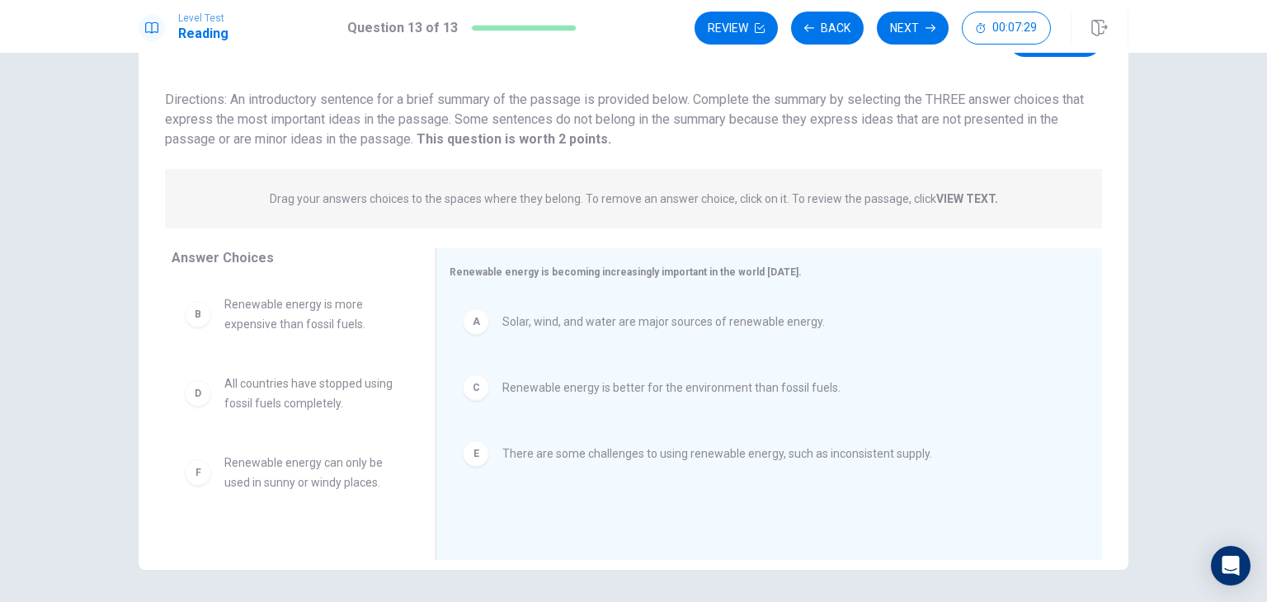
scroll to position [88, 0]
click at [723, 31] on button "Review" at bounding box center [736, 28] width 83 height 33
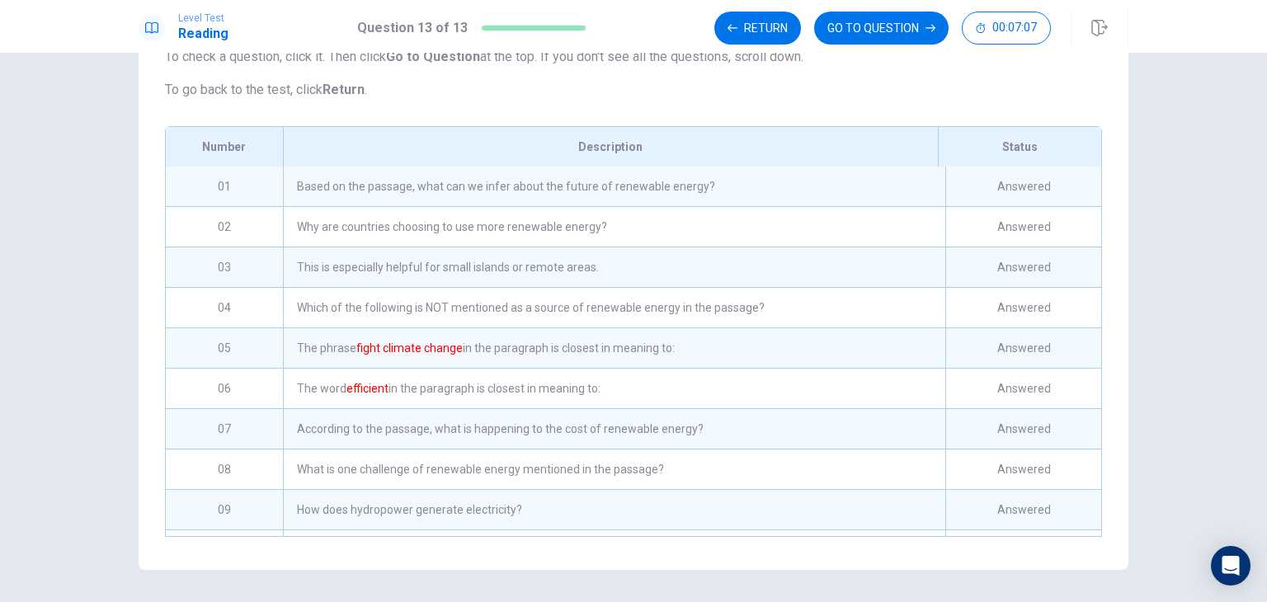
scroll to position [154, 0]
click at [582, 195] on div "Based on the passage, what can we infer about the future of renewable energy?" at bounding box center [614, 190] width 662 height 40
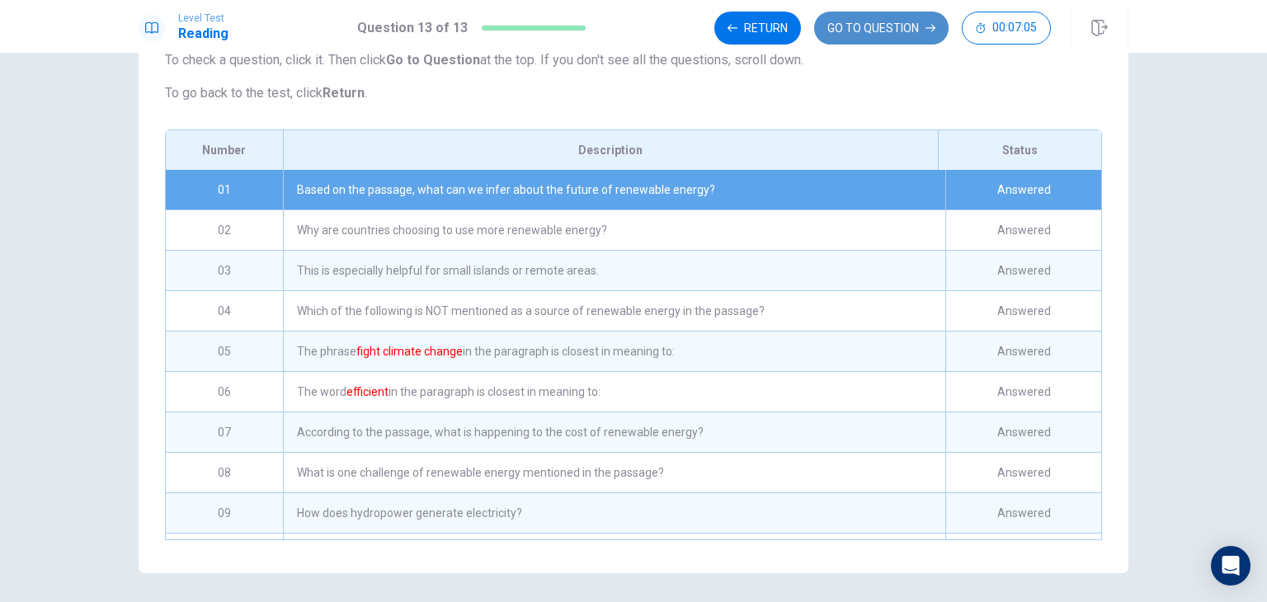
click at [889, 21] on button "GO TO QUESTION" at bounding box center [881, 28] width 134 height 33
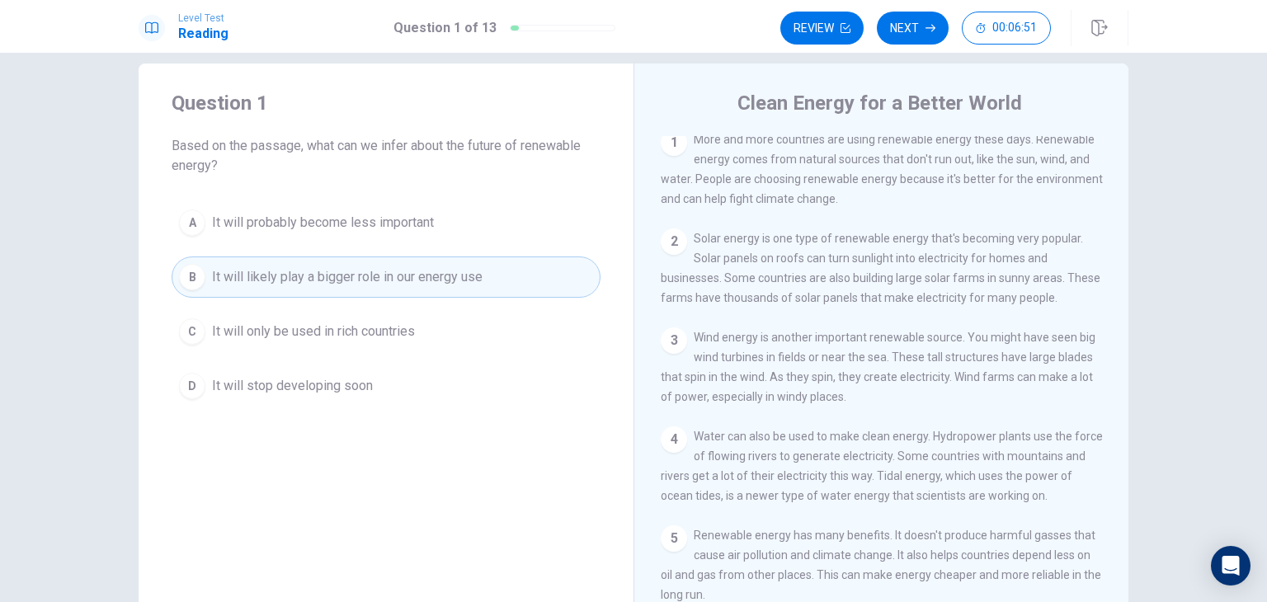
scroll to position [0, 0]
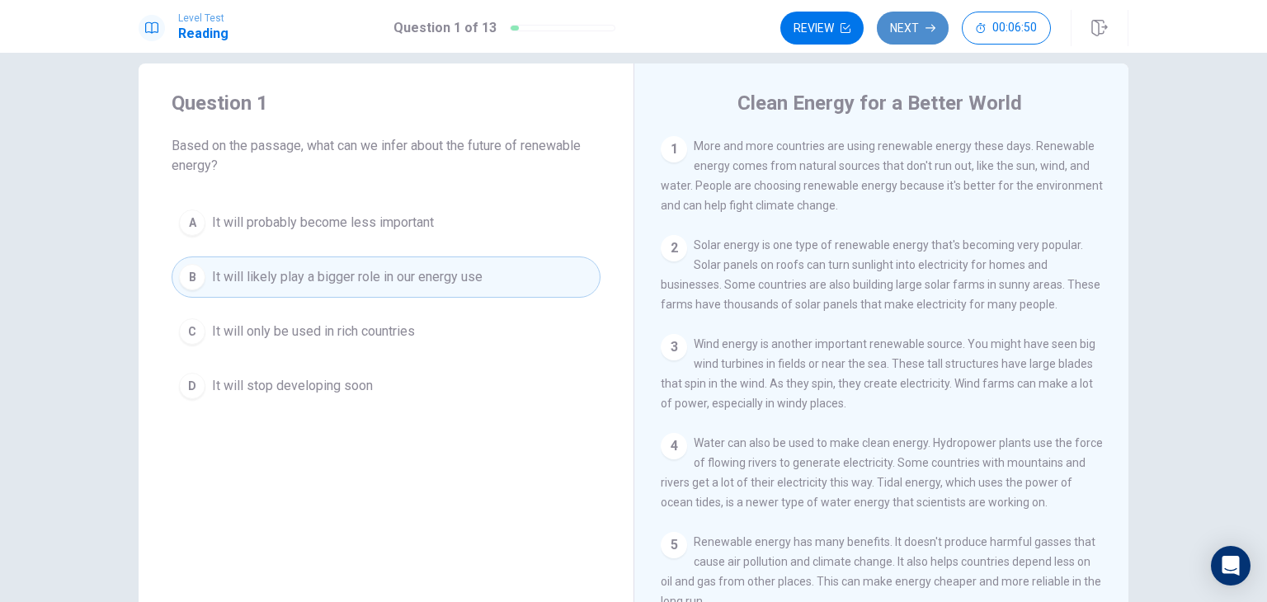
click at [913, 21] on button "Next" at bounding box center [913, 28] width 72 height 33
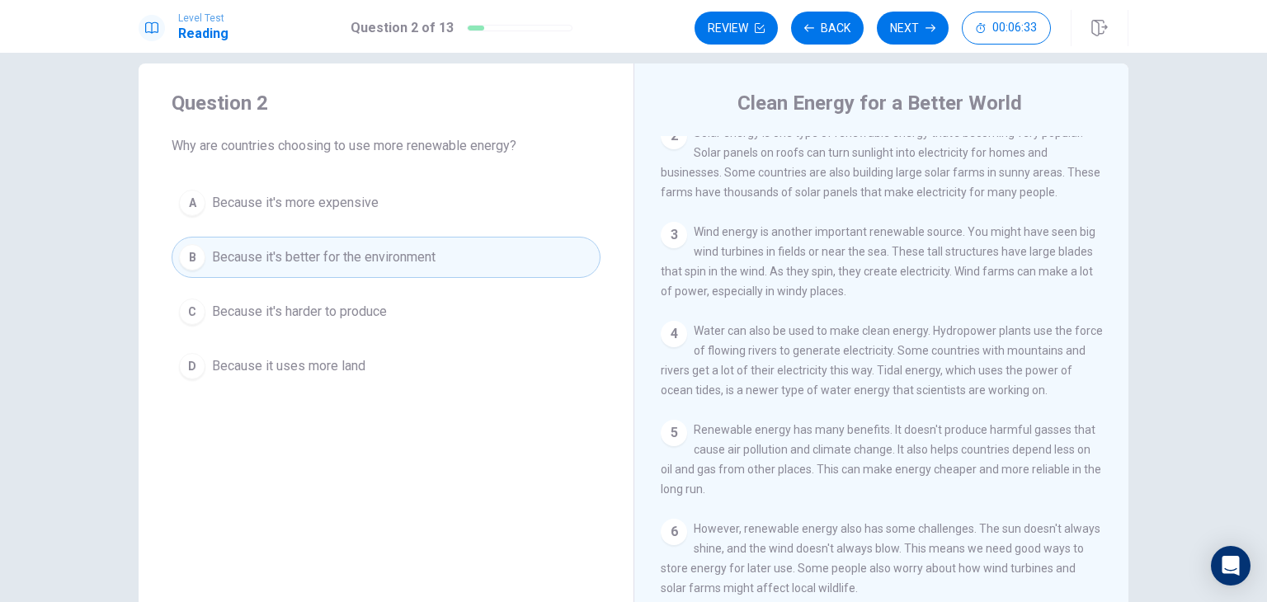
scroll to position [114, 0]
click at [914, 24] on button "Next" at bounding box center [913, 28] width 72 height 33
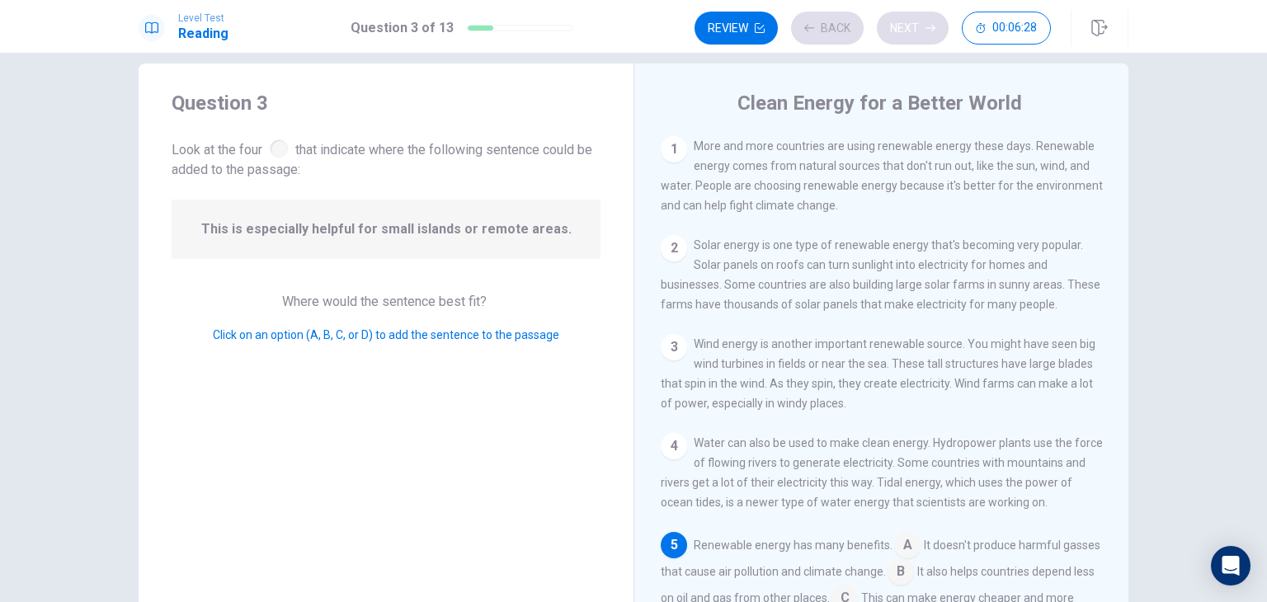
scroll to position [222, 0]
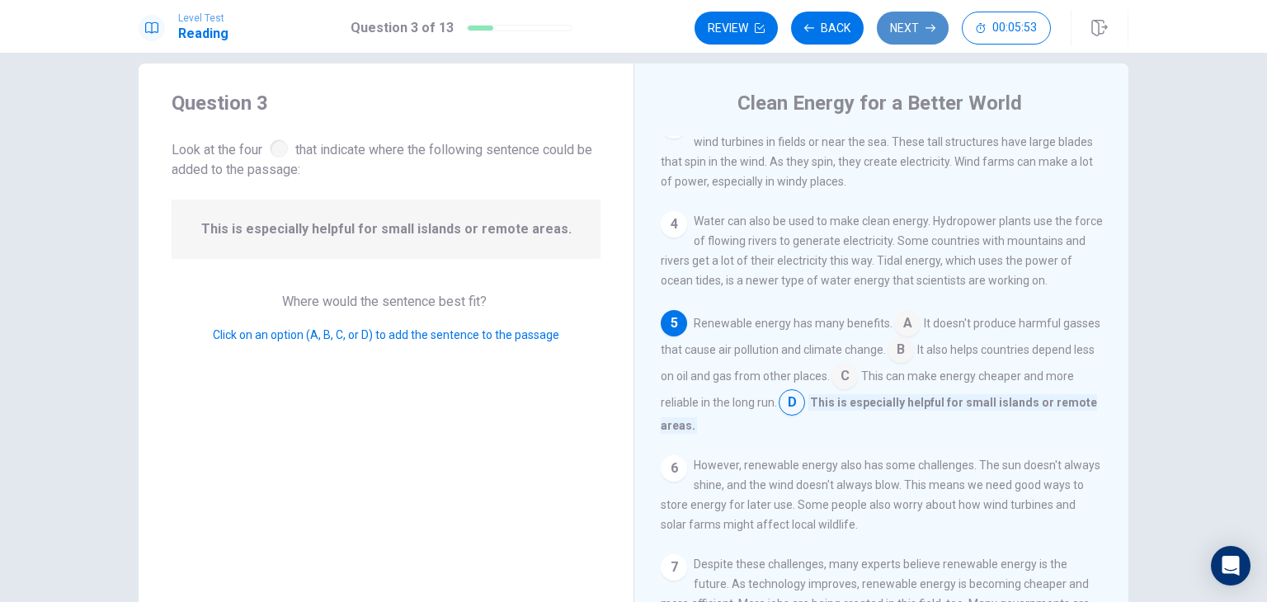
click at [901, 35] on button "Next" at bounding box center [913, 28] width 72 height 33
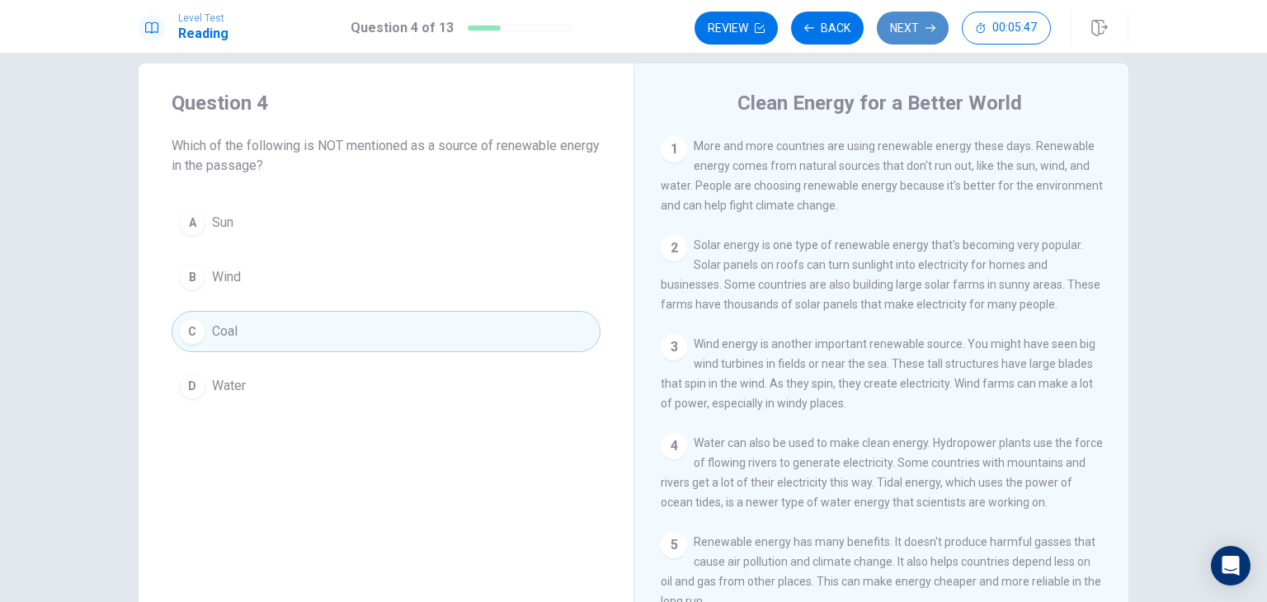
click at [925, 35] on button "Next" at bounding box center [913, 28] width 72 height 33
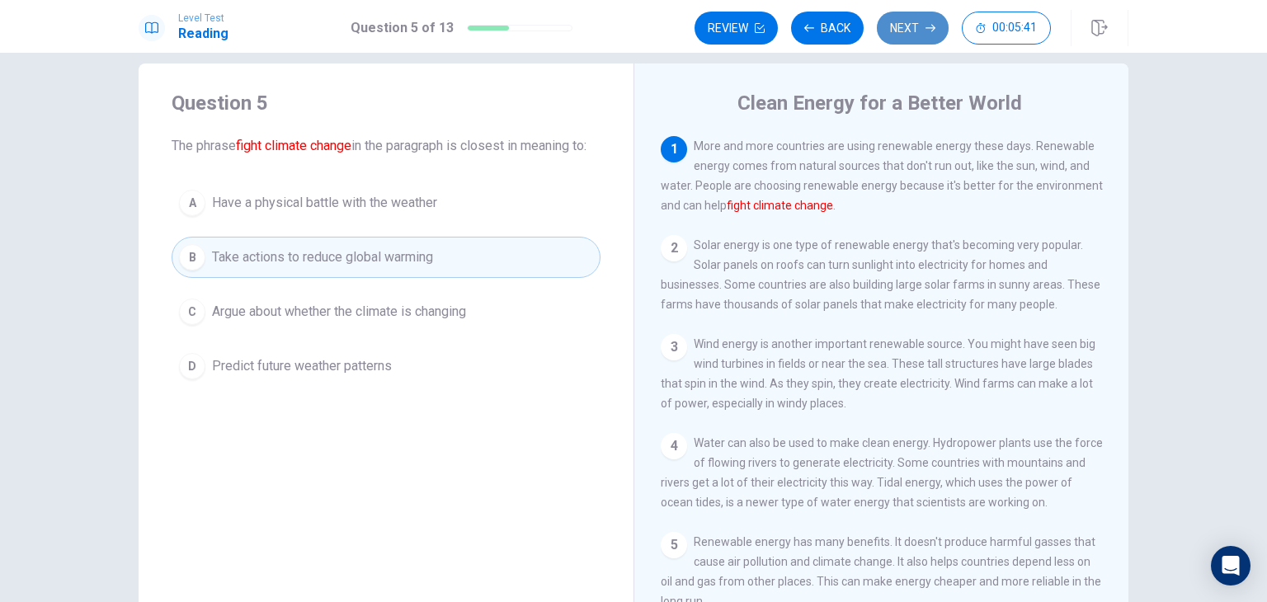
click at [916, 37] on button "Next" at bounding box center [913, 28] width 72 height 33
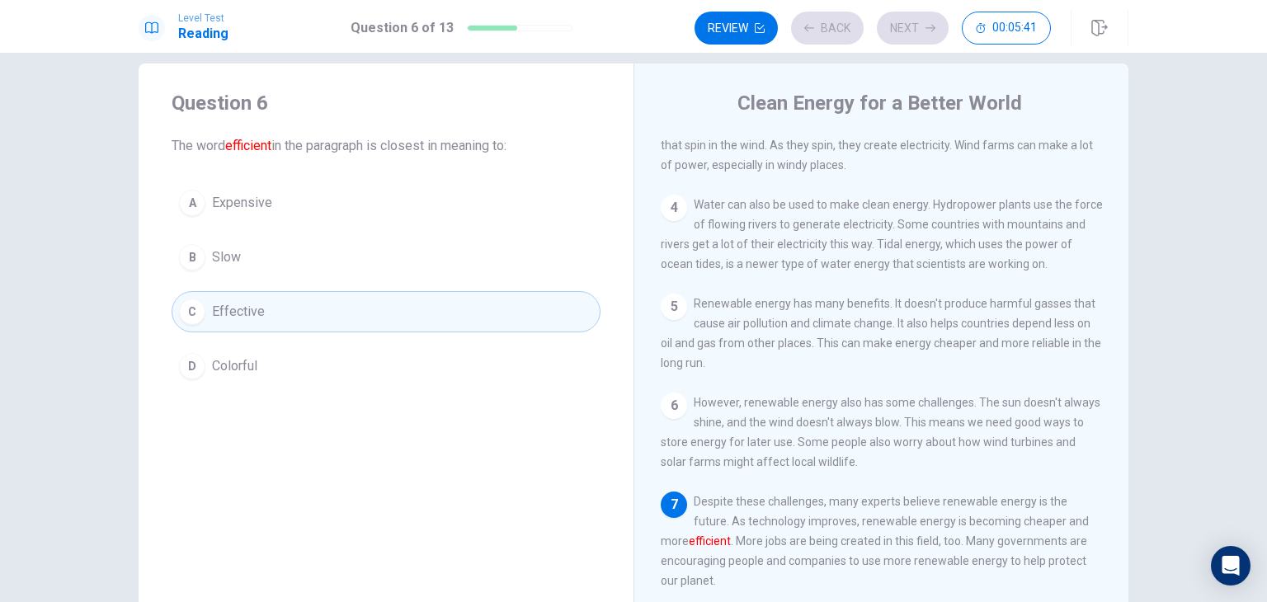
scroll to position [257, 0]
click at [911, 31] on button "Next" at bounding box center [913, 28] width 72 height 33
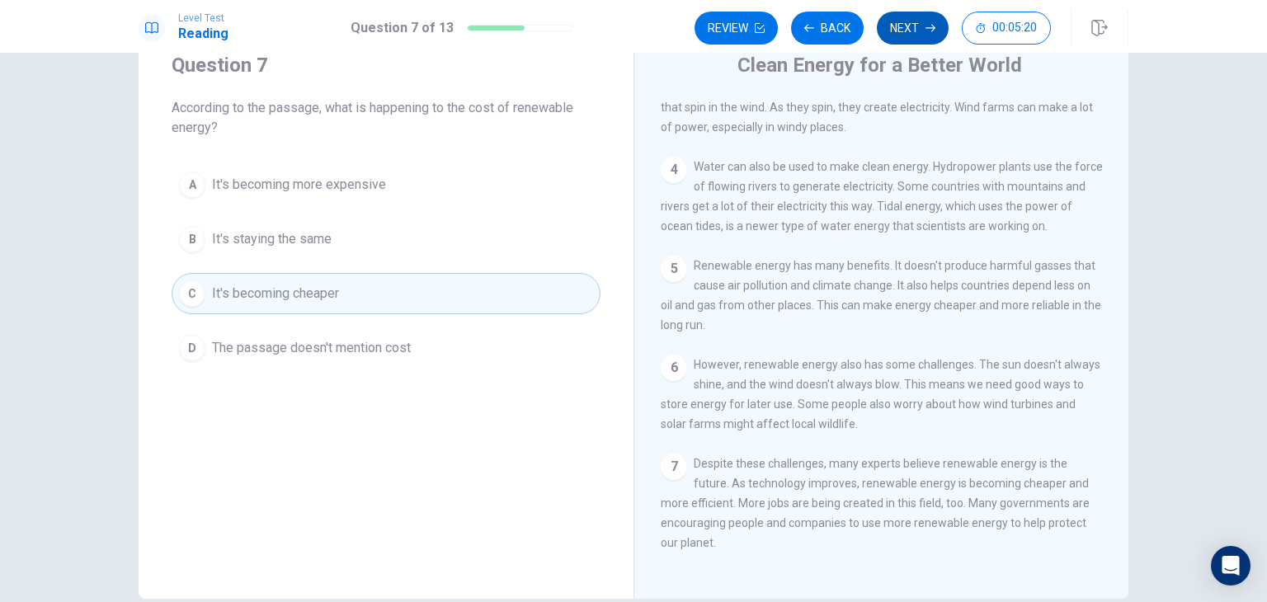
click at [916, 26] on button "Next" at bounding box center [913, 28] width 72 height 33
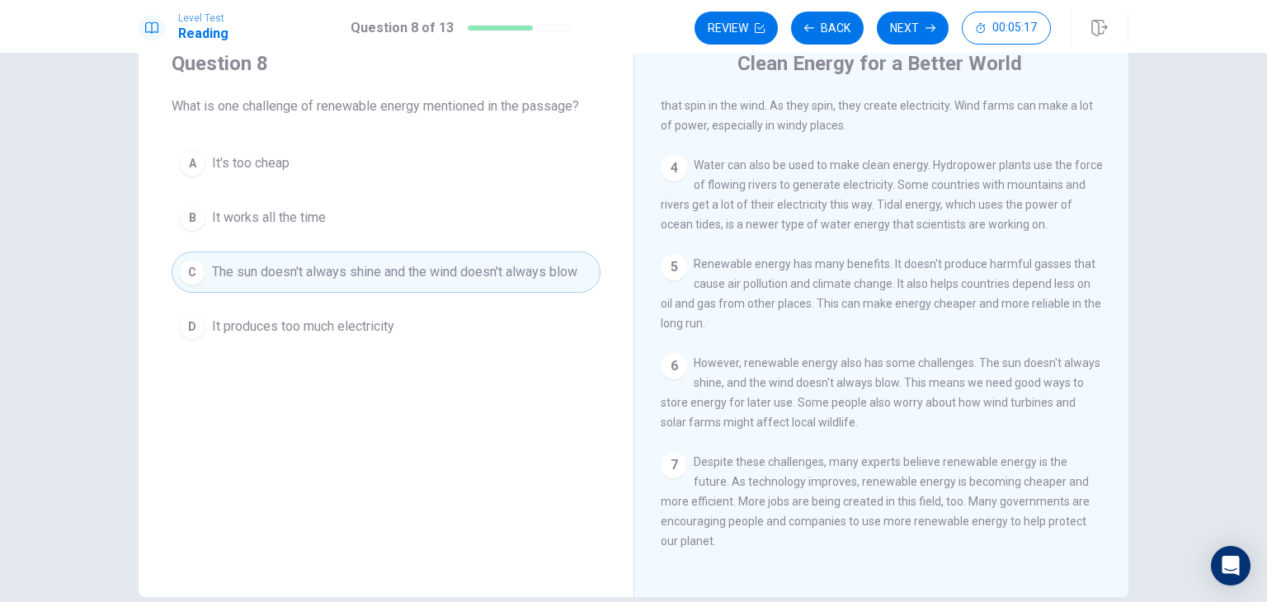
scroll to position [61, 0]
click at [907, 31] on button "Next" at bounding box center [913, 28] width 72 height 33
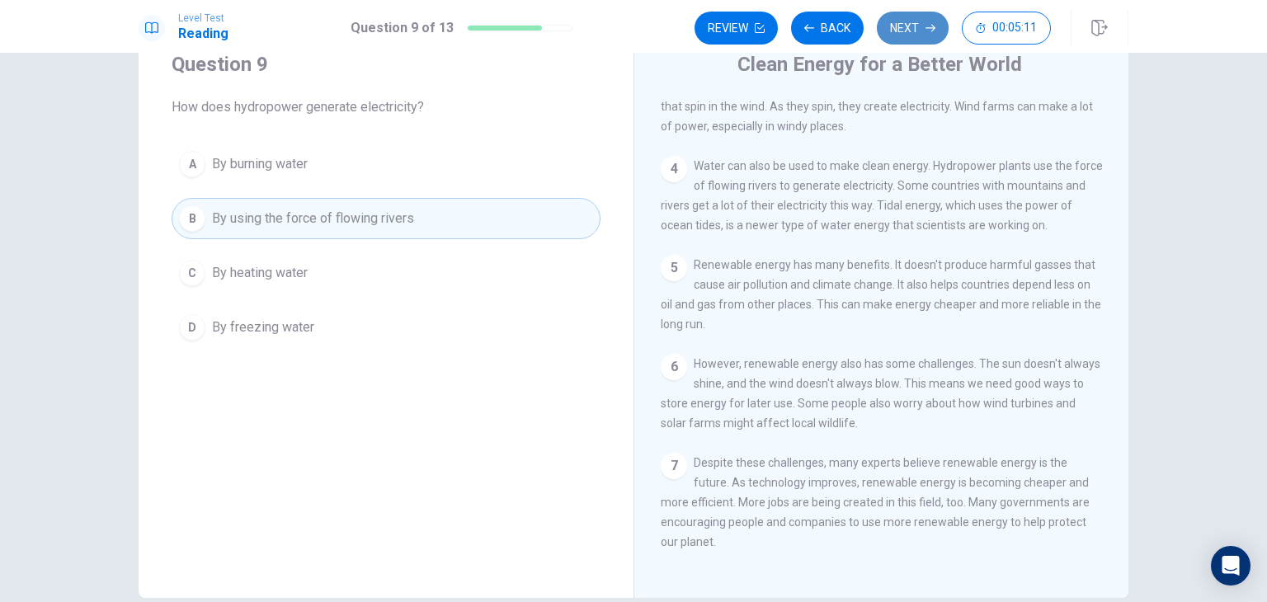
click at [921, 31] on button "Next" at bounding box center [913, 28] width 72 height 33
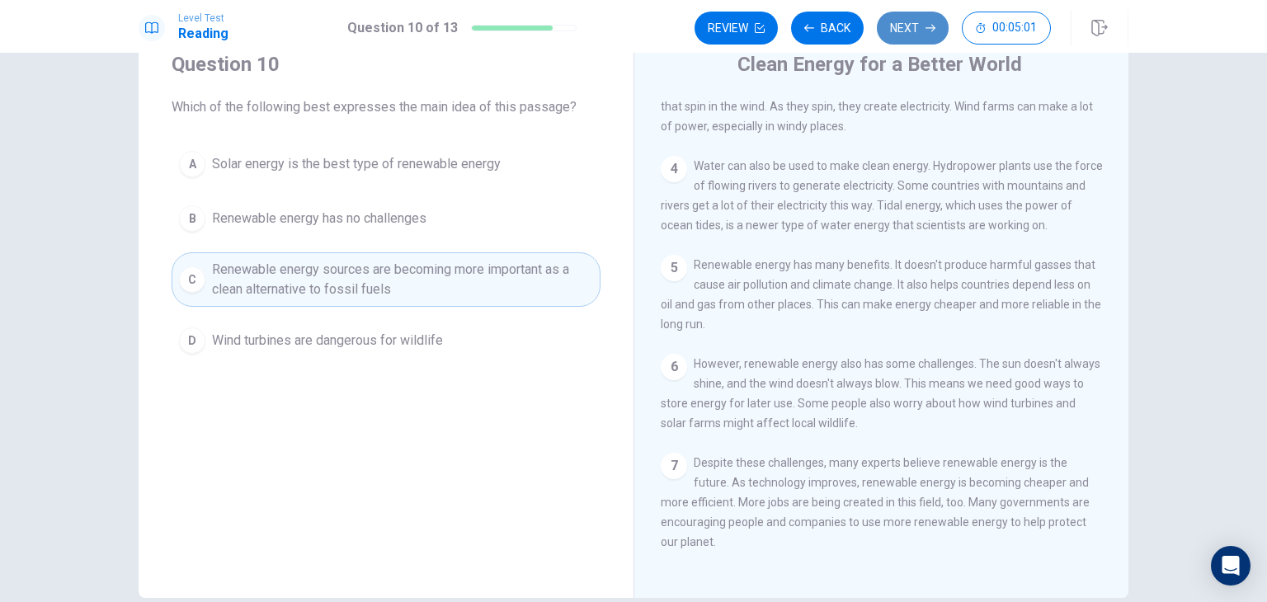
click at [914, 25] on button "Next" at bounding box center [913, 28] width 72 height 33
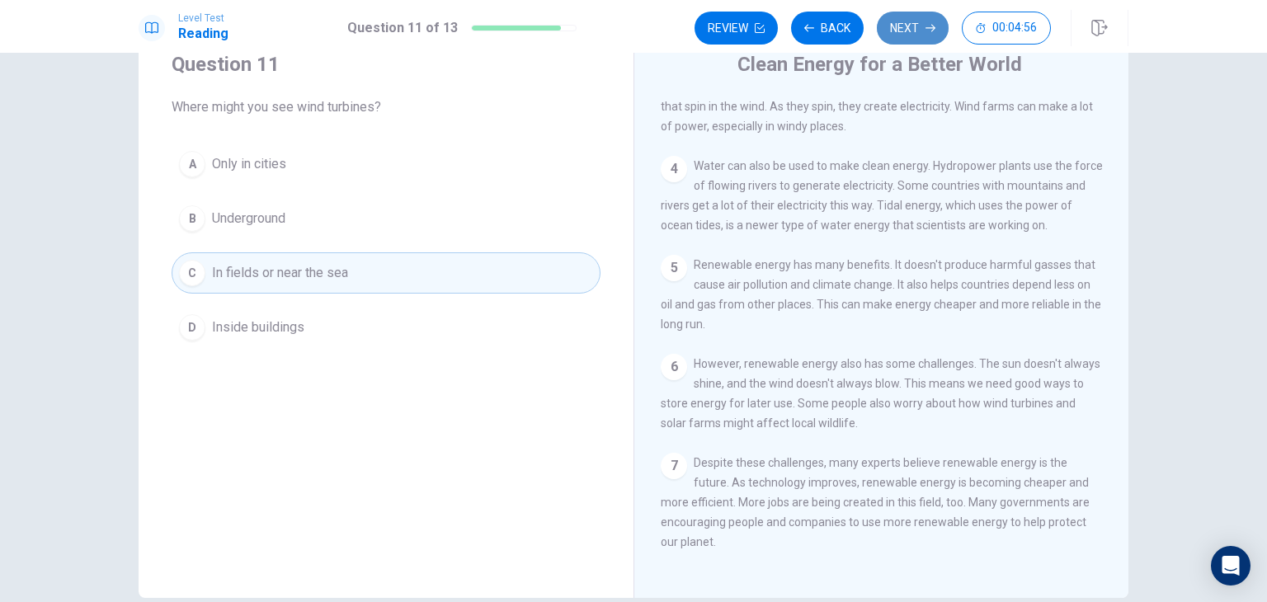
click at [920, 18] on button "Next" at bounding box center [913, 28] width 72 height 33
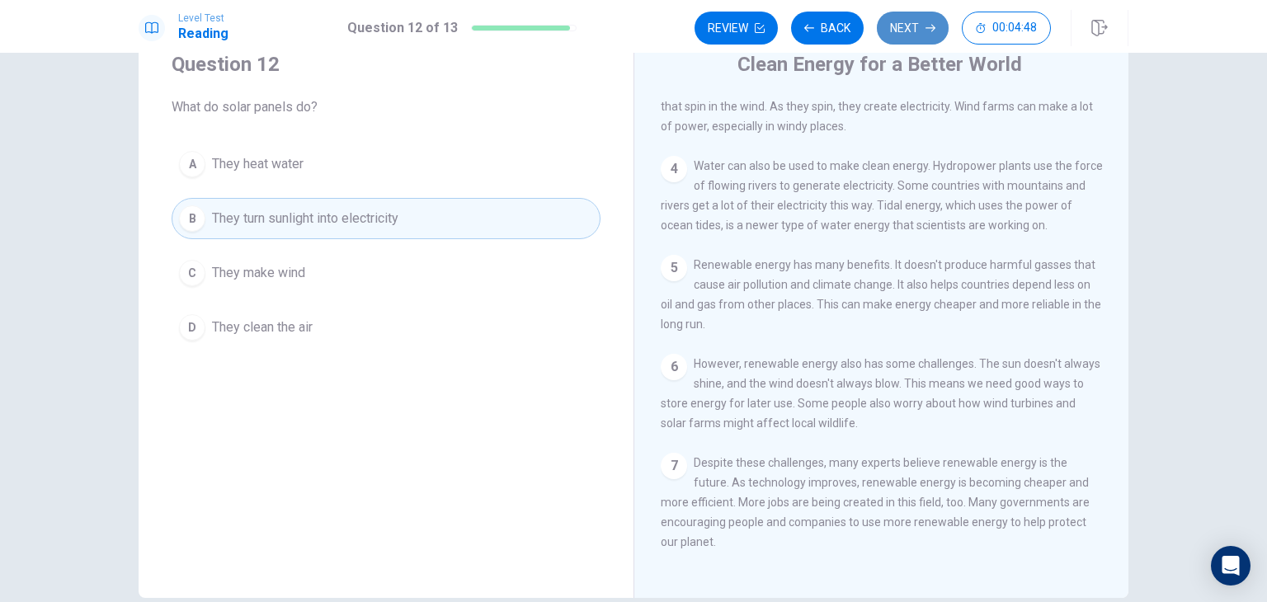
click at [920, 18] on button "Next" at bounding box center [913, 28] width 72 height 33
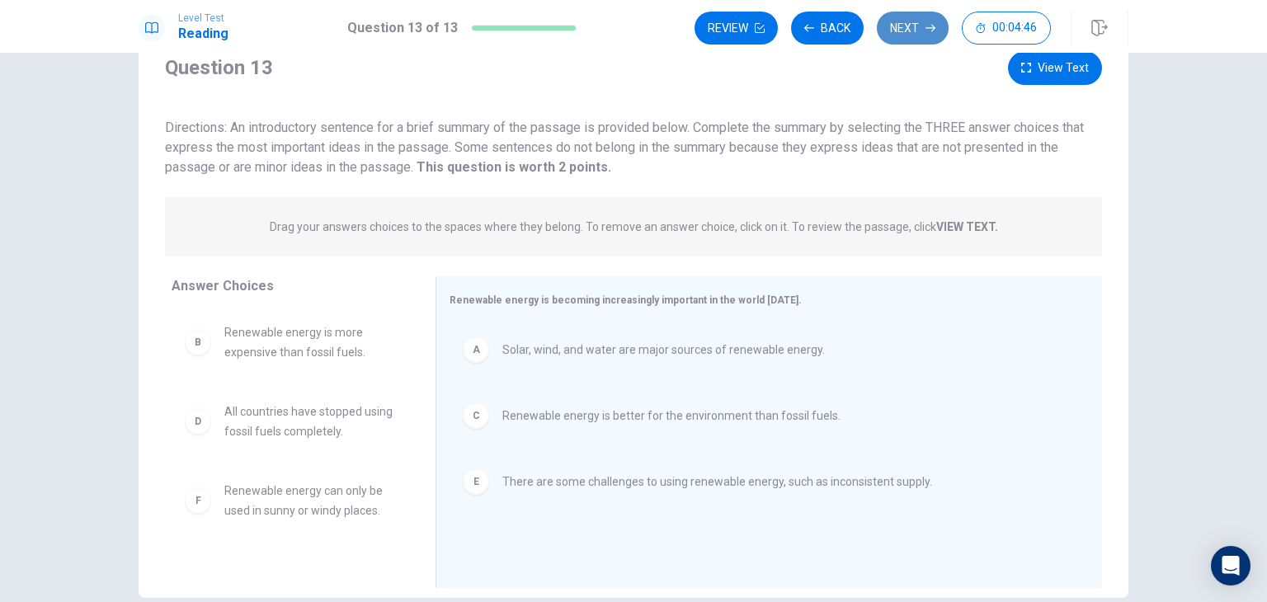
click at [920, 18] on button "Next" at bounding box center [913, 28] width 72 height 33
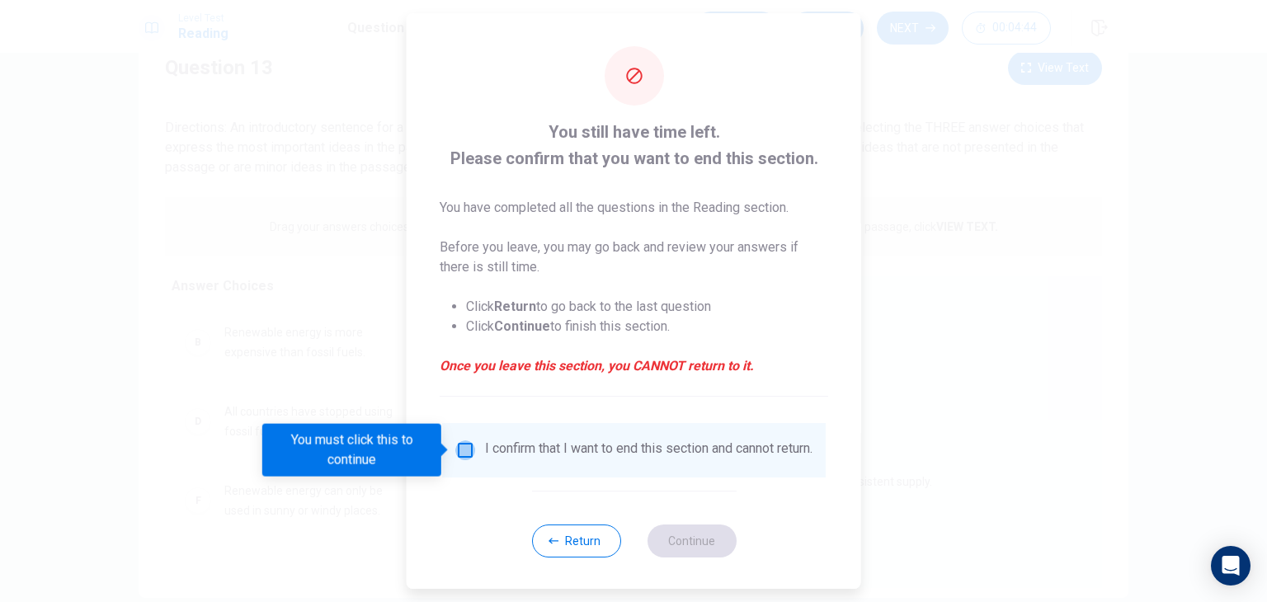
click at [465, 453] on input "You must click this to continue" at bounding box center [465, 450] width 20 height 20
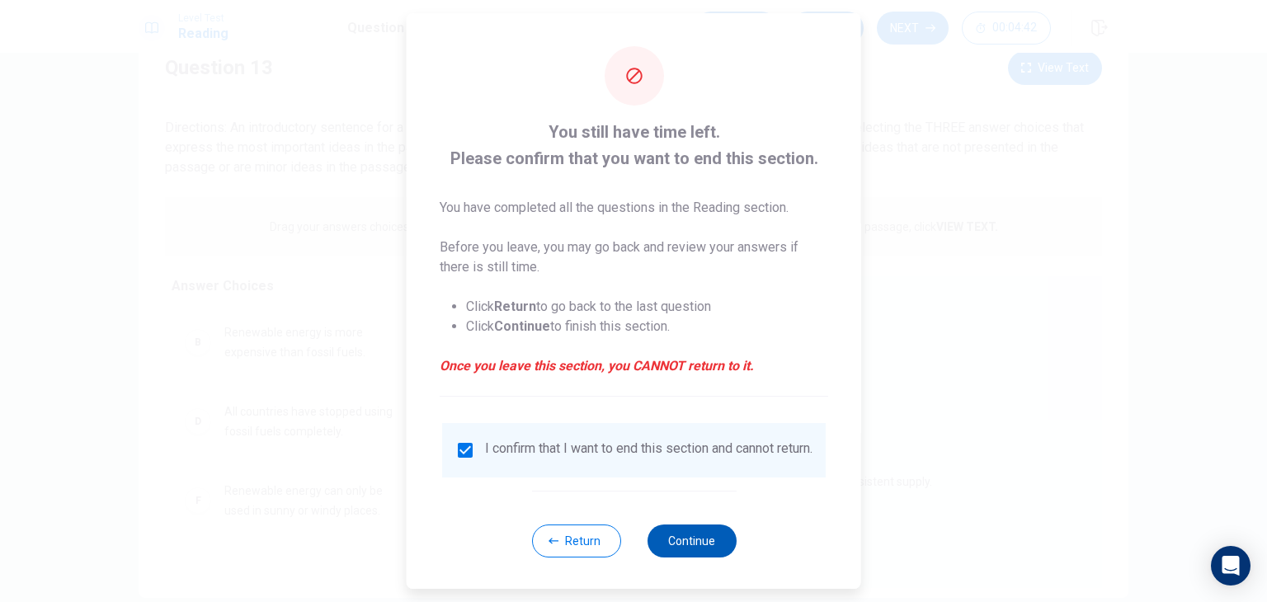
click at [700, 558] on button "Continue" at bounding box center [691, 541] width 89 height 33
